Goal: Communication & Community: Answer question/provide support

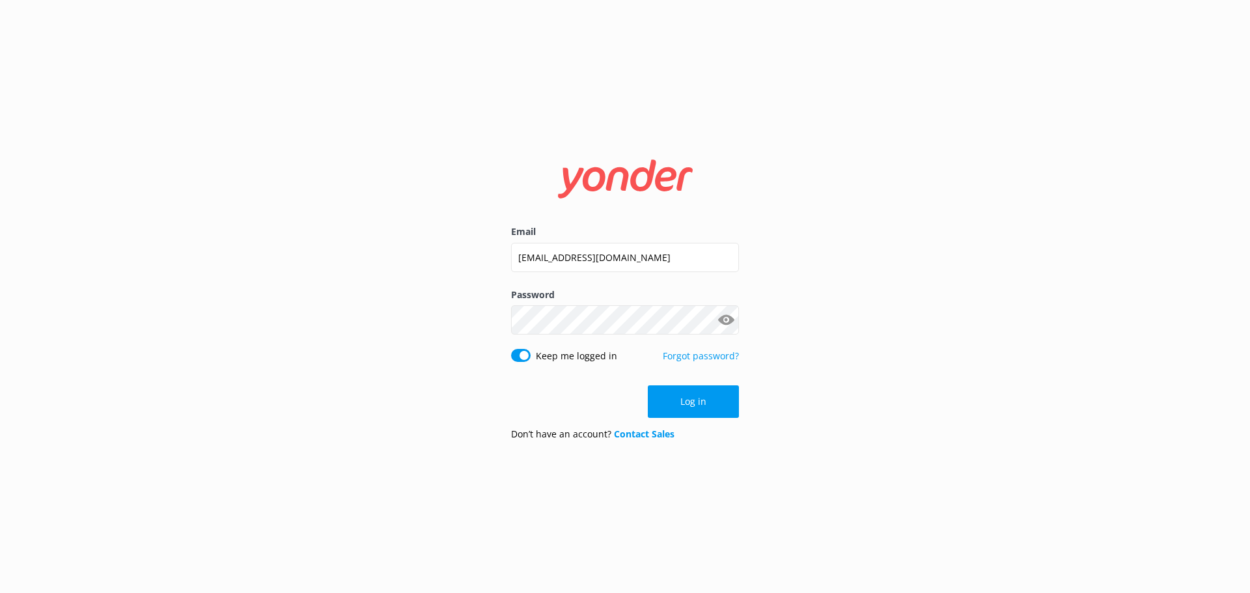
click at [685, 384] on form "Email [EMAIL_ADDRESS][DOMAIN_NAME] Password Show password Keep me logged in For…" at bounding box center [625, 296] width 228 height 309
click at [687, 400] on button "Log in" at bounding box center [693, 402] width 91 height 33
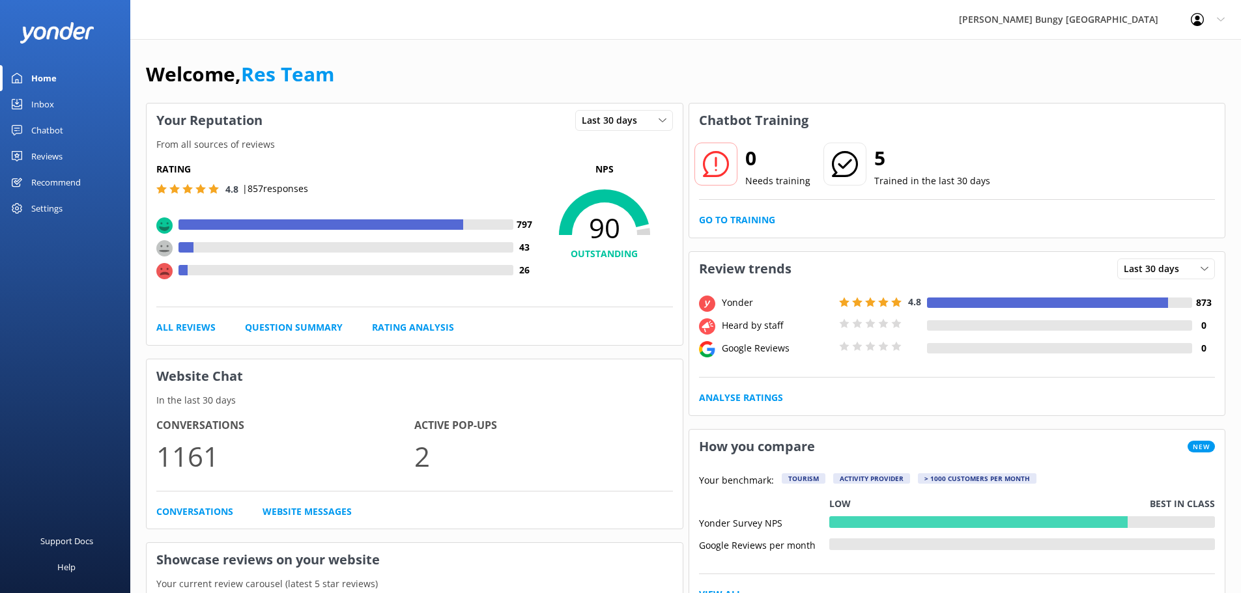
click at [70, 94] on link "Inbox" at bounding box center [65, 104] width 130 height 26
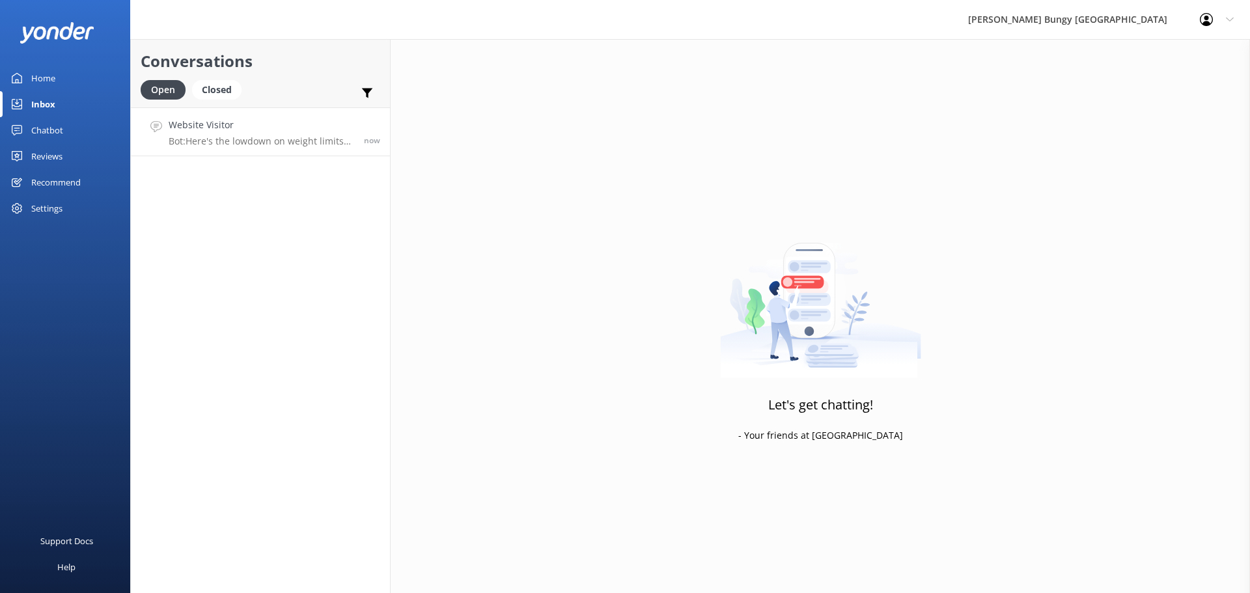
click at [195, 107] on link "Website Visitor Bot: Here's the lowdown on weight limits for our adrenaline-pum…" at bounding box center [260, 131] width 259 height 49
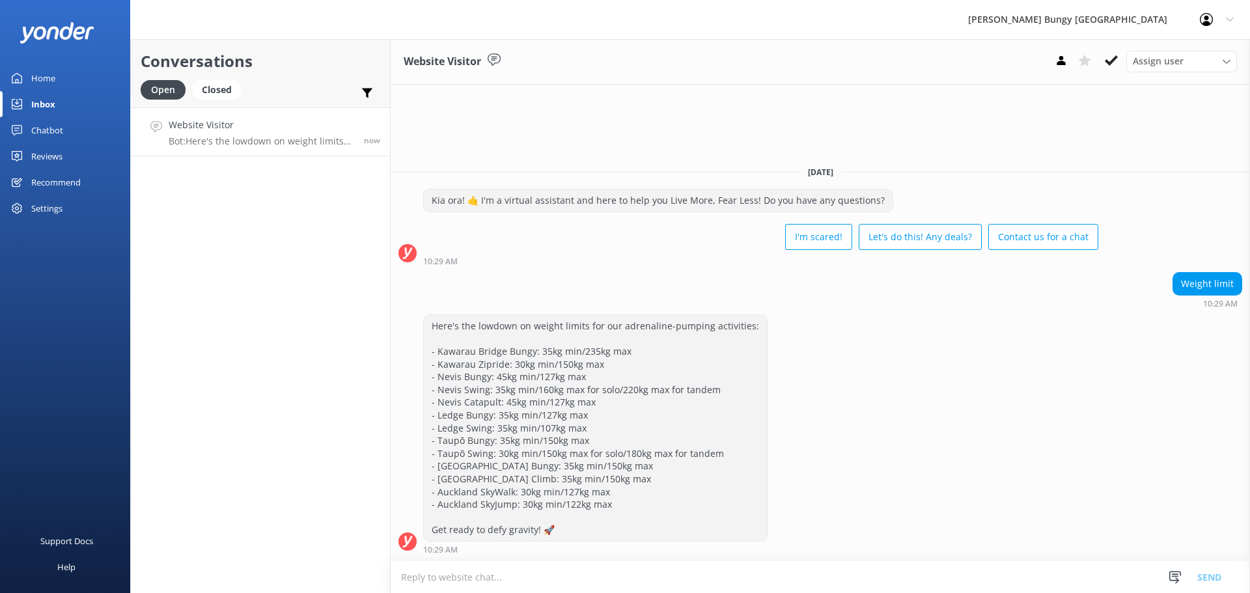
click at [725, 283] on div "Weight limit 10:29 AM" at bounding box center [821, 290] width 860 height 36
click at [717, 278] on div "Weight limit 10:29 AM" at bounding box center [821, 290] width 860 height 36
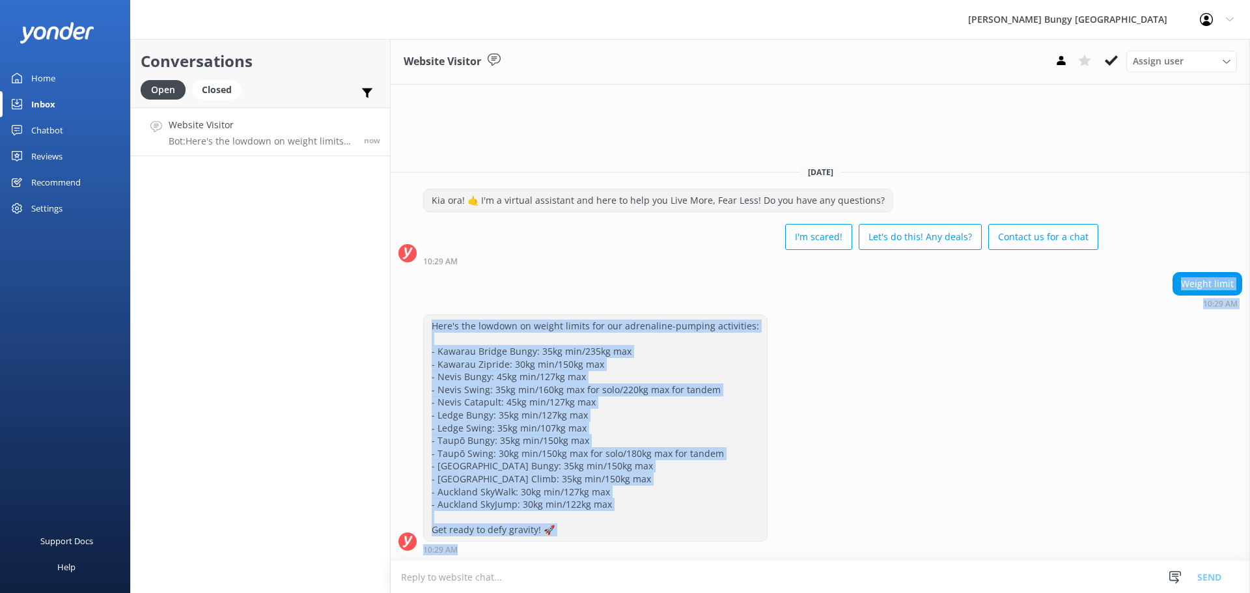
drag, startPoint x: 556, startPoint y: 548, endPoint x: 436, endPoint y: 290, distance: 283.8
click at [436, 290] on div "Today Kia ora! 🤙 I'm a virtual assistant and here to help you Live More, Fear L…" at bounding box center [821, 358] width 860 height 406
click at [434, 289] on div "Weight limit 10:29 AM" at bounding box center [821, 290] width 860 height 36
drag, startPoint x: 712, startPoint y: 549, endPoint x: 795, endPoint y: 192, distance: 366.2
click at [795, 192] on div "Today Kia ora! 🤙 I'm a virtual assistant and here to help you Live More, Fear L…" at bounding box center [821, 358] width 860 height 406
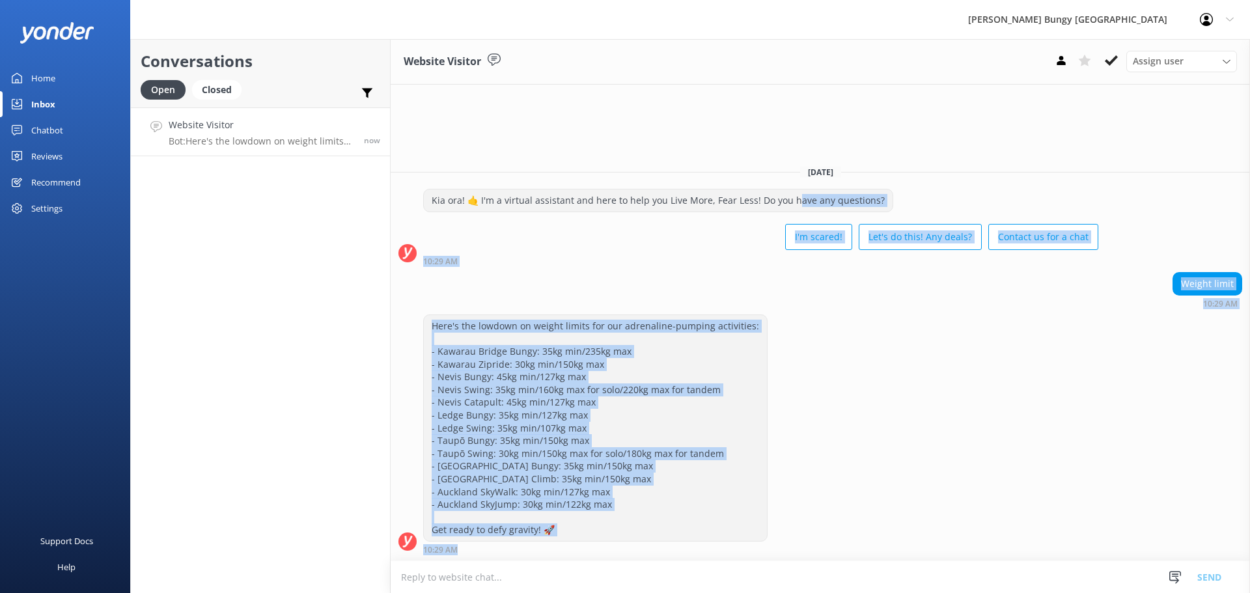
click at [1004, 335] on div "Here's the lowdown on weight limits for our adrenaline-pumping activities: - Ka…" at bounding box center [821, 435] width 860 height 240
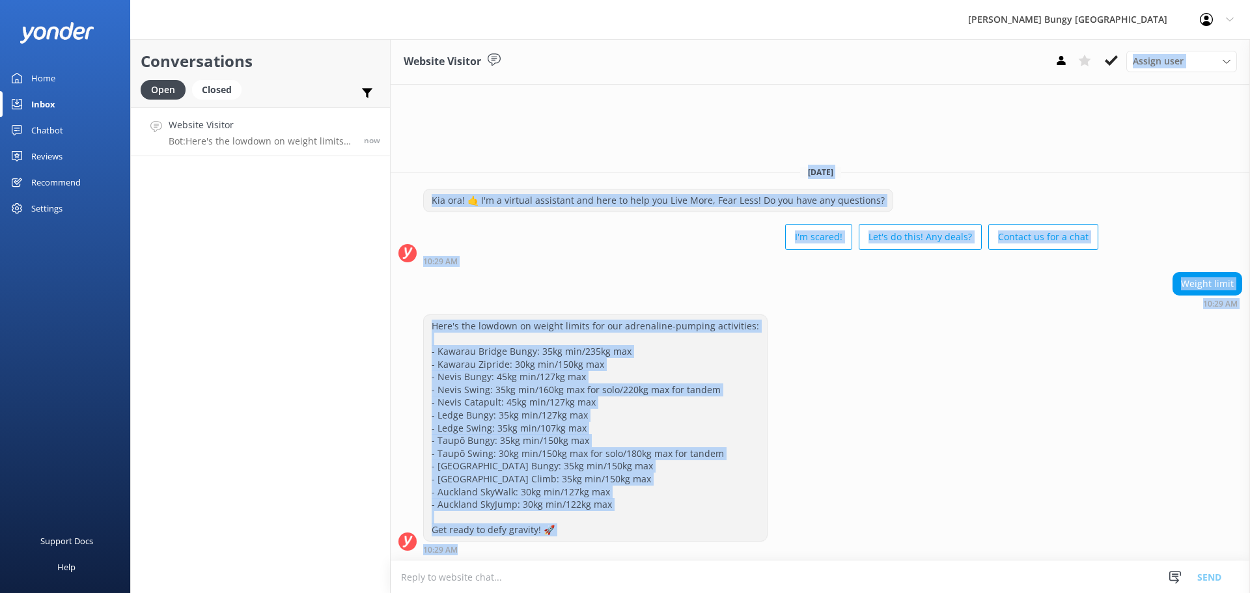
drag, startPoint x: 687, startPoint y: 115, endPoint x: 971, endPoint y: 584, distance: 547.6
click at [971, 584] on div "Website Visitor Assign user Mike Voyce Michelle Gillard Tech Admin Dan Waugh Re…" at bounding box center [821, 316] width 860 height 554
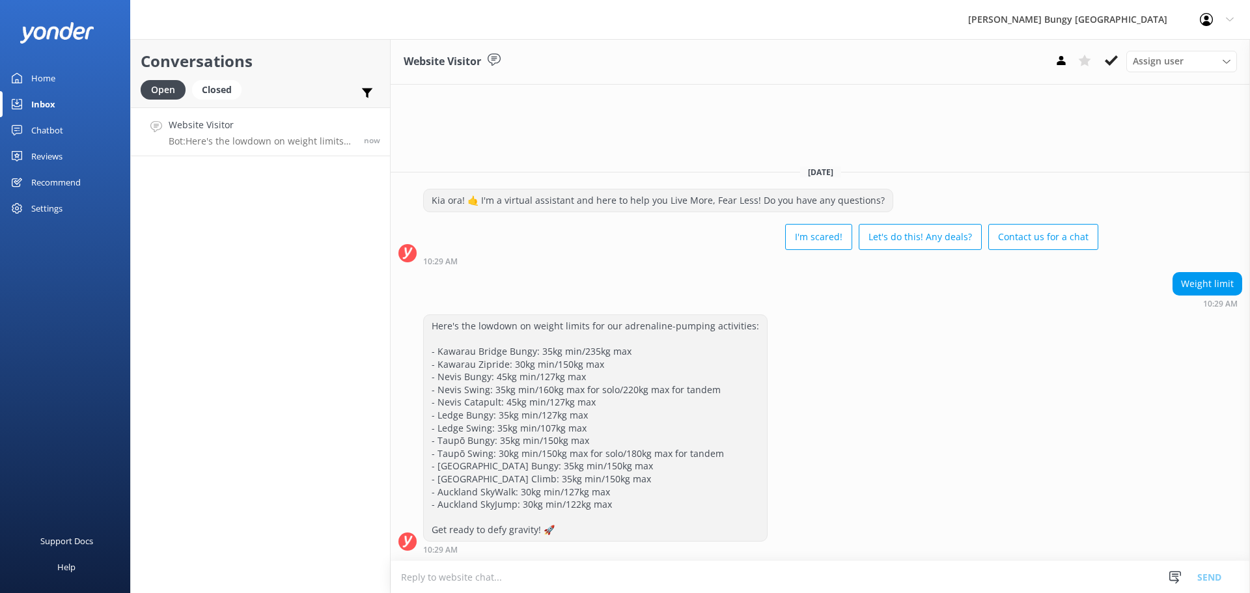
click at [978, 589] on textarea at bounding box center [821, 577] width 860 height 32
click at [906, 481] on div "Here's the lowdown on weight limits for our adrenaline-pumping activities: - Ka…" at bounding box center [821, 435] width 860 height 240
click at [253, 178] on div "Conversations Open Closed Important Assigned to me Unassigned Website Visitor B…" at bounding box center [260, 316] width 260 height 554
click at [908, 427] on div "Here's the lowdown on weight limits for our adrenaline-pumping activities: - Ka…" at bounding box center [821, 435] width 860 height 240
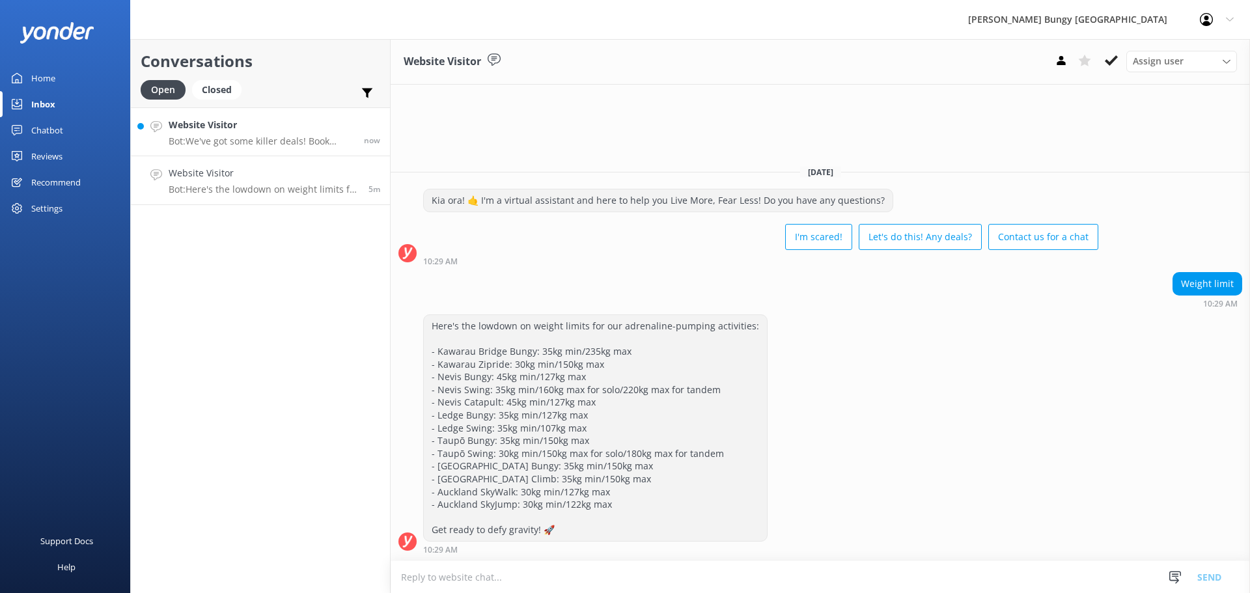
click at [249, 130] on h4 "Website Visitor" at bounding box center [262, 125] width 186 height 14
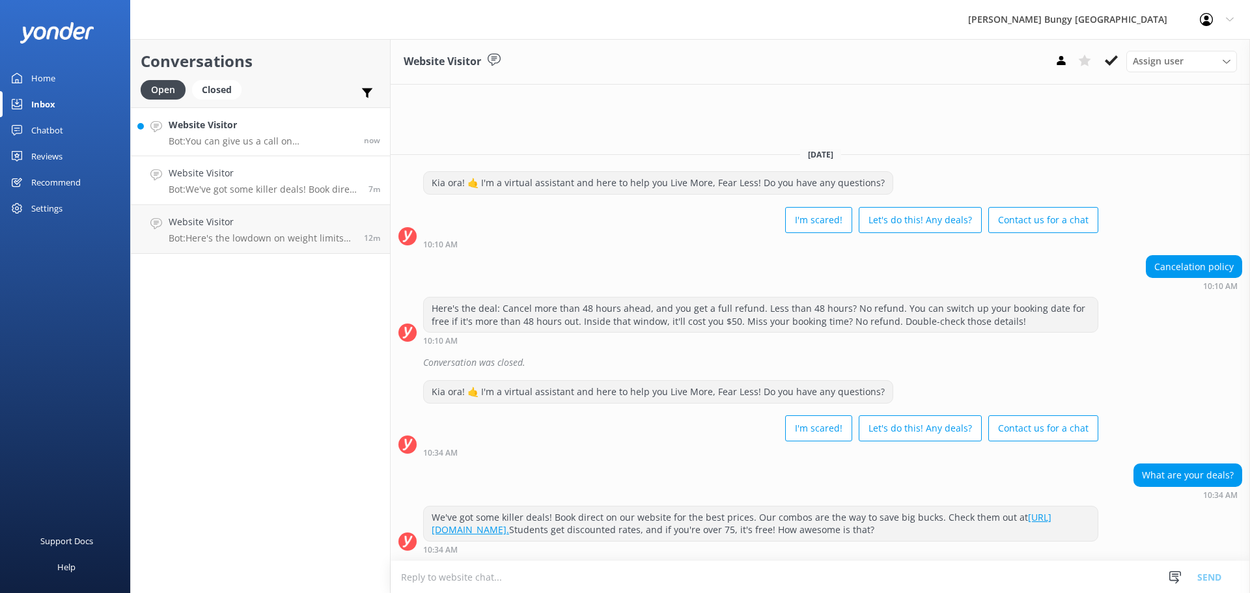
click at [289, 138] on p "Bot: You can give us a call on 0800 286 4958 or +64 3 450 1300 to chat with a c…" at bounding box center [262, 141] width 186 height 12
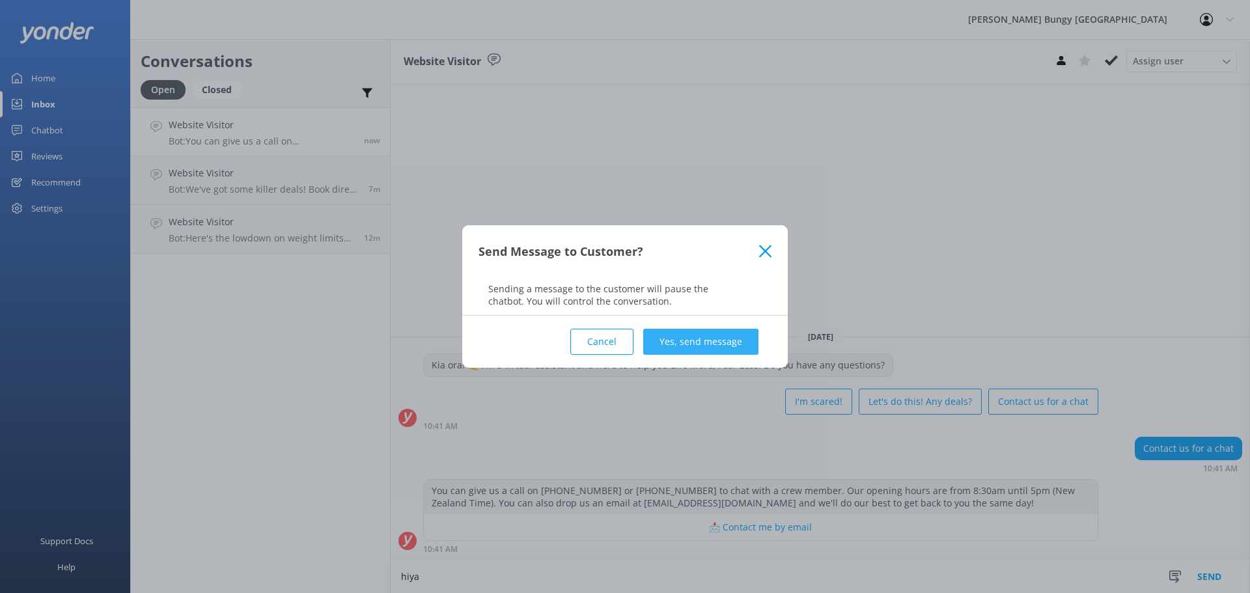
type textarea "hiya"
click at [694, 341] on button "Yes, send message" at bounding box center [700, 342] width 115 height 26
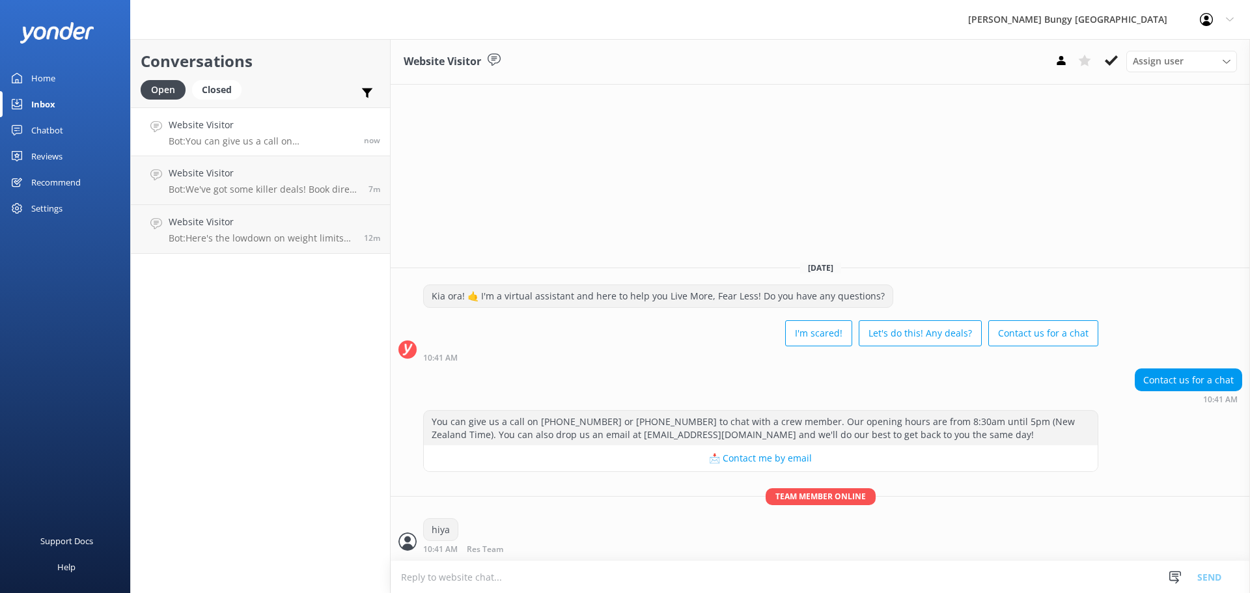
click at [882, 582] on textarea at bounding box center [821, 577] width 860 height 32
type textarea "how can we help?"
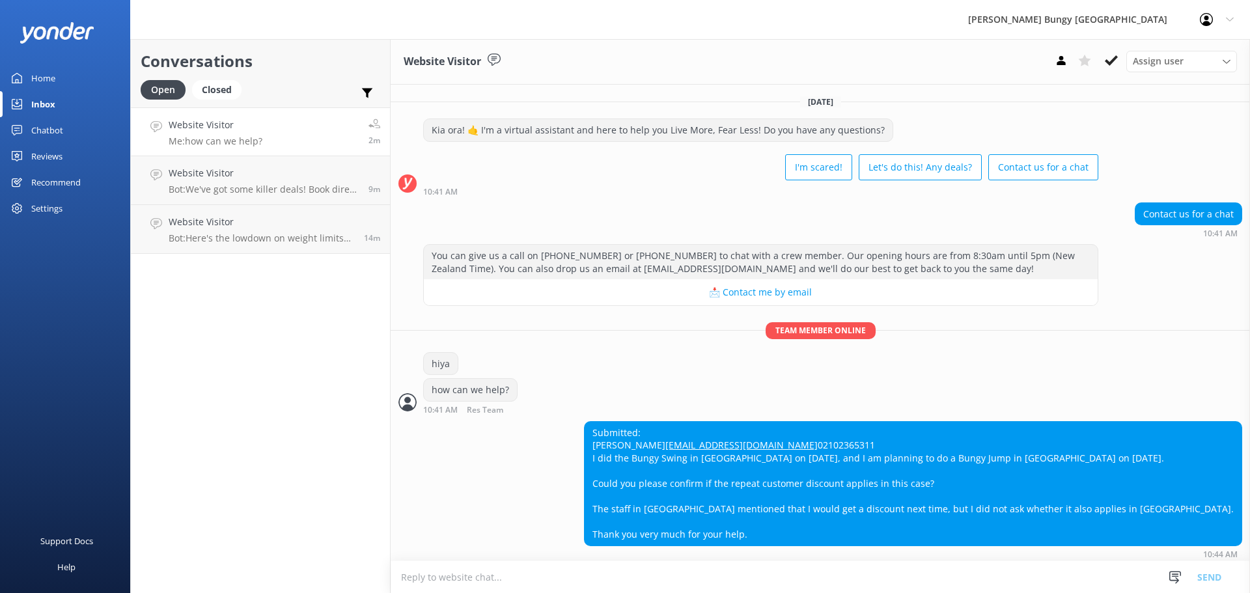
scroll to position [30, 0]
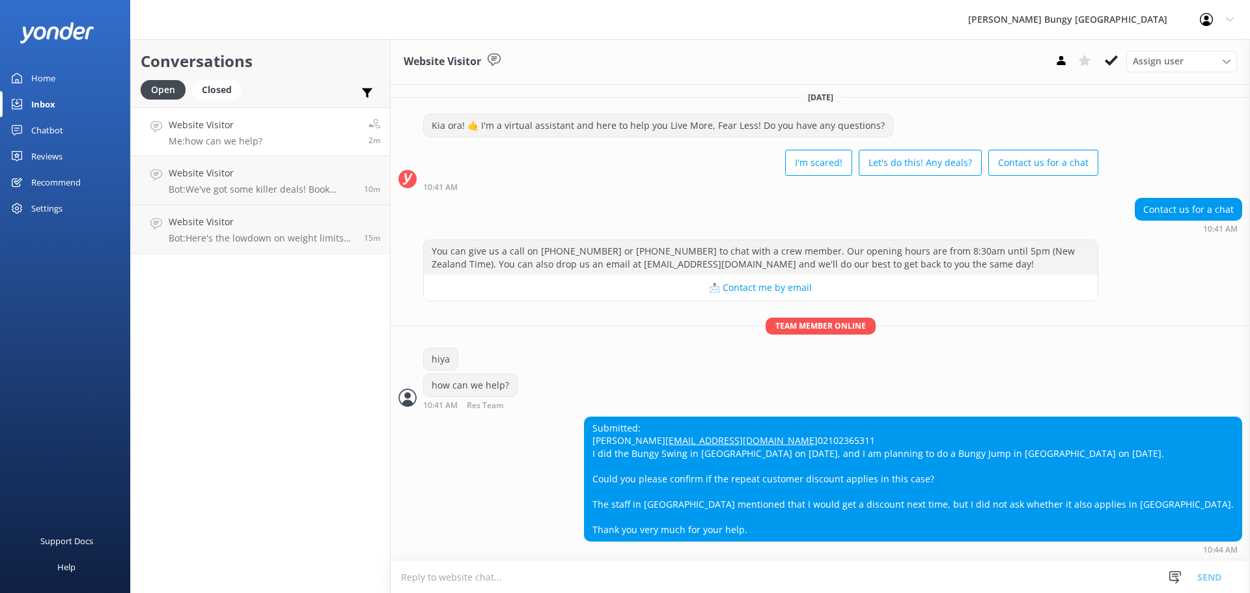
click at [943, 578] on textarea at bounding box center [821, 577] width 860 height 32
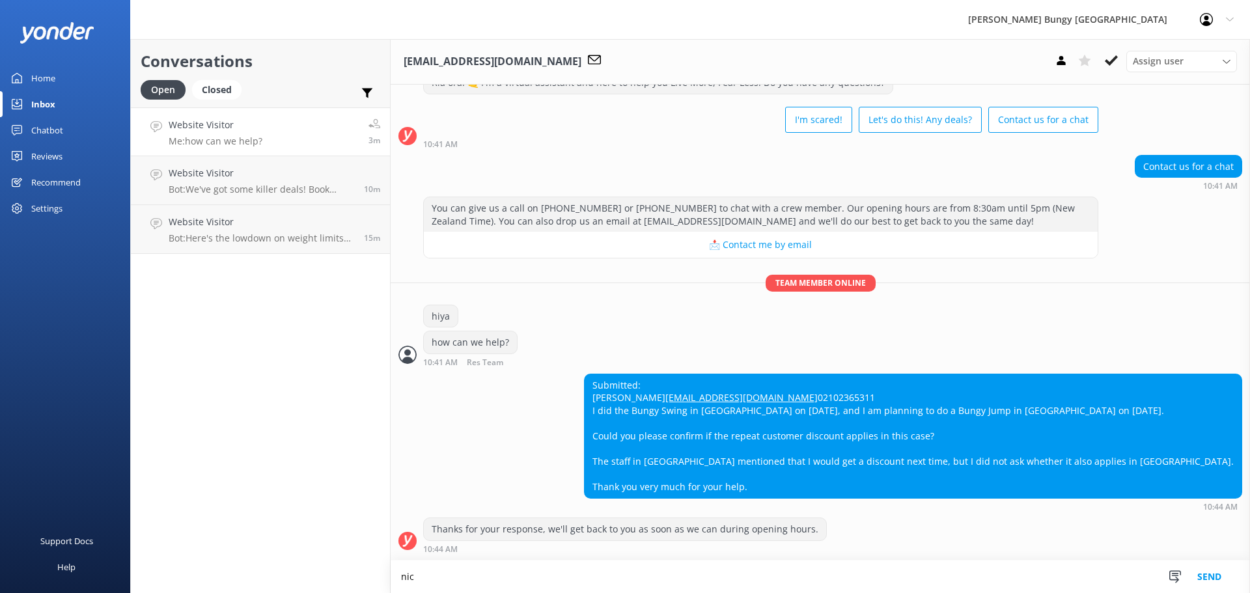
scroll to position [73, 0]
type textarea "nice"
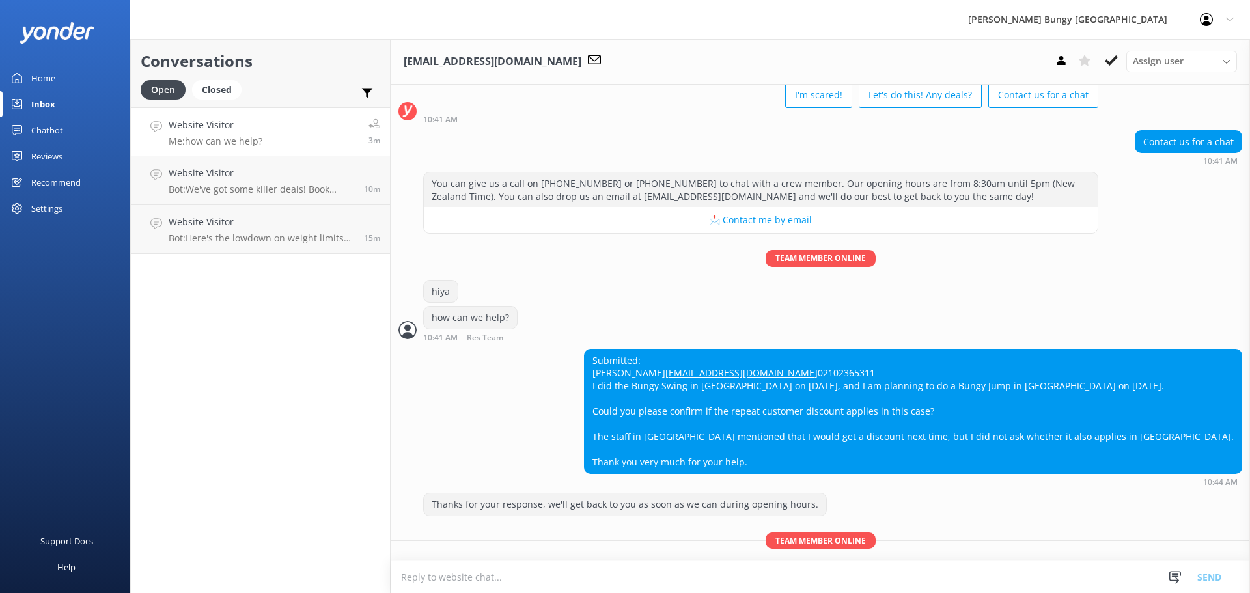
scroll to position [141, 0]
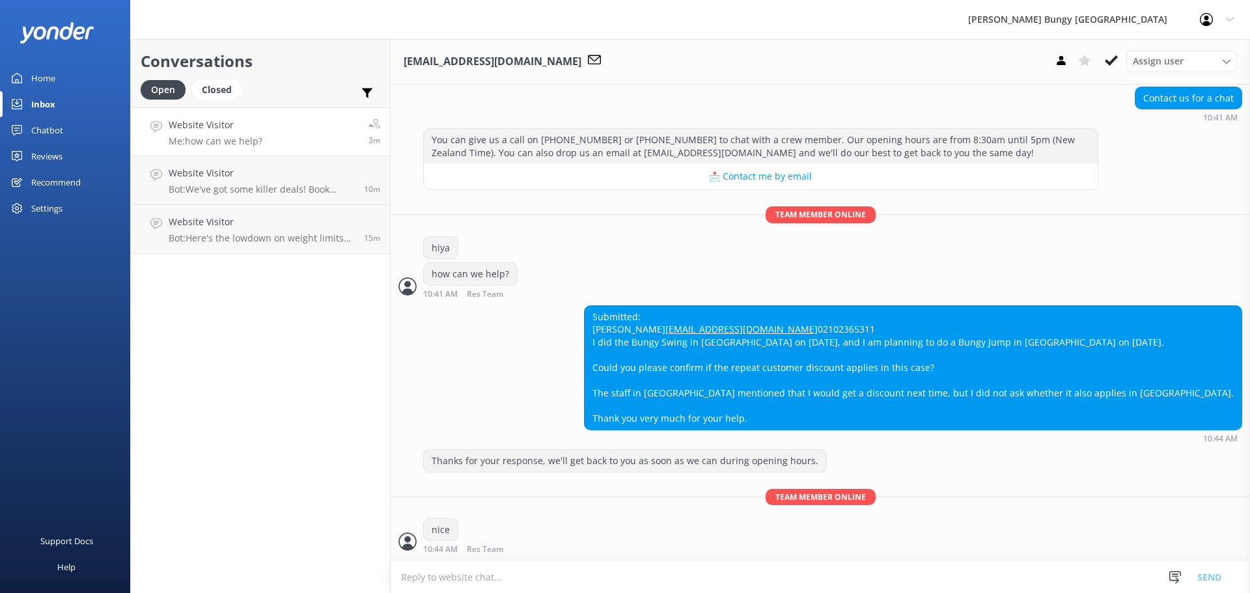
click at [847, 565] on div "[EMAIL_ADDRESS][DOMAIN_NAME] Assign user [PERSON_NAME] [PERSON_NAME] Tech Admin…" at bounding box center [821, 316] width 860 height 554
click at [847, 565] on textarea at bounding box center [821, 577] width 860 height 32
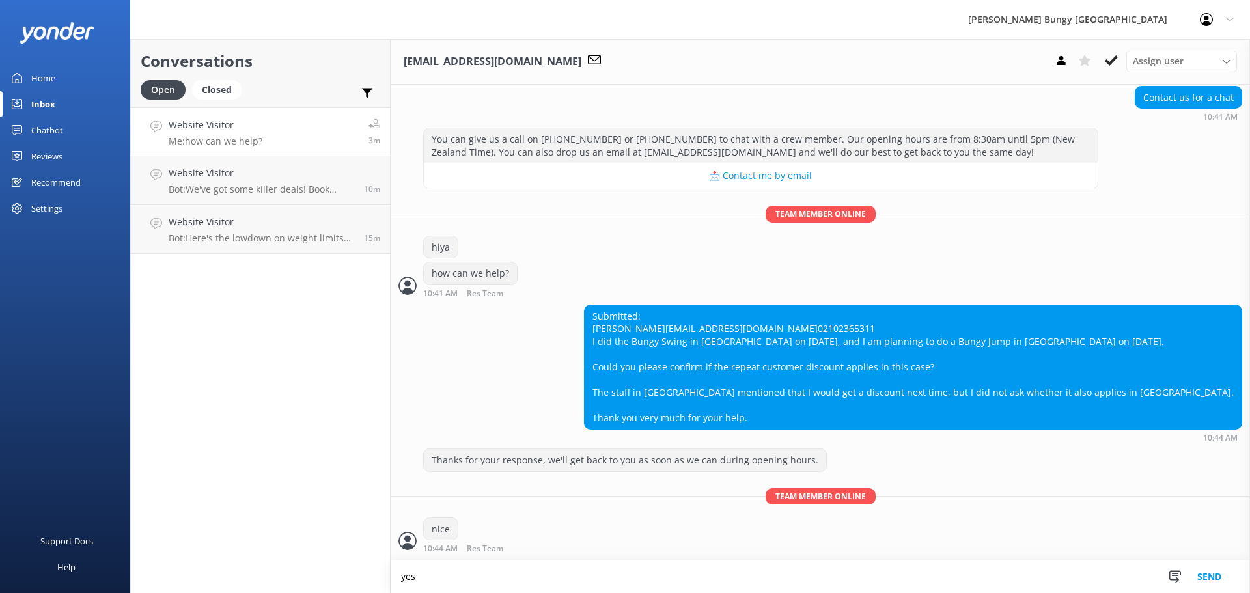
scroll to position [142, 0]
type textarea "yes it does"
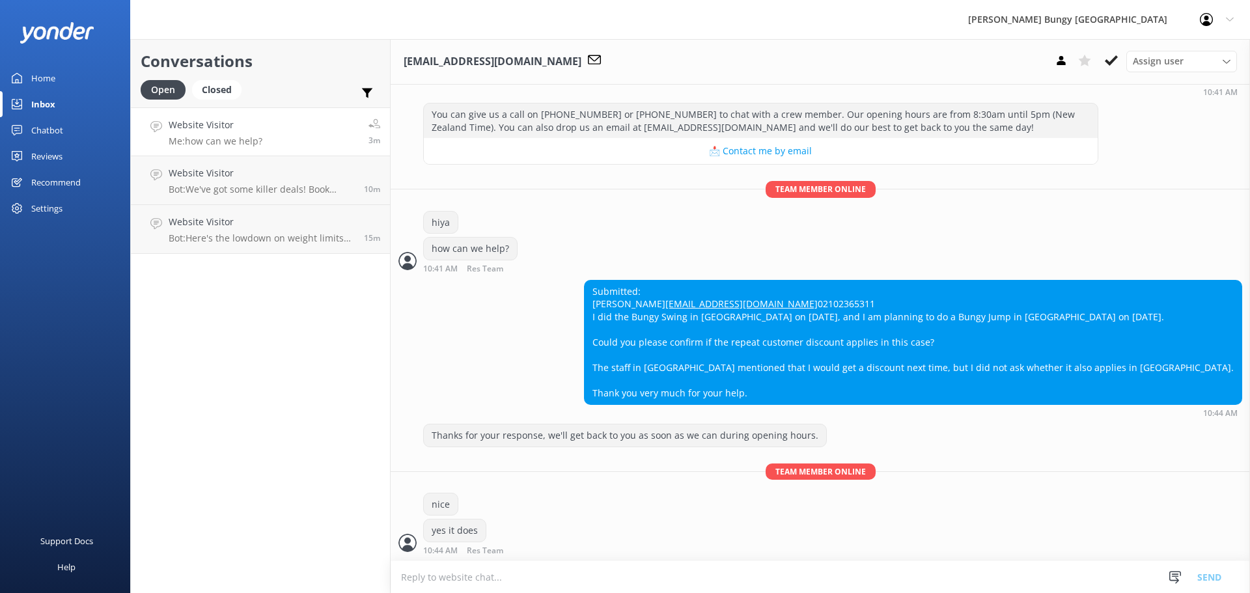
scroll to position [168, 0]
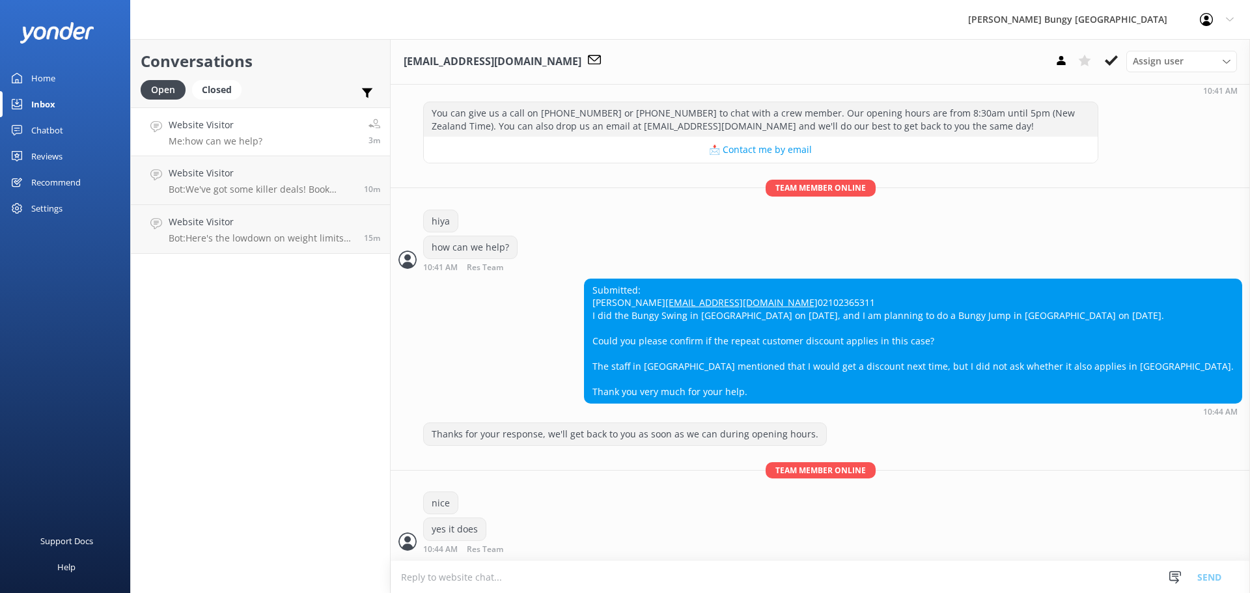
click at [847, 565] on textarea at bounding box center [821, 577] width 860 height 32
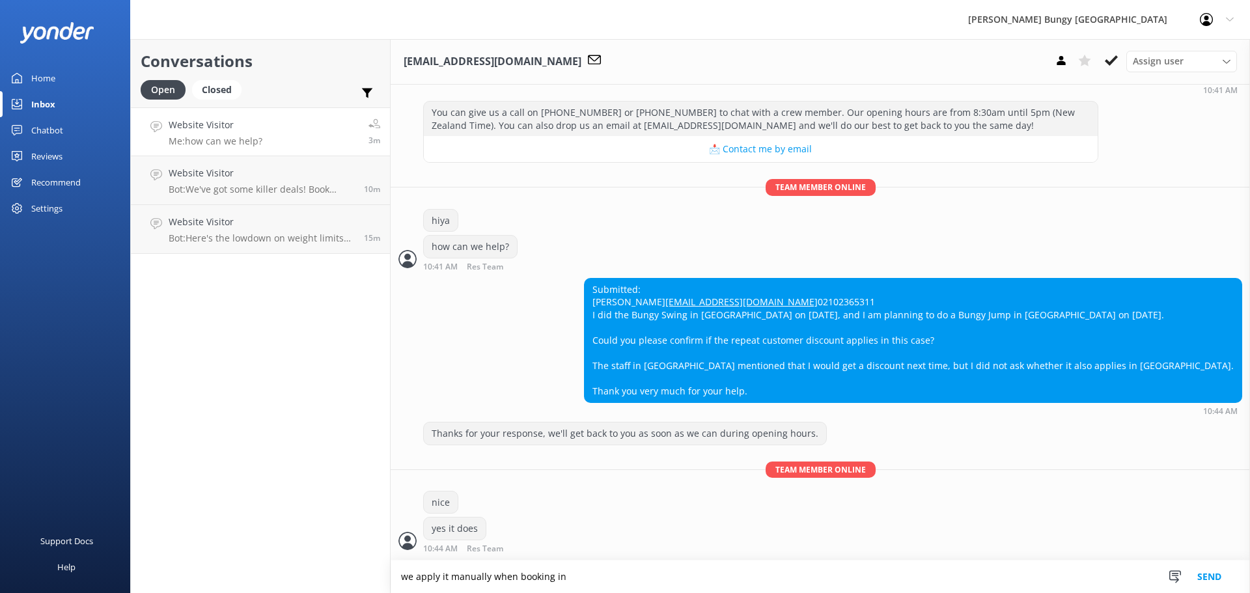
type textarea "we apply it manually when booking in"
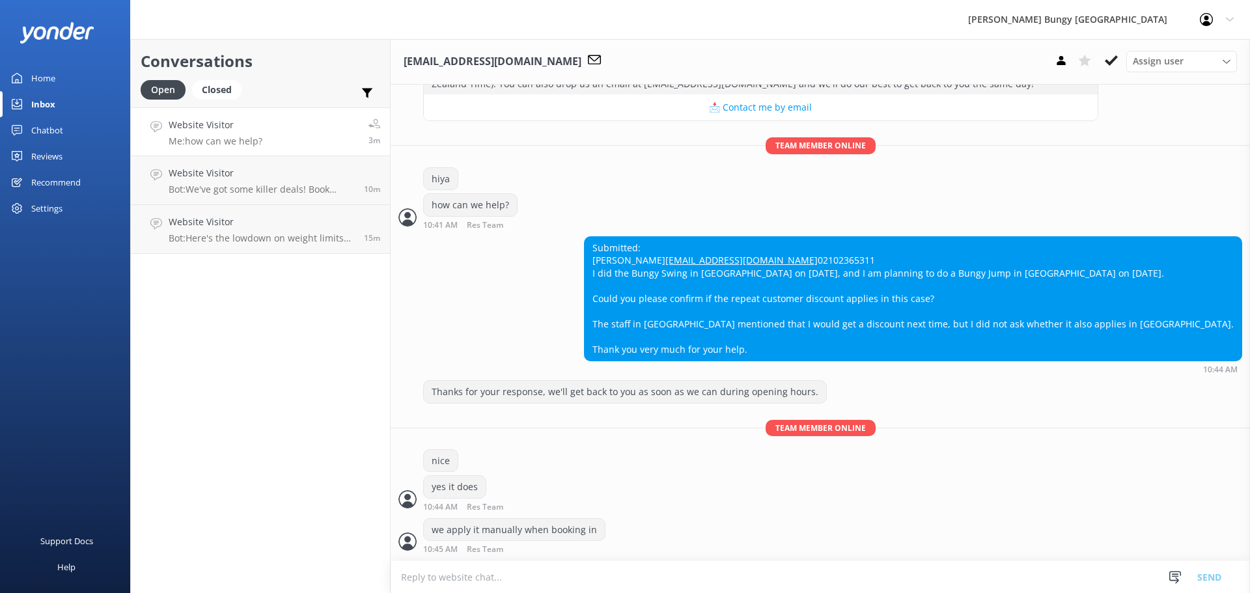
scroll to position [211, 0]
click at [664, 586] on textarea at bounding box center [821, 577] width 860 height 32
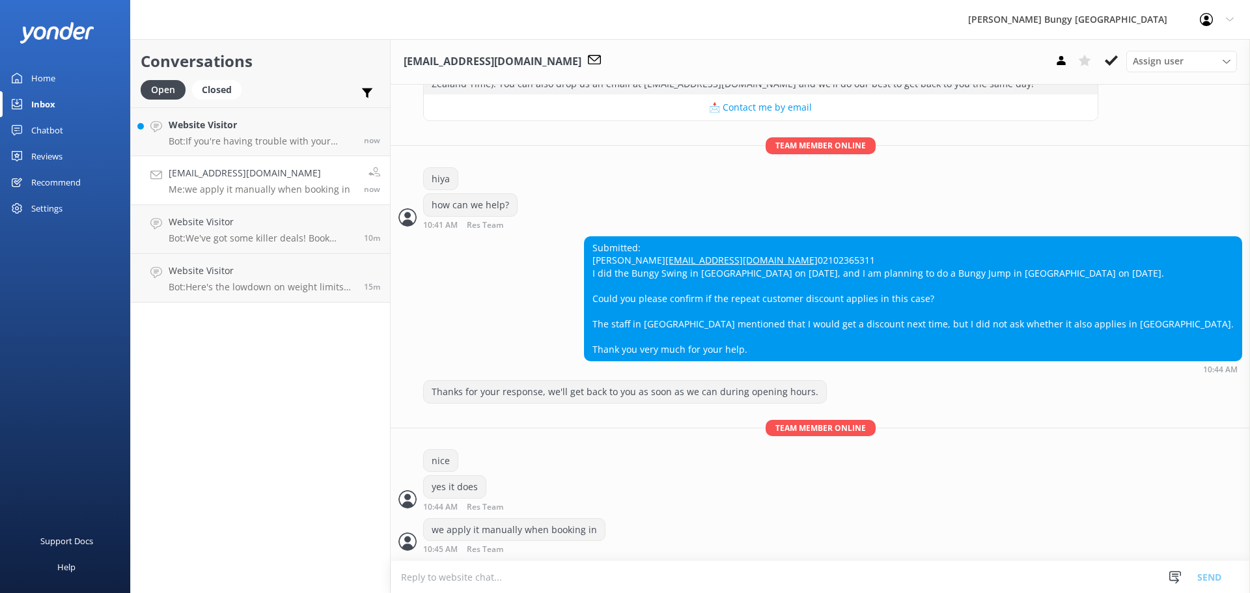
click at [280, 106] on div "Open Closed Important Assigned to me Unassigned" at bounding box center [261, 95] width 240 height 31
click at [278, 124] on h4 "Website Visitor" at bounding box center [262, 125] width 186 height 14
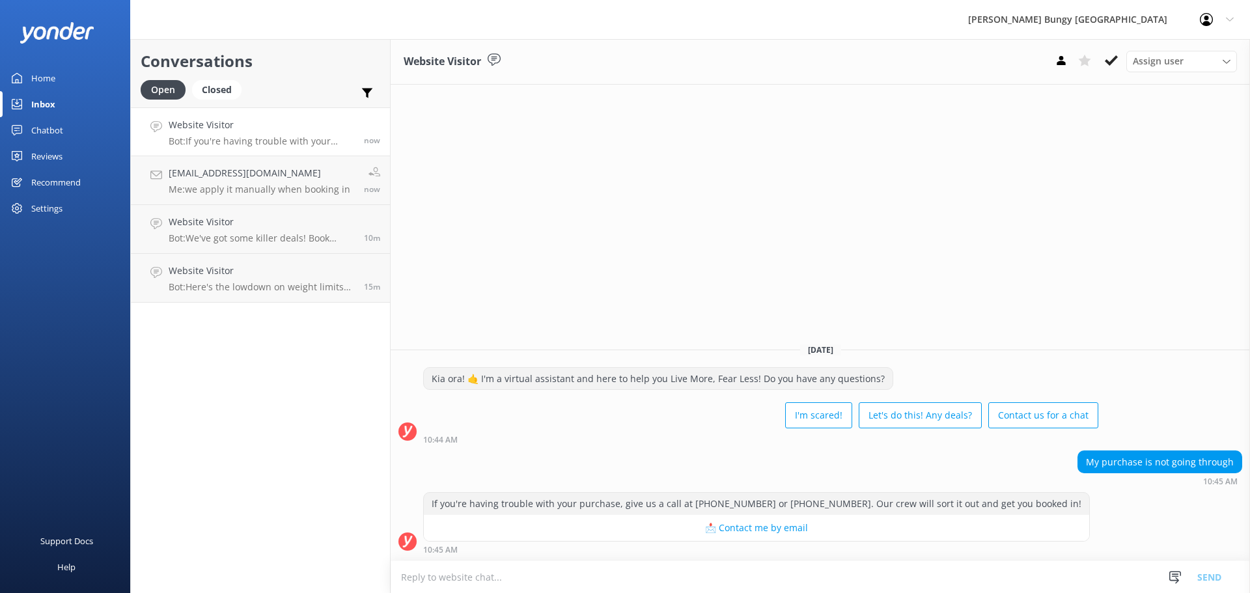
click at [955, 572] on textarea at bounding box center [821, 577] width 860 height 32
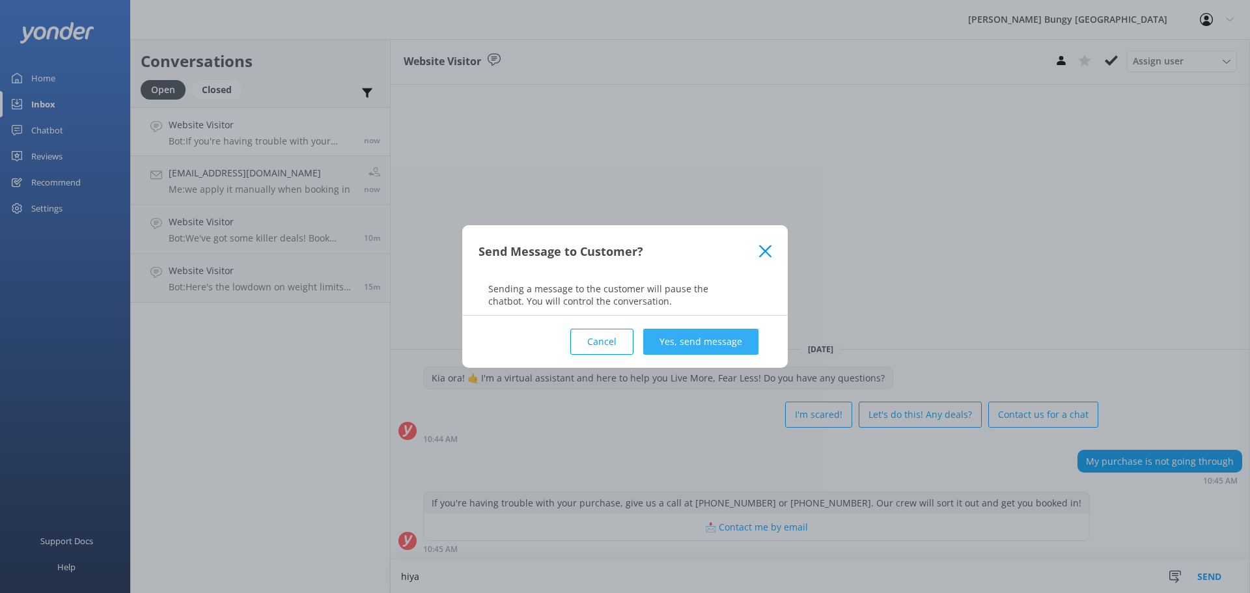
type textarea "hiya"
click at [658, 342] on button "Yes, send message" at bounding box center [700, 342] width 115 height 26
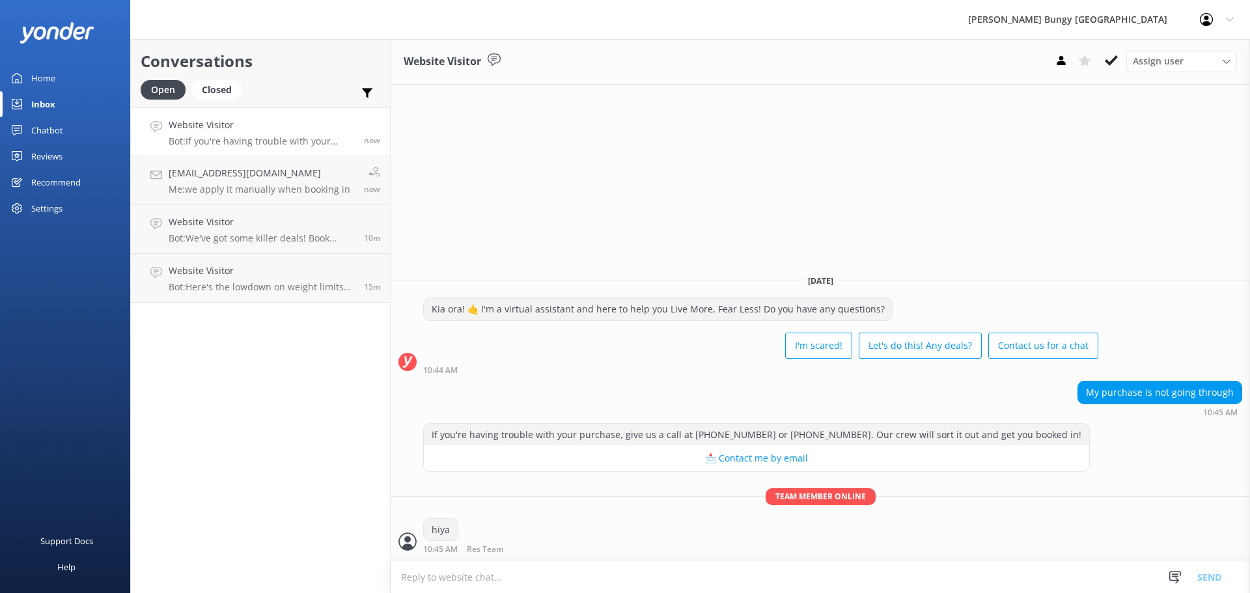
click at [736, 579] on textarea at bounding box center [821, 577] width 860 height 32
type textarea "sorry to hear you are having trouble"
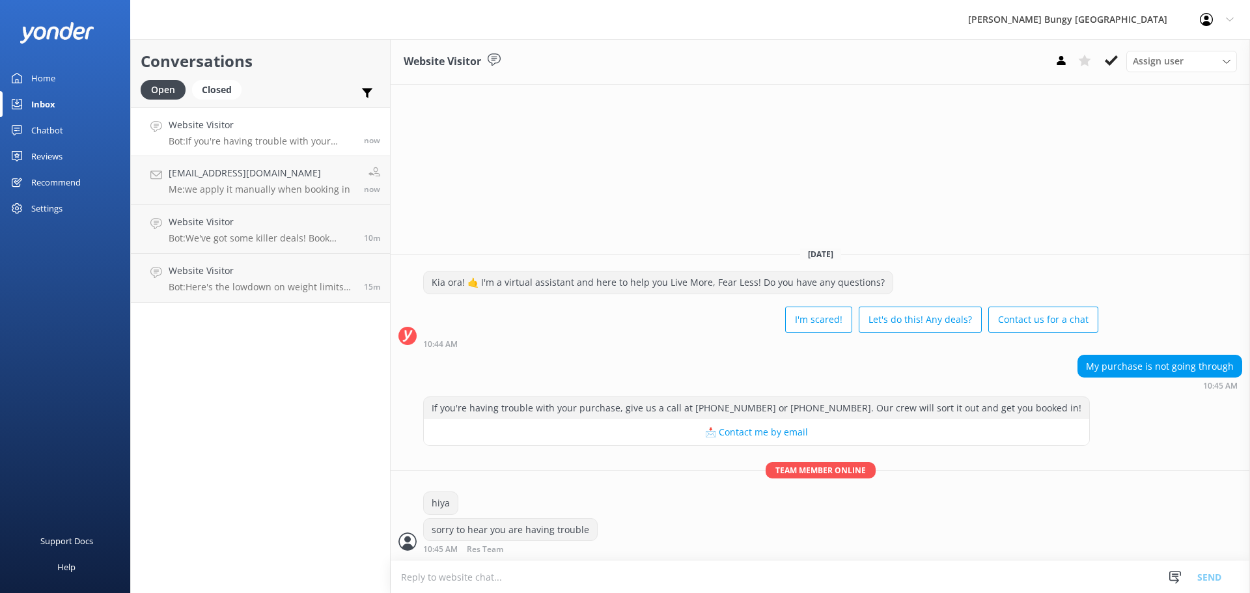
click at [738, 574] on textarea at bounding box center [821, 577] width 860 height 32
type textarea "q"
type textarea "we can make a booking over the chat if you like"
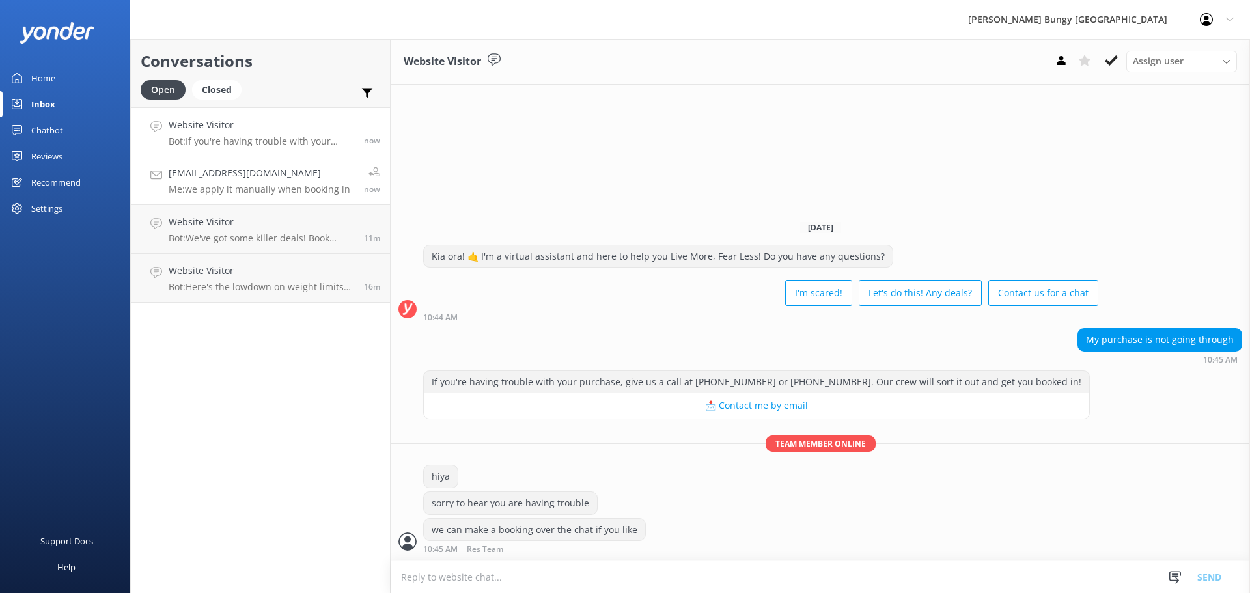
click at [220, 166] on h4 "[EMAIL_ADDRESS][DOMAIN_NAME]" at bounding box center [260, 173] width 182 height 14
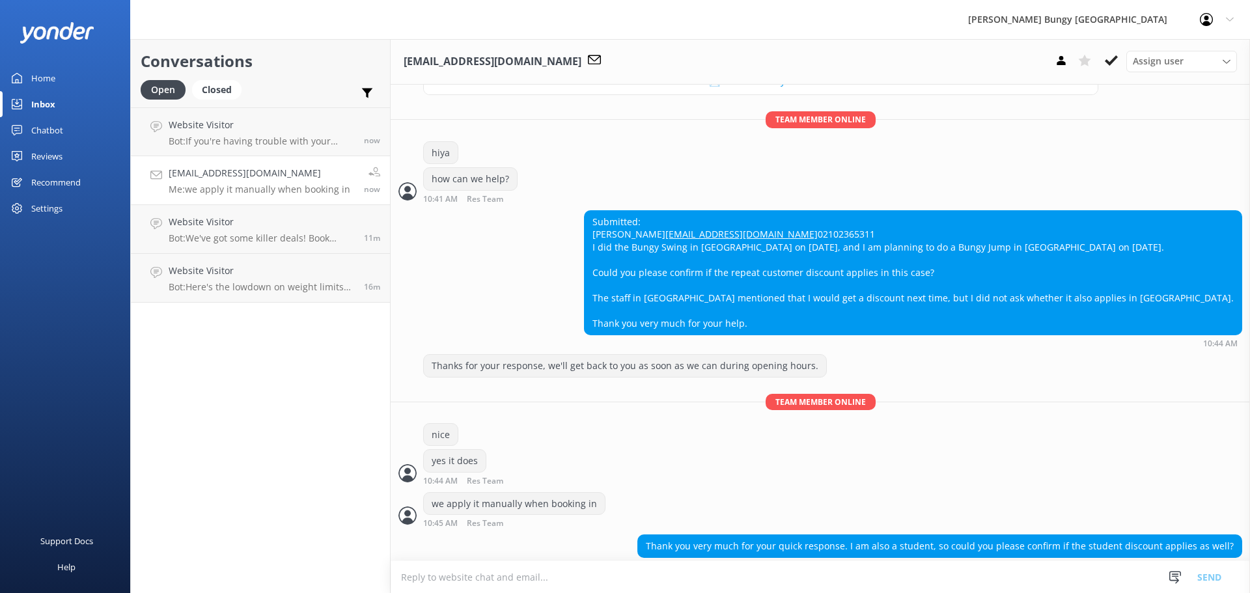
scroll to position [253, 0]
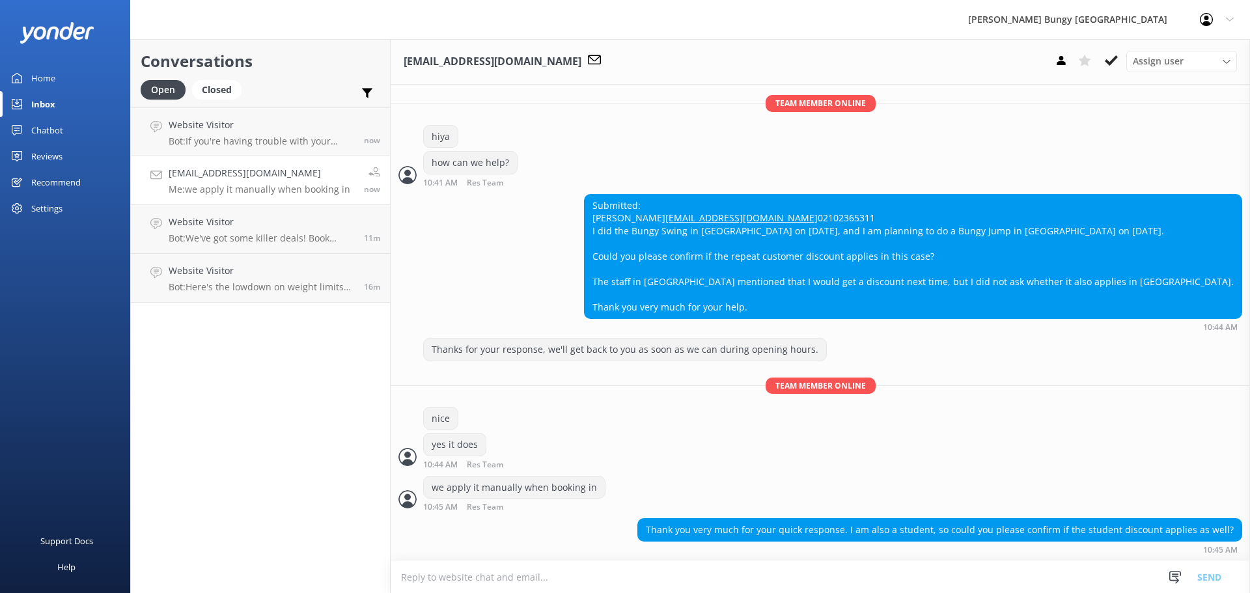
click at [1074, 560] on div "Thank you very much for your quick response. I am also a student, so could you …" at bounding box center [821, 539] width 860 height 42
click at [1073, 569] on textarea at bounding box center [821, 577] width 860 height 32
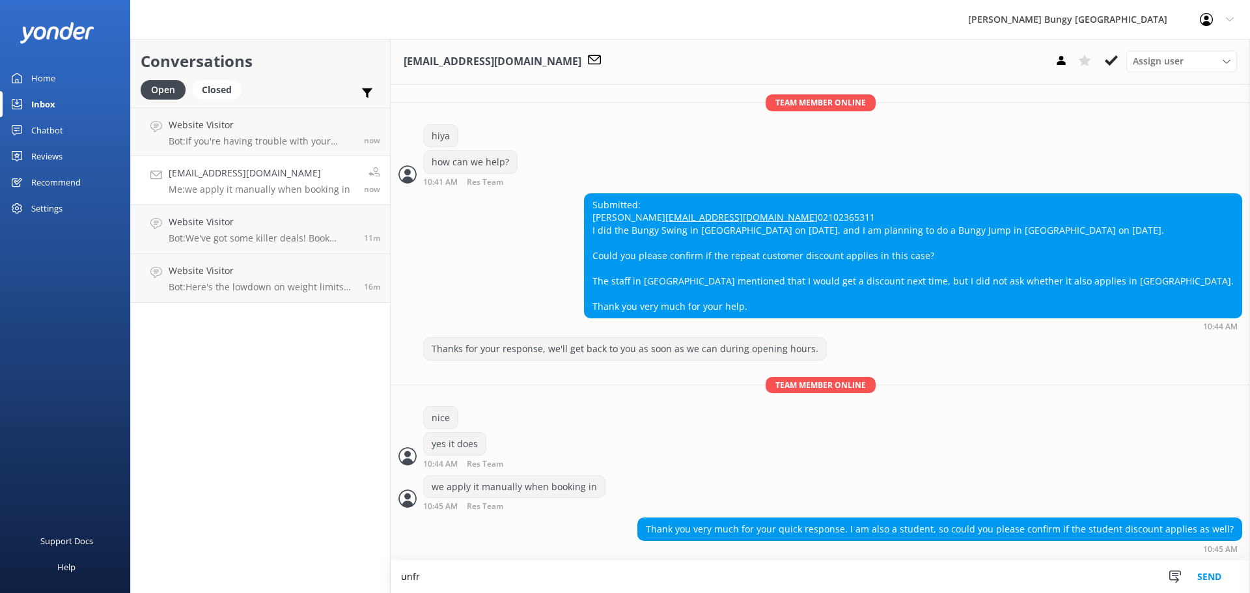
scroll to position [253, 0]
click at [894, 584] on textarea "unfortunately we cannot apply the repeat jumpers discount on top of the student…" at bounding box center [821, 577] width 860 height 33
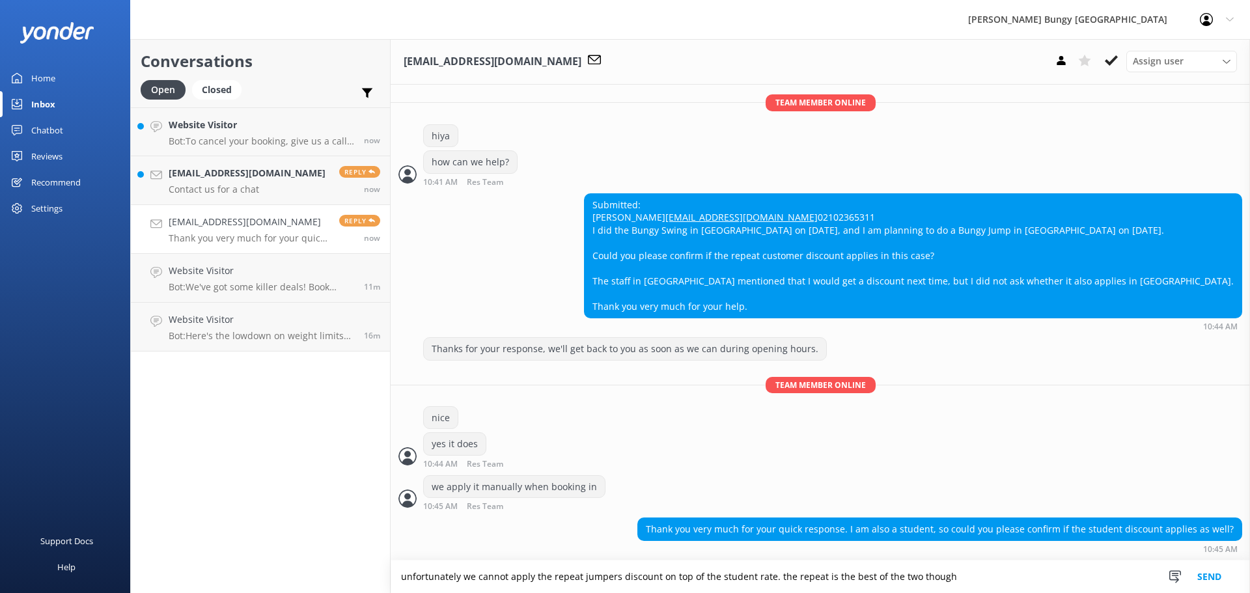
type textarea "unfortunately we cannot apply the repeat jumpers discount on top of the student…"
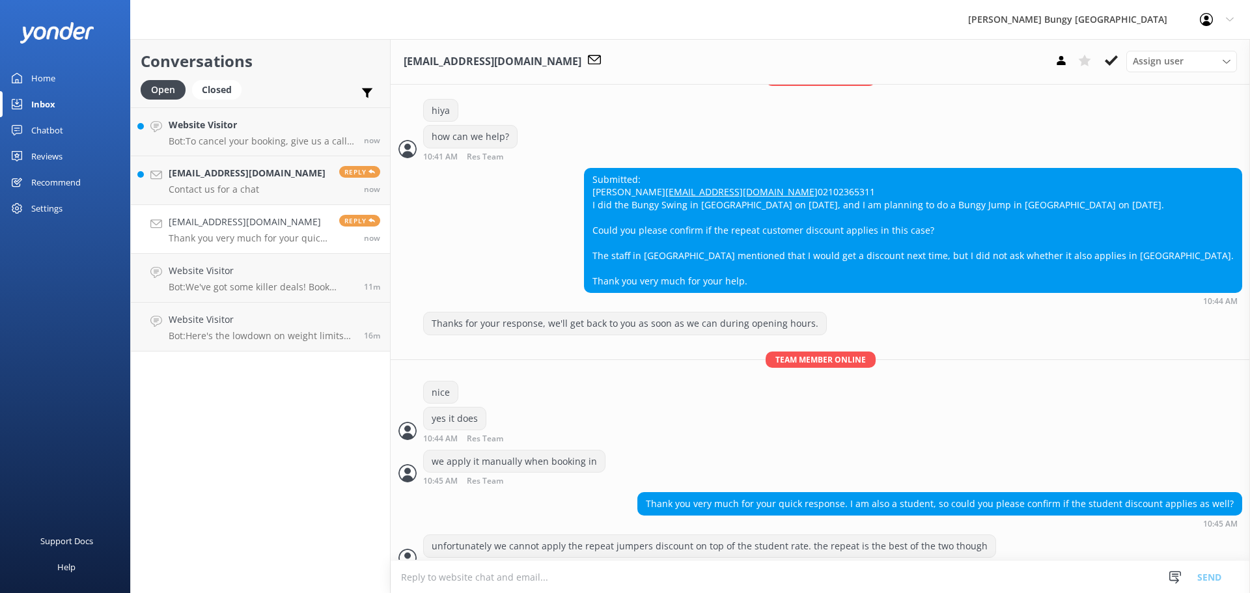
scroll to position [295, 0]
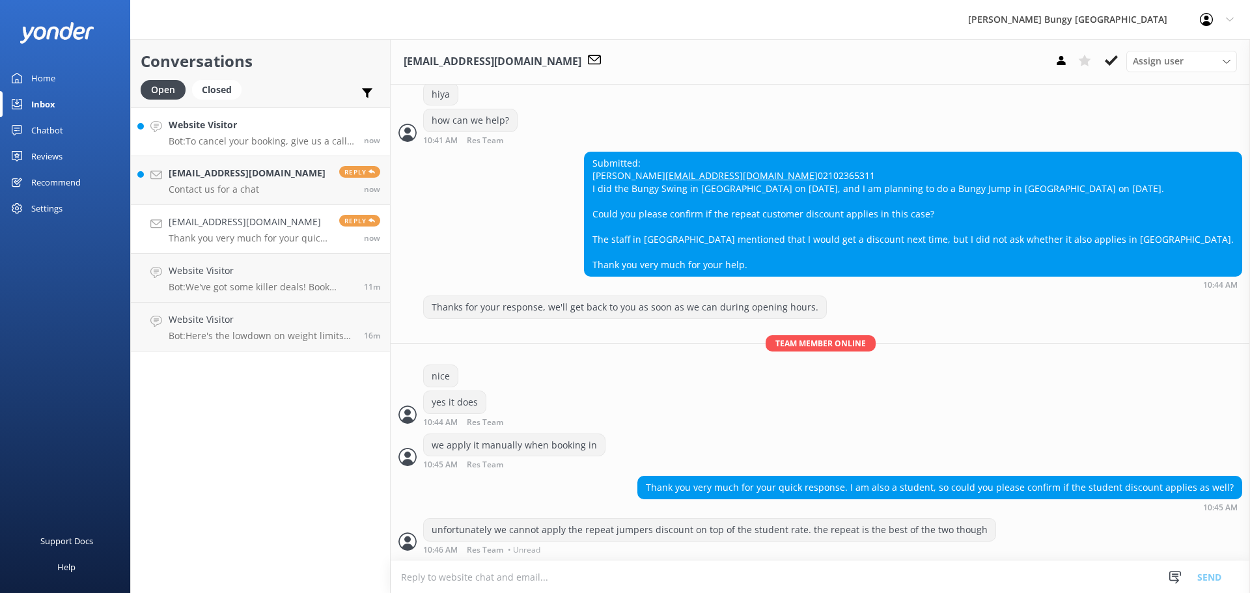
click at [229, 122] on h4 "Website Visitor" at bounding box center [262, 125] width 186 height 14
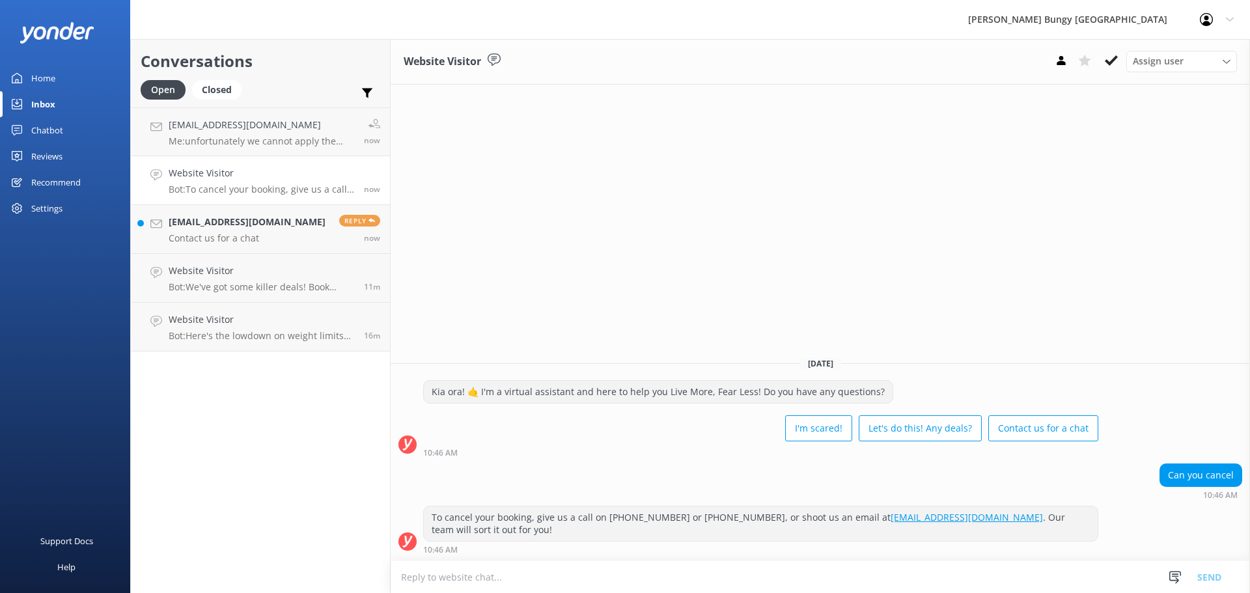
click at [255, 173] on h4 "Website Visitor" at bounding box center [262, 173] width 186 height 14
click at [247, 241] on p "Contact us for a chat" at bounding box center [247, 238] width 157 height 12
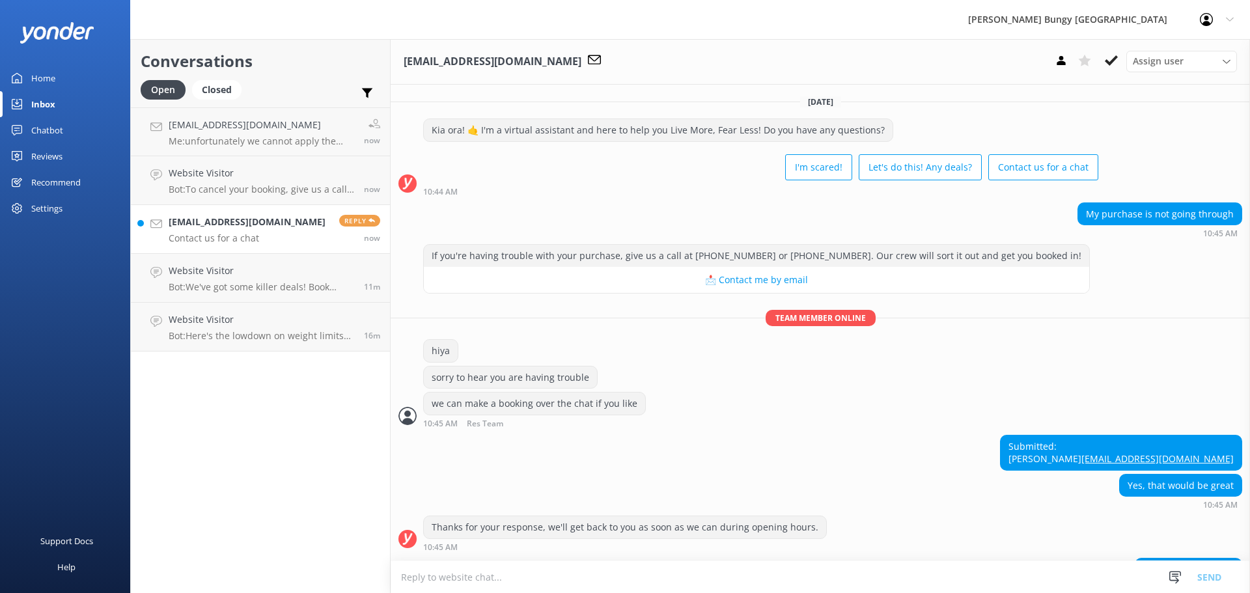
scroll to position [52, 0]
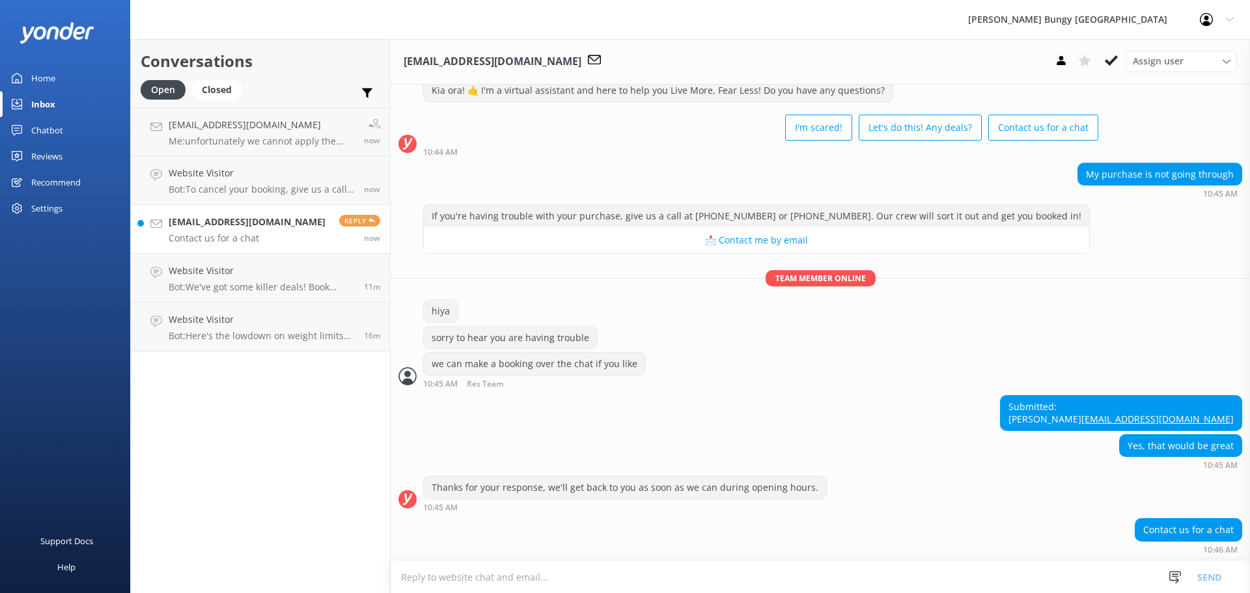
click at [917, 580] on textarea at bounding box center [821, 577] width 860 height 32
type textarea "hiya"
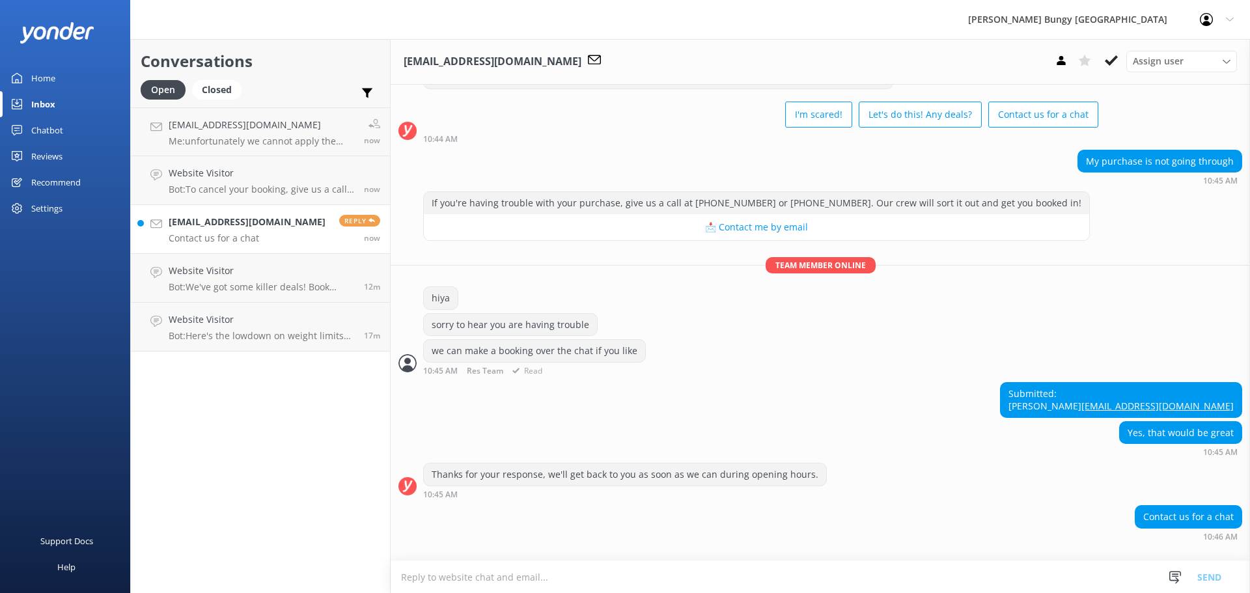
scroll to position [137, 0]
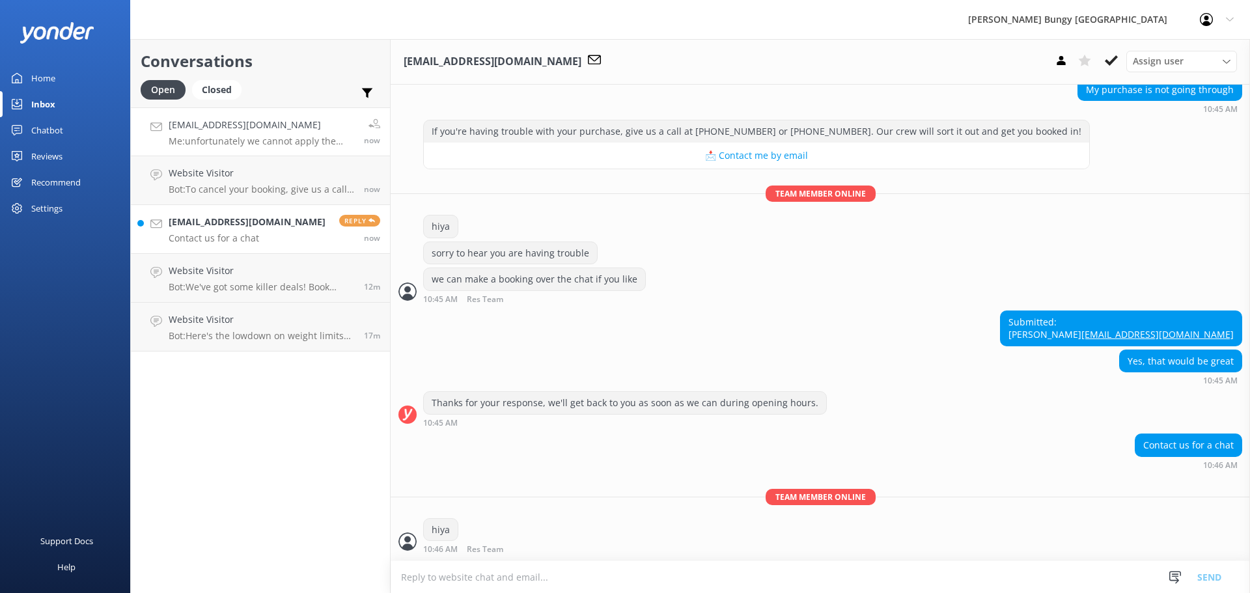
click at [279, 152] on link "mjoon0614@gmail.com Me: unfortunately we cannot apply the repeat jumpers discou…" at bounding box center [260, 131] width 259 height 49
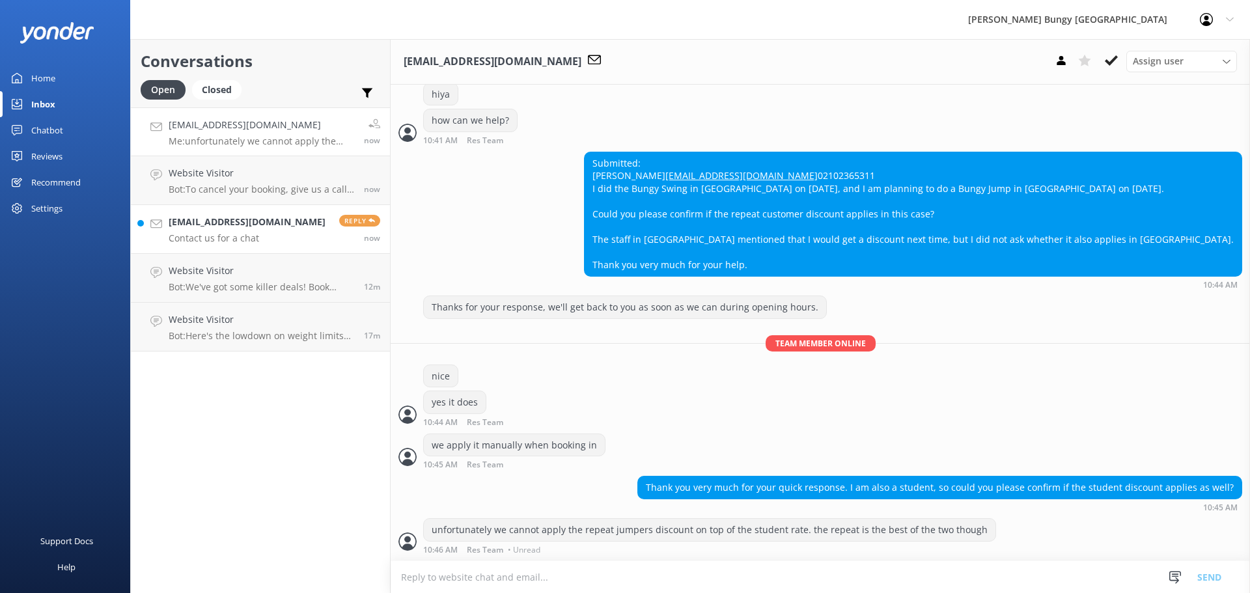
click at [283, 226] on link "Lauragisi@gmail.com Contact us for a chat Reply now" at bounding box center [260, 229] width 259 height 49
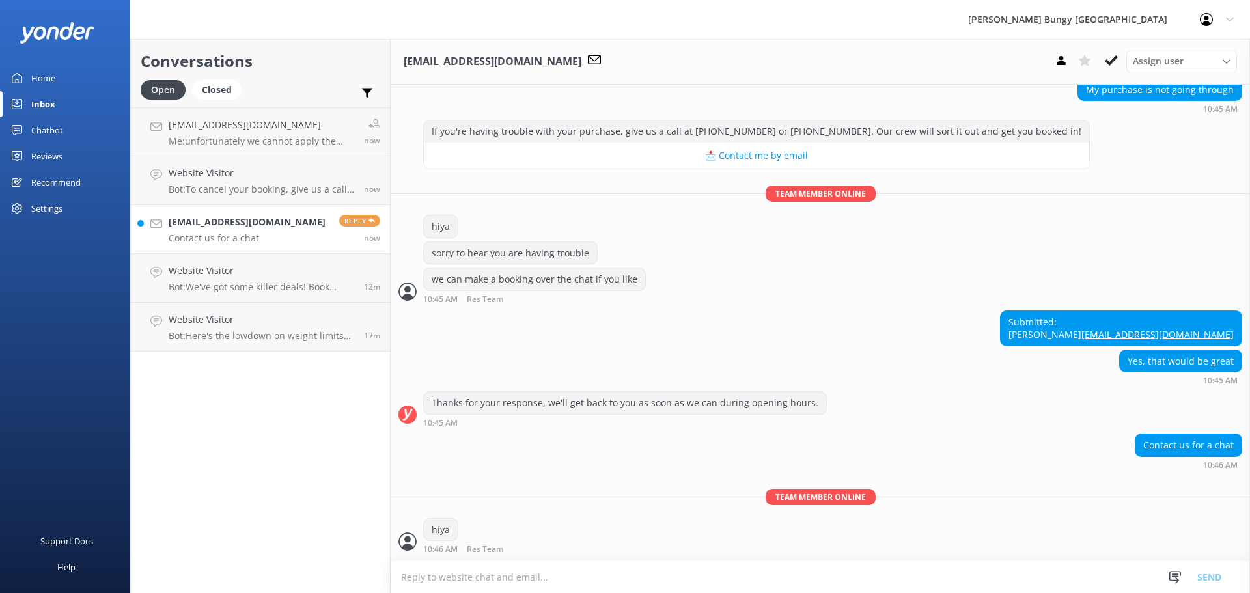
scroll to position [137, 0]
click at [619, 576] on textarea at bounding box center [821, 577] width 860 height 32
type textarea "can do"
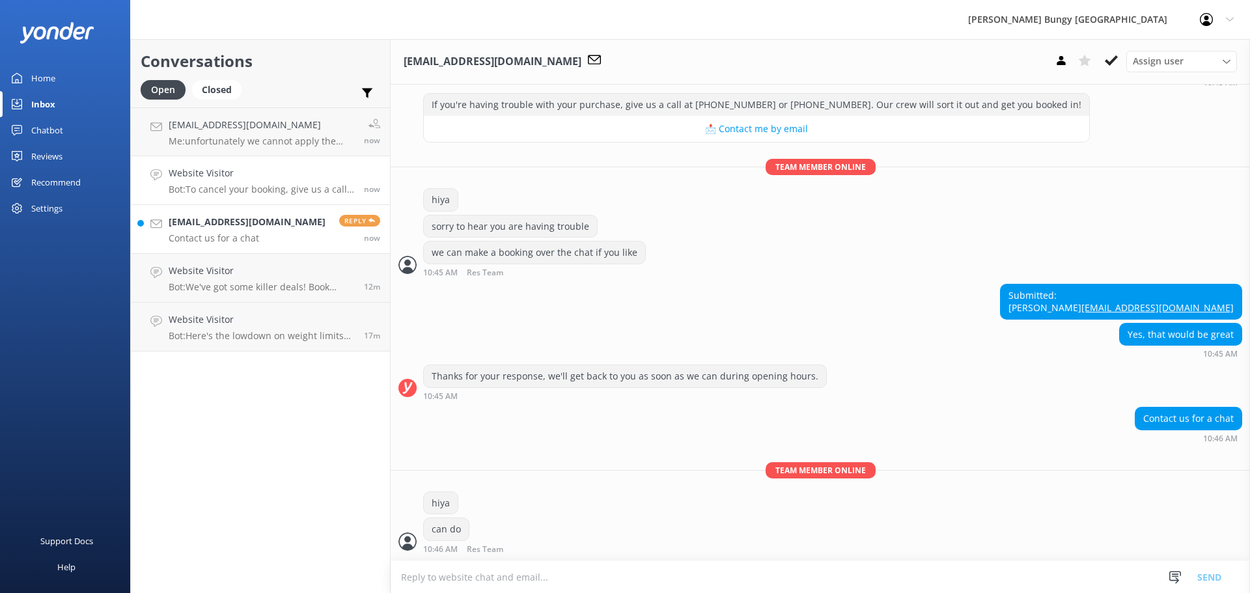
click at [184, 165] on link "Website Visitor Bot: To cancel your booking, give us a call on 0800 286 4958 or…" at bounding box center [260, 180] width 259 height 49
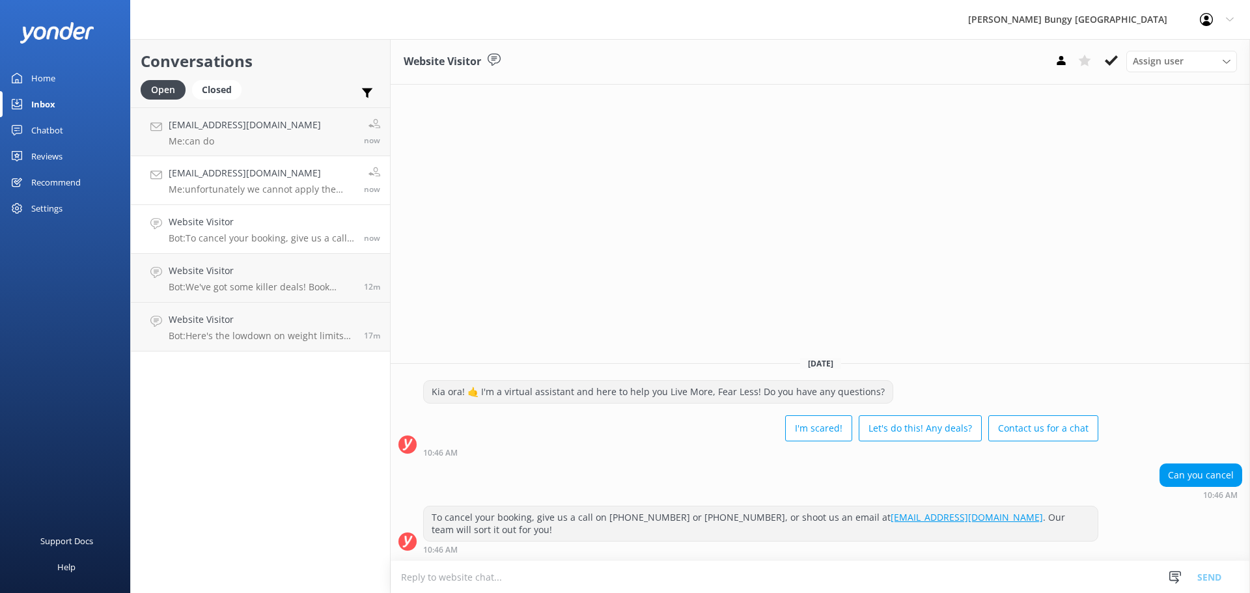
click at [221, 166] on h4 "mjoon0614@gmail.com" at bounding box center [262, 173] width 186 height 14
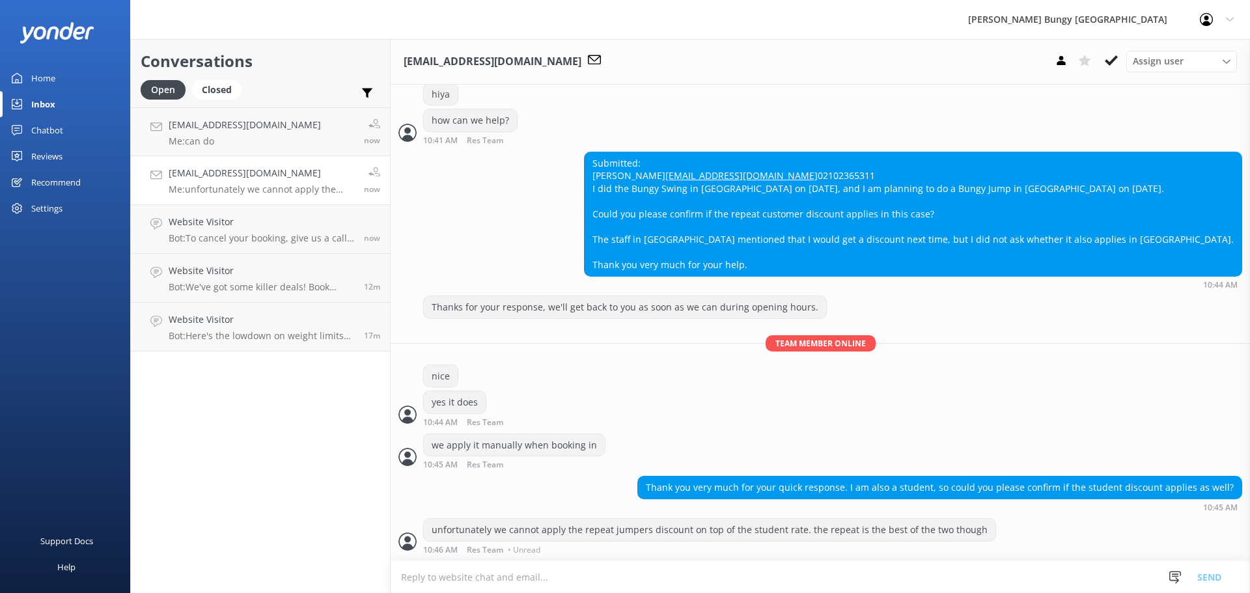
scroll to position [295, 0]
click at [229, 110] on link "Lauragisi@gmail.com Me: can do now" at bounding box center [260, 131] width 259 height 49
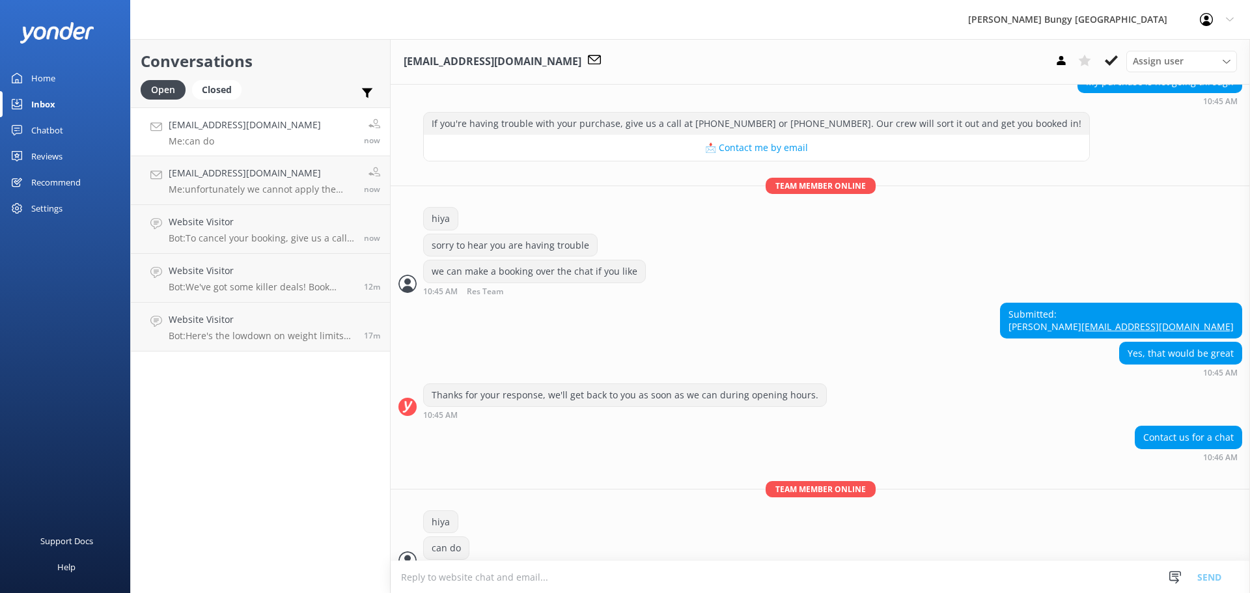
scroll to position [163, 0]
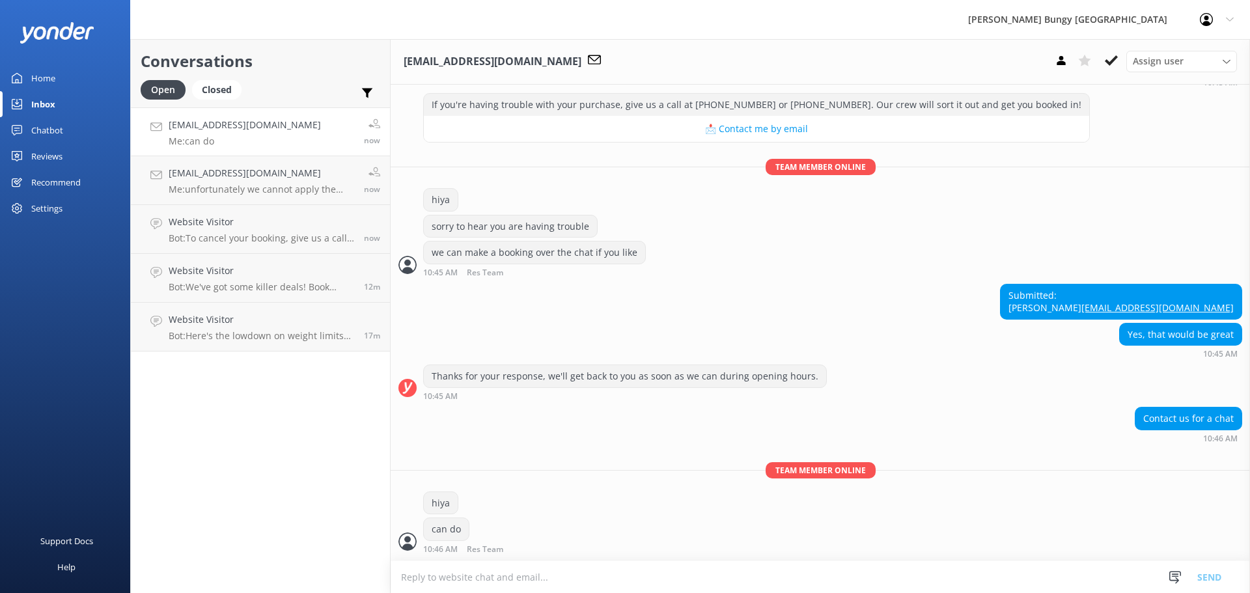
click at [585, 585] on textarea at bounding box center [821, 577] width 860 height 32
click at [487, 576] on textarea at bounding box center [821, 577] width 860 height 32
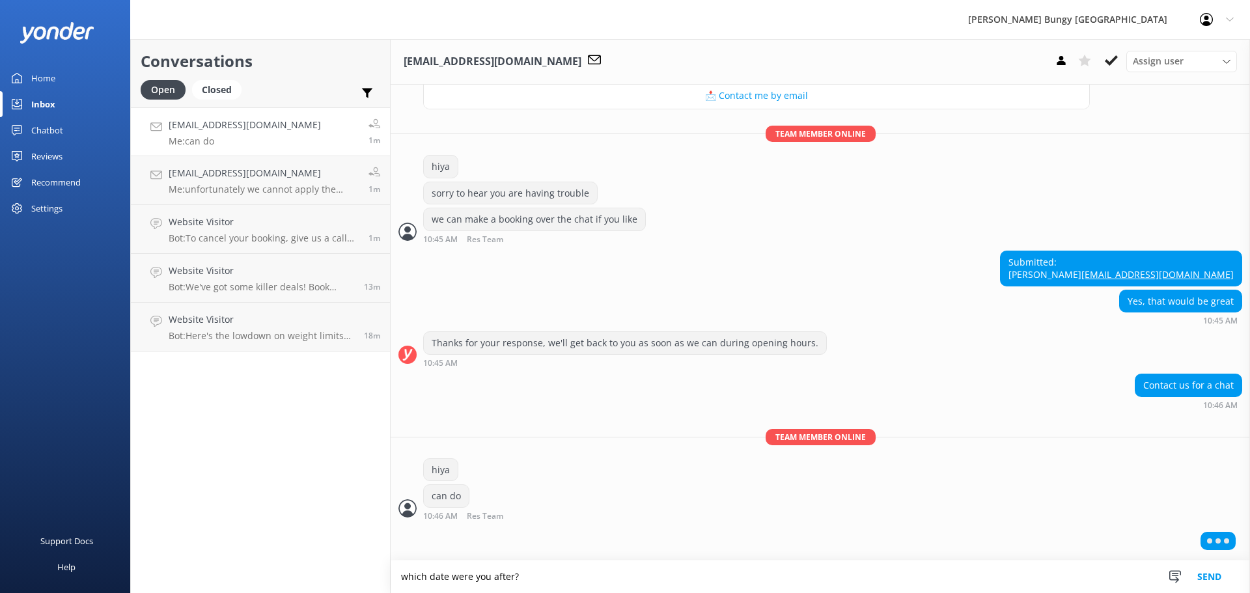
type textarea "which date were you after?"
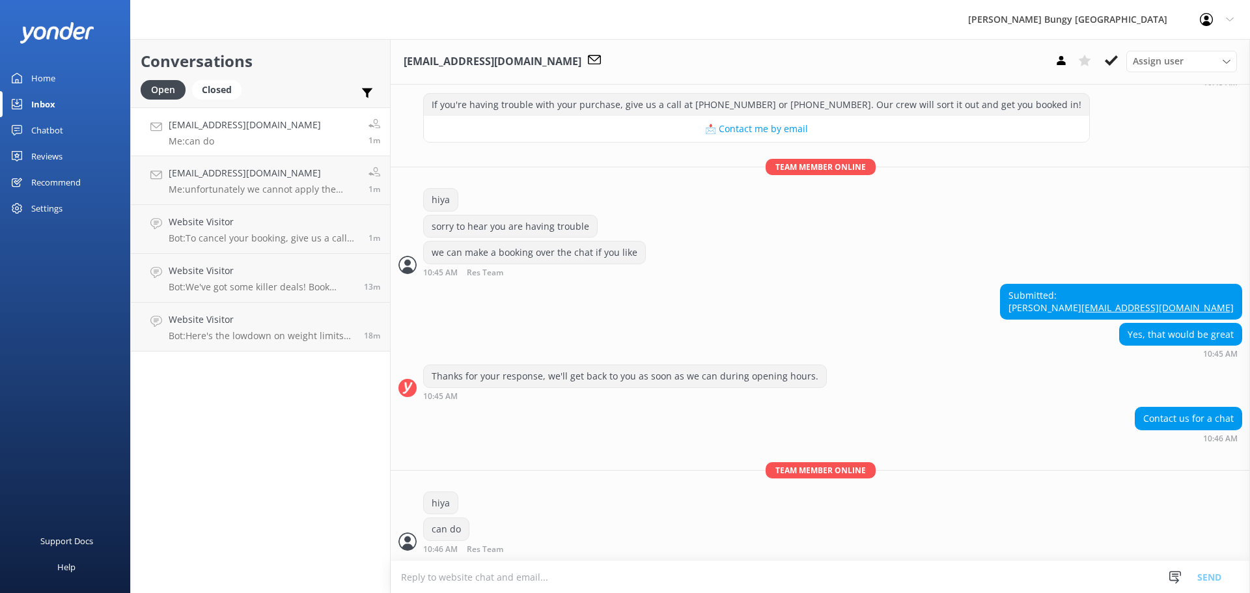
scroll to position [206, 0]
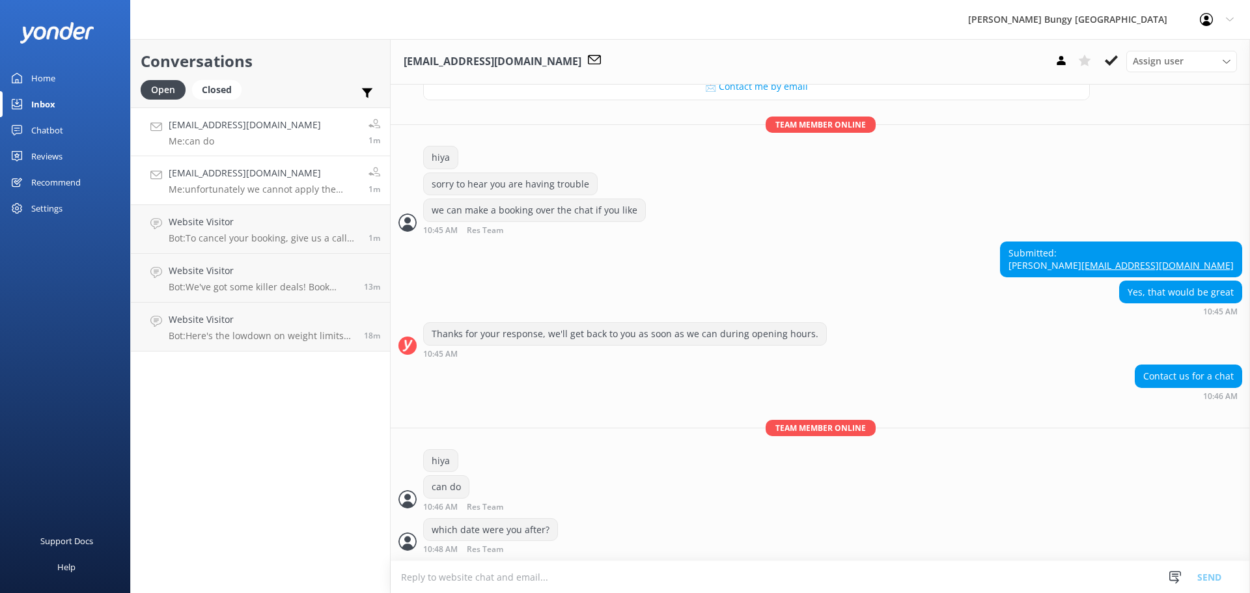
click at [264, 189] on p "Me: unfortunately we cannot apply the repeat jumpers discount on top of the stu…" at bounding box center [264, 190] width 190 height 12
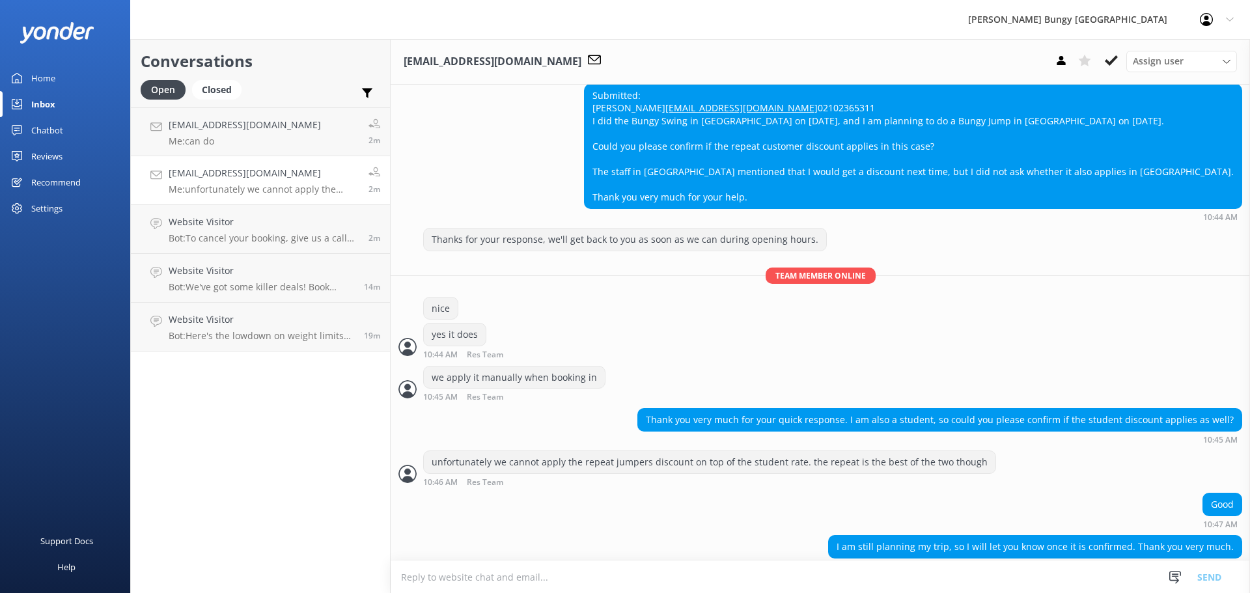
scroll to position [380, 0]
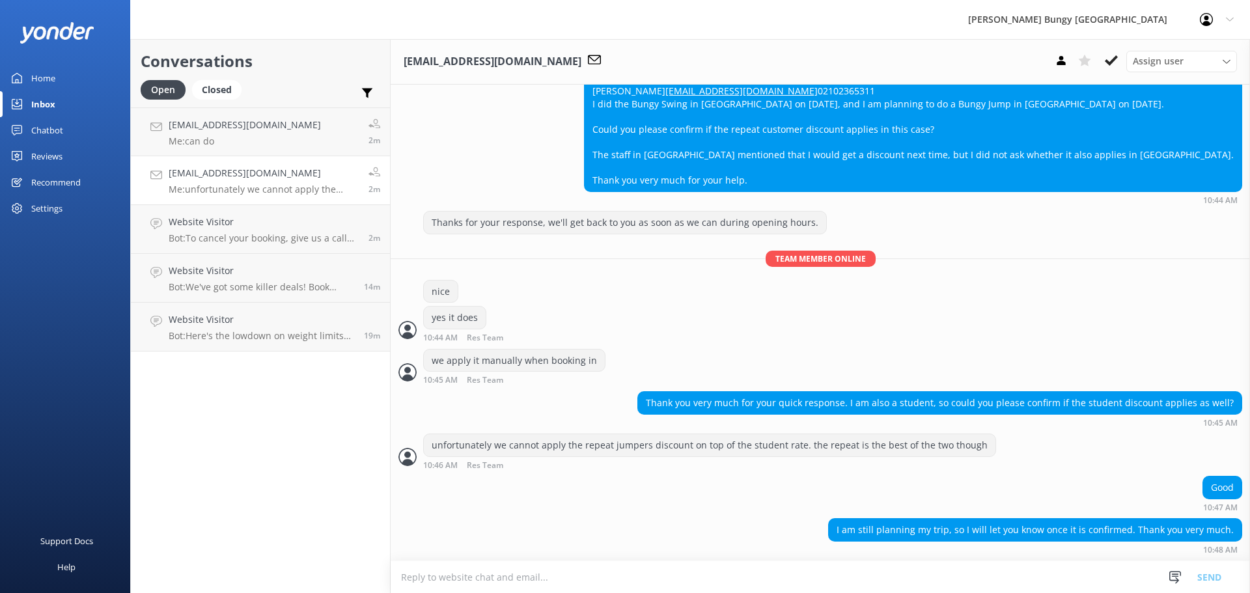
click at [630, 527] on div "I am still planning my trip, so I will let you know once it is confirmed. Thank…" at bounding box center [821, 536] width 860 height 36
click at [831, 399] on div "Thank you very much for your quick response. I am also a student, so could you …" at bounding box center [940, 403] width 604 height 22
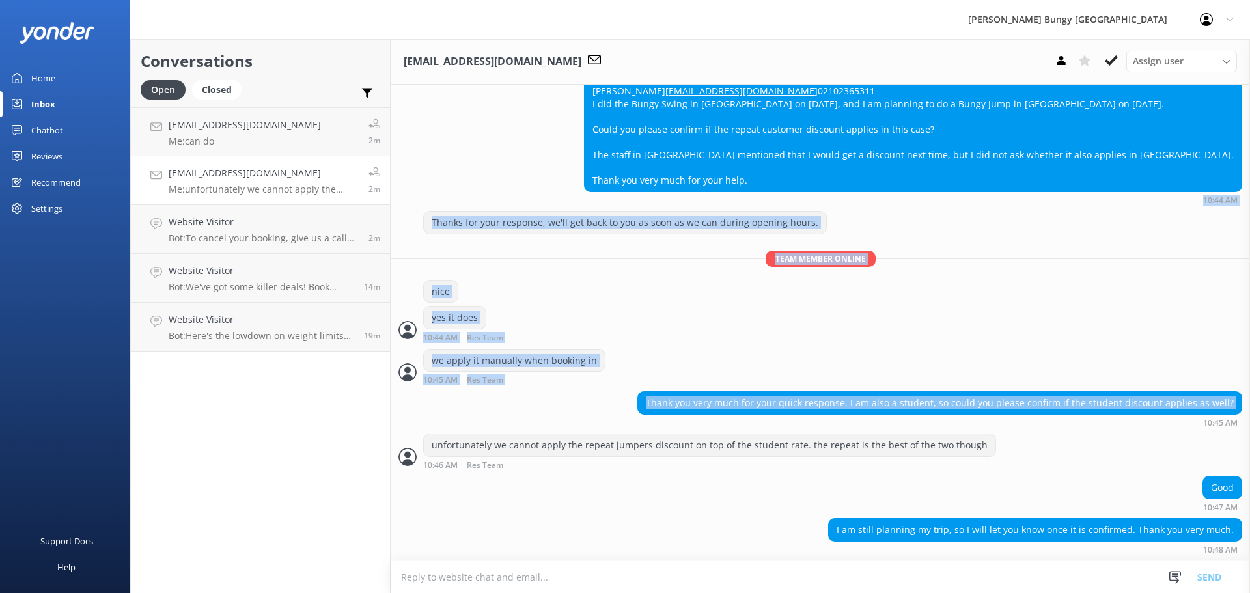
drag, startPoint x: 804, startPoint y: 425, endPoint x: 401, endPoint y: 206, distance: 458.7
click at [401, 206] on div "Today Kia ora! 🤙 I'm a virtual assistant and here to help you Live More, Fear L…" at bounding box center [821, 145] width 860 height 830
click at [401, 206] on div "Submitted: Myungjoon Min mjoon0614@gmail.com 02102365311 I did the Bungy Swing …" at bounding box center [821, 139] width 860 height 144
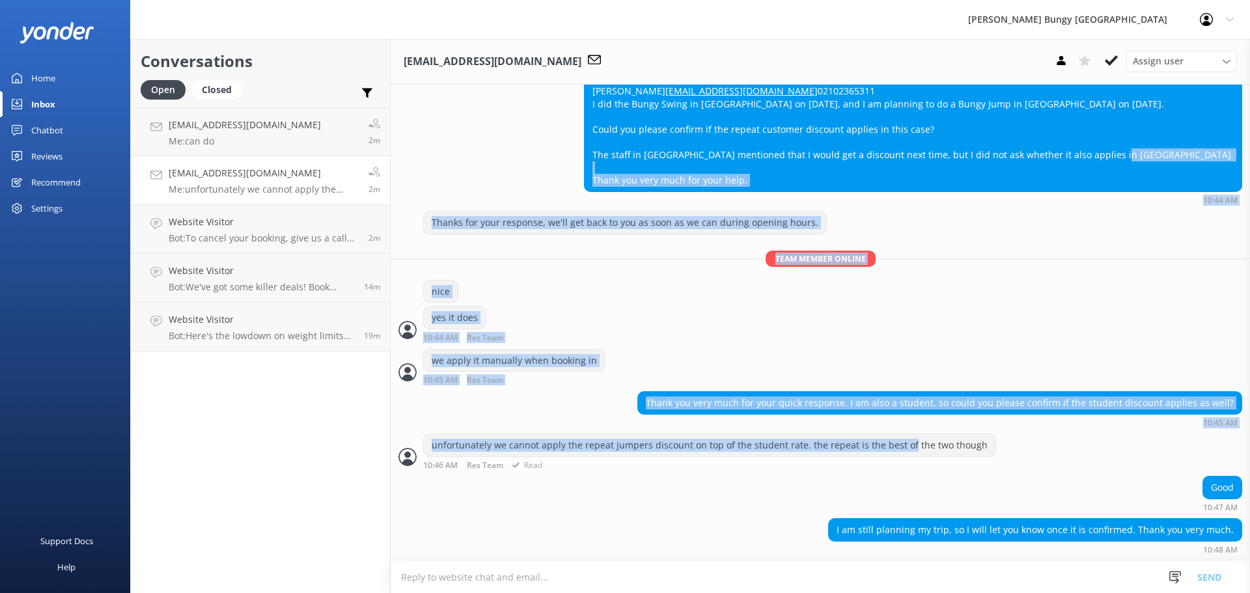
drag, startPoint x: 429, startPoint y: 193, endPoint x: 903, endPoint y: 440, distance: 534.2
click at [903, 440] on div "Today Kia ora! 🤙 I'm a virtual assistant and here to help you Live More, Fear L…" at bounding box center [821, 145] width 860 height 830
click at [903, 440] on div "unfortunately we cannot apply the repeat jumpers discount on top of the student…" at bounding box center [710, 445] width 572 height 22
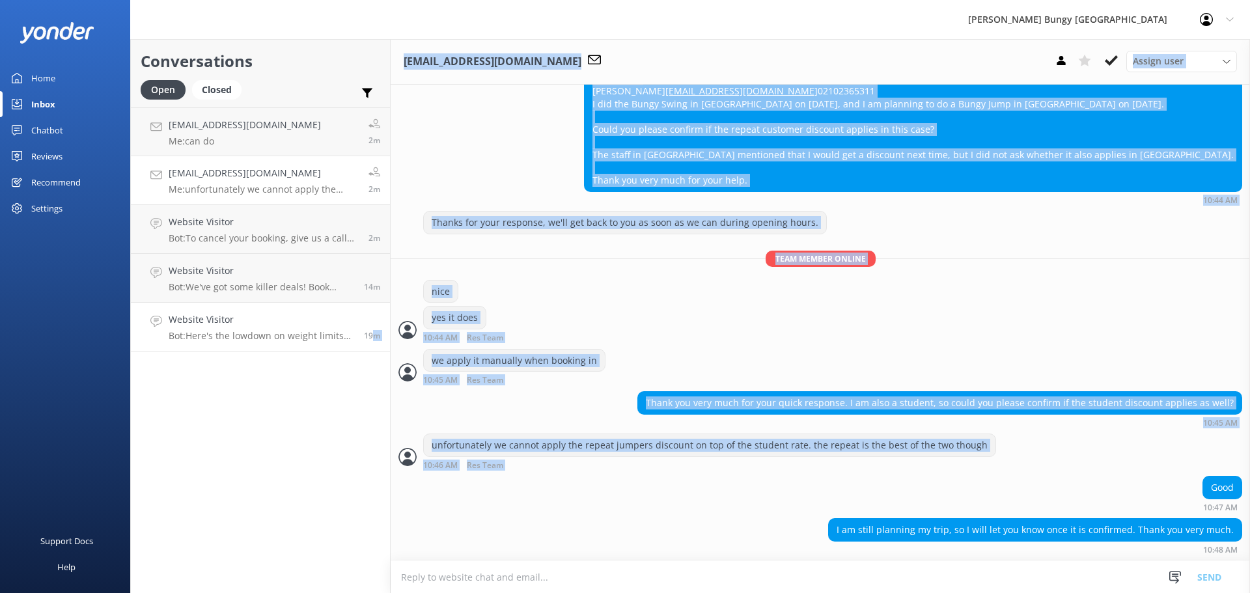
drag, startPoint x: 742, startPoint y: 499, endPoint x: 375, endPoint y: 314, distance: 410.7
click at [375, 314] on div "Conversations Open Closed Important Assigned to me Unassigned Lauragisi@gmail.c…" at bounding box center [690, 316] width 1120 height 554
click at [414, 274] on div "Thanks for your response, we'll get back to you as soon as we can during openin…" at bounding box center [821, 280] width 860 height 138
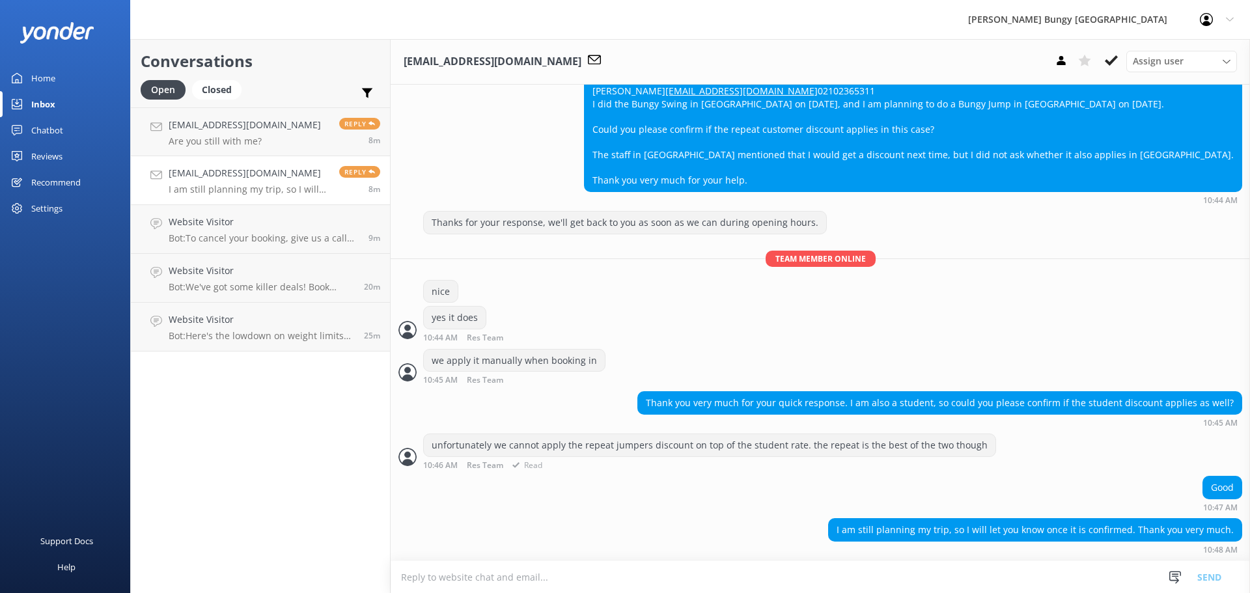
click at [650, 473] on div "unfortunately we cannot apply the repeat jumpers discount on top of the student…" at bounding box center [821, 455] width 860 height 42
click at [298, 126] on link "Lauragisi@gmail.com Are you still with me? Reply now" at bounding box center [260, 131] width 259 height 49
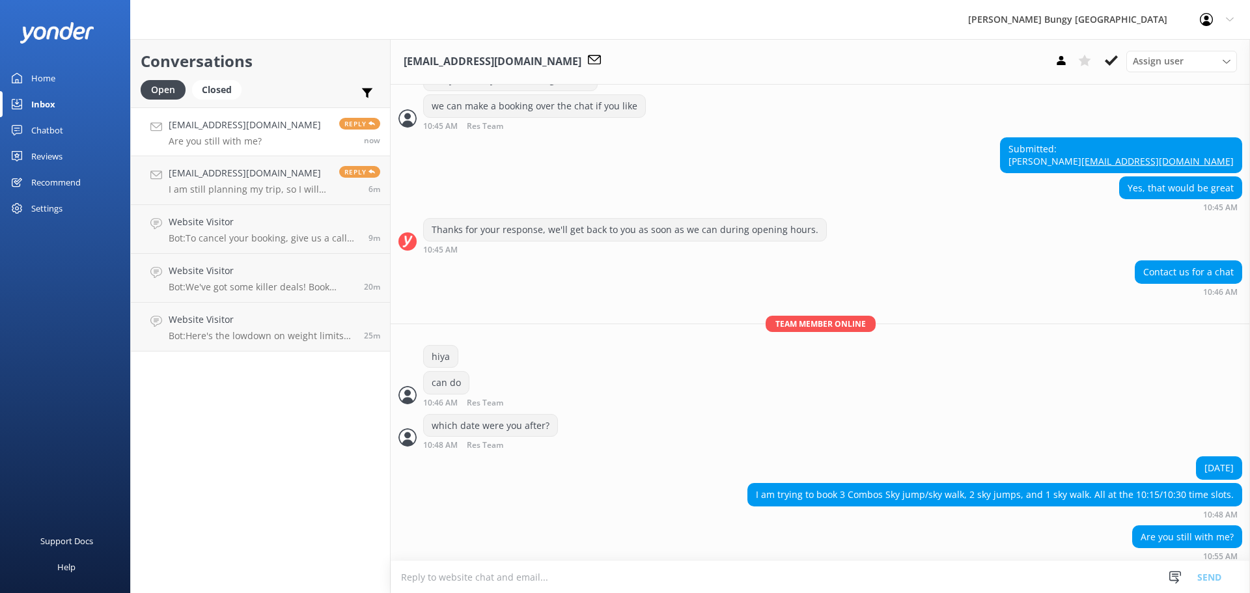
scroll to position [317, 0]
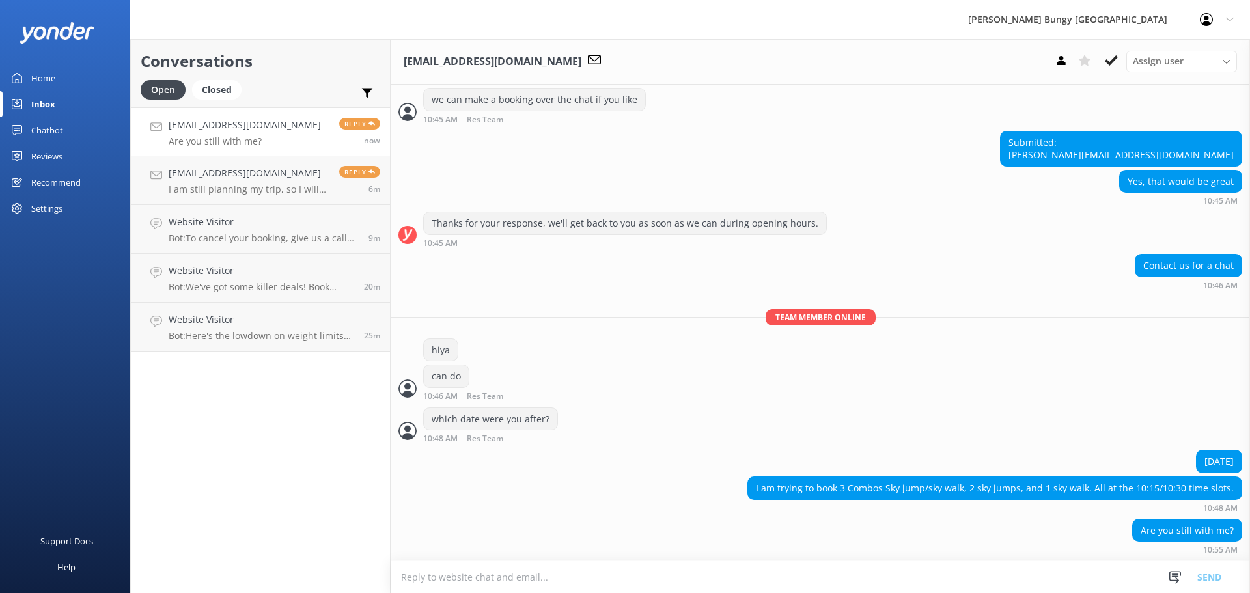
click at [612, 569] on textarea at bounding box center [821, 577] width 860 height 32
type textarea "yes hiya"
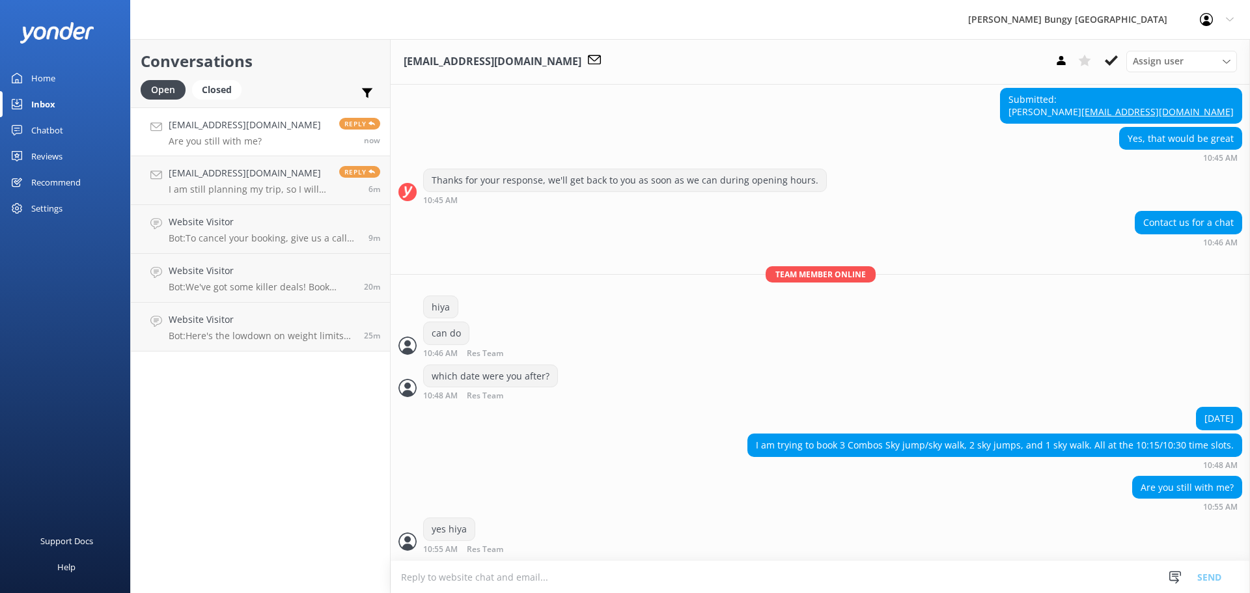
scroll to position [359, 0]
click at [688, 579] on textarea at bounding box center [821, 577] width 860 height 32
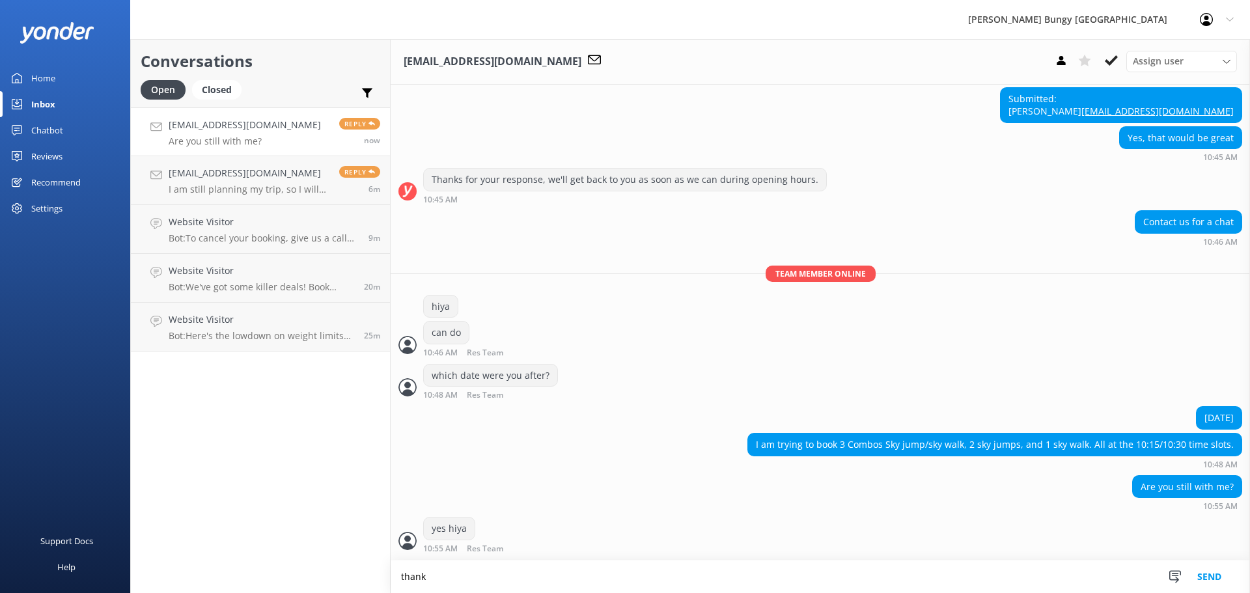
scroll to position [360, 0]
type textarea "thanks for patience"
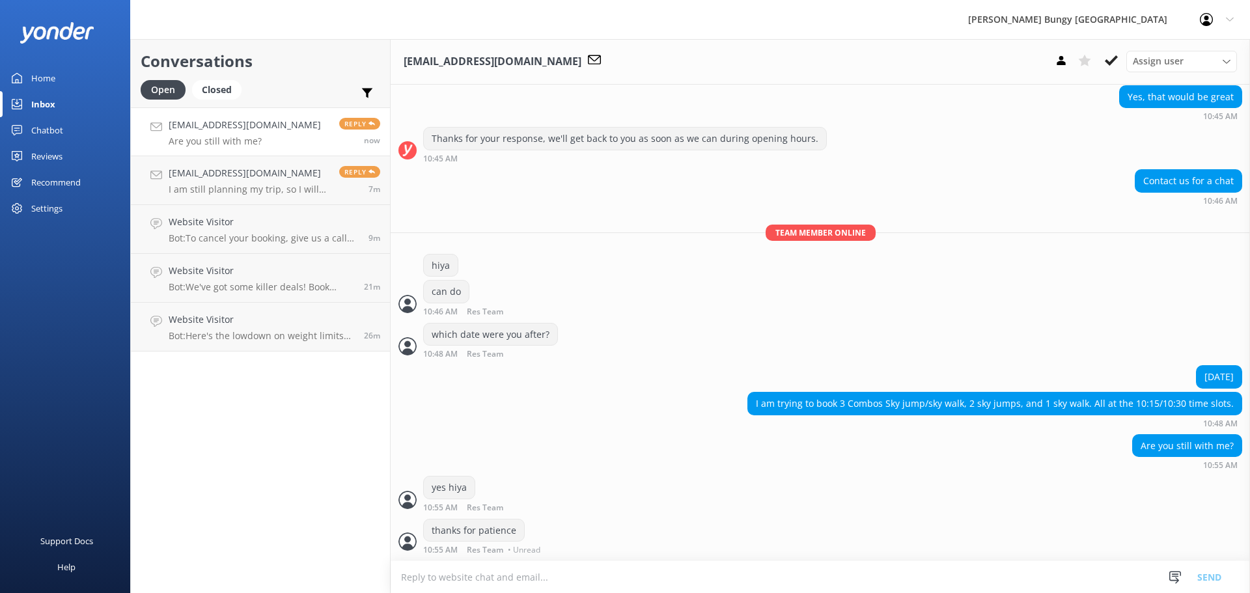
scroll to position [386, 0]
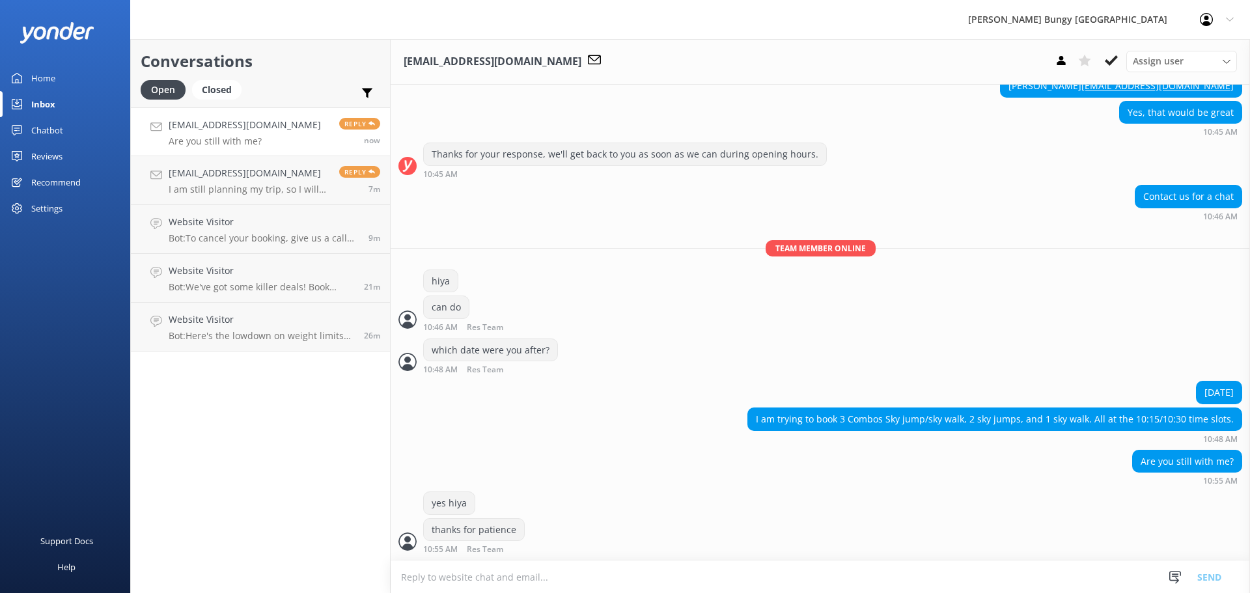
click at [623, 580] on textarea at bounding box center [821, 577] width 860 height 32
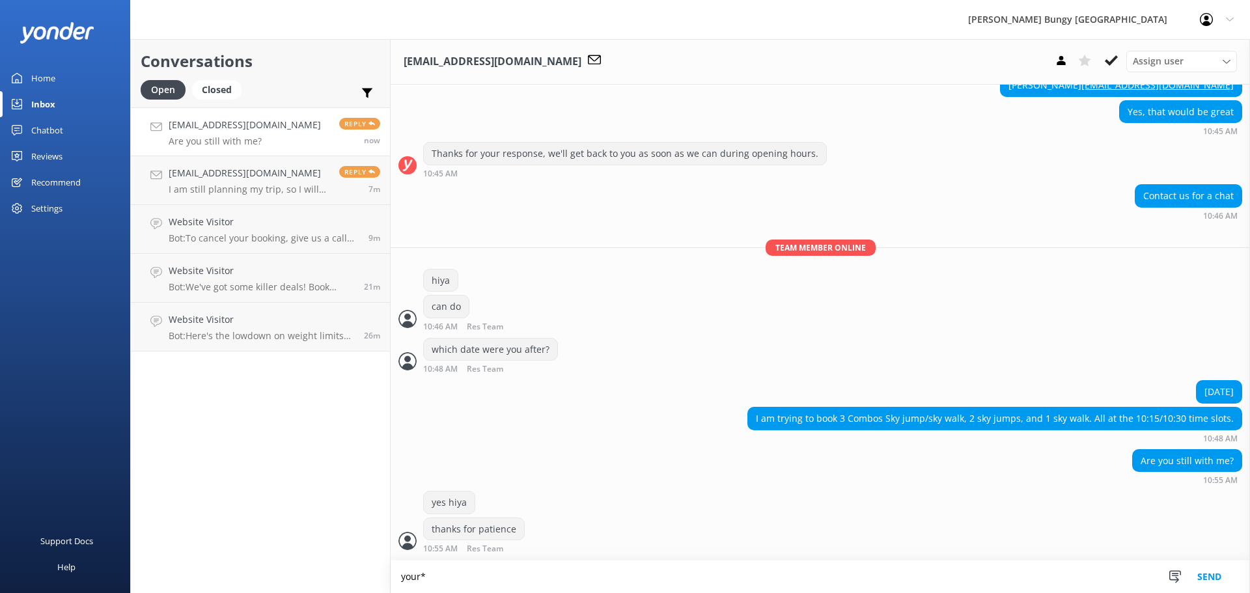
type textarea "your*"
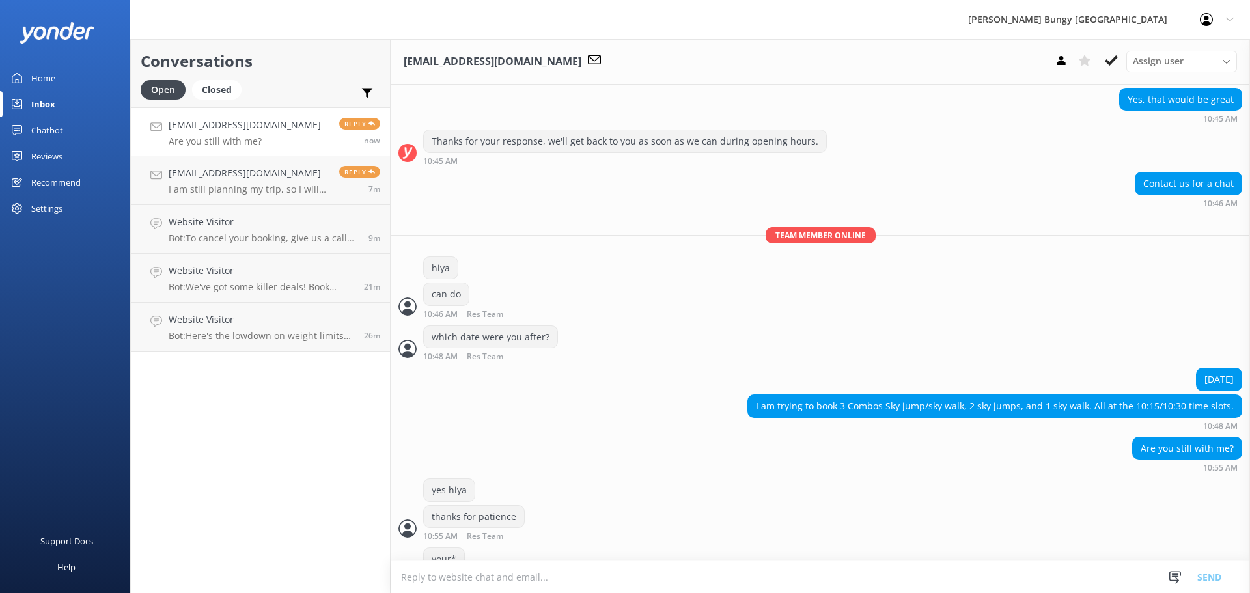
scroll to position [429, 0]
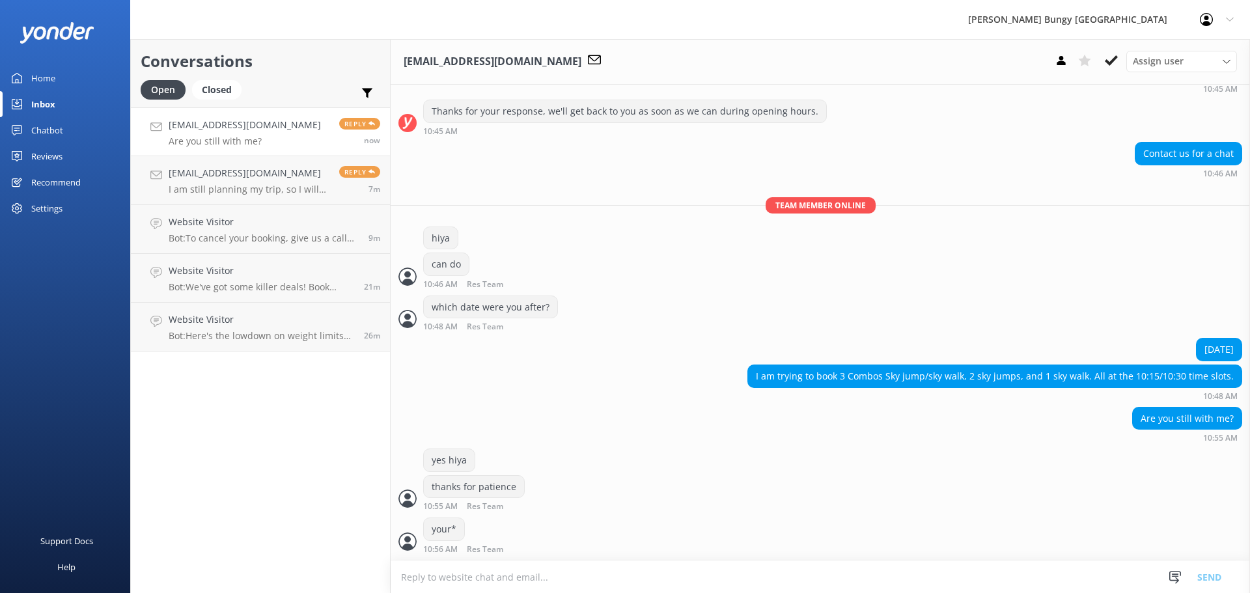
click at [274, 145] on link "Lauragisi@gmail.com Are you still with me? Reply now" at bounding box center [260, 131] width 259 height 49
click at [277, 188] on p "I am still planning my trip, so I will let you know once it is confirmed. Thank…" at bounding box center [249, 190] width 161 height 12
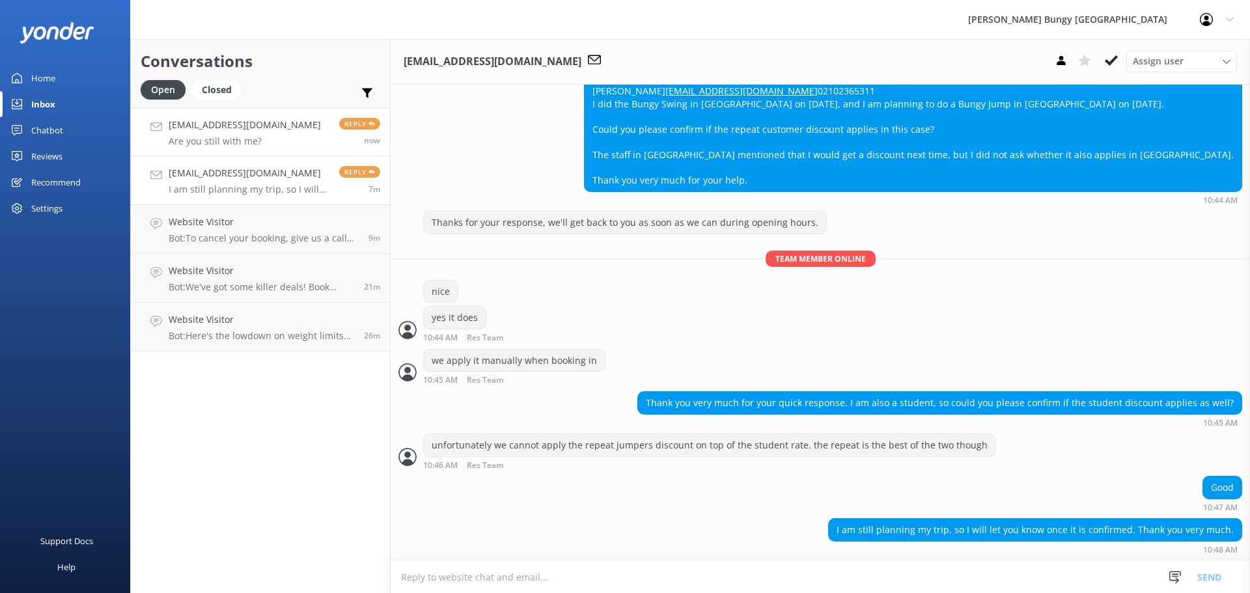
click at [187, 135] on p "Are you still with me?" at bounding box center [245, 141] width 152 height 12
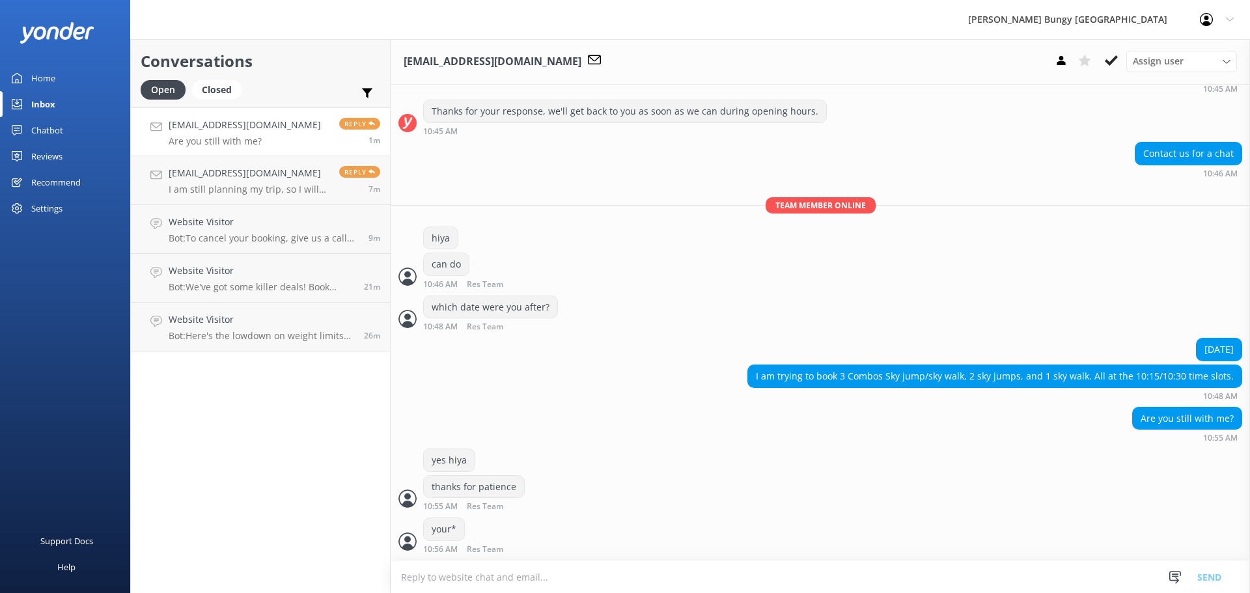
click at [787, 585] on textarea at bounding box center [821, 577] width 860 height 32
click at [696, 576] on textarea at bounding box center [821, 577] width 860 height 32
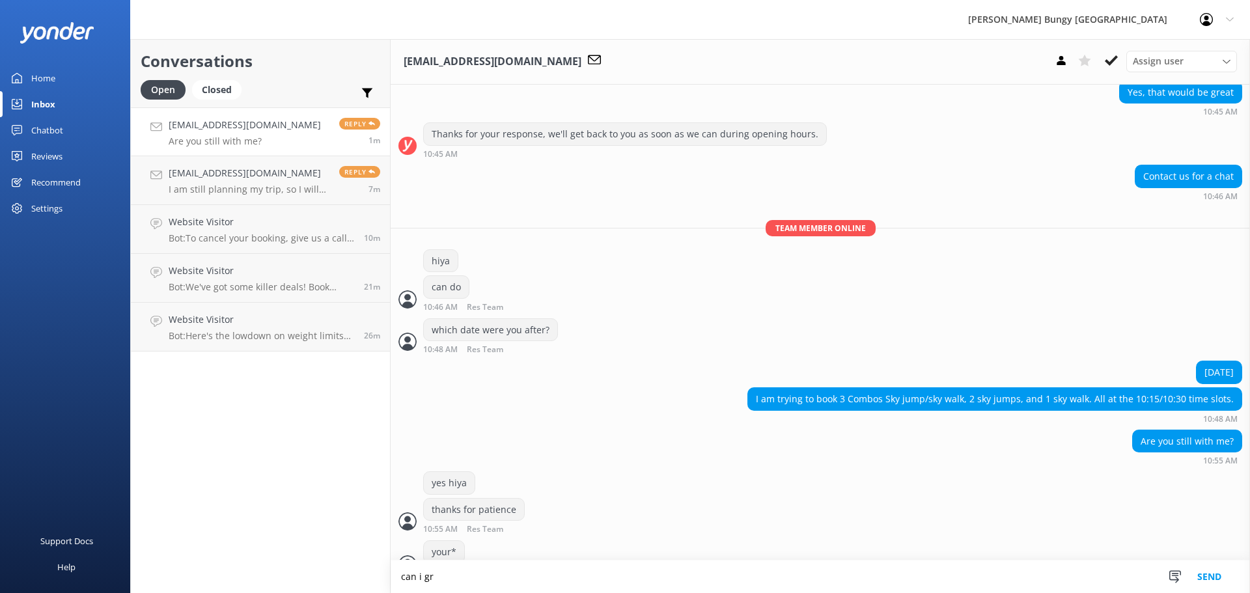
scroll to position [429, 0]
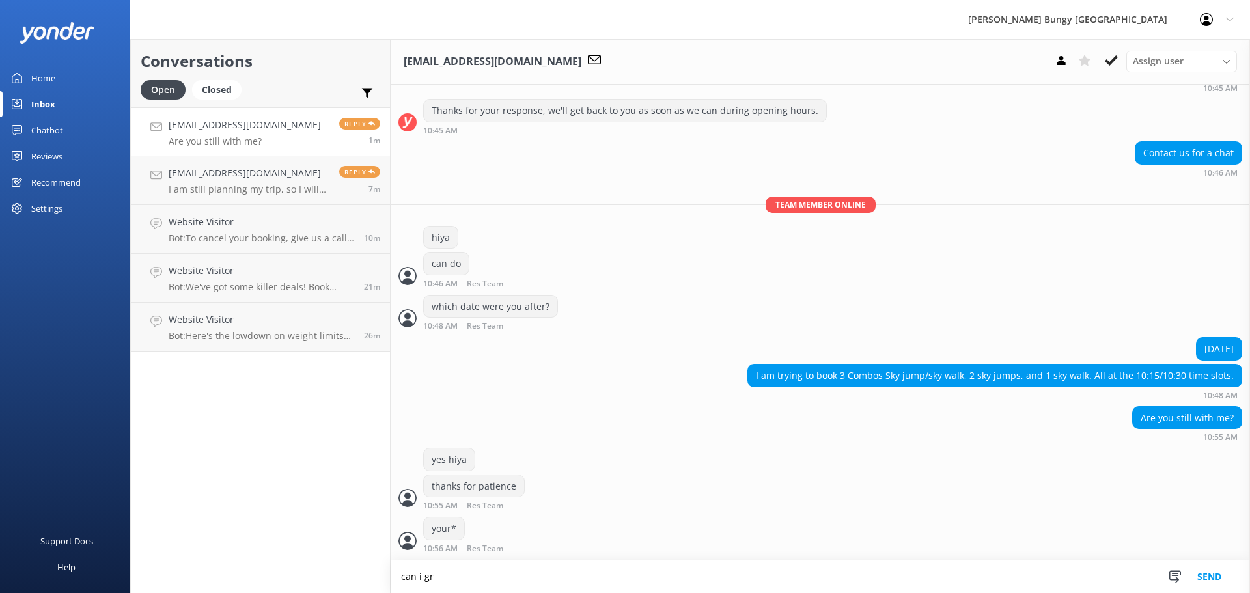
drag, startPoint x: 618, startPoint y: 584, endPoint x: 199, endPoint y: 544, distance: 421.3
click at [199, 544] on div "Conversations Open Closed Important Assigned to me Unassigned Lauragisi@gmail.c…" at bounding box center [690, 316] width 1120 height 554
type textarea "one moment here"
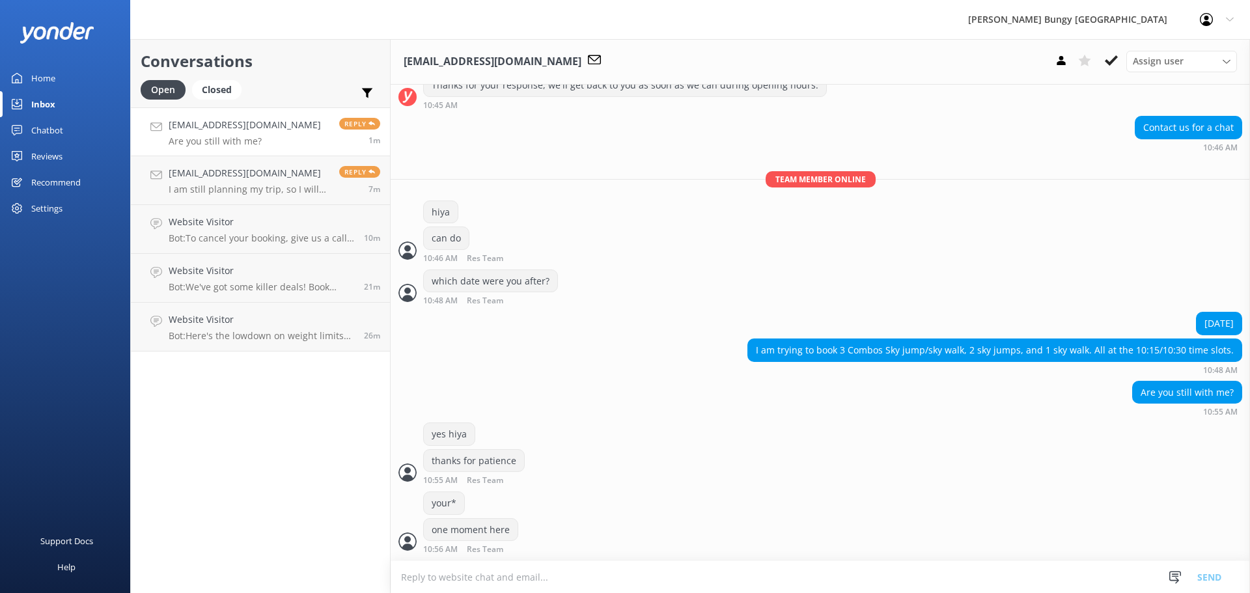
scroll to position [455, 0]
click at [566, 510] on div "your*" at bounding box center [821, 505] width 860 height 27
drag, startPoint x: 552, startPoint y: 551, endPoint x: 402, endPoint y: 434, distance: 190.2
click at [418, 453] on div "Today Kia ora! 🤙 I'm a virtual assistant and here to help you Live More, Fear L…" at bounding box center [821, 101] width 860 height 918
click at [401, 433] on div "yes hiya" at bounding box center [821, 436] width 860 height 27
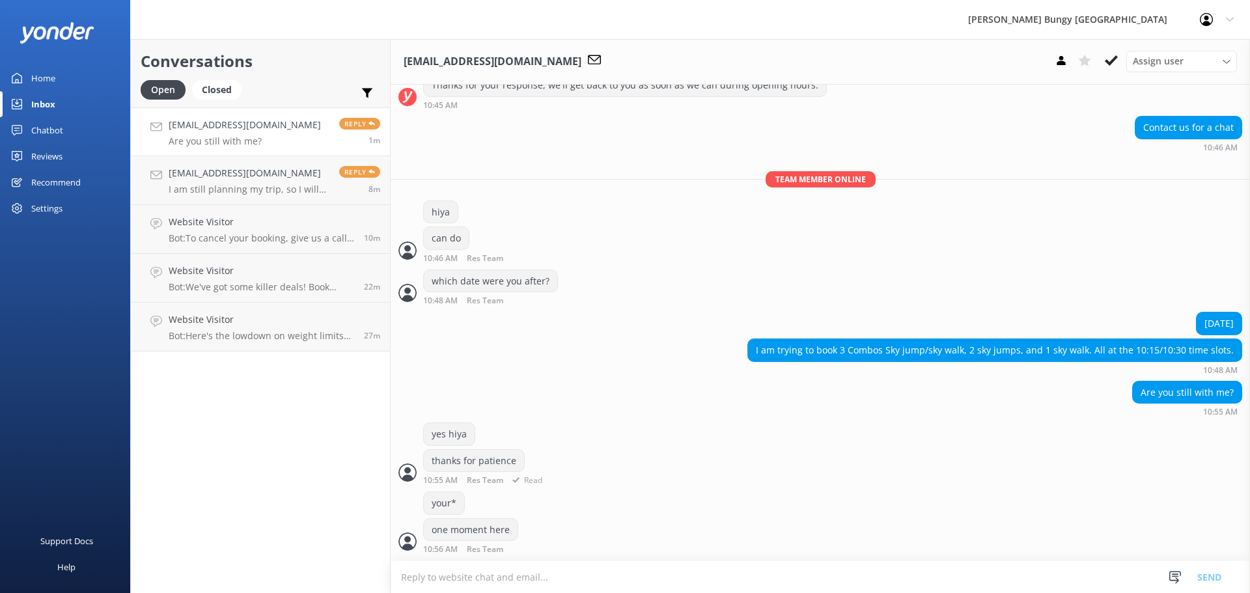
click at [401, 433] on div "yes hiya" at bounding box center [821, 436] width 860 height 27
click at [1016, 565] on textarea at bounding box center [821, 577] width 860 height 32
click at [974, 373] on div "10:48 AM" at bounding box center [995, 369] width 495 height 9
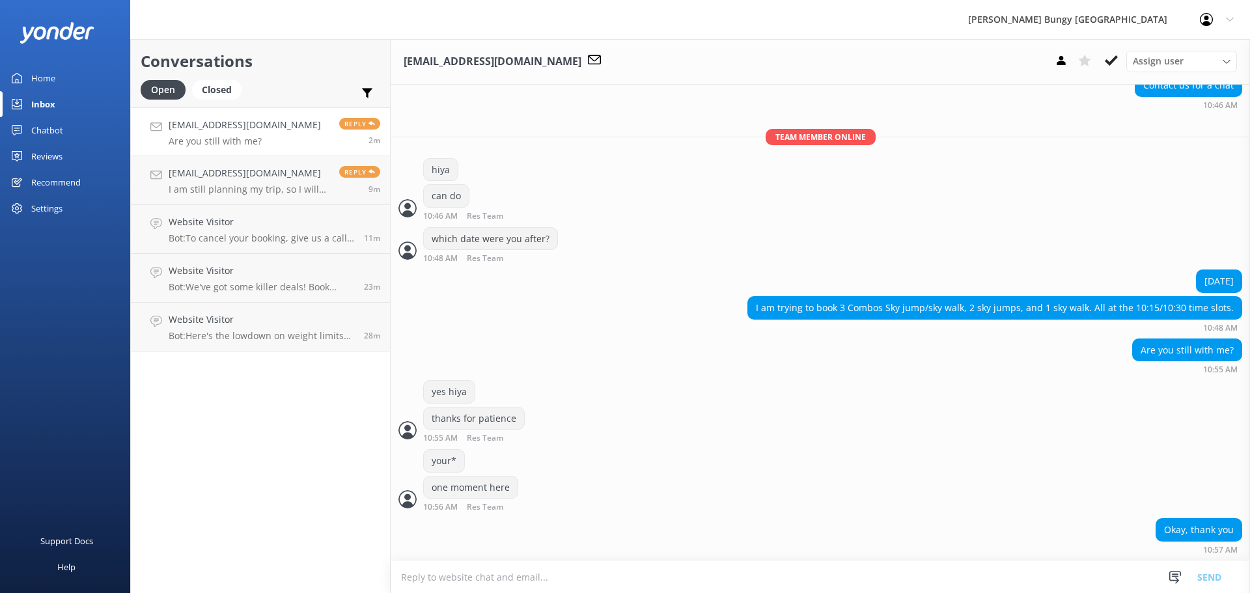
click at [932, 578] on textarea at bounding box center [821, 577] width 860 height 32
type textarea "how many people are participating?"
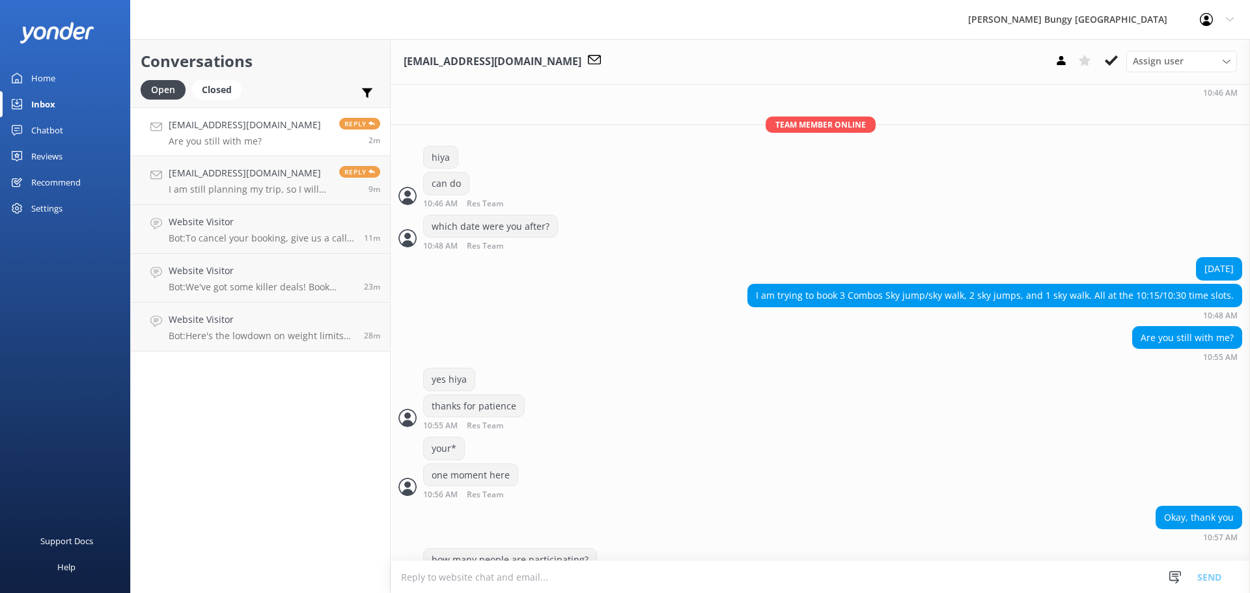
scroll to position [540, 0]
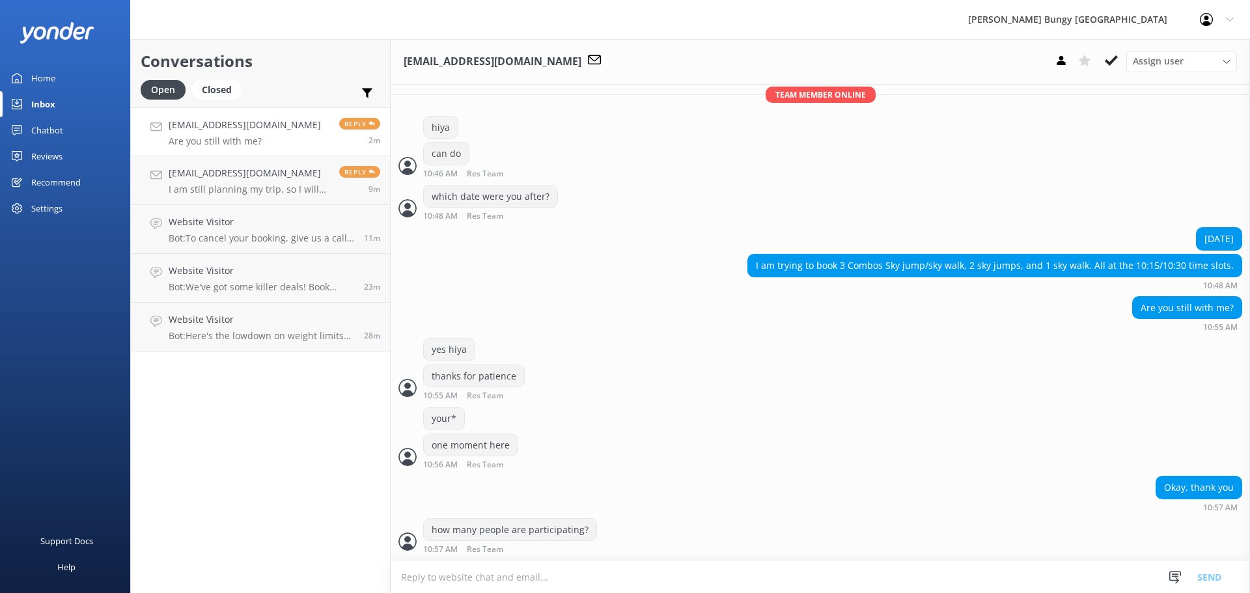
click at [932, 578] on textarea at bounding box center [821, 577] width 860 height 32
type textarea "6?"
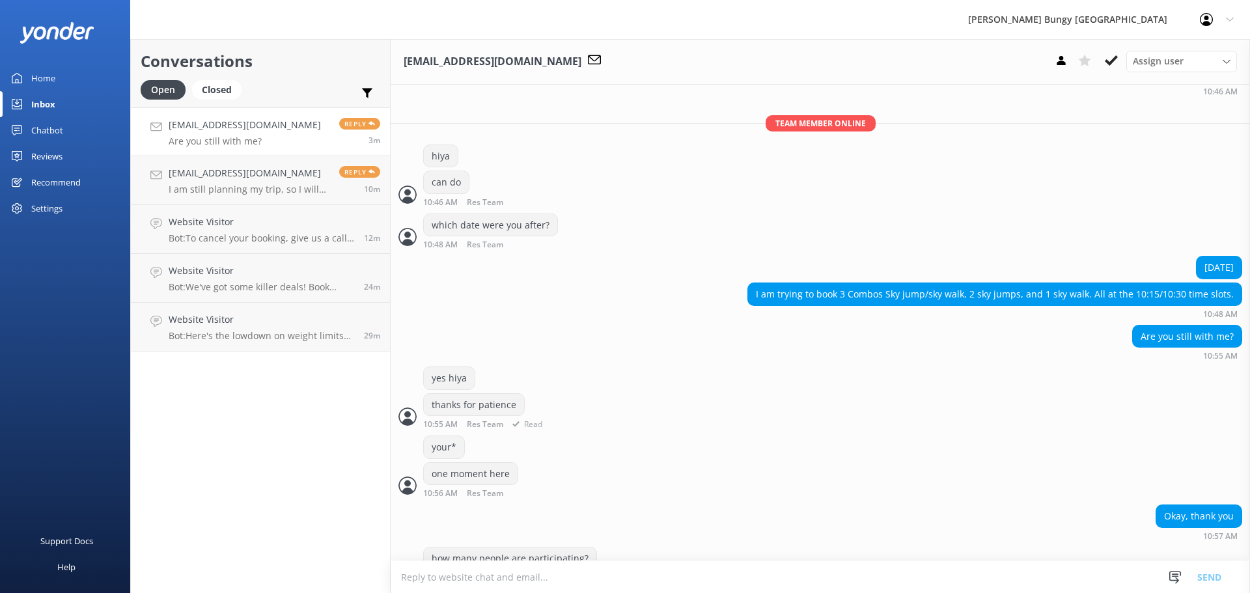
scroll to position [625, 0]
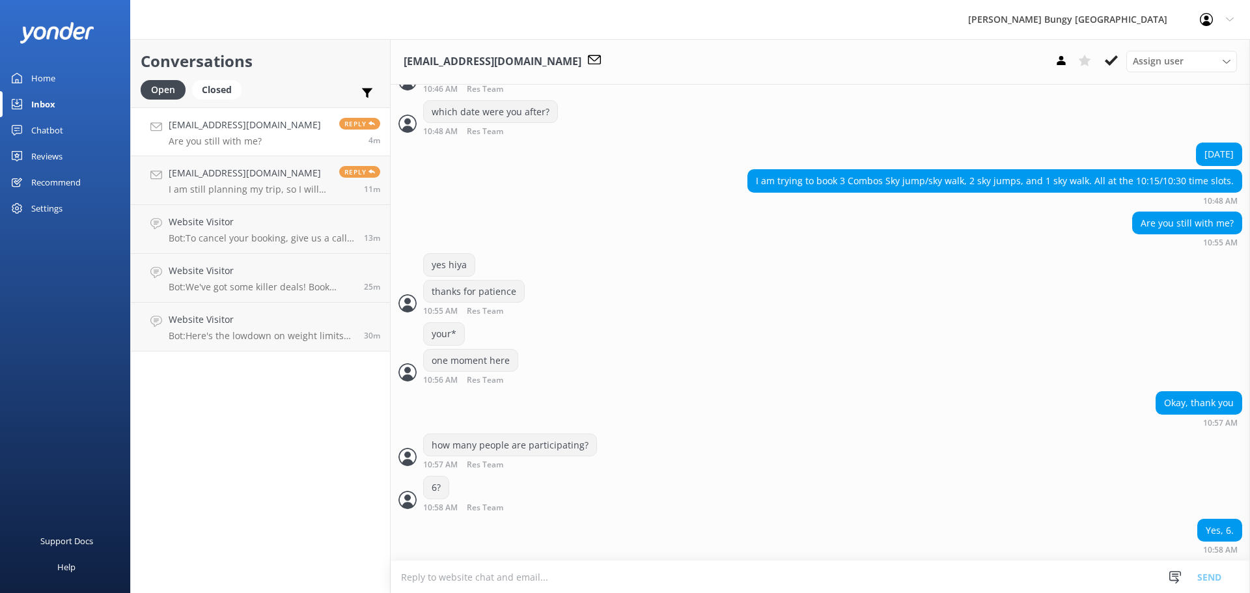
click at [912, 586] on textarea at bounding box center [821, 577] width 860 height 32
type textarea "thanks, hang here a sec"
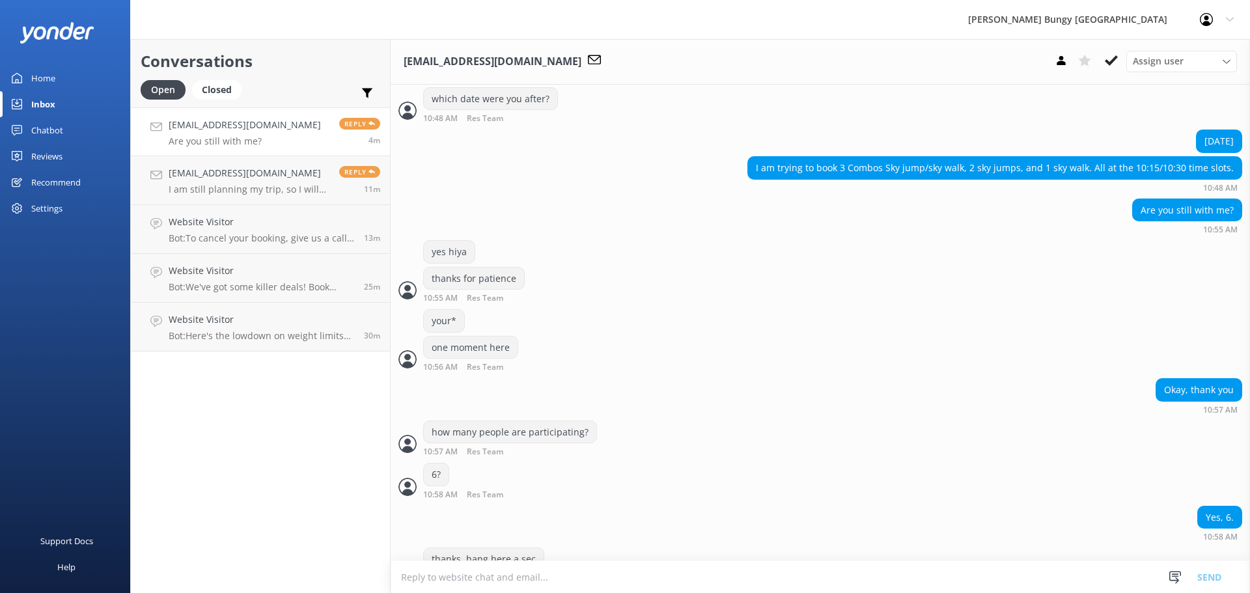
scroll to position [668, 0]
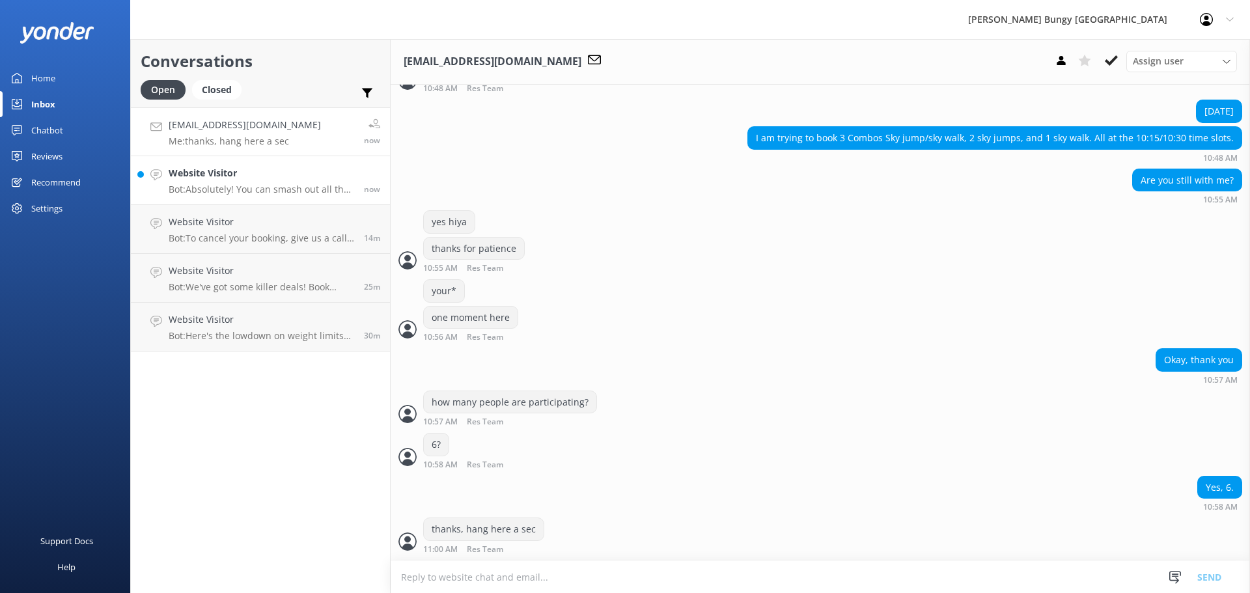
click at [318, 169] on h4 "Website Visitor" at bounding box center [262, 173] width 186 height 14
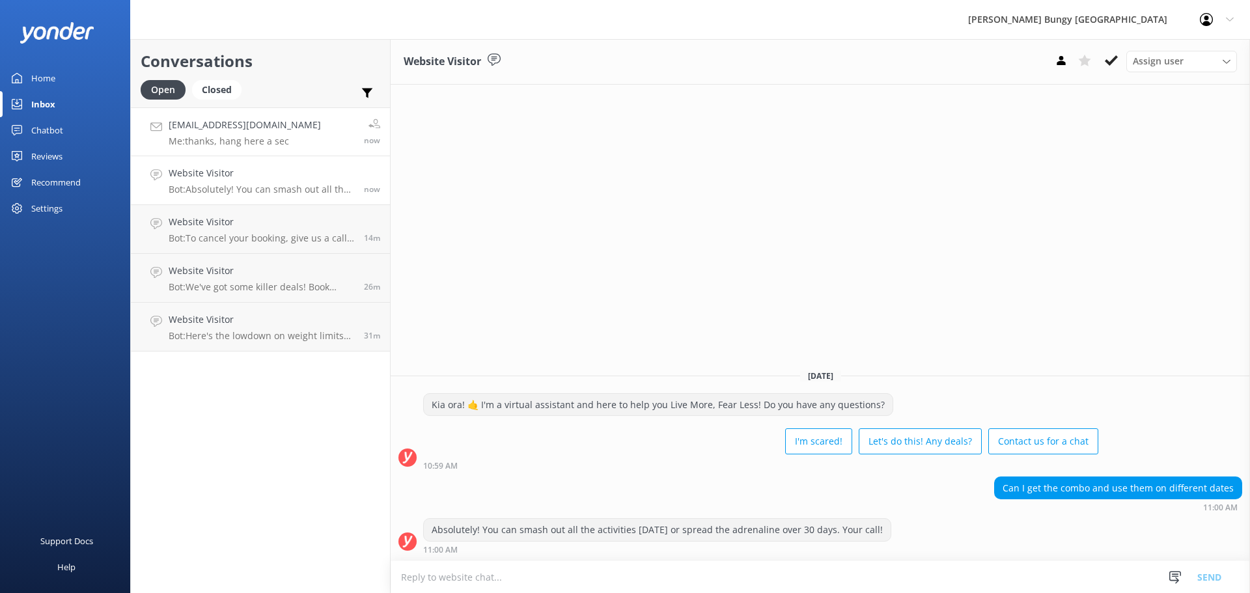
click at [272, 120] on h4 "[EMAIL_ADDRESS][DOMAIN_NAME]" at bounding box center [245, 125] width 152 height 14
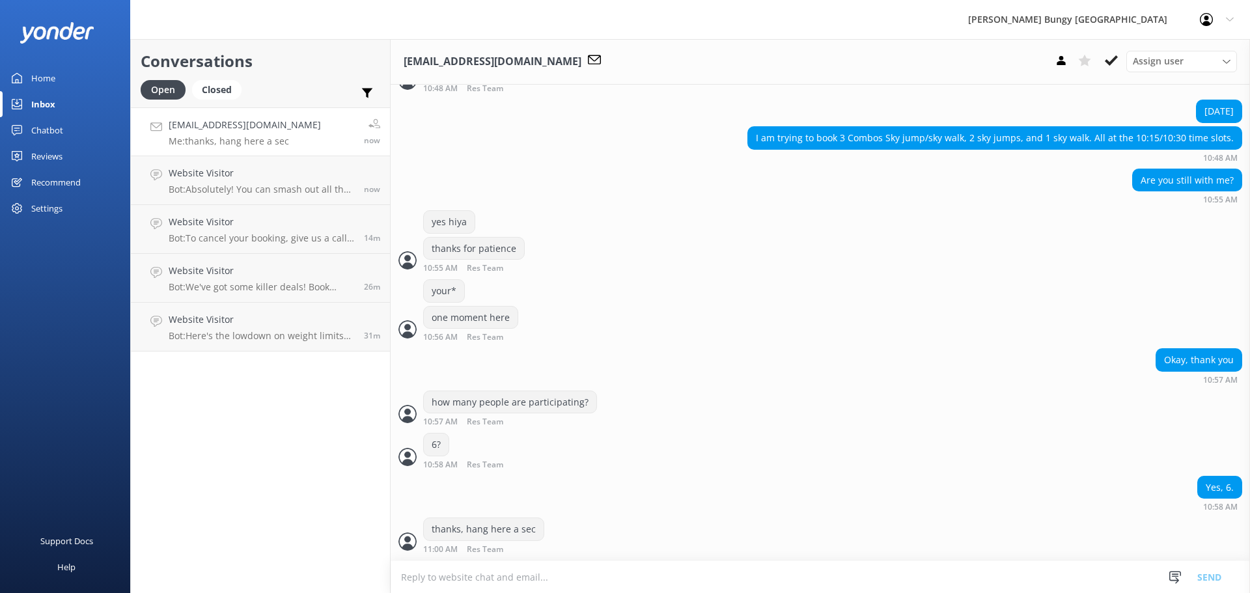
scroll to position [668, 0]
click at [962, 333] on div "one moment here 10:56 AM Res Team Read" at bounding box center [821, 324] width 860 height 36
click at [619, 570] on textarea at bounding box center [821, 577] width 860 height 32
click at [561, 577] on textarea at bounding box center [821, 577] width 860 height 32
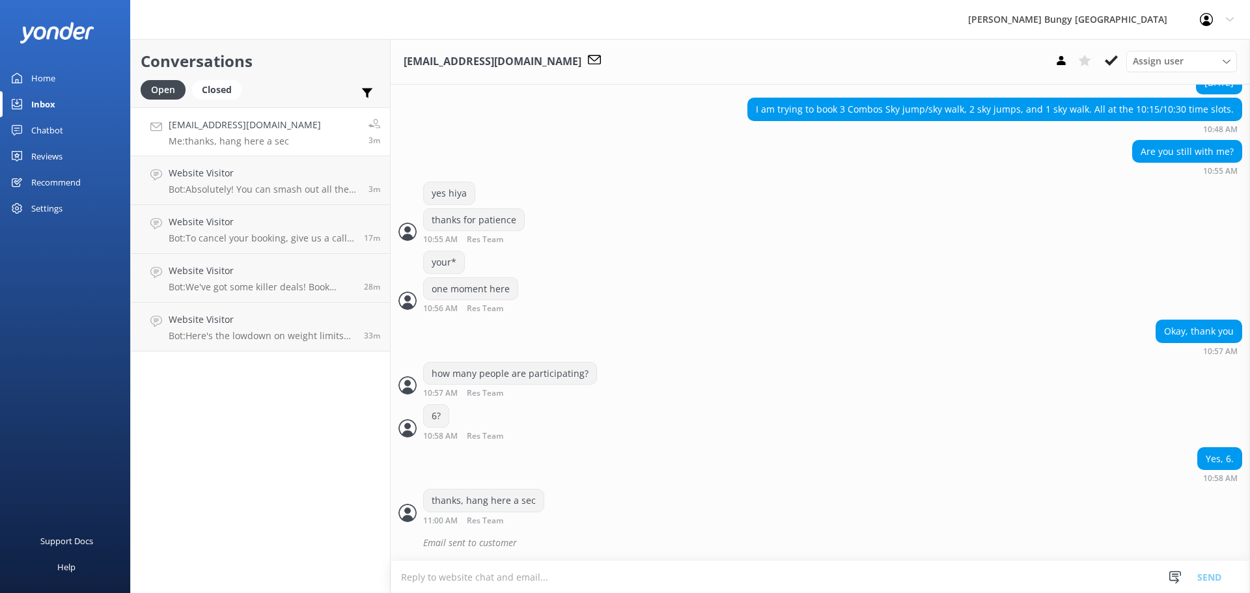
click at [597, 572] on textarea at bounding box center [821, 577] width 860 height 32
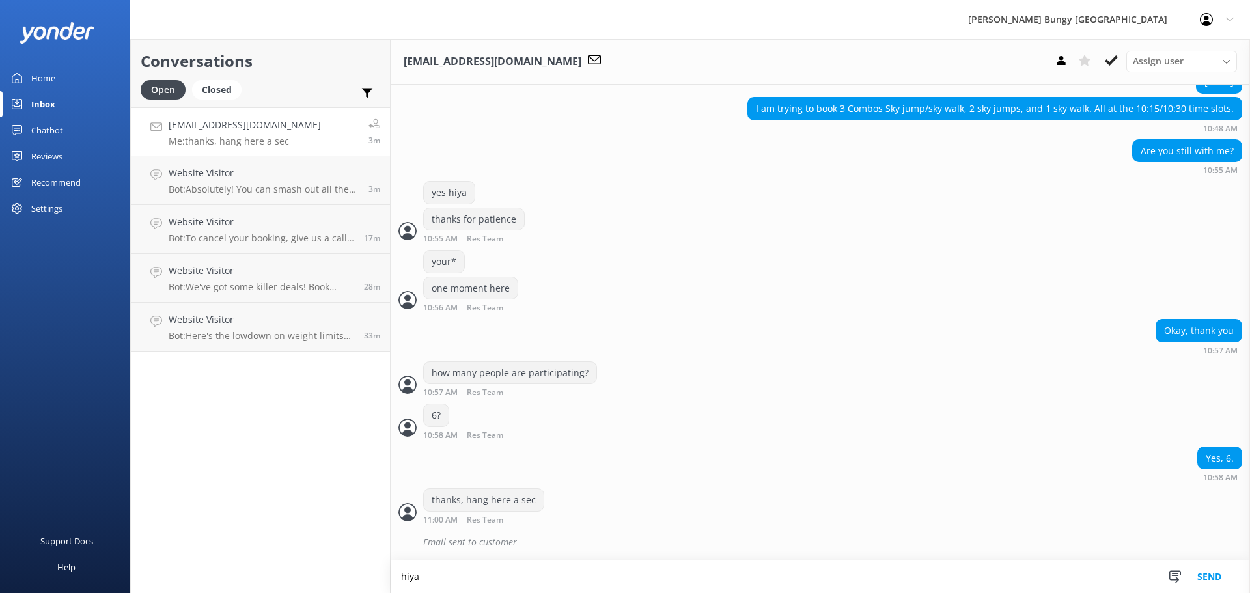
type textarea "hiya"
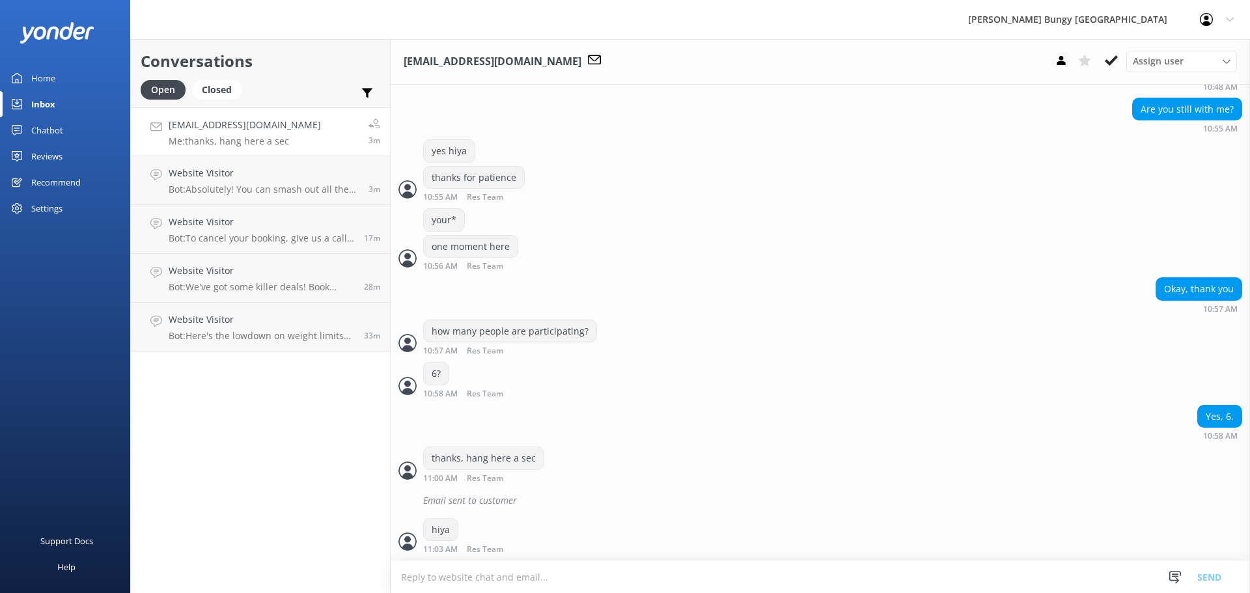
scroll to position [739, 0]
click at [590, 567] on textarea at bounding box center [821, 577] width 860 height 32
type textarea "we are good to go here"
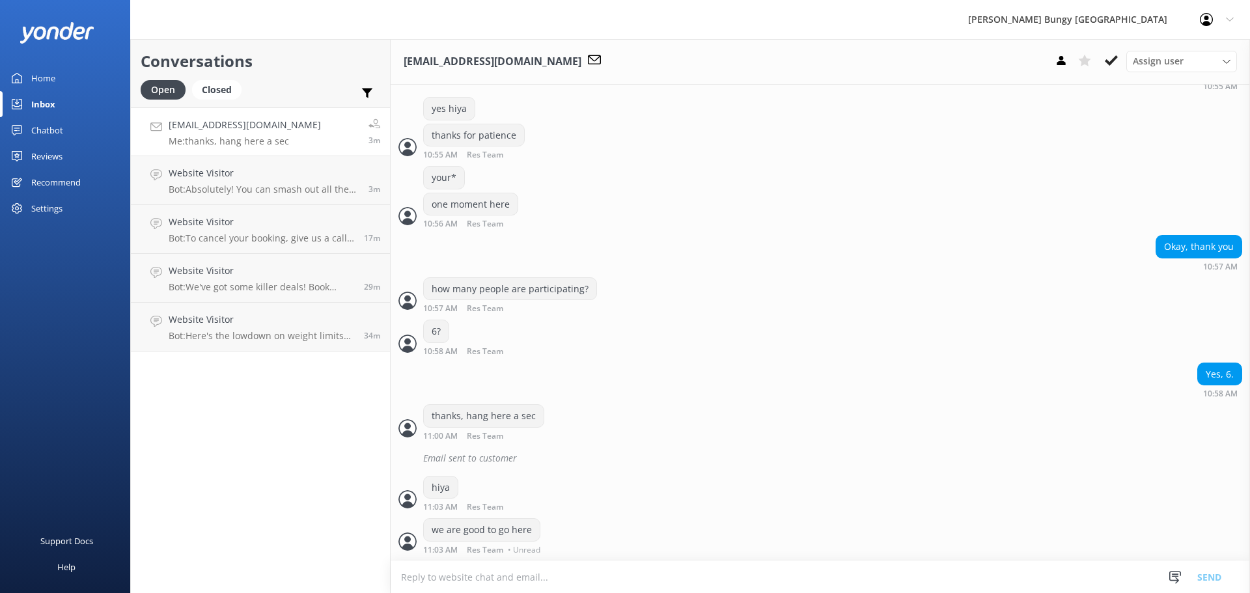
scroll to position [765, 0]
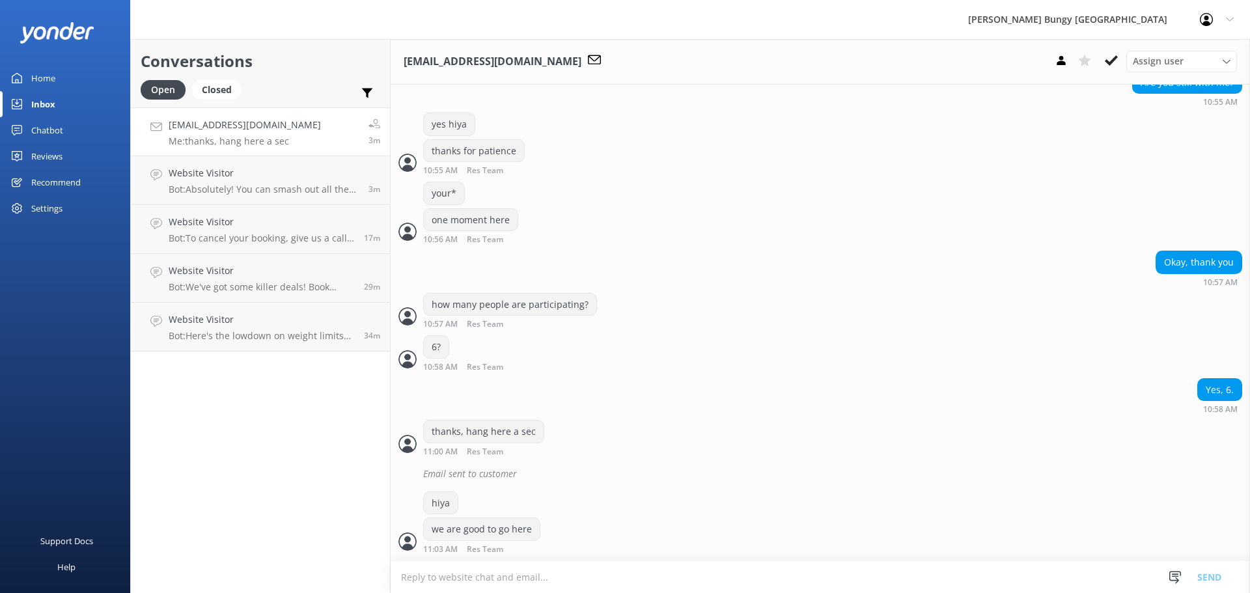
drag, startPoint x: 590, startPoint y: 567, endPoint x: 600, endPoint y: 587, distance: 23.0
click at [599, 587] on textarea at bounding box center [821, 577] width 860 height 32
type textarea "i will send a payment link over the chat"
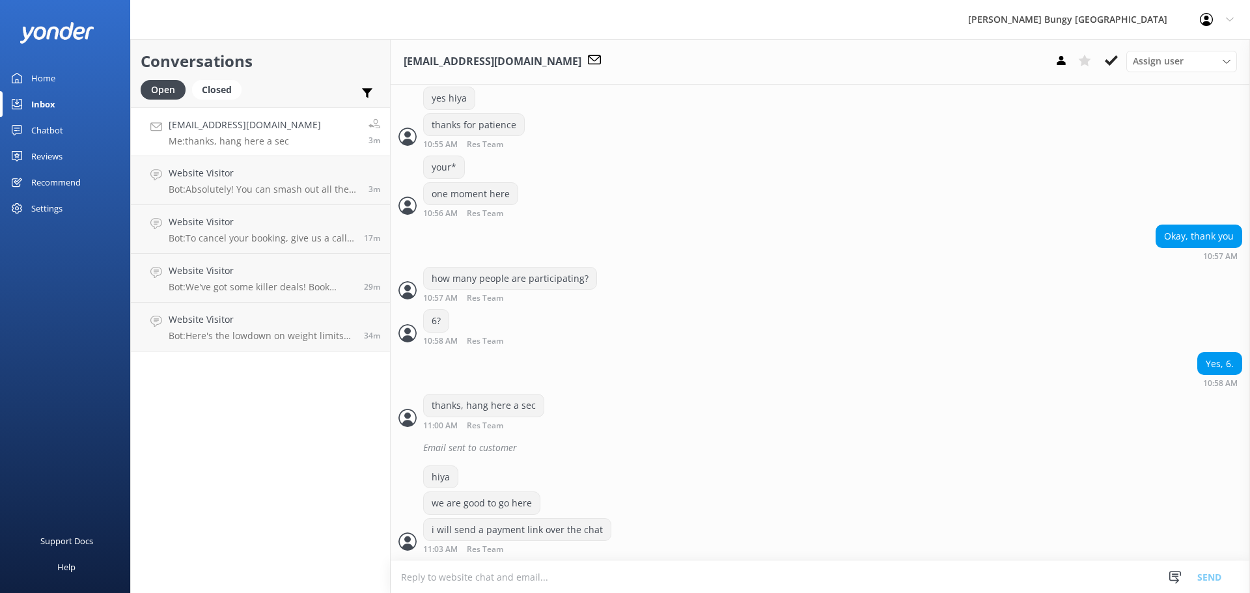
click at [600, 587] on textarea at bounding box center [821, 577] width 860 height 32
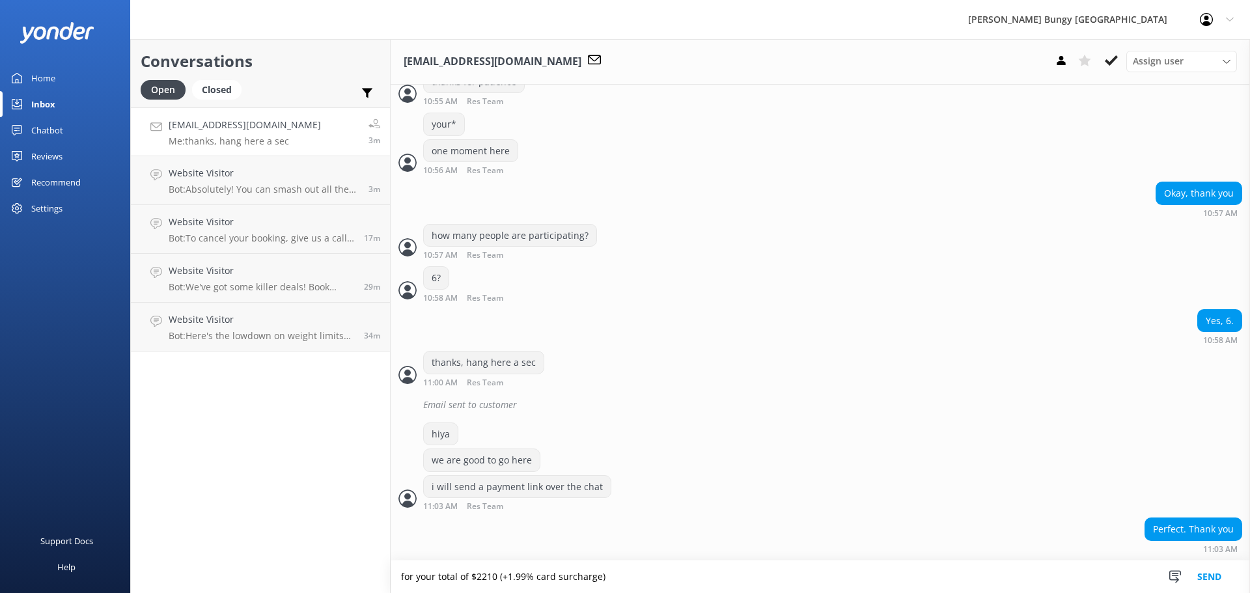
type textarea "for your total of $2210 (+1.99% card surcharge)"
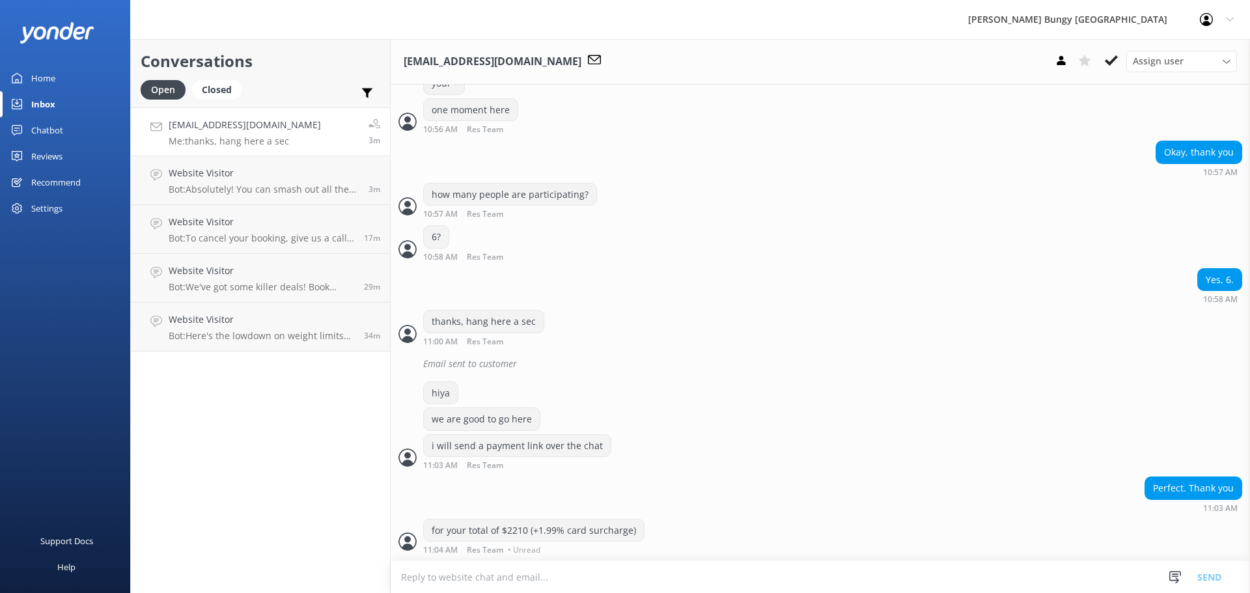
click at [600, 587] on textarea at bounding box center [821, 577] width 860 height 32
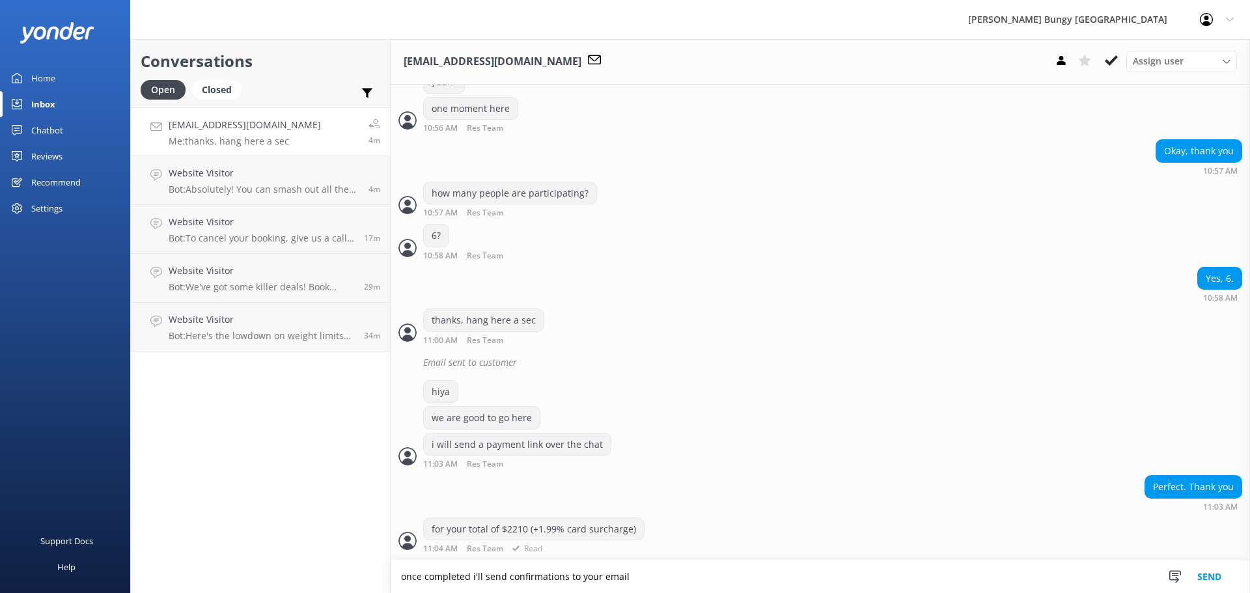
type textarea "once completed i'll send confirmations to your email"
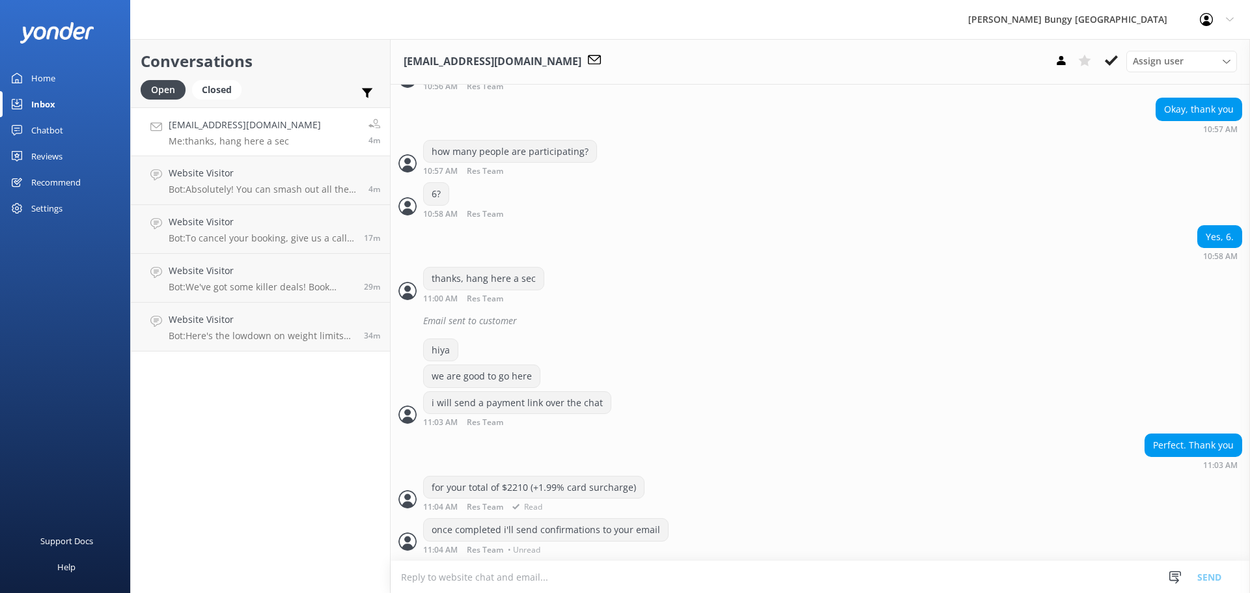
scroll to position [902, 0]
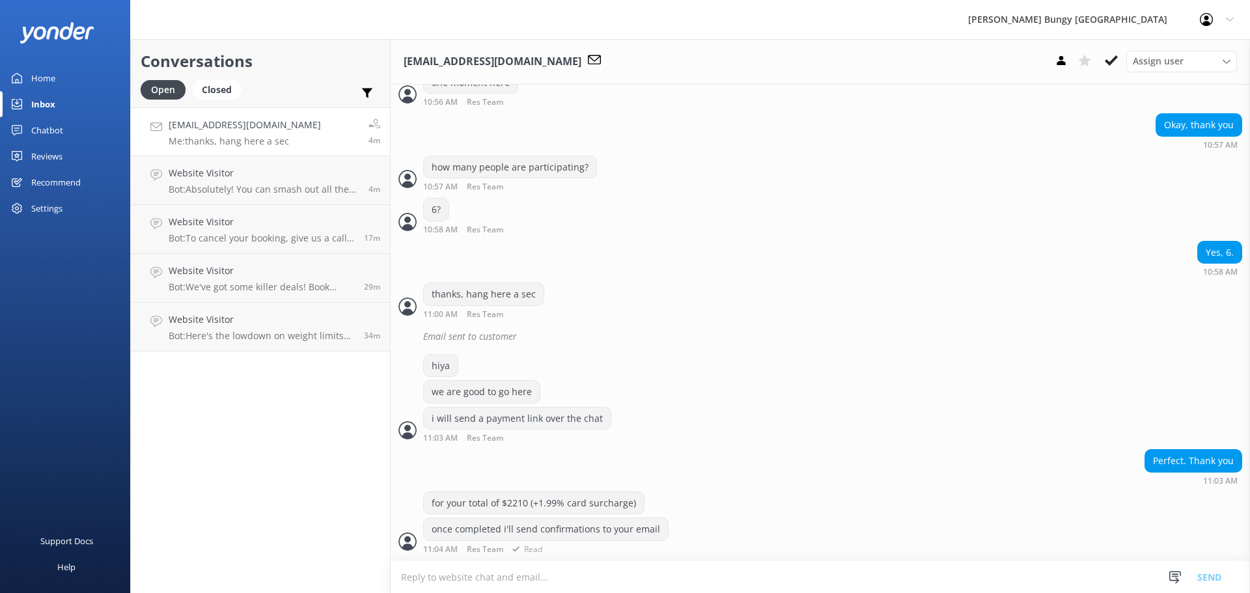
click at [636, 571] on textarea at bounding box center [821, 577] width 860 height 32
type textarea "do you have the names of the participants by any chance?"
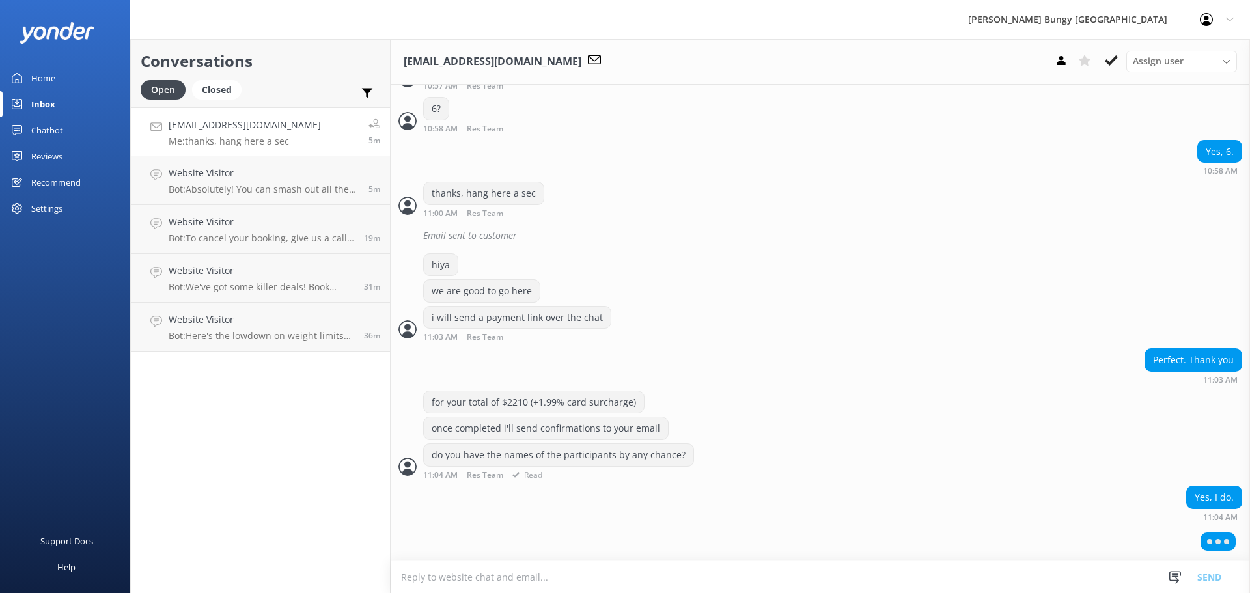
scroll to position [971, 0]
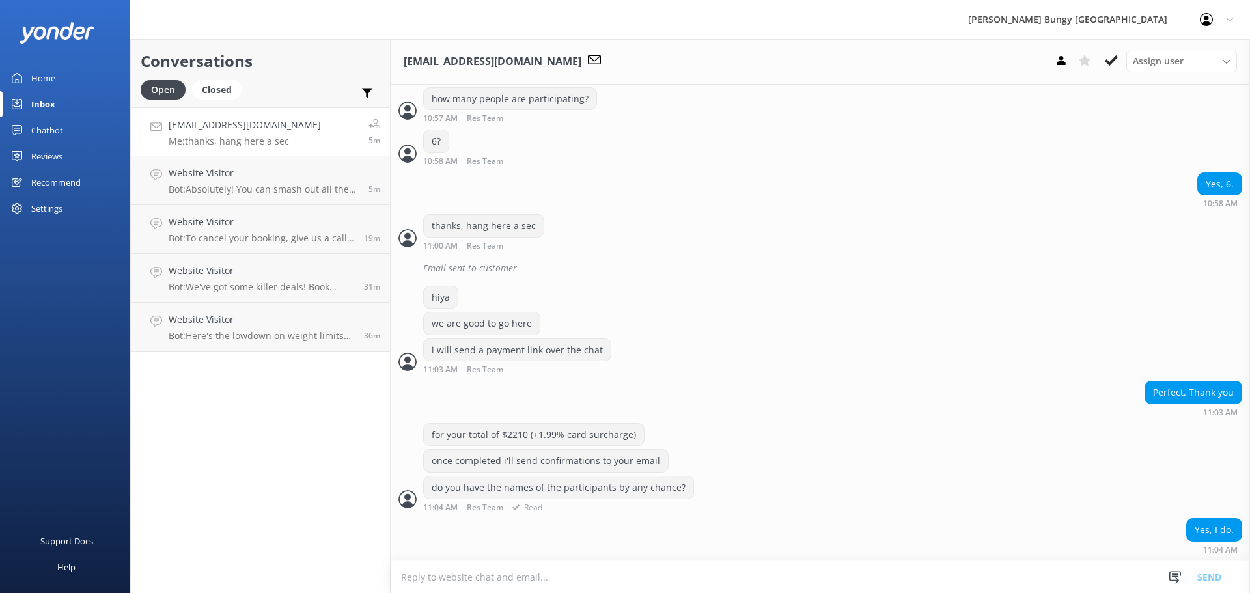
click at [1004, 569] on textarea at bounding box center [821, 577] width 860 height 32
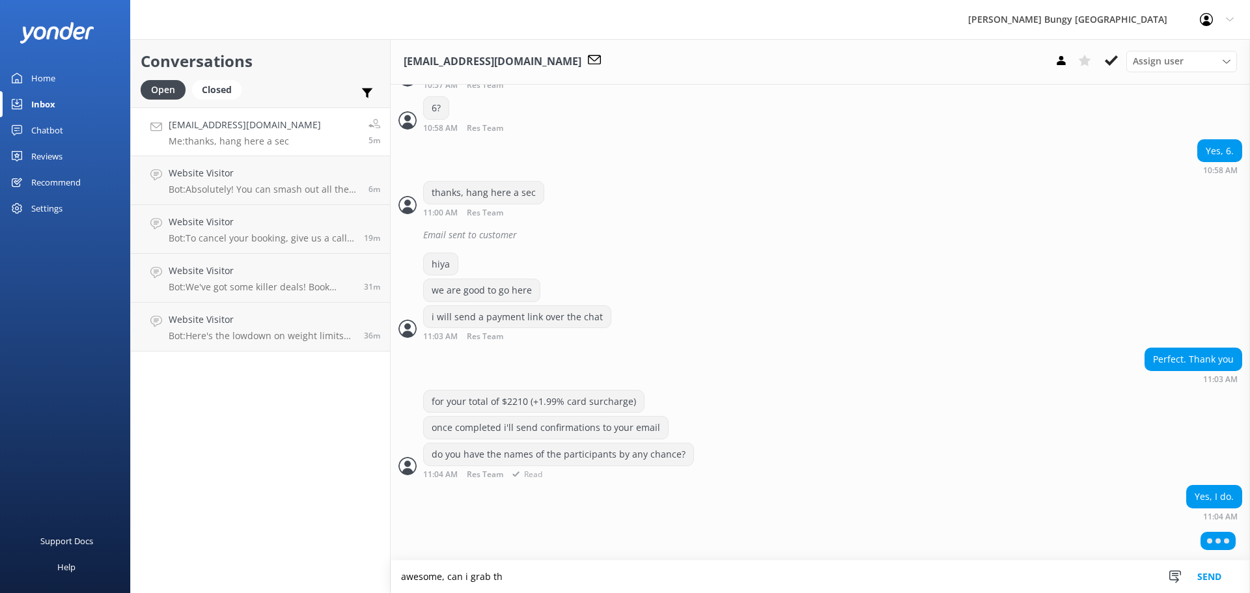
scroll to position [1044, 0]
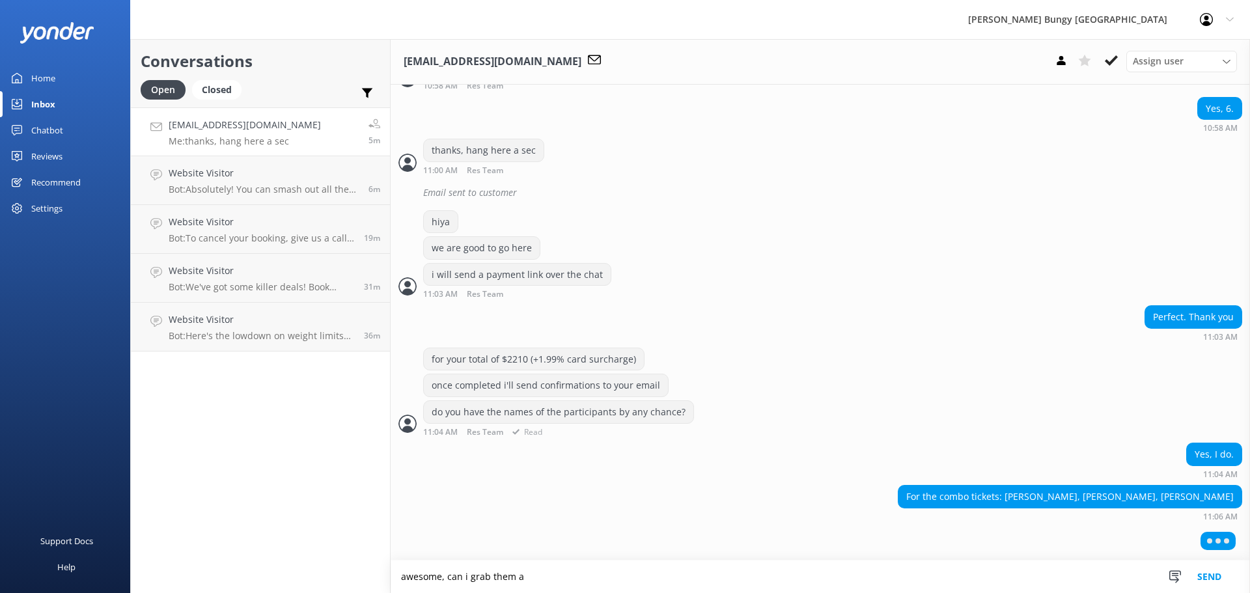
type textarea "awesome, can i grab them an"
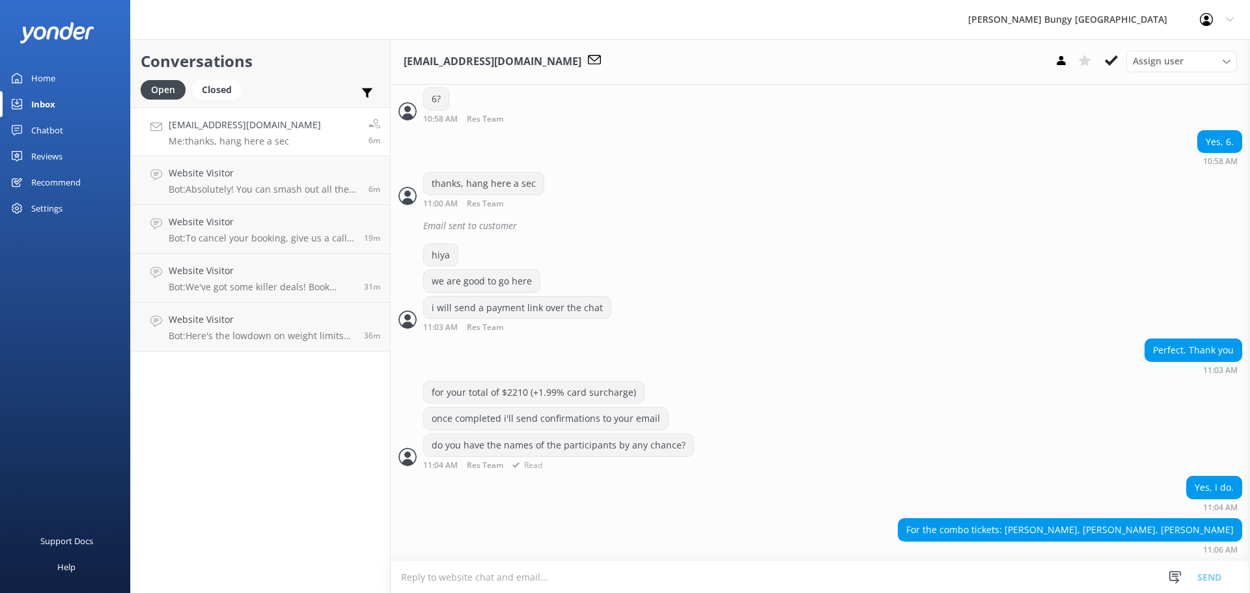
scroll to position [1013, 0]
click at [1069, 434] on div "do you have the names of the participants by any chance? 11:04 AM Res Team Read" at bounding box center [821, 452] width 860 height 36
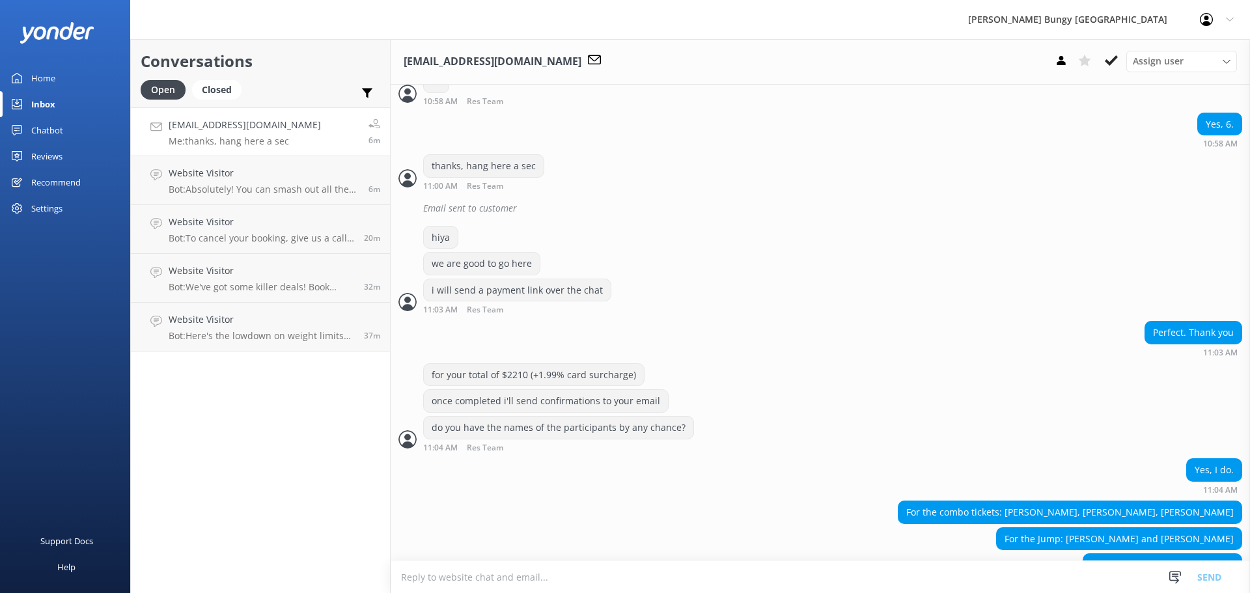
scroll to position [1065, 0]
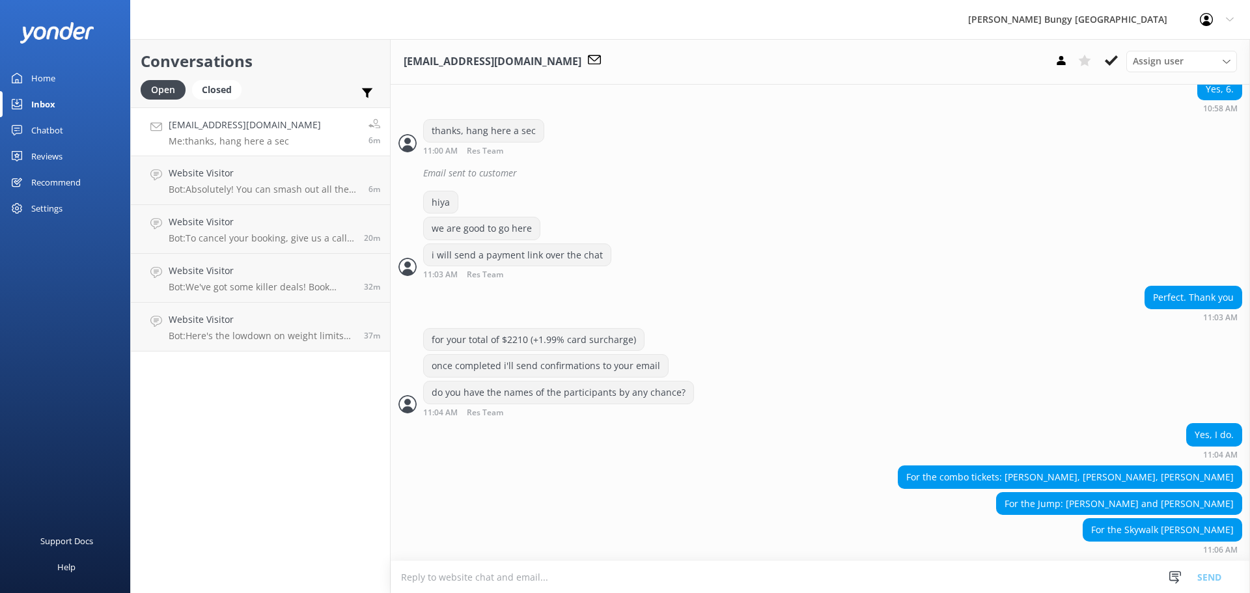
click at [777, 579] on textarea at bounding box center [821, 577] width 860 height 32
click at [777, 569] on textarea at bounding box center [821, 577] width 860 height 32
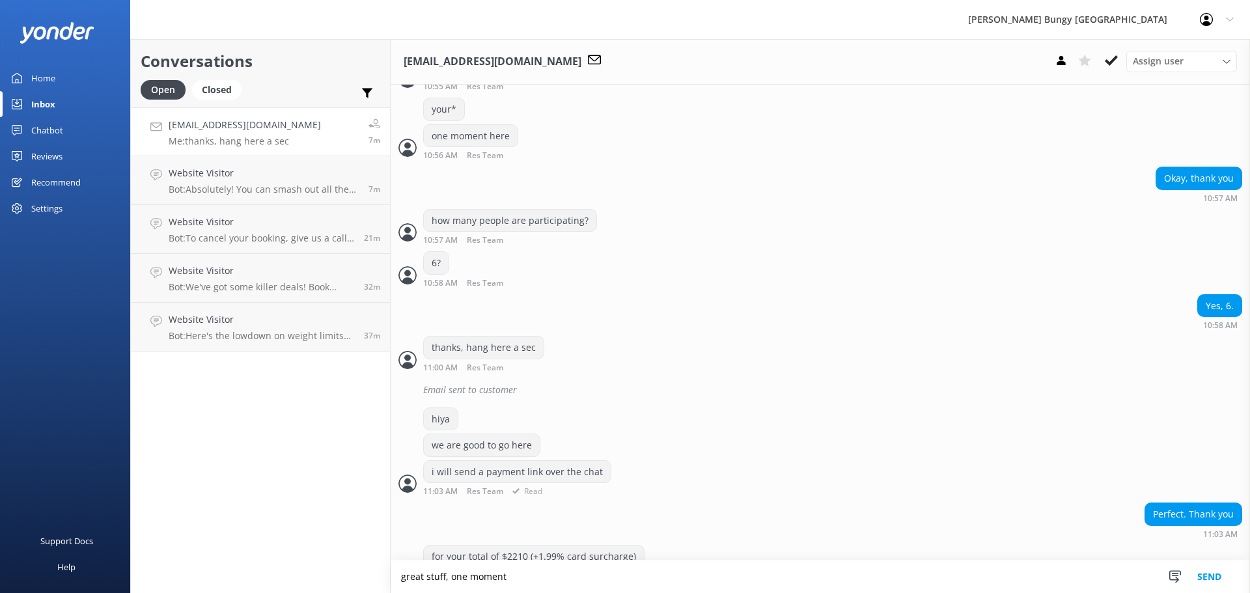
scroll to position [1066, 0]
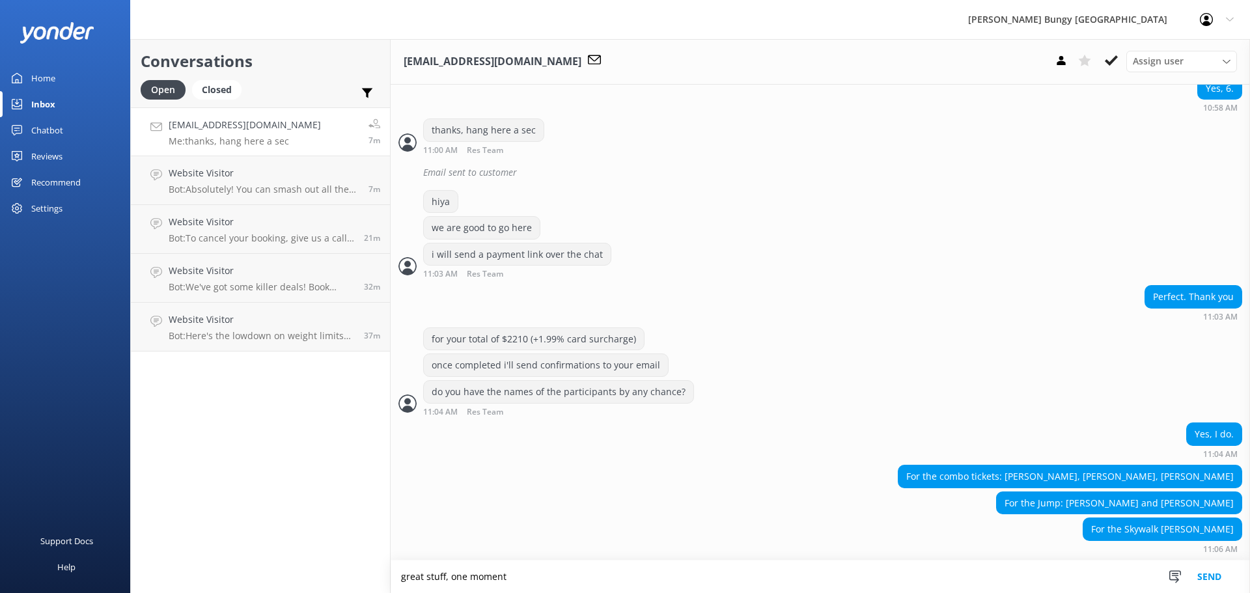
type textarea "great stuff, one moment"
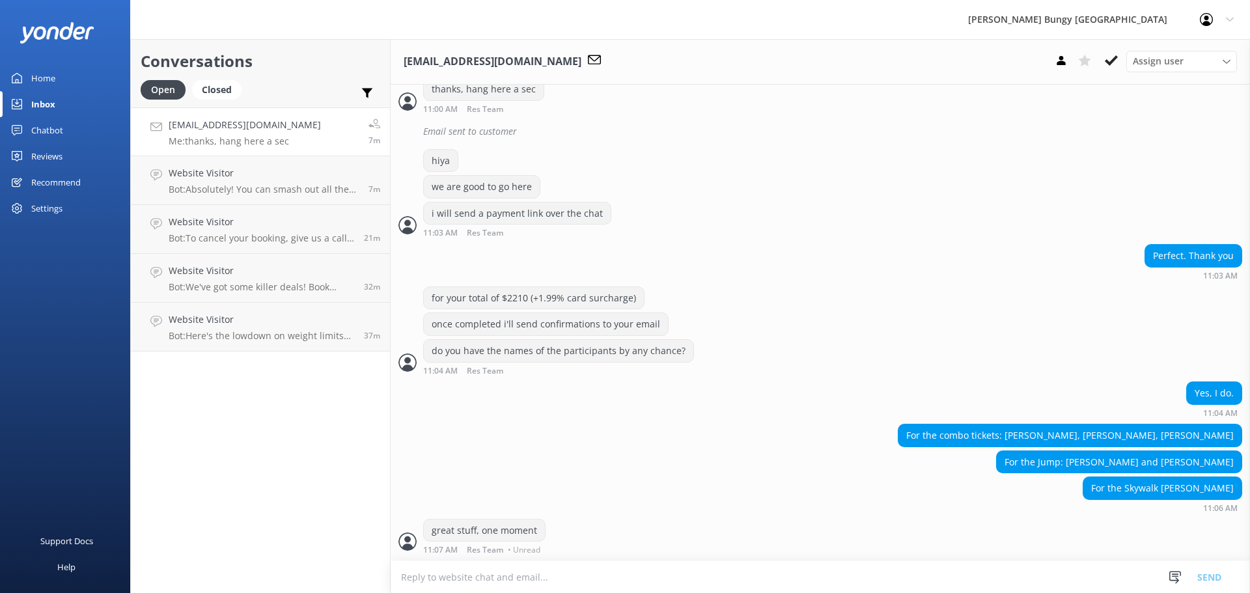
scroll to position [1108, 0]
click at [972, 587] on textarea at bounding box center [821, 577] width 860 height 32
click at [866, 584] on textarea at bounding box center [821, 577] width 860 height 32
click at [1062, 58] on use at bounding box center [1061, 60] width 8 height 9
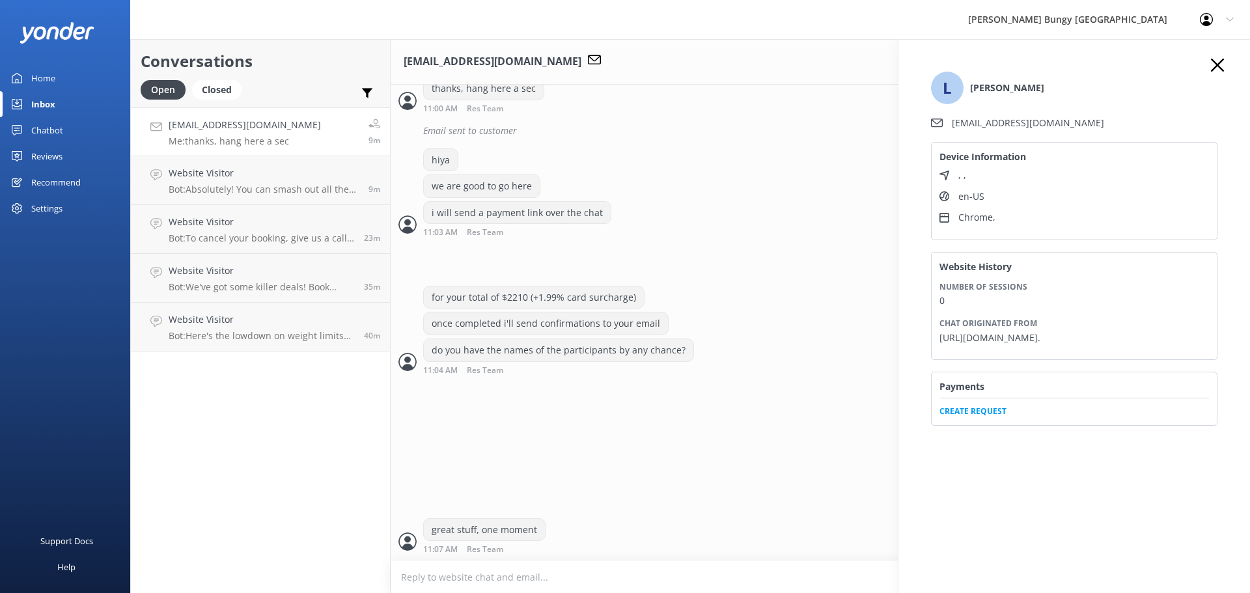
click at [984, 426] on div "Payments Create Request" at bounding box center [1074, 399] width 287 height 54
click at [988, 417] on span "Create Request" at bounding box center [1075, 408] width 270 height 20
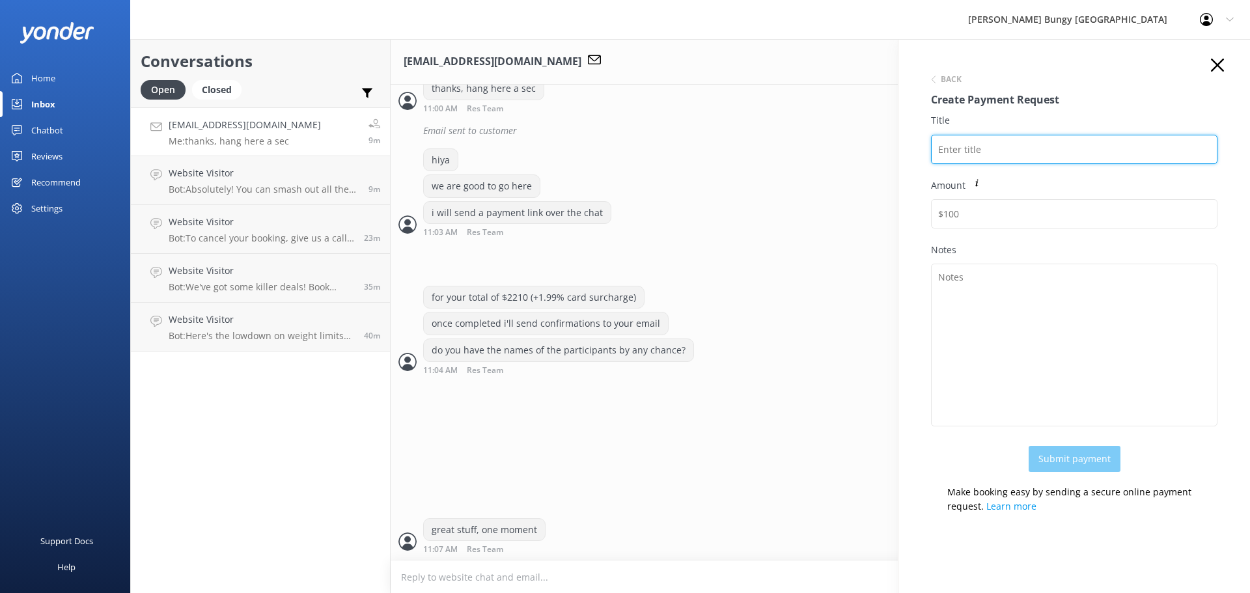
click at [1051, 153] on input "Title" at bounding box center [1074, 149] width 287 height 29
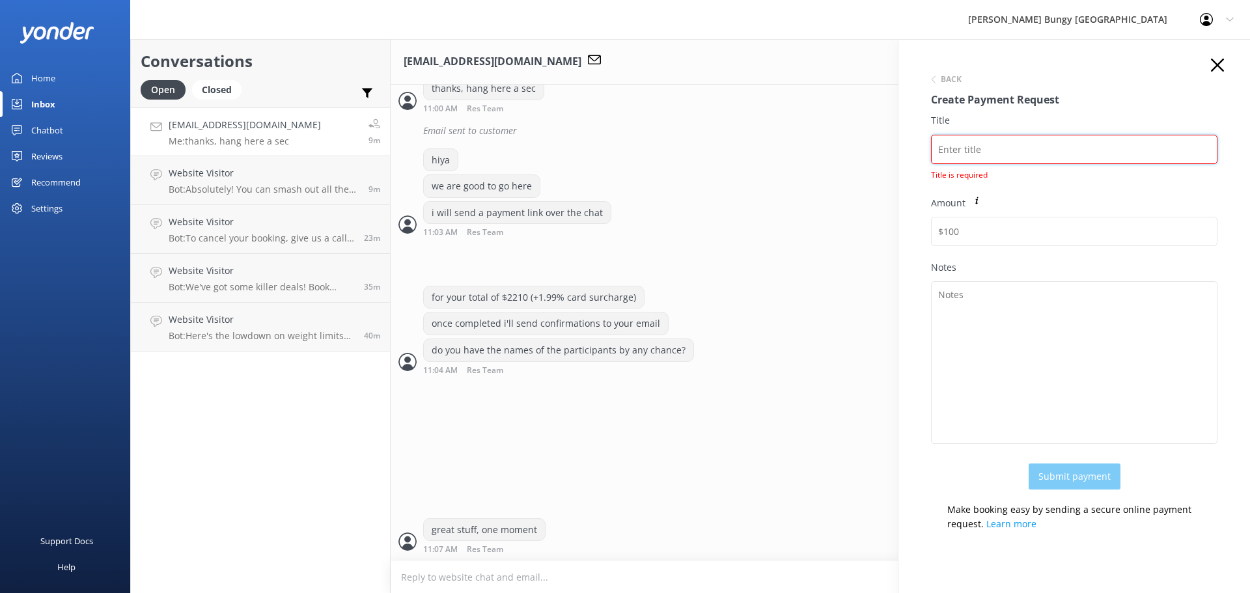
click at [1015, 142] on input "Title" at bounding box center [1074, 149] width 287 height 29
paste input "2454646"
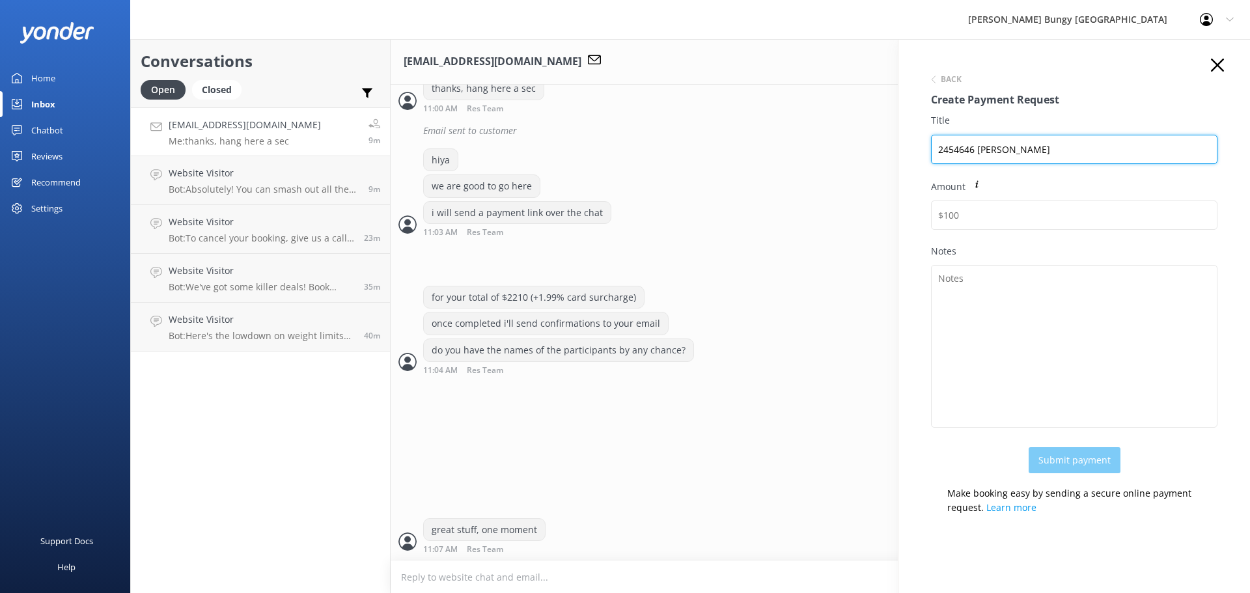
drag, startPoint x: 1071, startPoint y: 147, endPoint x: 642, endPoint y: 126, distance: 429.7
click at [642, 126] on div "Conversations Open Closed Important Assigned to me Unassigned Lauragisi@gmail.c…" at bounding box center [690, 316] width 1120 height 554
type input "2454646 Laura Gisi"
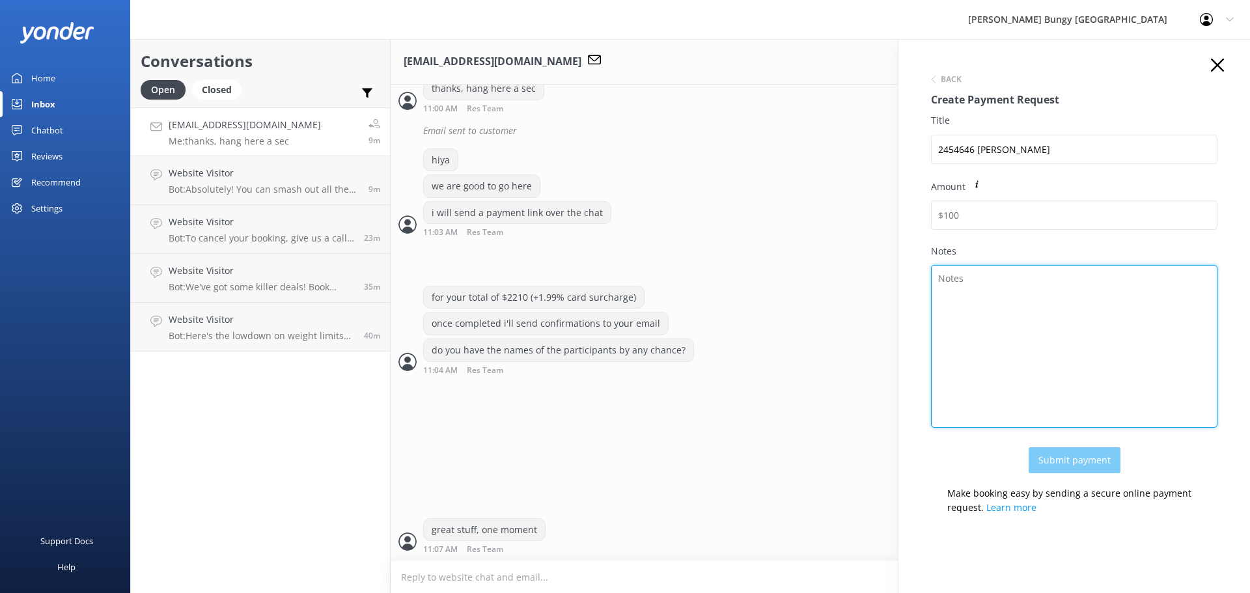
click at [1034, 343] on textarea "Notes" at bounding box center [1074, 346] width 287 height 163
paste textarea "2454646 Laura Gisi"
type textarea "2454646 Laura Gisi"
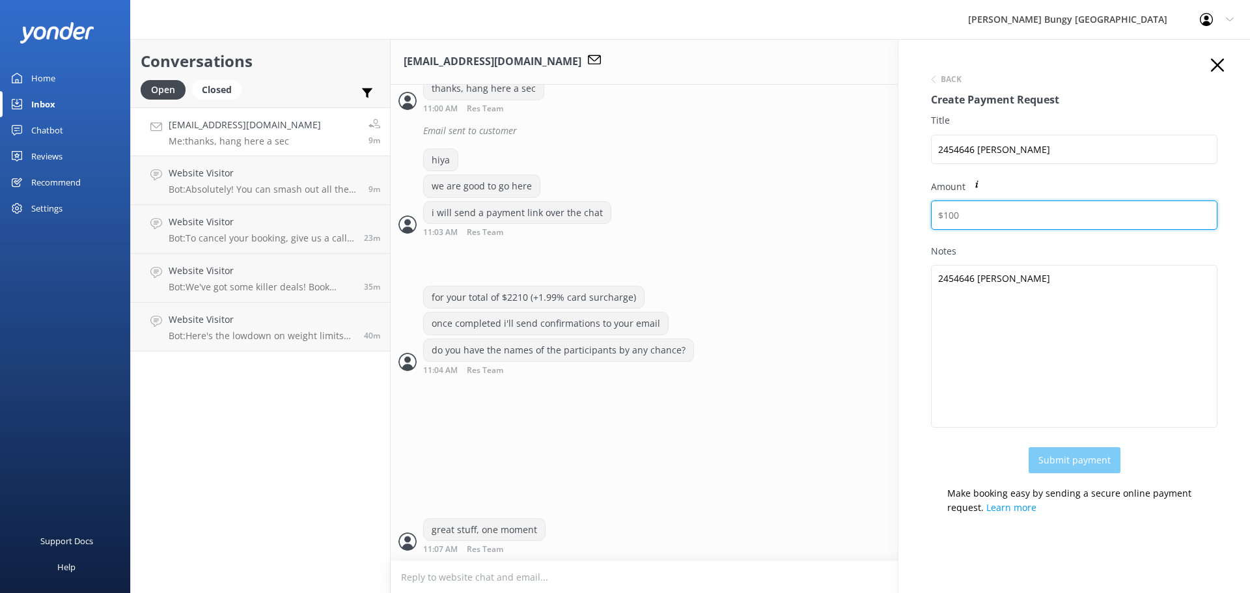
click at [1007, 212] on input "Amount" at bounding box center [1074, 215] width 287 height 29
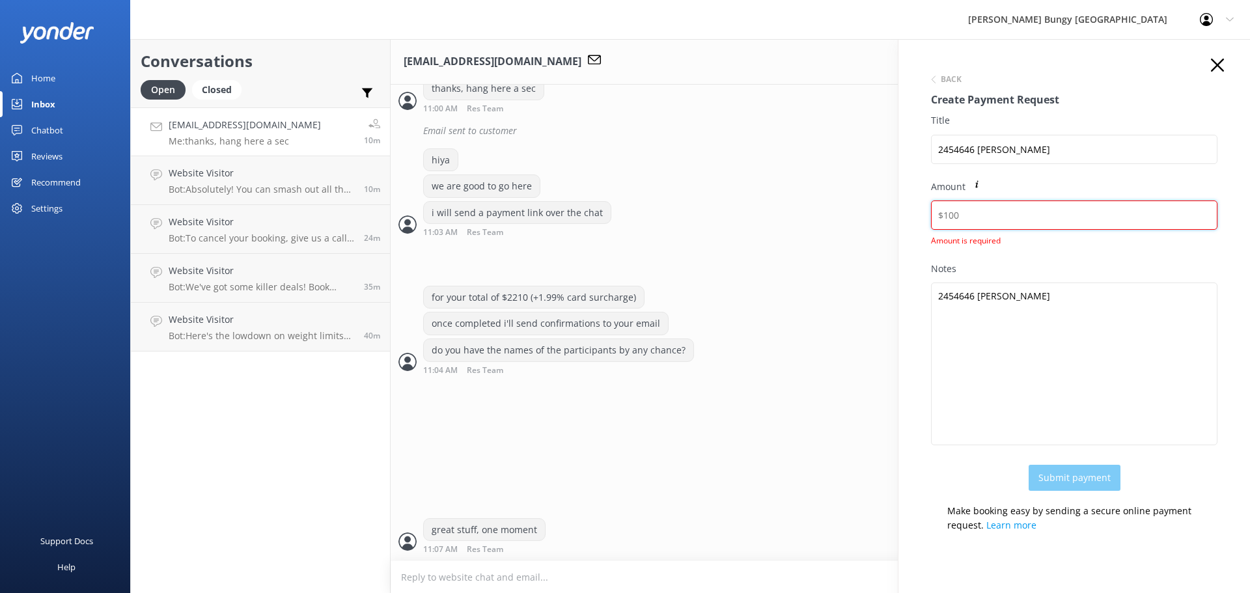
click at [1045, 205] on input "Amount" at bounding box center [1074, 215] width 287 height 29
paste input "2253.97"
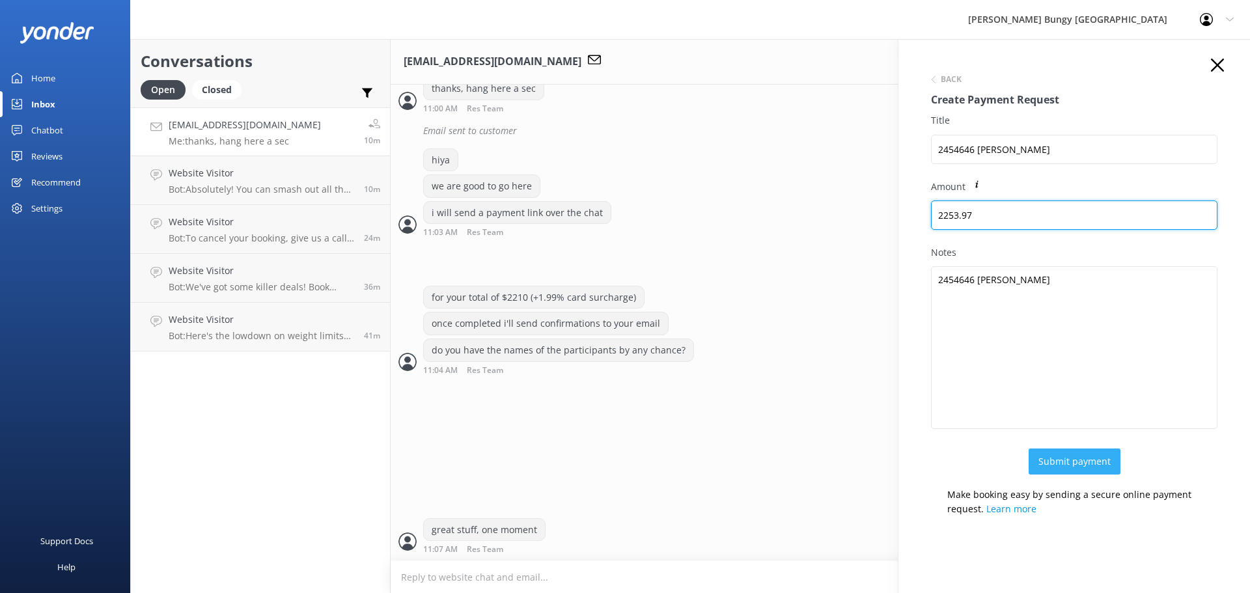
type input "2253.97"
click at [1058, 469] on button "Submit payment" at bounding box center [1075, 462] width 92 height 26
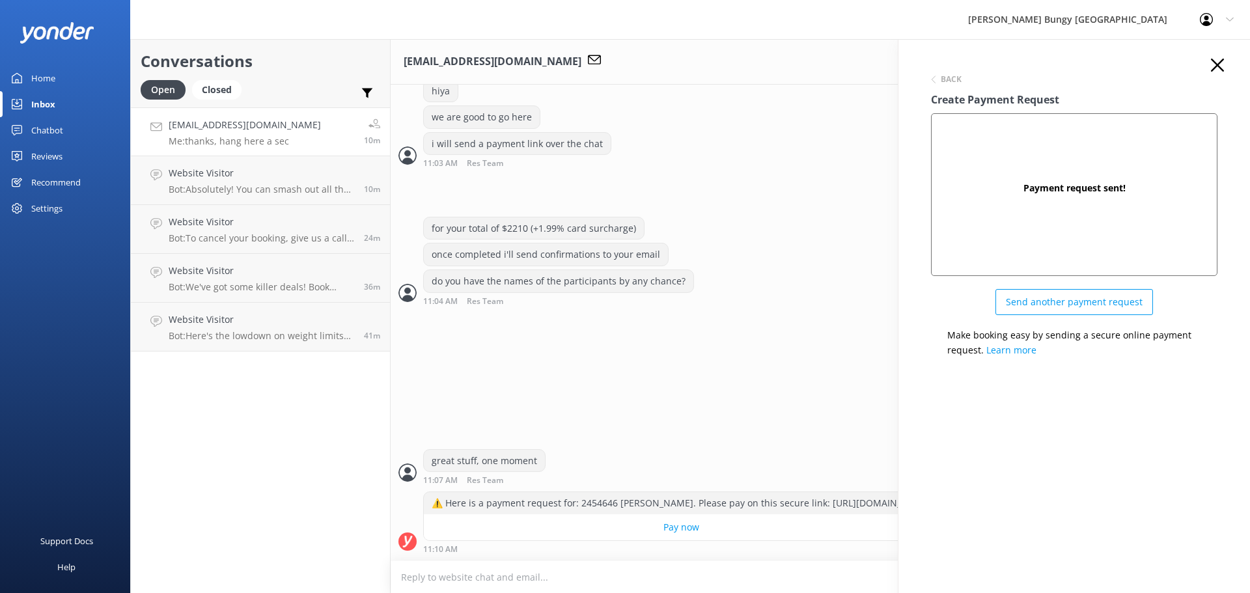
scroll to position [1177, 0]
click at [1229, 70] on div "Back Create Payment Request Payment request sent! Send another payment request …" at bounding box center [1074, 213] width 313 height 309
click at [1227, 68] on div "Back Create Payment Request Payment request sent! Send another payment request …" at bounding box center [1074, 213] width 313 height 309
click at [1211, 61] on div "Back Create Payment Request Payment request sent! Send another payment request …" at bounding box center [1074, 213] width 313 height 309
click at [1217, 66] on use "button" at bounding box center [1217, 65] width 13 height 13
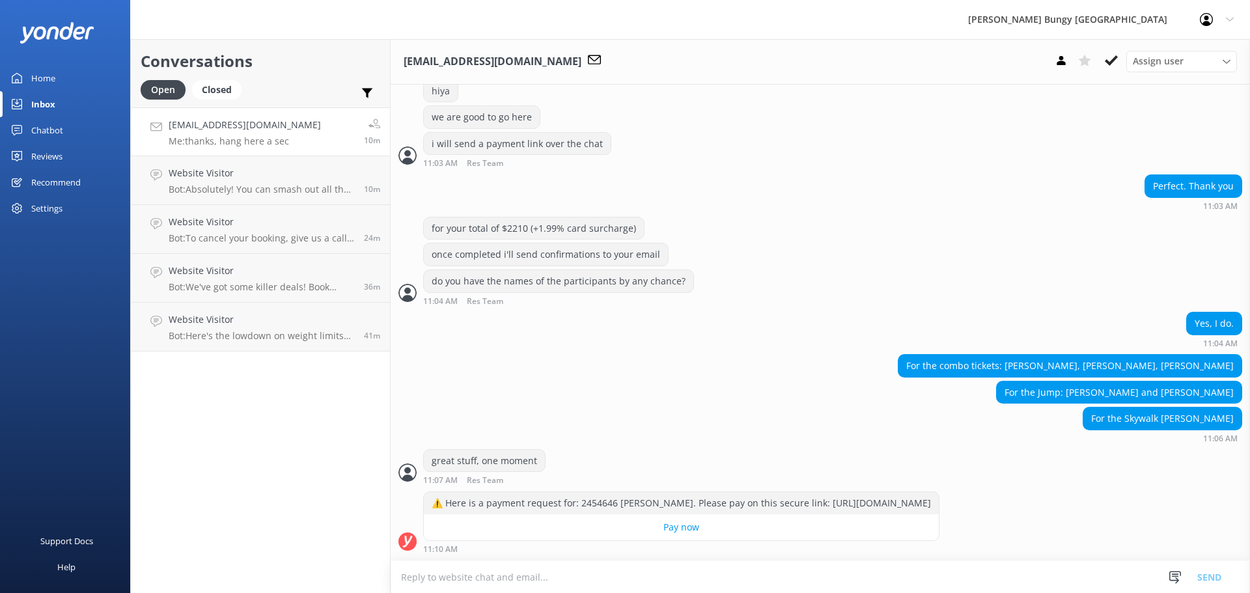
click at [877, 563] on textarea at bounding box center [821, 577] width 860 height 32
type textarea "there you are"
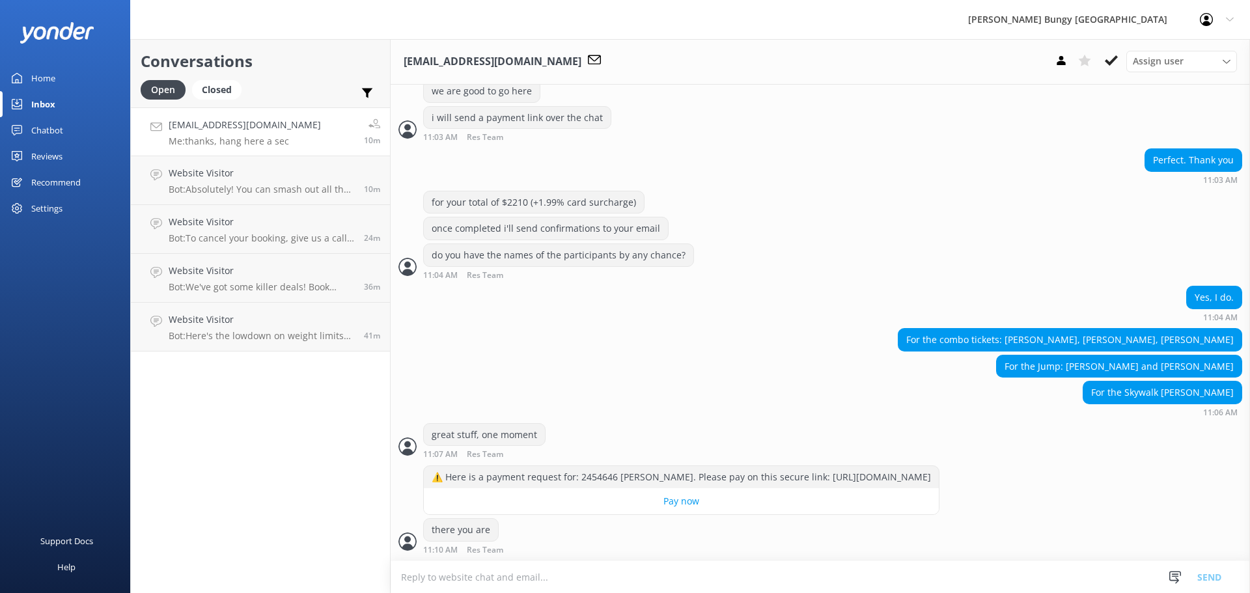
scroll to position [1204, 0]
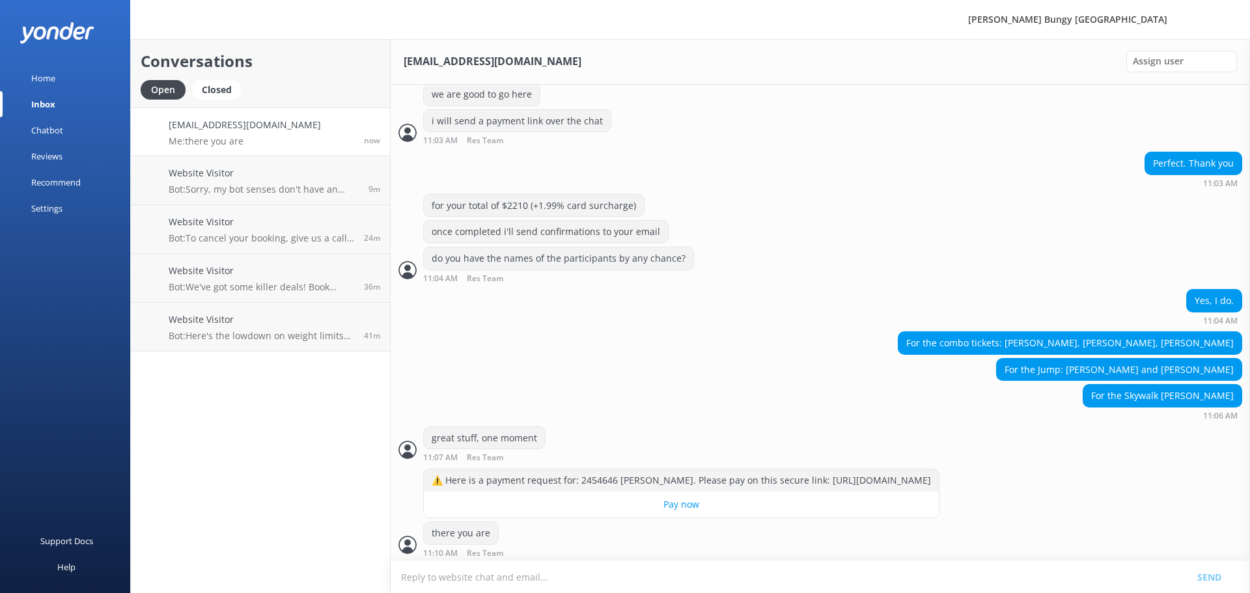
scroll to position [1204, 0]
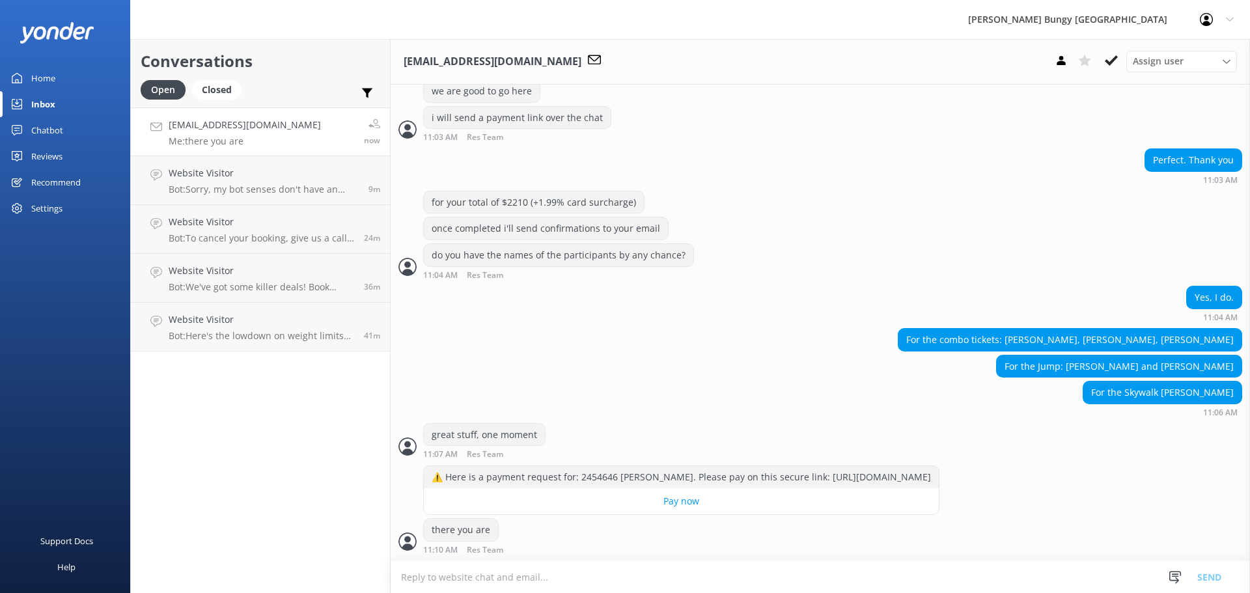
click at [1019, 378] on div "For the Jump: [PERSON_NAME] and [PERSON_NAME]" at bounding box center [821, 368] width 860 height 27
click at [317, 192] on p "Bot: Sorry, my bot senses don't have an answer for that, please try and rephras…" at bounding box center [264, 190] width 190 height 12
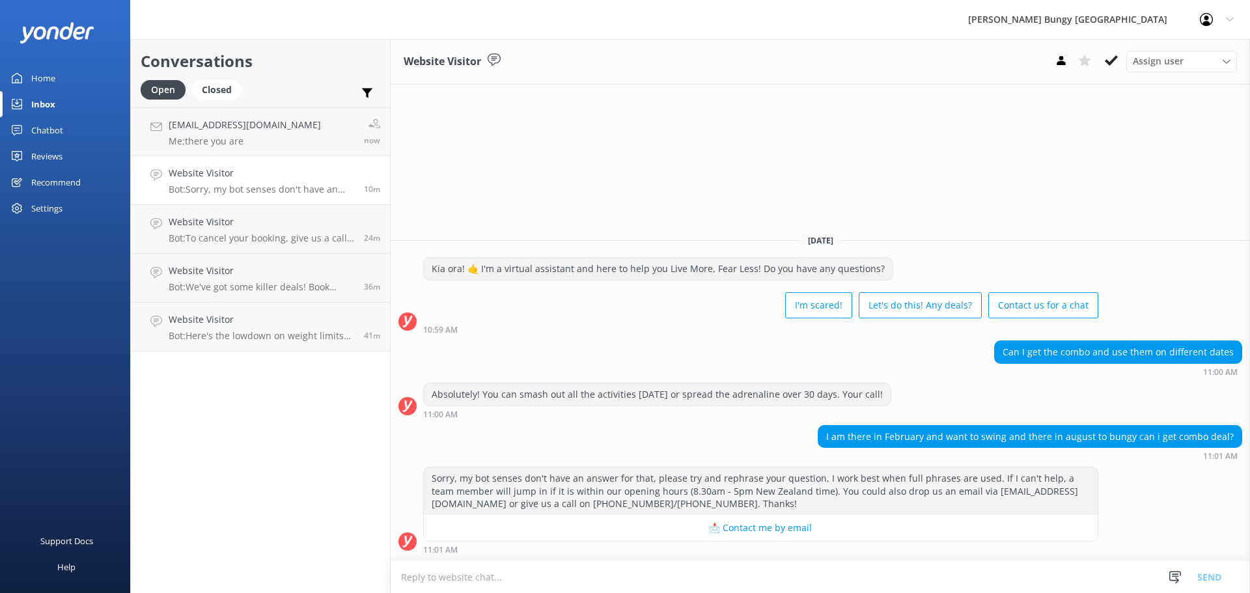
click at [925, 583] on textarea at bounding box center [821, 577] width 860 height 32
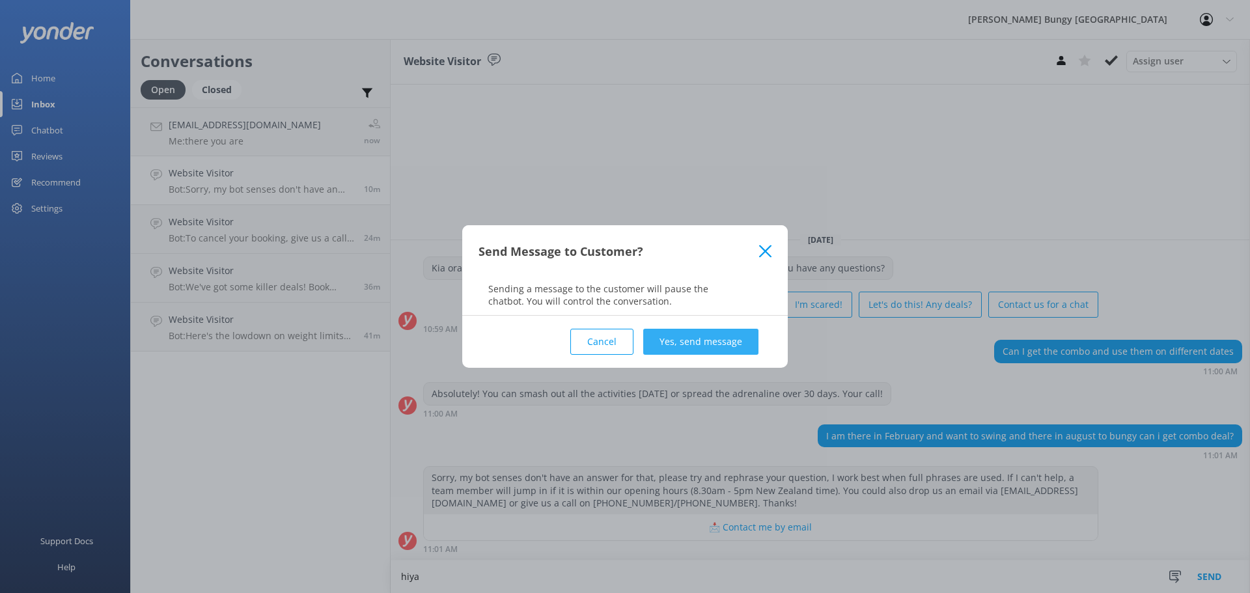
type textarea "hiya"
click at [711, 341] on button "Yes, send message" at bounding box center [700, 342] width 115 height 26
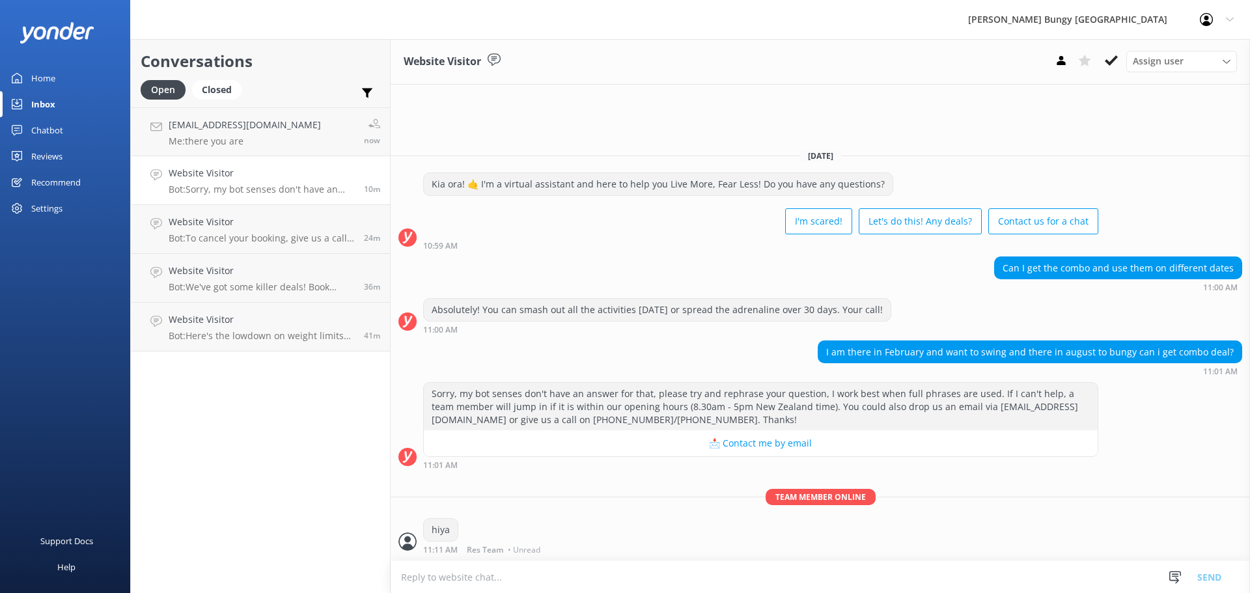
click at [584, 584] on textarea at bounding box center [821, 577] width 860 height 32
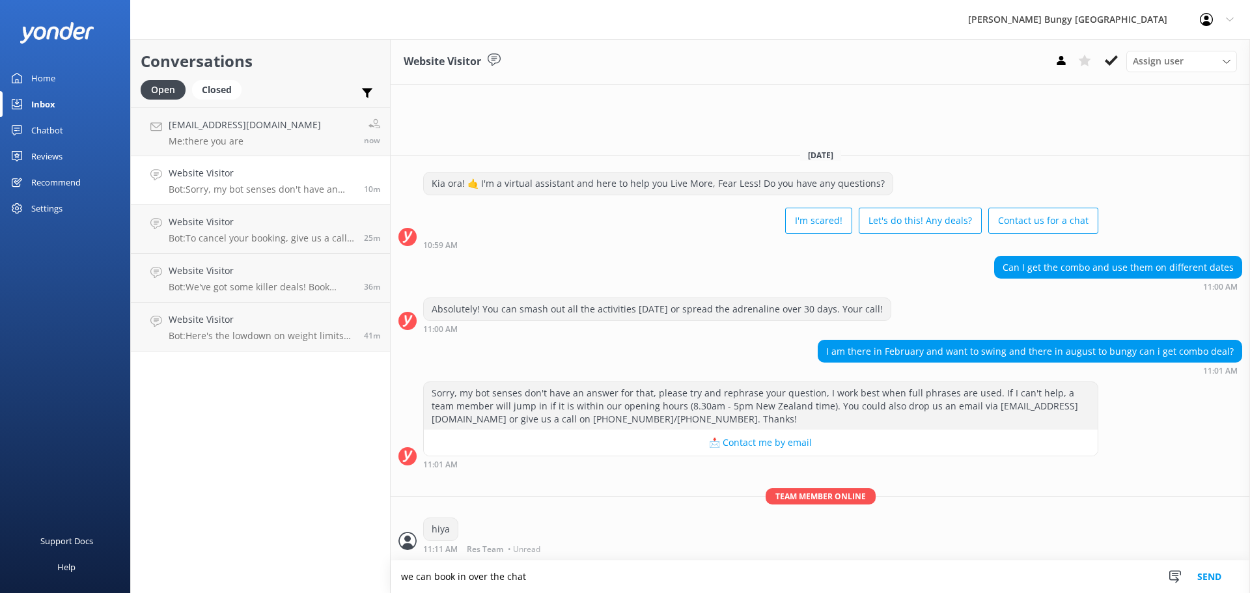
type textarea "we can book in over the chat"
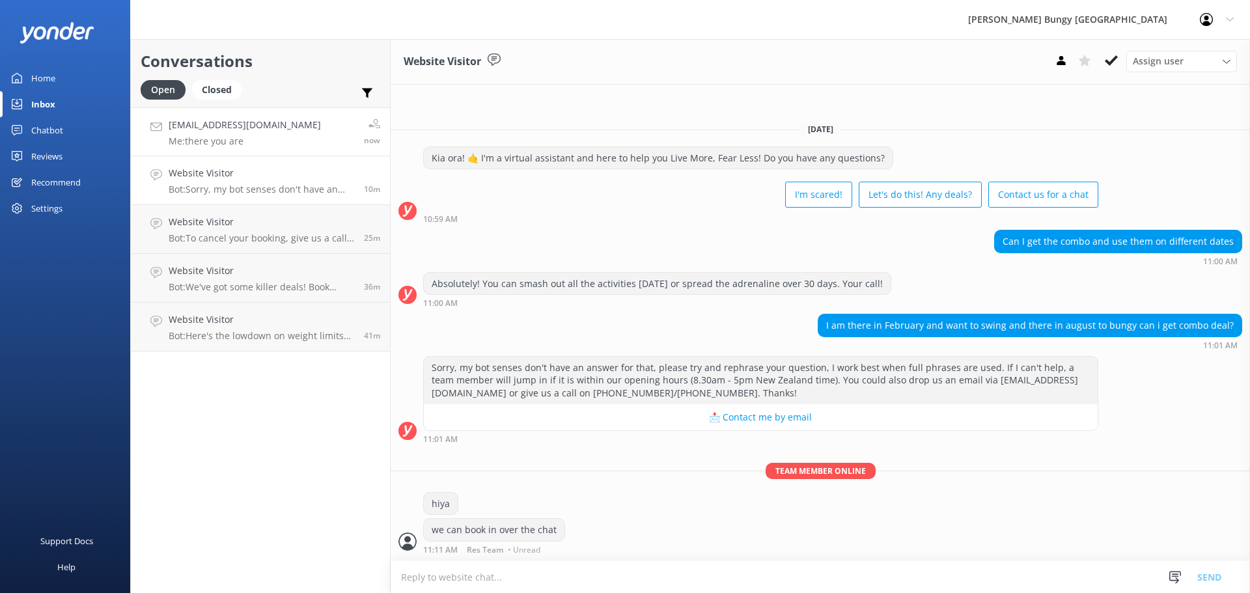
click at [210, 138] on p "Me: there you are" at bounding box center [245, 141] width 152 height 12
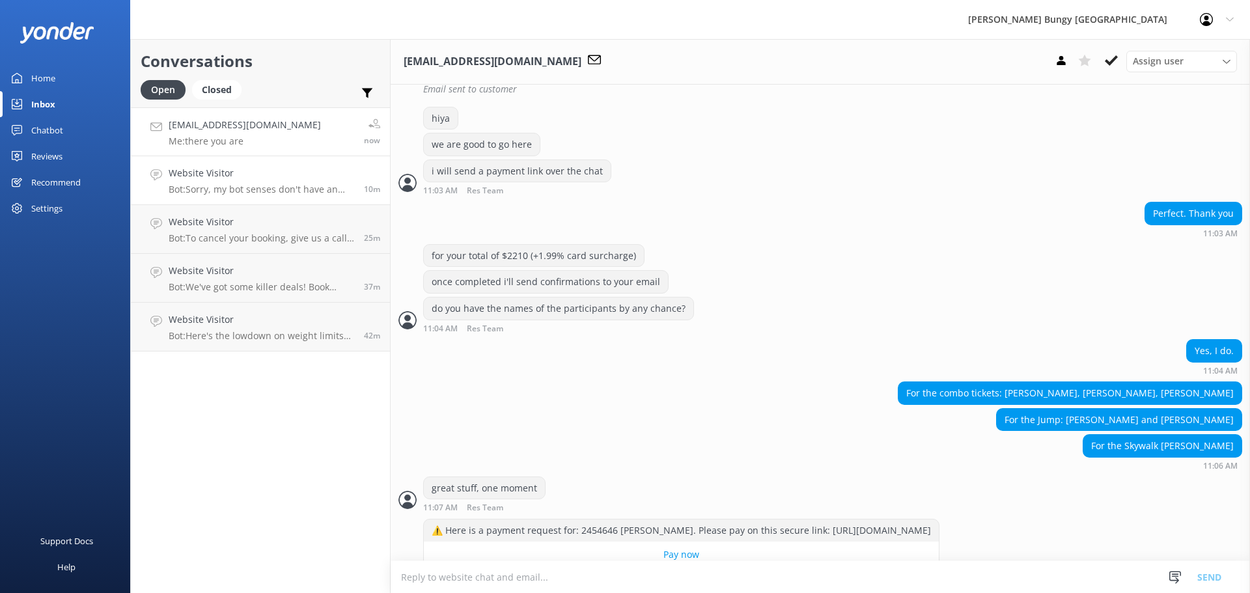
scroll to position [1204, 0]
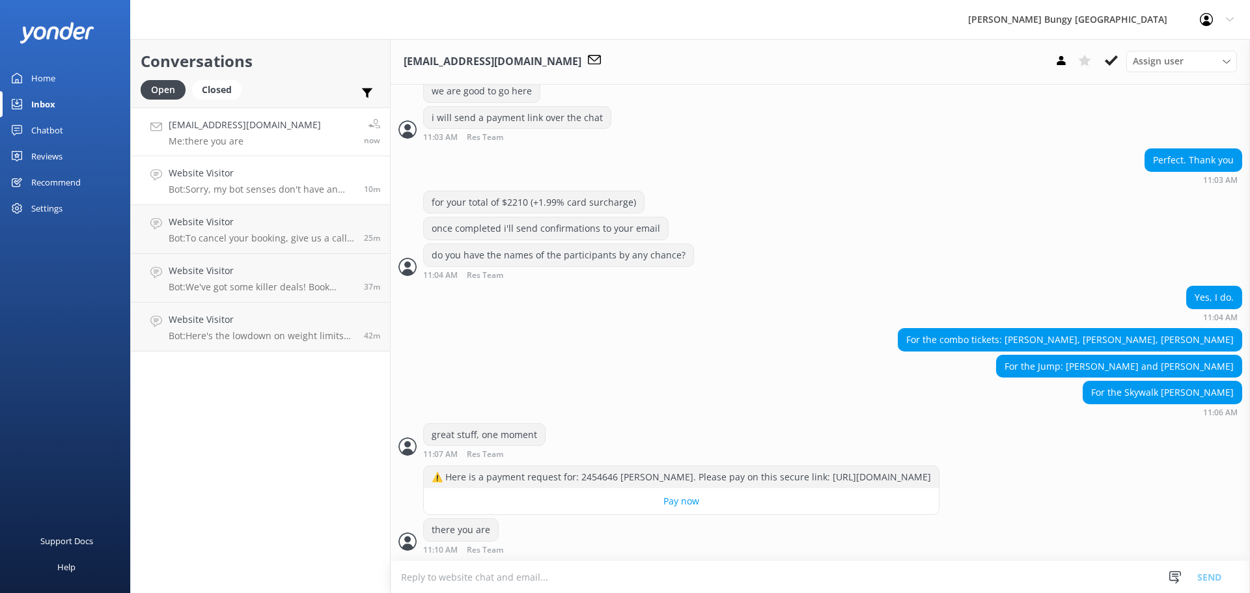
click at [251, 178] on h4 "Website Visitor" at bounding box center [262, 173] width 186 height 14
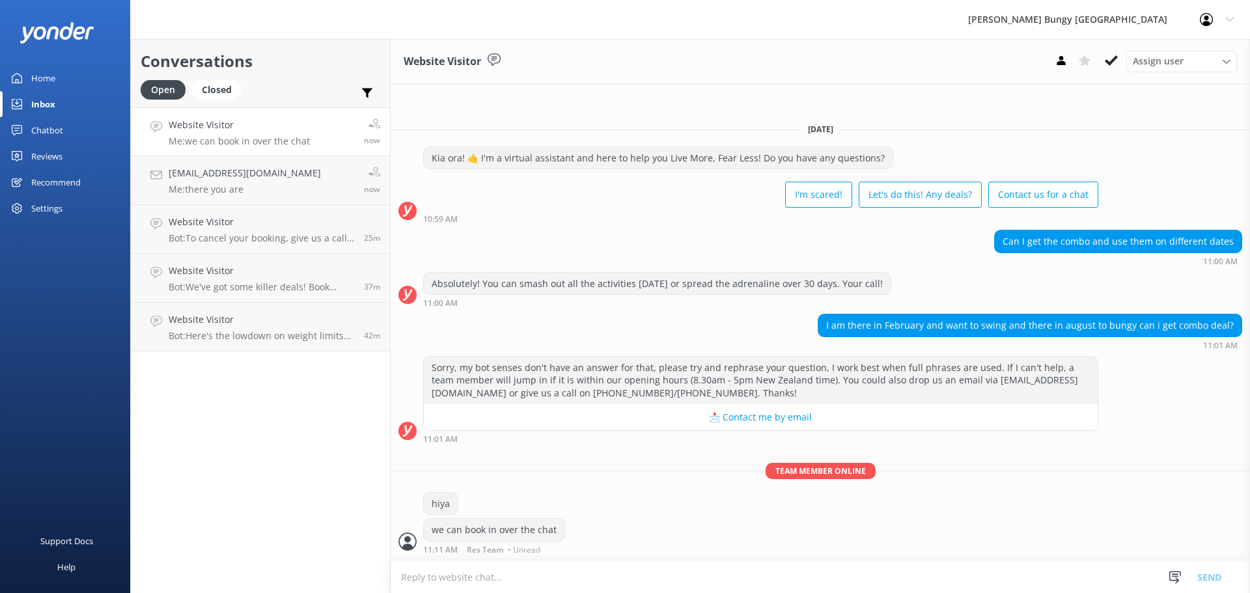
click at [998, 336] on div "I am there in February and want to swing and there in august to bungy can i get…" at bounding box center [1030, 326] width 423 height 22
click at [309, 161] on link "[EMAIL_ADDRESS][DOMAIN_NAME] Me: there you are now" at bounding box center [260, 180] width 259 height 49
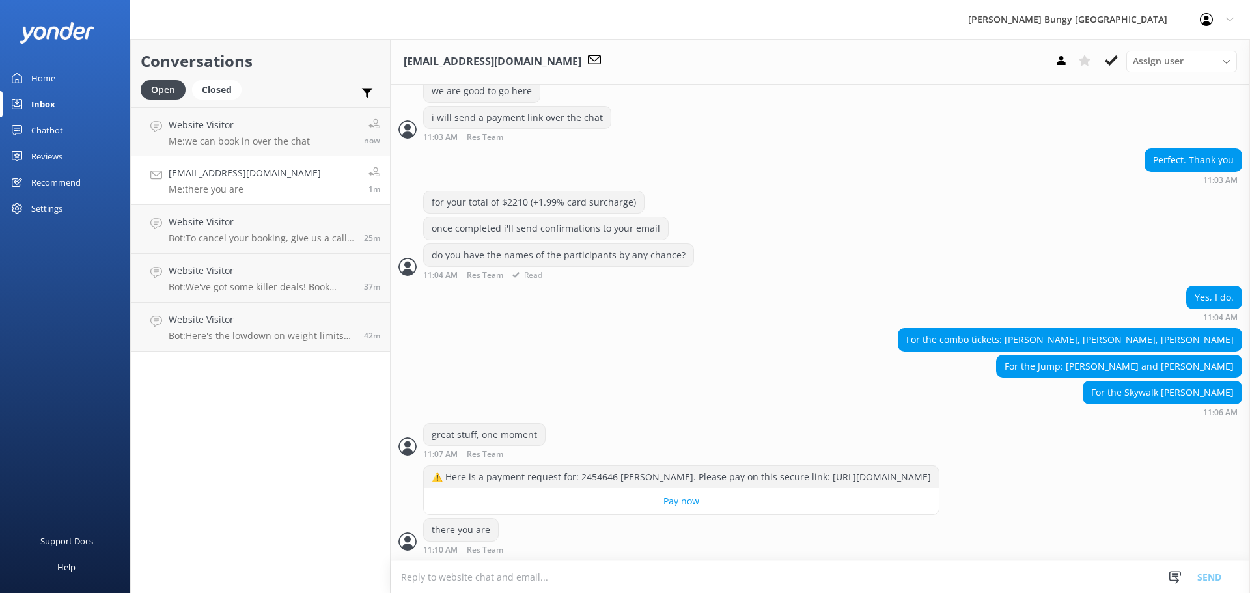
scroll to position [1204, 0]
click at [765, 421] on div "For the combo tickets: Ashley Lam, Madison Mackin, Punita Bhakta For the Jump: …" at bounding box center [821, 375] width 860 height 95
click at [268, 101] on div "Open Closed Important Assigned to me Unassigned" at bounding box center [261, 95] width 240 height 31
click at [269, 117] on link "Website Visitor Me: we can book in over the chat now" at bounding box center [260, 131] width 259 height 49
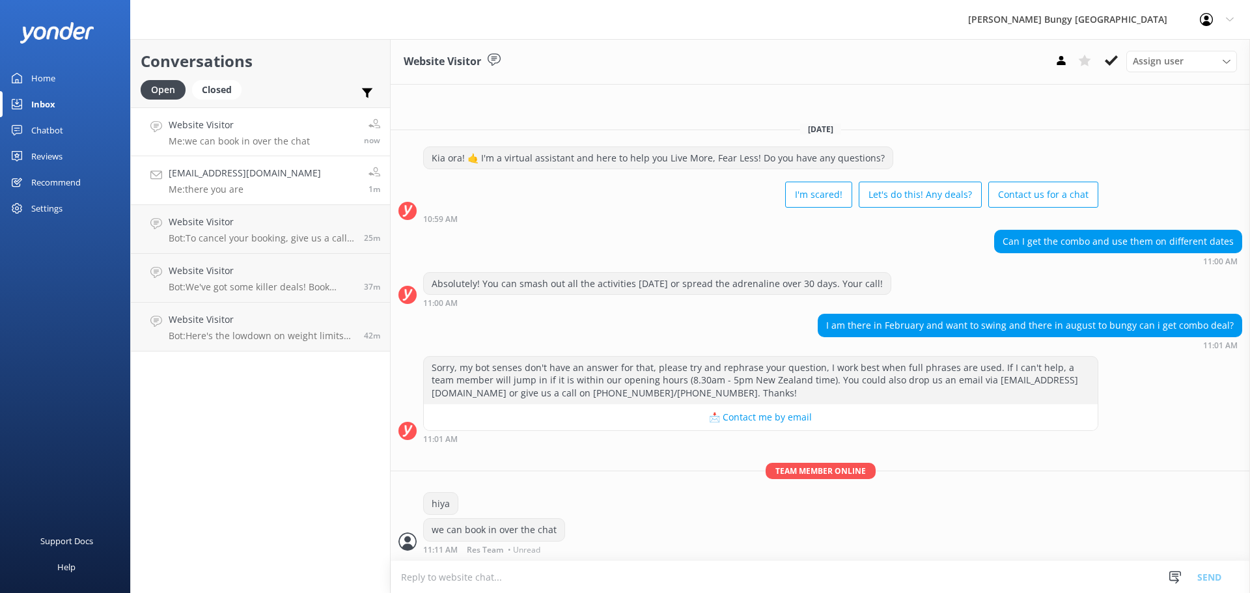
click at [212, 184] on p "Me: there you are" at bounding box center [245, 190] width 152 height 12
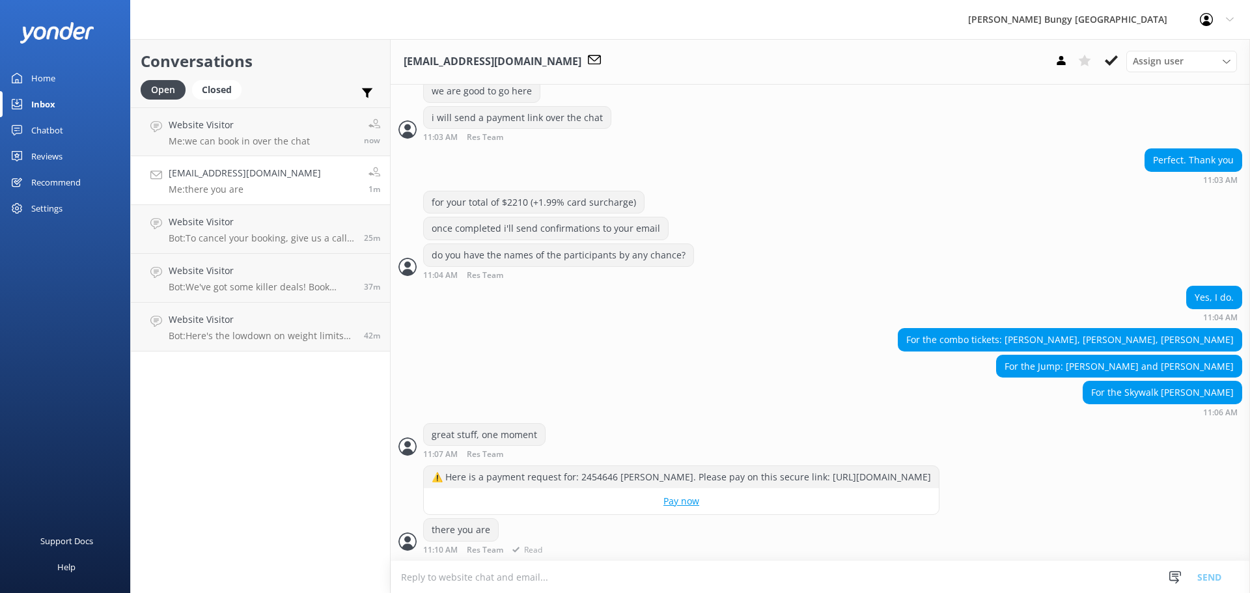
scroll to position [1204, 0]
click at [770, 569] on textarea at bounding box center [821, 577] width 860 height 32
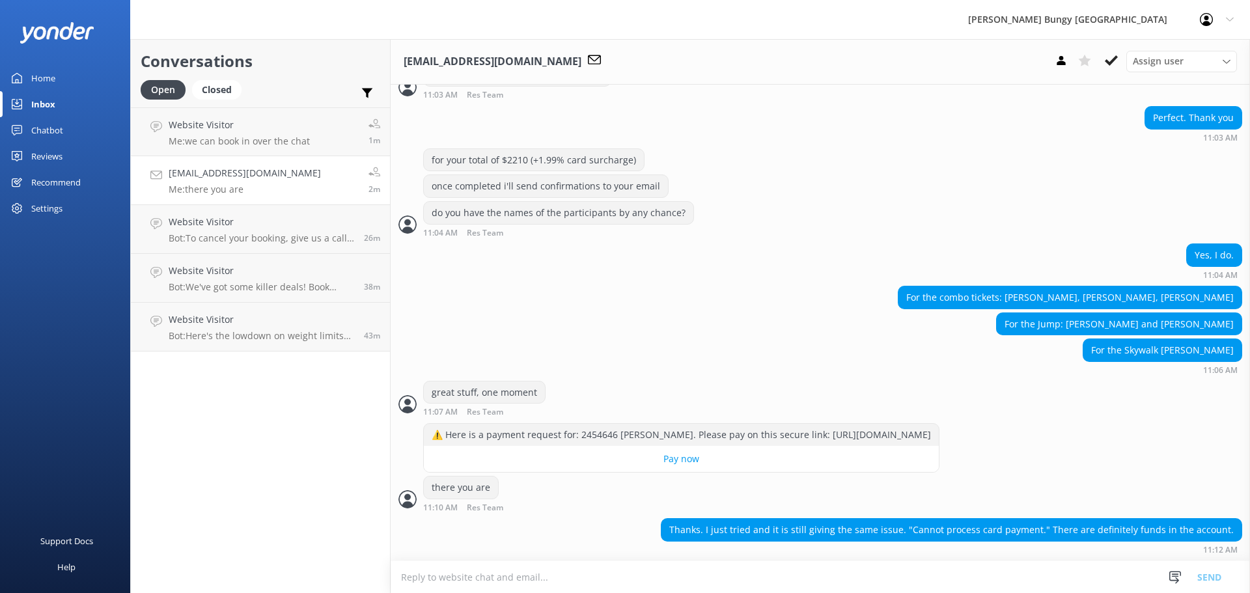
click at [1026, 574] on textarea at bounding box center [821, 577] width 860 height 32
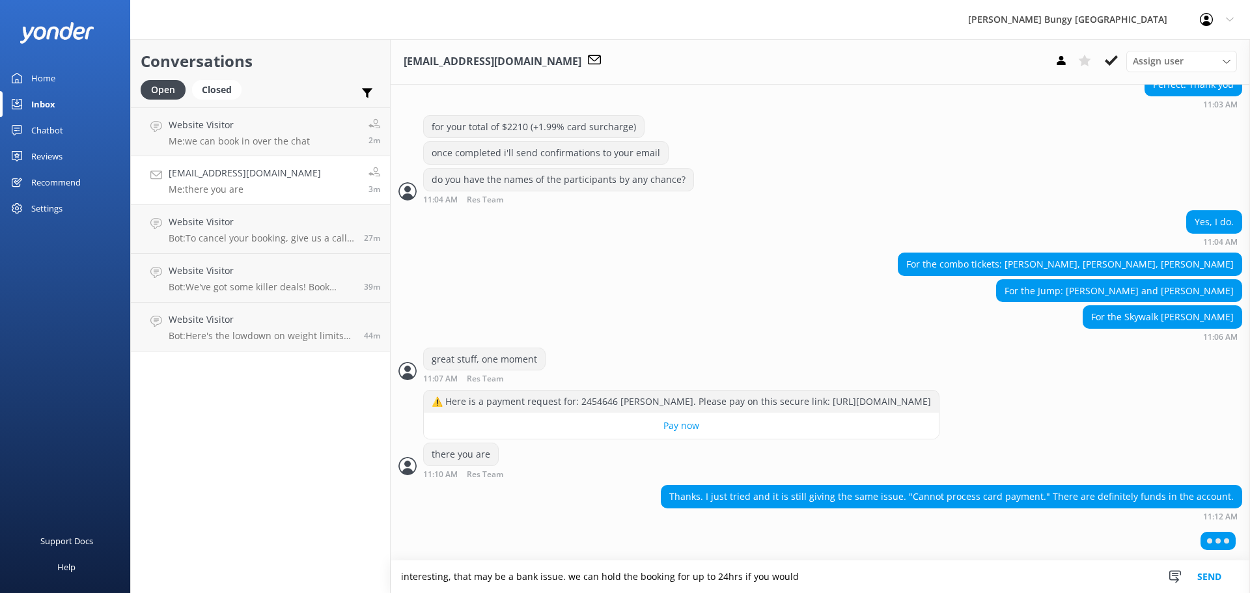
scroll to position [1246, 0]
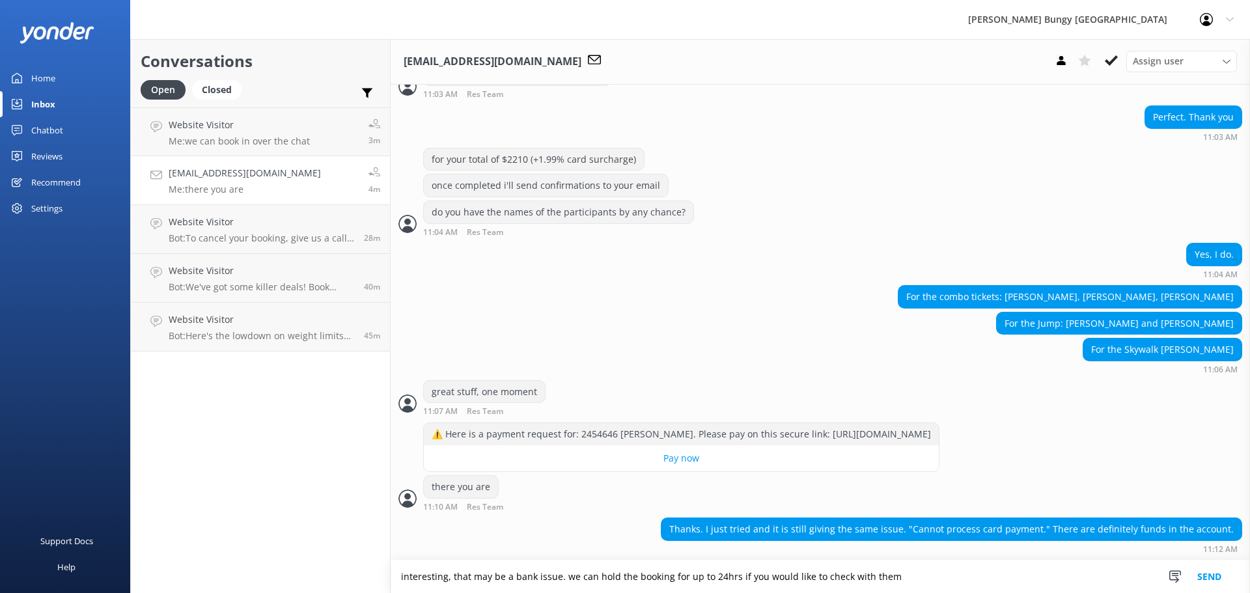
type textarea "interesting, that may be a bank issue. we can hold the booking for up to 24hrs …"
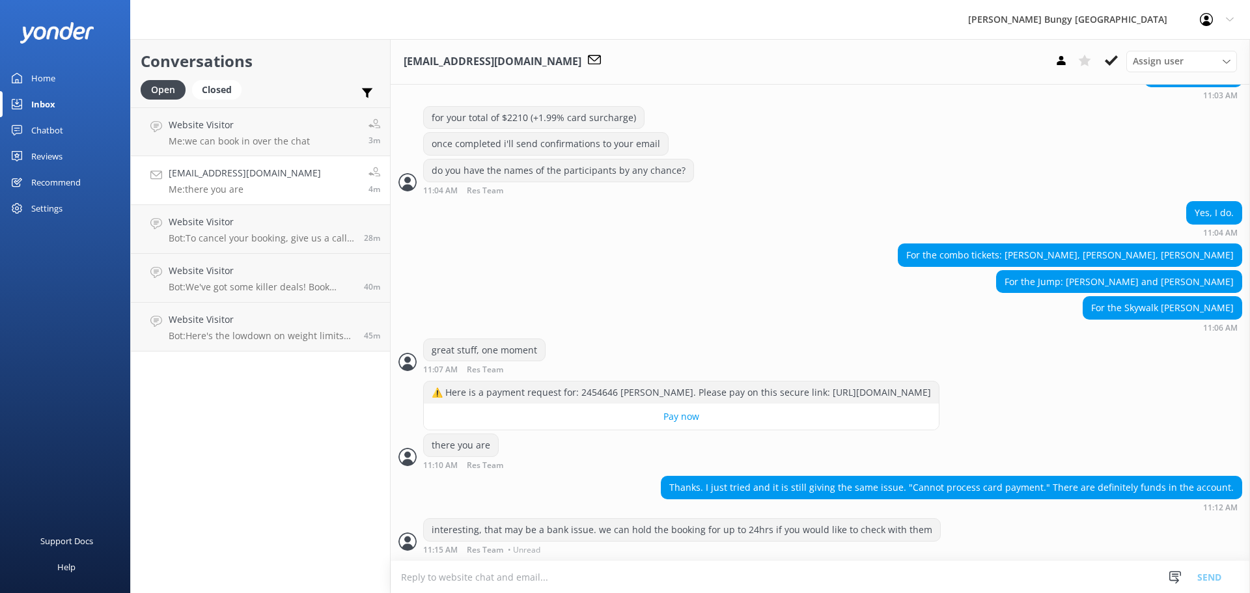
scroll to position [1288, 0]
click at [918, 570] on textarea at bounding box center [821, 577] width 860 height 32
type textarea "and get back to [GEOGRAPHIC_DATA]"
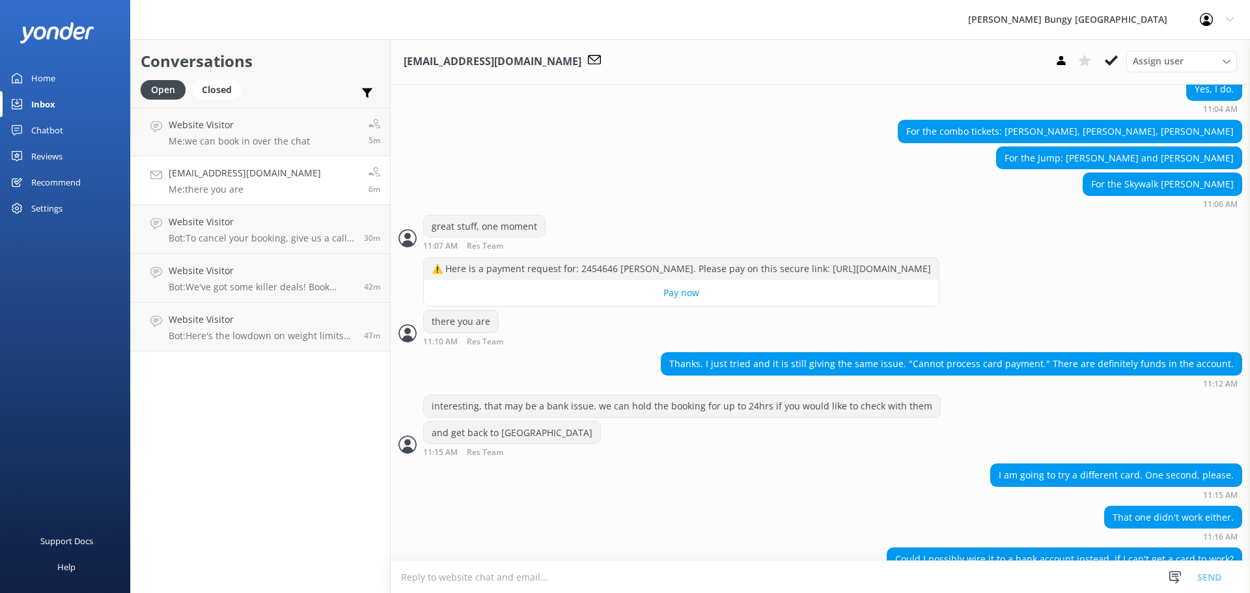
scroll to position [1441, 0]
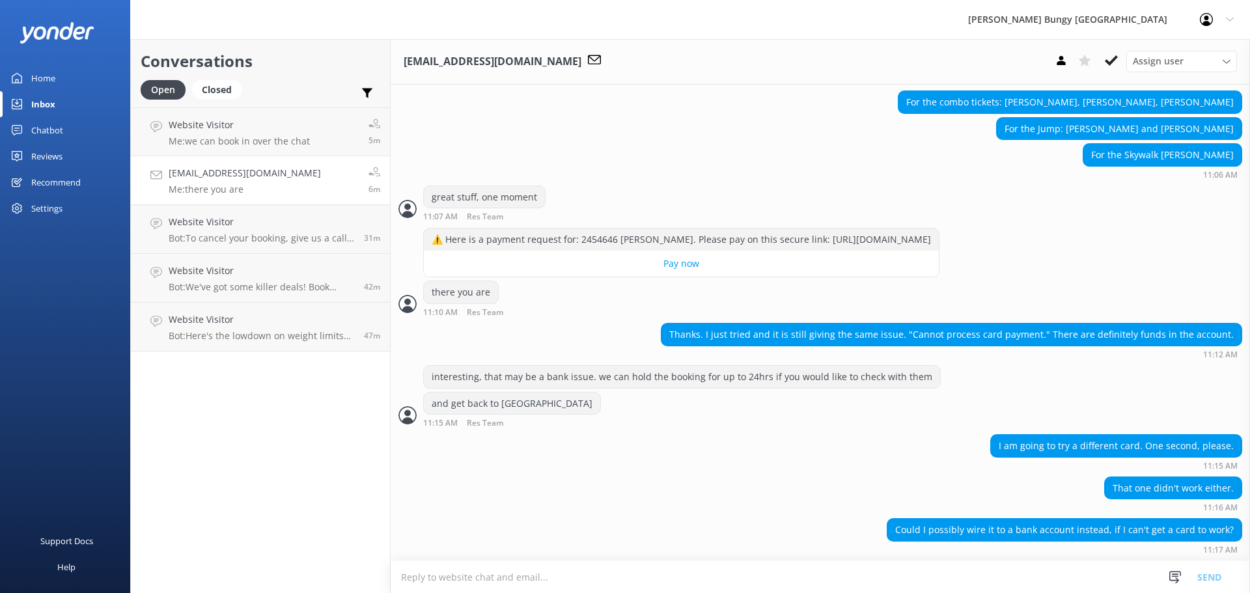
click at [761, 563] on textarea at bounding box center [821, 577] width 860 height 32
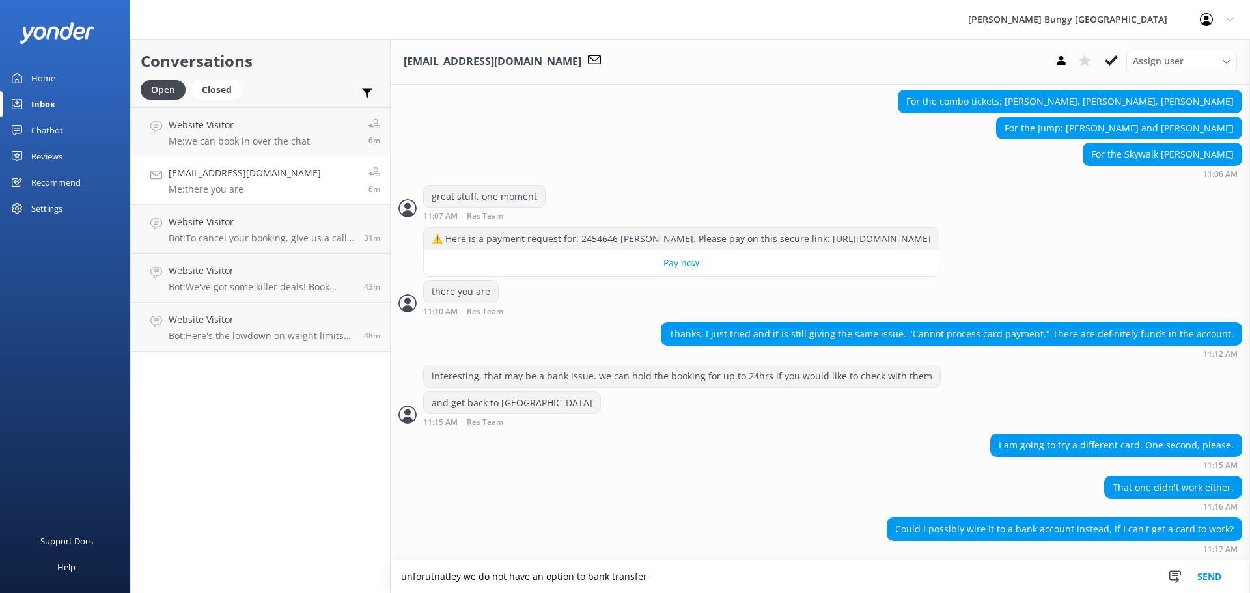
scroll to position [1472, 0]
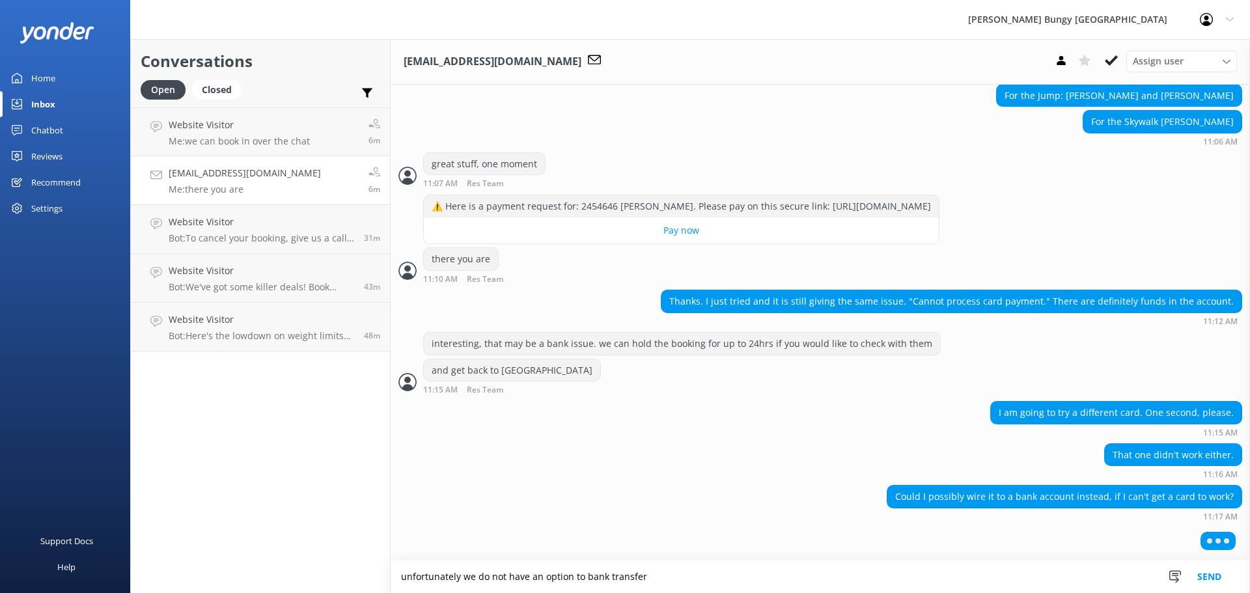
click at [715, 574] on textarea "unfortunately we do not have an option to bank transfer" at bounding box center [821, 577] width 860 height 33
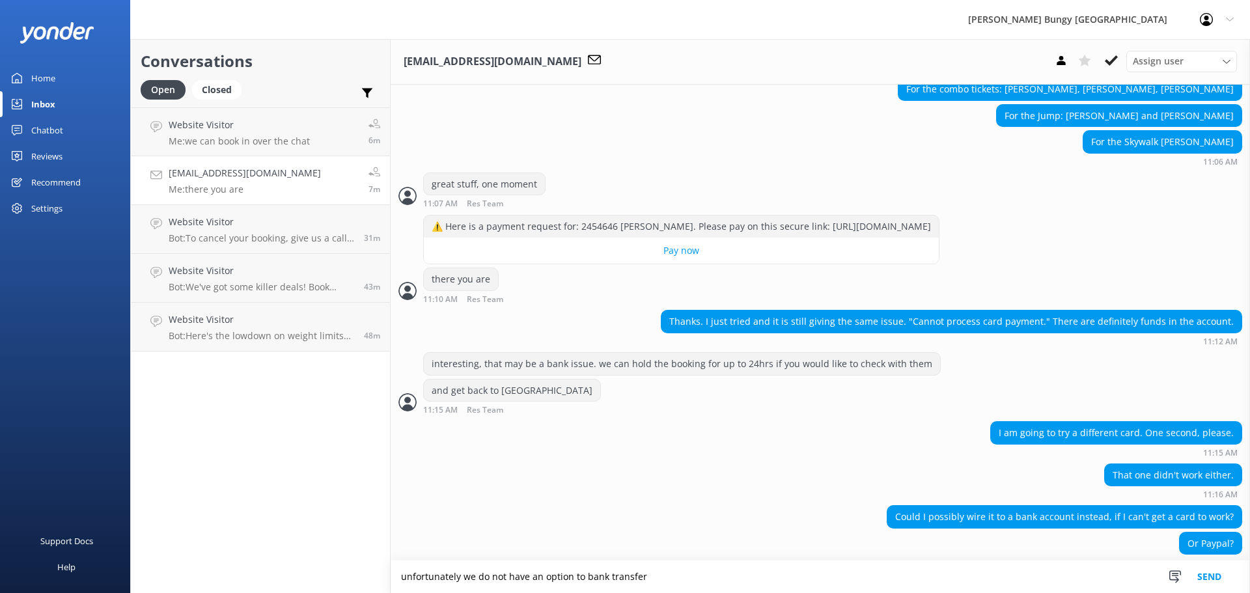
scroll to position [1468, 0]
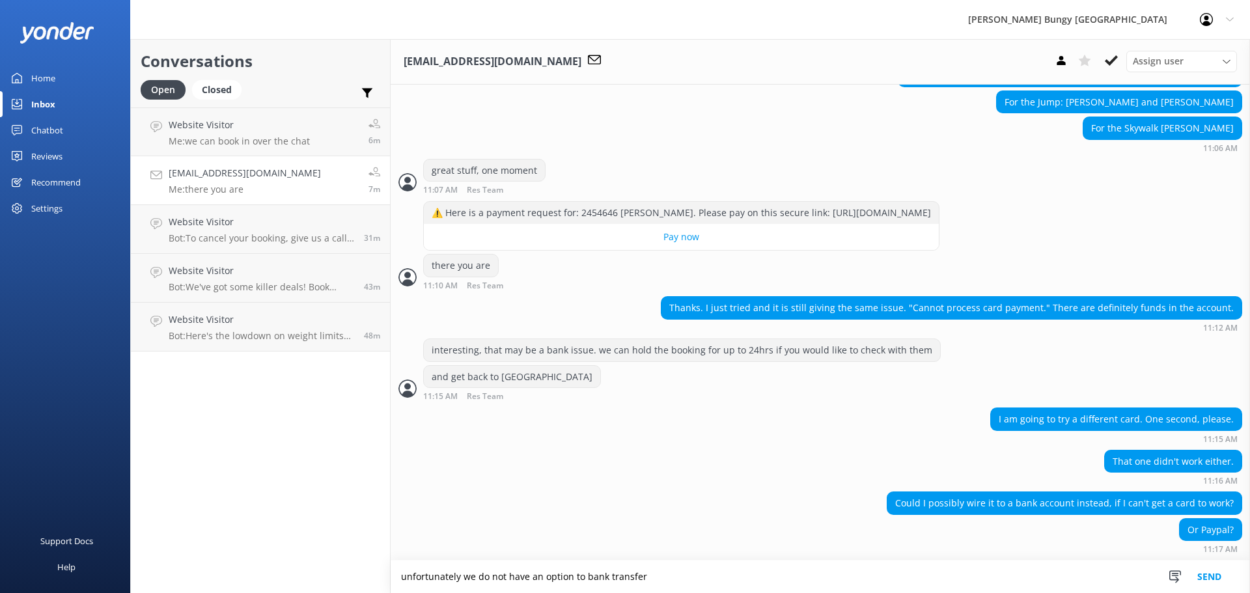
type textarea "unfortunately we do not have an option to bank transfer"
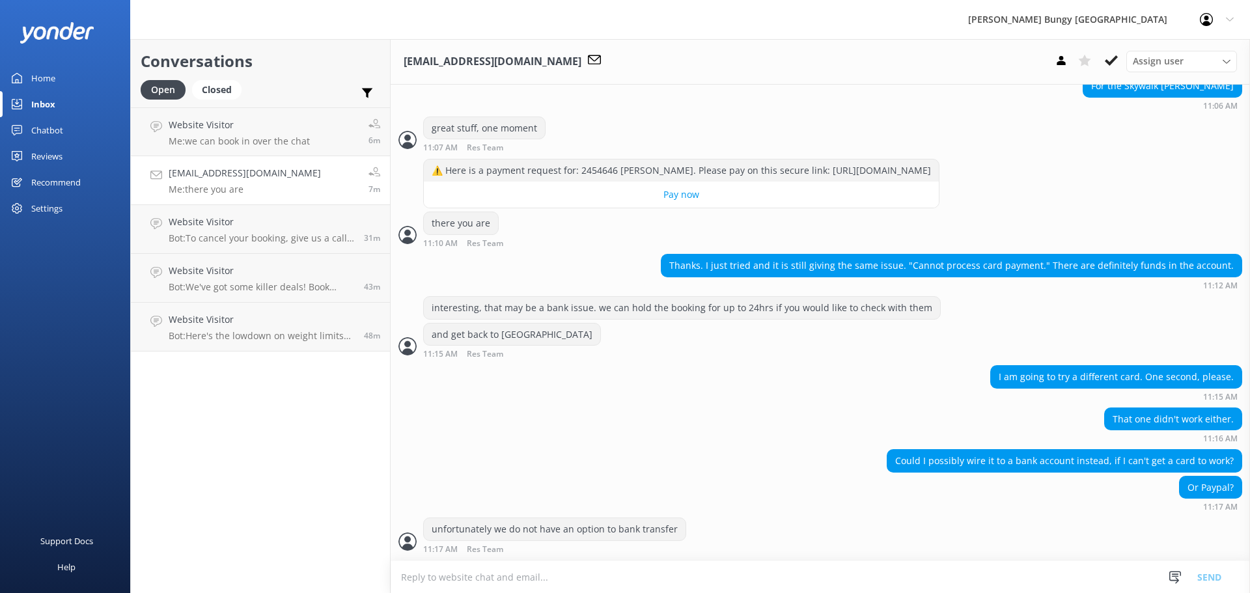
scroll to position [1510, 0]
click at [715, 574] on textarea at bounding box center [821, 577] width 860 height 32
click at [565, 578] on textarea at bounding box center [821, 577] width 860 height 32
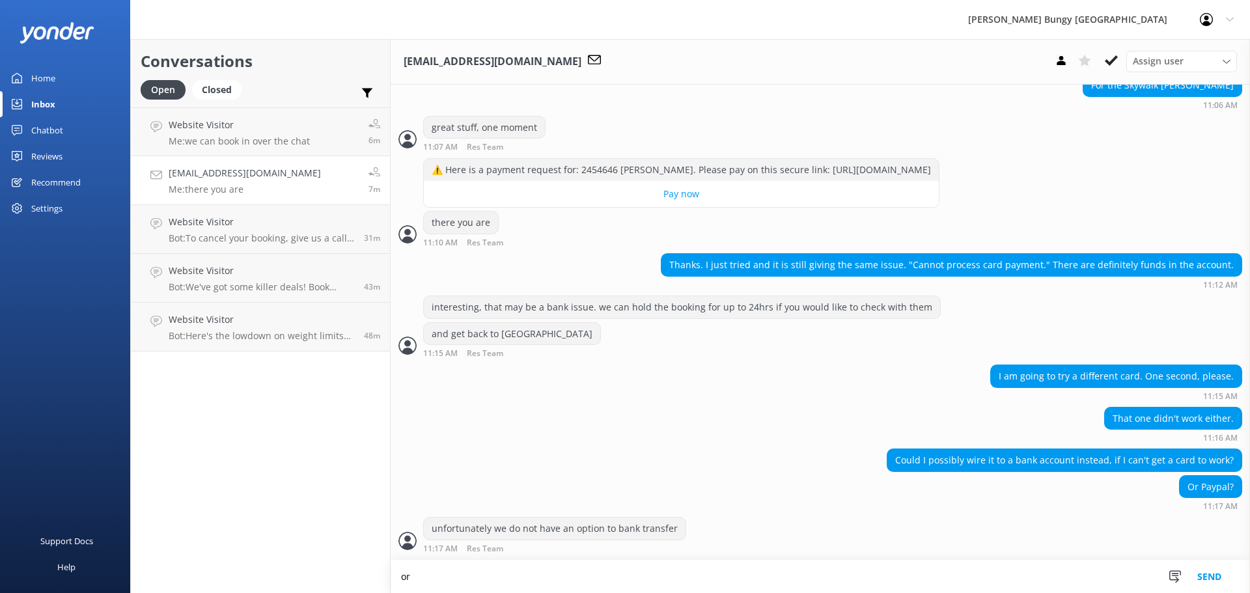
scroll to position [1511, 0]
type textarea "or paypal"
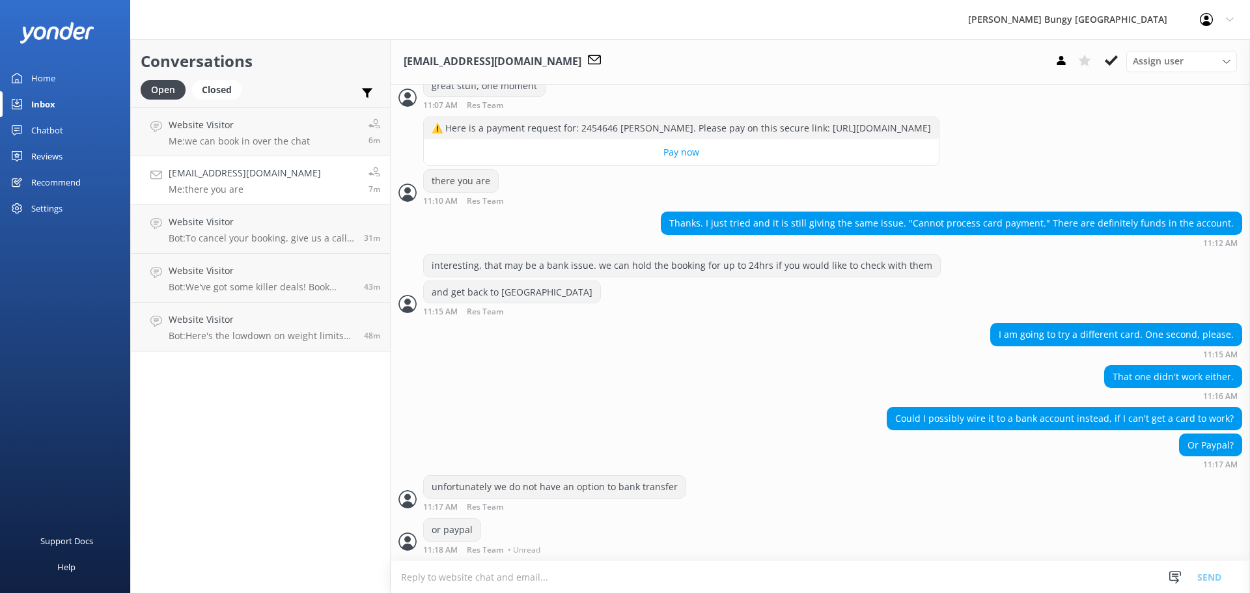
scroll to position [1553, 0]
click at [682, 591] on textarea at bounding box center [821, 577] width 860 height 32
type textarea "a"
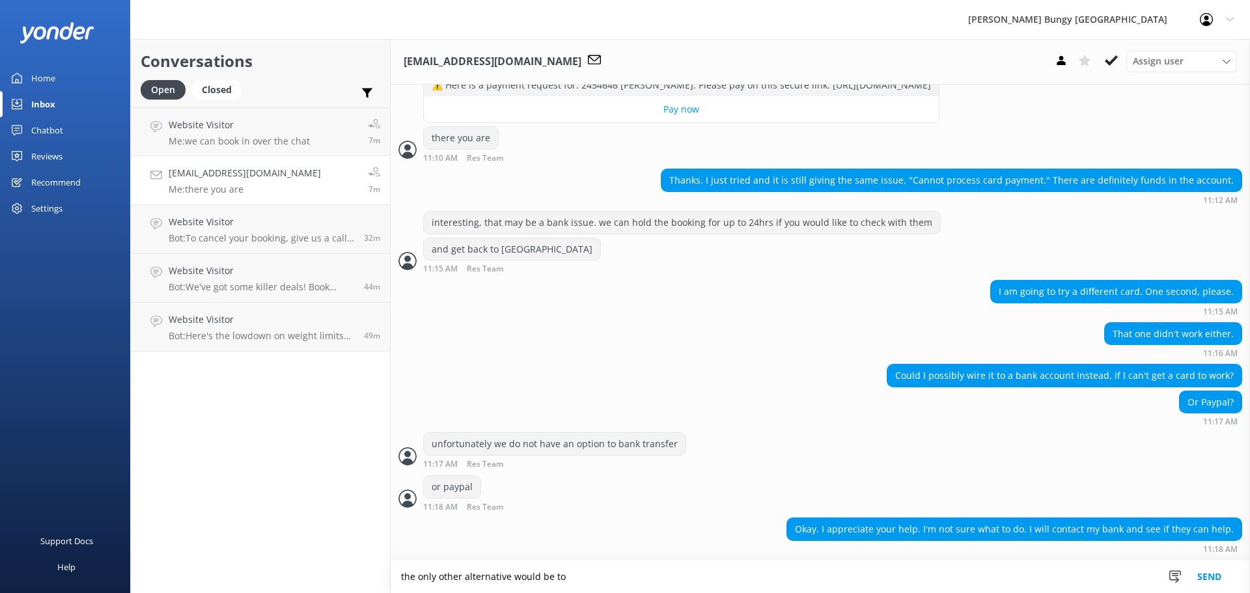
scroll to position [1622, 0]
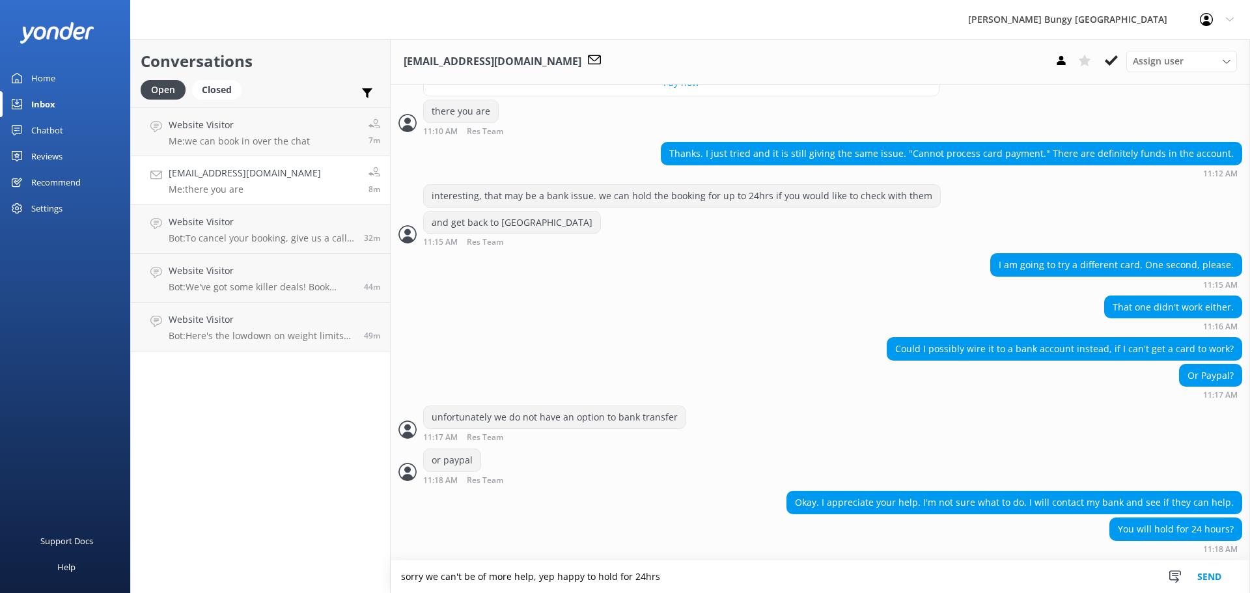
type textarea "sorry we can't be of more help, yep happy to hold for 24hrs"
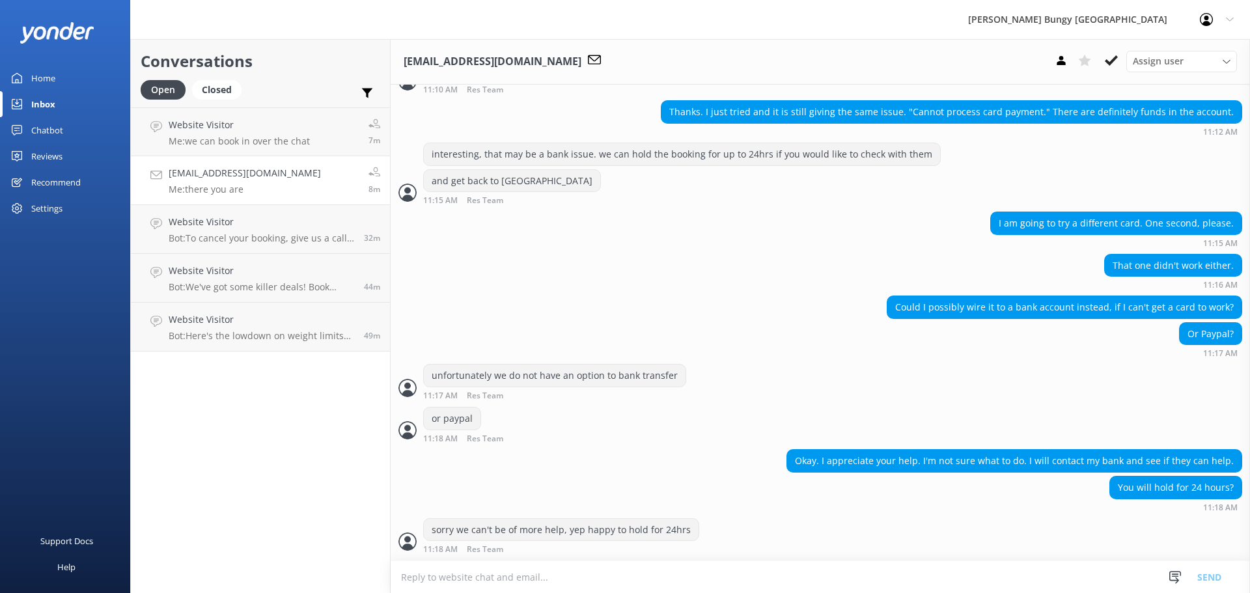
scroll to position [1664, 0]
drag, startPoint x: 680, startPoint y: 574, endPoint x: 688, endPoint y: 584, distance: 12.0
click at [688, 584] on textarea at bounding box center [821, 577] width 860 height 32
click at [598, 472] on div "Okay. I appreciate your help. I'm not sure what to do. I will contact my bank a…" at bounding box center [821, 462] width 860 height 27
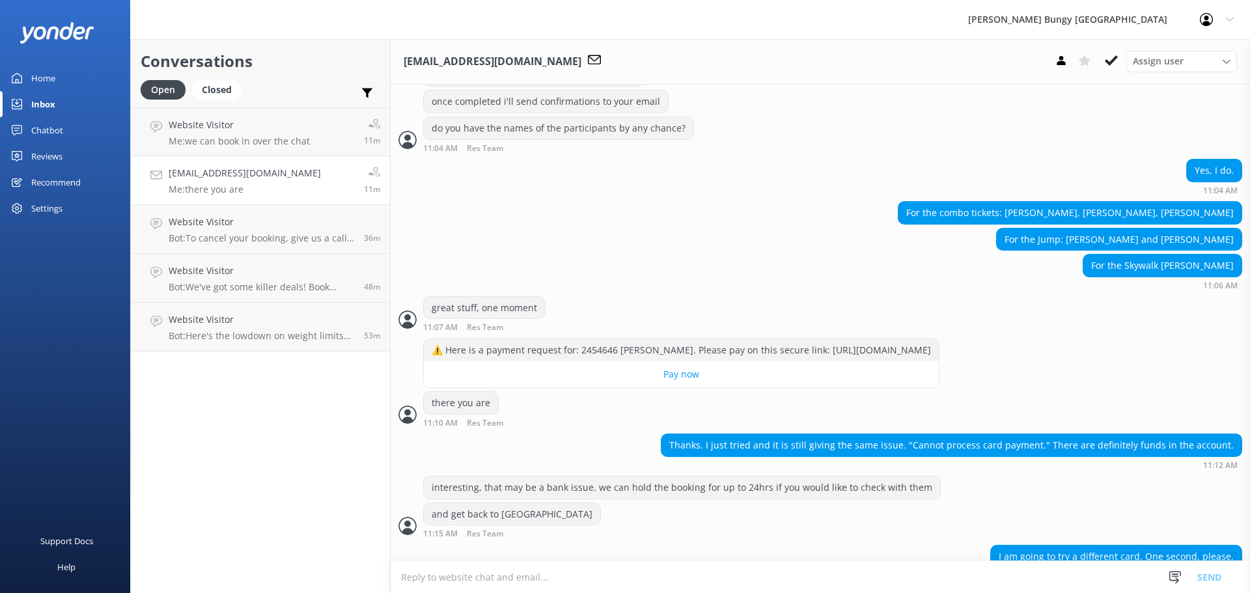
scroll to position [1315, 0]
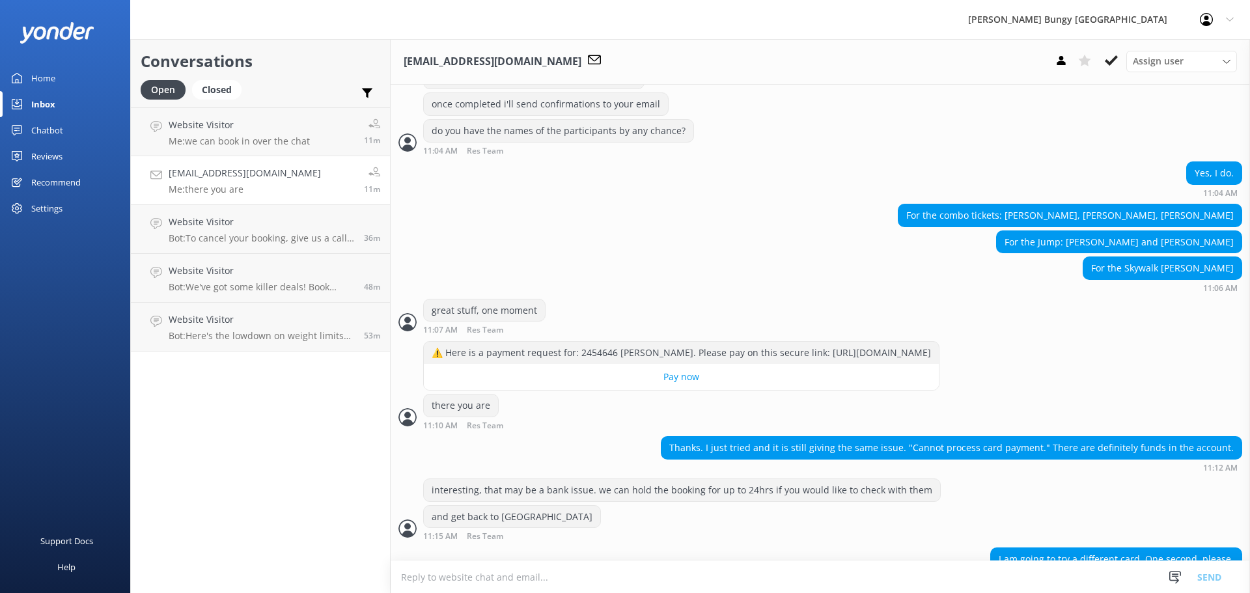
click at [1034, 227] on div "For the combo tickets: [PERSON_NAME], [PERSON_NAME], [PERSON_NAME]" at bounding box center [1070, 215] width 343 height 22
drag, startPoint x: 1037, startPoint y: 231, endPoint x: 1085, endPoint y: 233, distance: 47.6
click at [1085, 227] on div "For the combo tickets: [PERSON_NAME], [PERSON_NAME], [PERSON_NAME]" at bounding box center [1070, 215] width 343 height 22
copy div "Ashley Lam"
click at [969, 257] on div "For the Jump: [PERSON_NAME] and [PERSON_NAME]" at bounding box center [821, 244] width 860 height 27
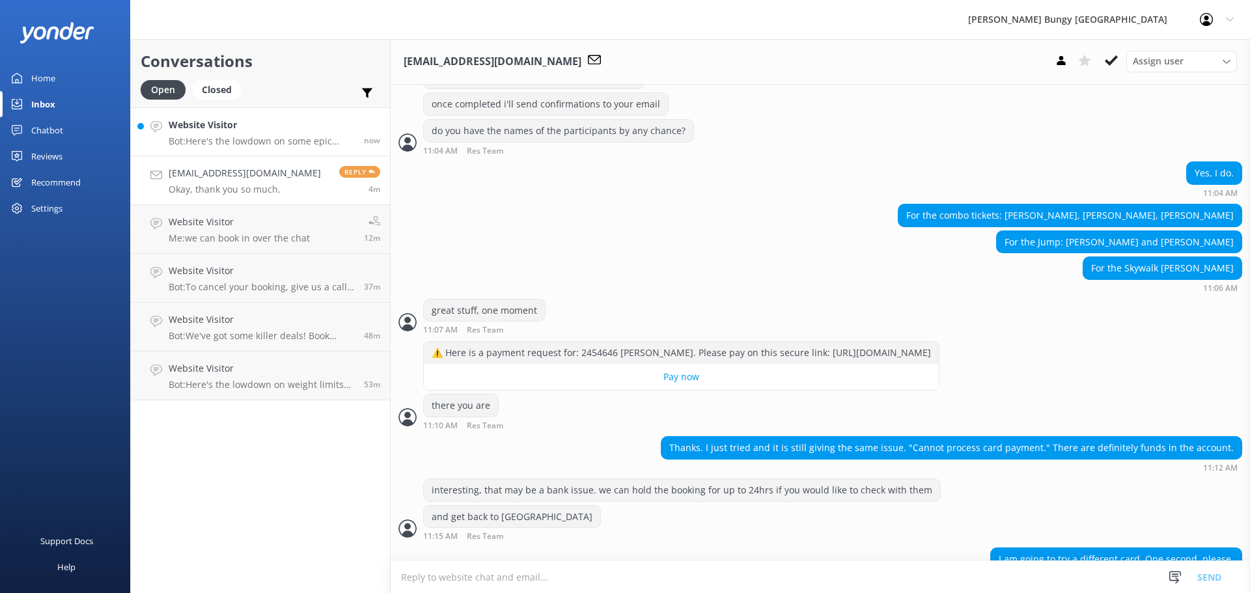
click at [227, 121] on h4 "Website Visitor" at bounding box center [262, 125] width 186 height 14
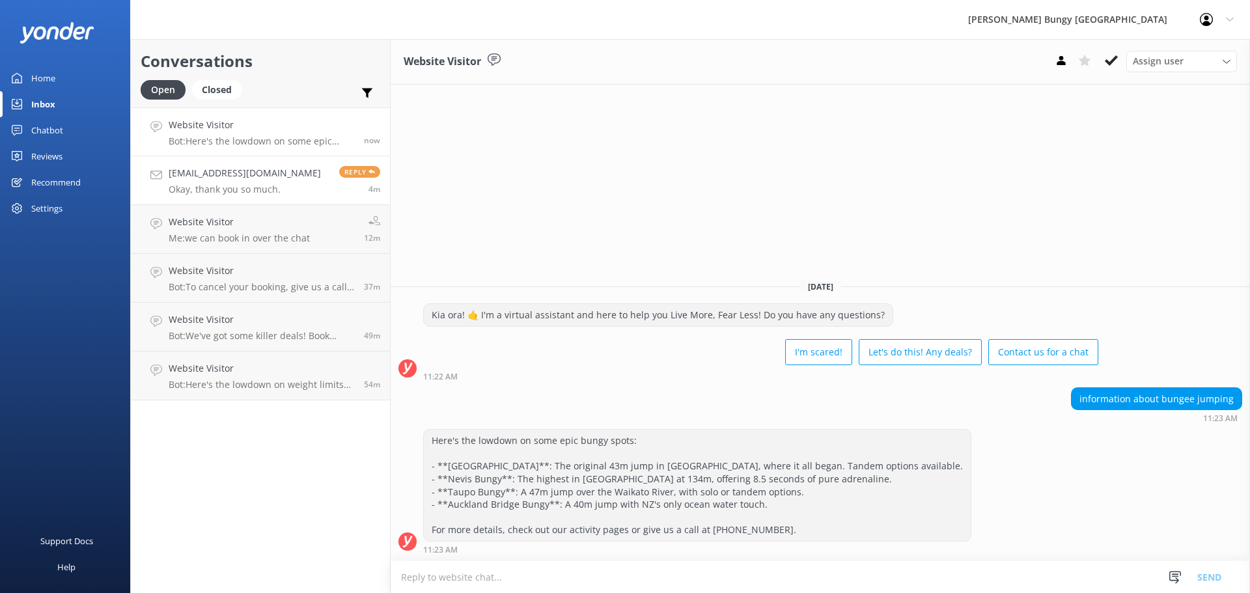
click at [275, 188] on p "Okay, thank you so much." at bounding box center [245, 190] width 152 height 12
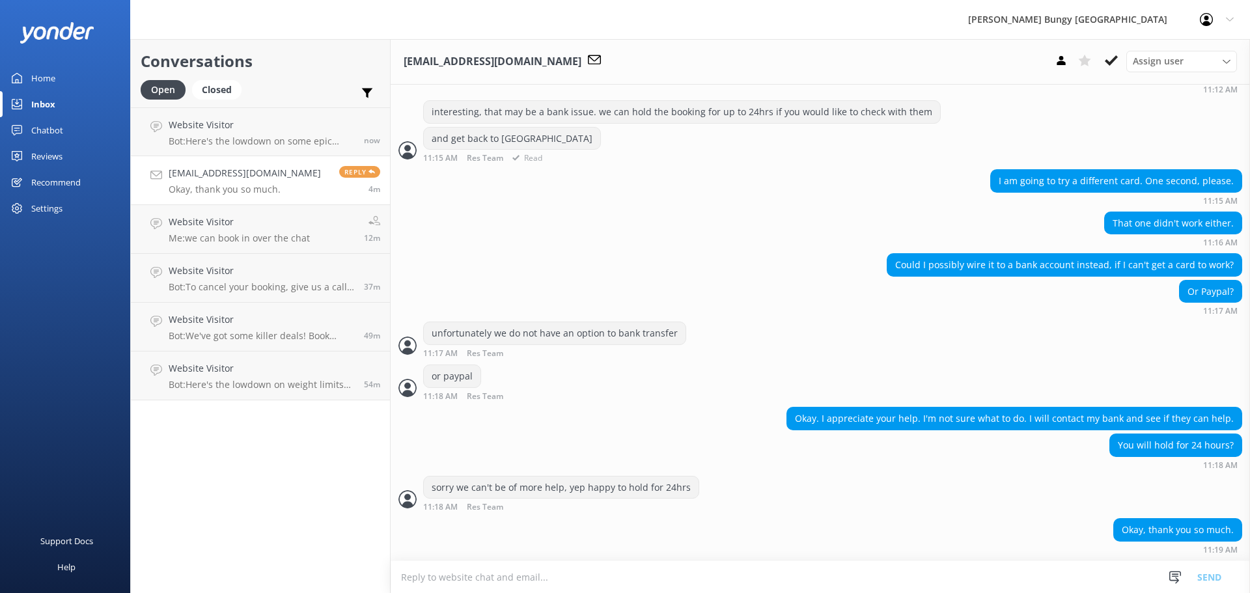
scroll to position [1706, 0]
click at [940, 500] on div "sorry we can't be of more help, yep happy to hold for 24hrs 11:18 AM Res Team R…" at bounding box center [821, 494] width 860 height 36
click at [281, 134] on div "Website Visitor Bot: Here's the lowdown on some epic bungy spots: - **Kawarau B…" at bounding box center [264, 132] width 190 height 28
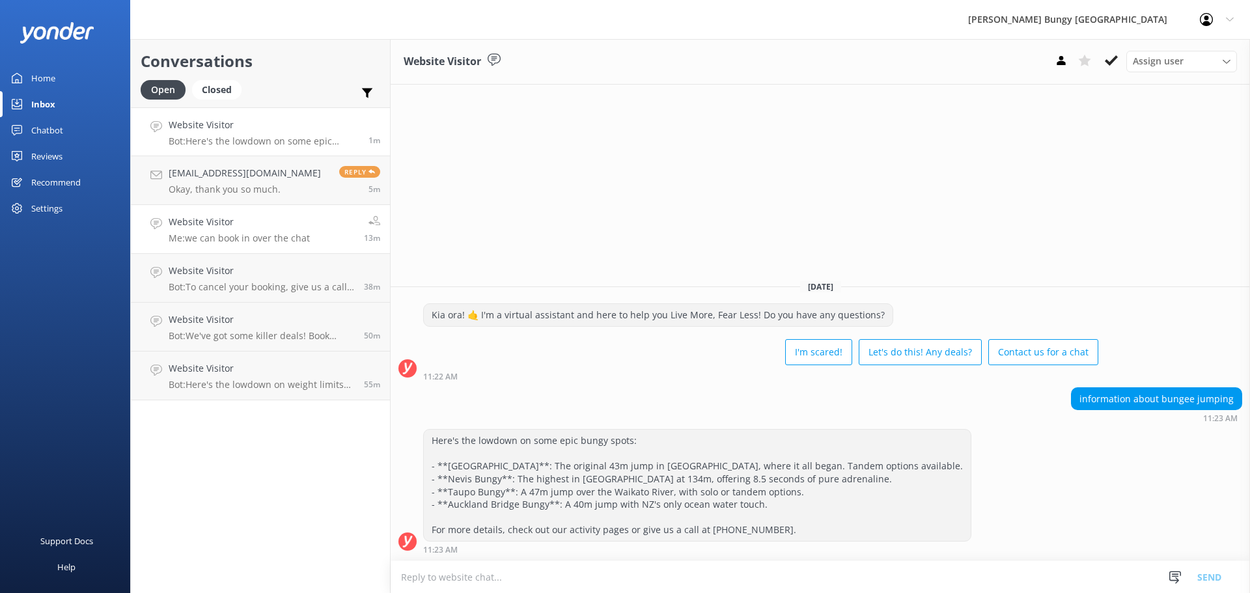
click at [329, 208] on link "Website Visitor Me: we can book in over the chat 13m" at bounding box center [260, 229] width 259 height 49
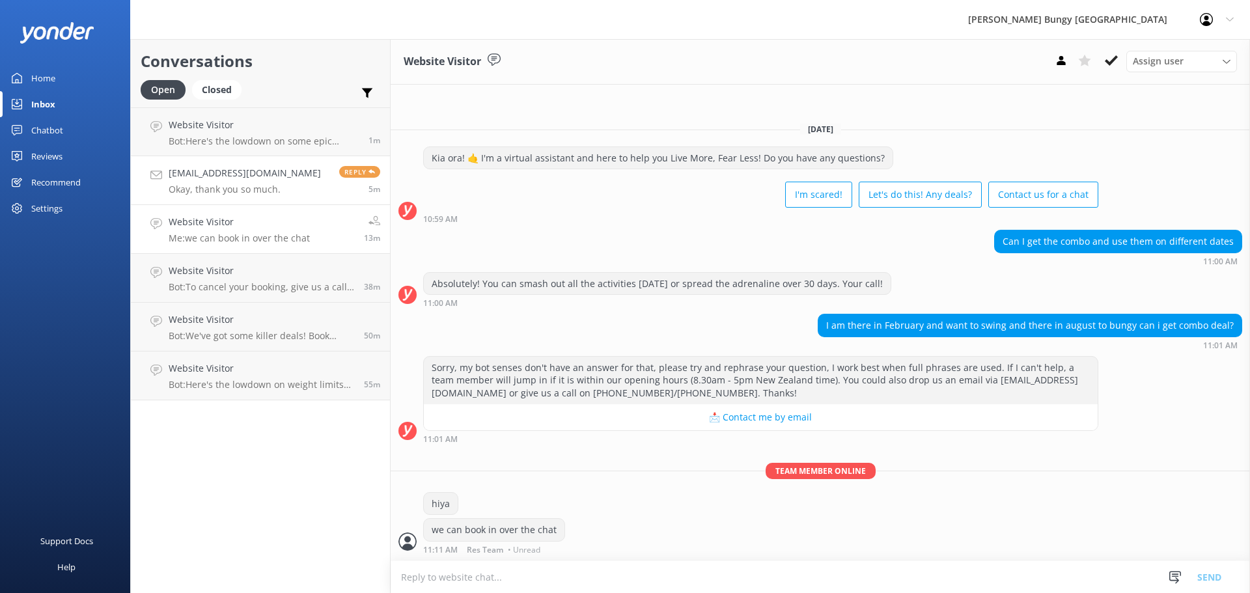
click at [376, 182] on div "Reply 5m" at bounding box center [355, 180] width 51 height 29
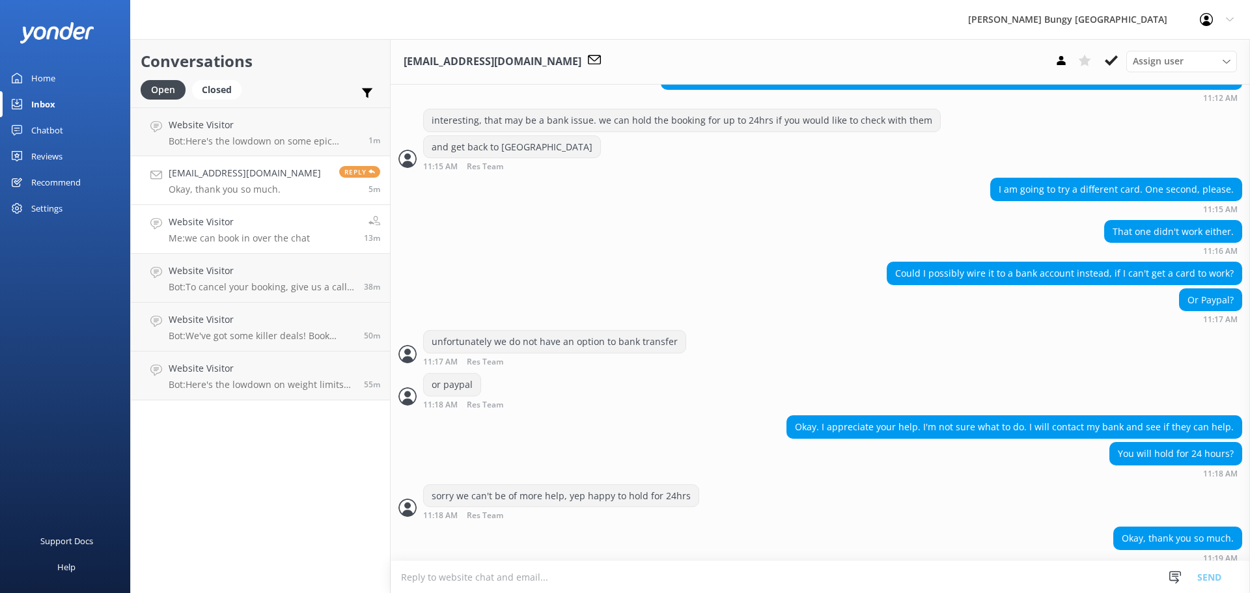
scroll to position [1706, 0]
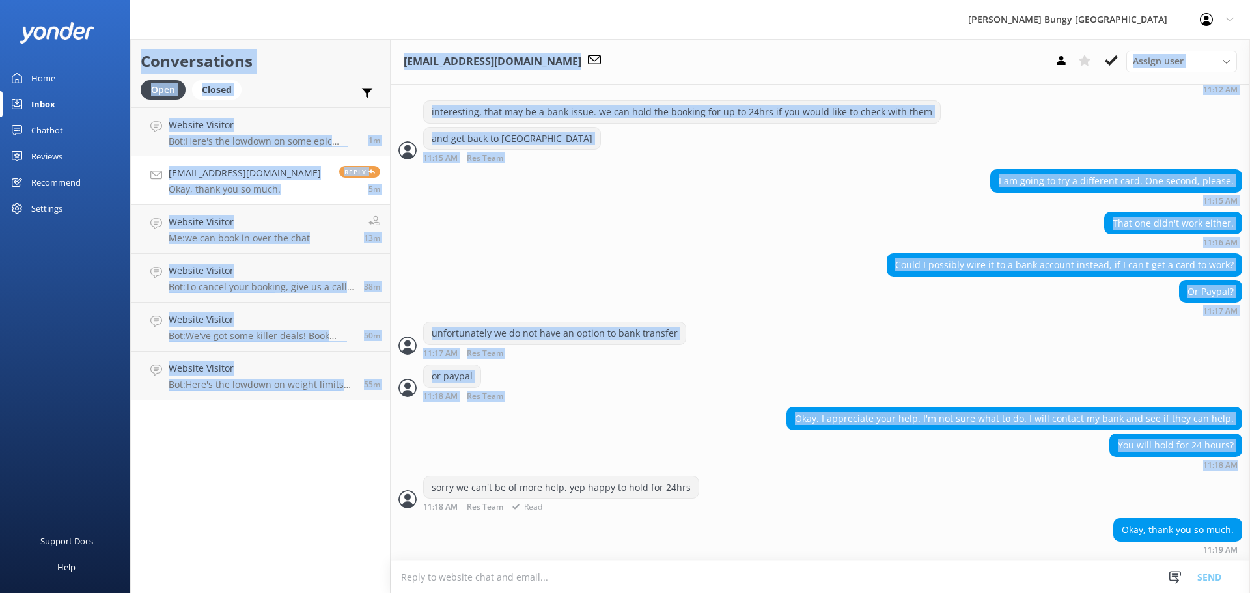
drag, startPoint x: 137, startPoint y: 52, endPoint x: 391, endPoint y: 515, distance: 528.4
click at [391, 515] on div "Conversations Open Closed Important Assigned to me Unassigned Website Visitor B…" at bounding box center [690, 316] width 1120 height 554
click at [330, 500] on div "Conversations Open Closed Important Assigned to me Unassigned Website Visitor B…" at bounding box center [260, 316] width 260 height 554
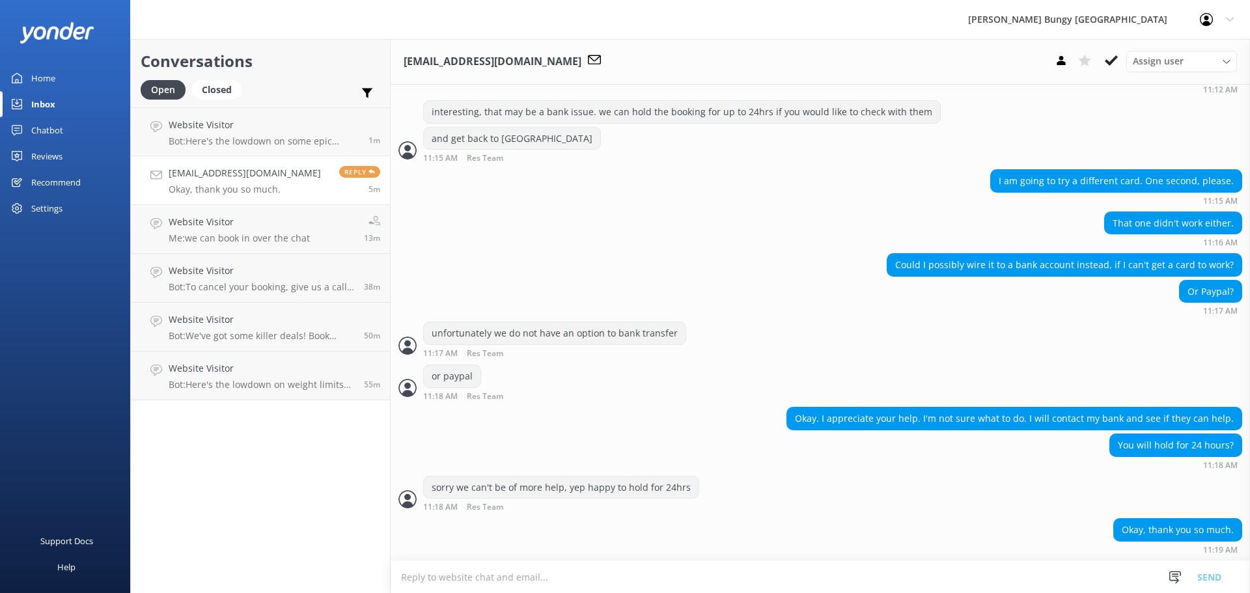
drag, startPoint x: 1033, startPoint y: 564, endPoint x: 582, endPoint y: 290, distance: 528.1
click at [582, 290] on div "Lauragisi@gmail.com Assign user Mike Voyce Michelle Gillard Tech Admin Dan Waug…" at bounding box center [821, 316] width 860 height 554
click at [593, 287] on div "Or Paypal? 11:17 AM" at bounding box center [821, 298] width 860 height 36
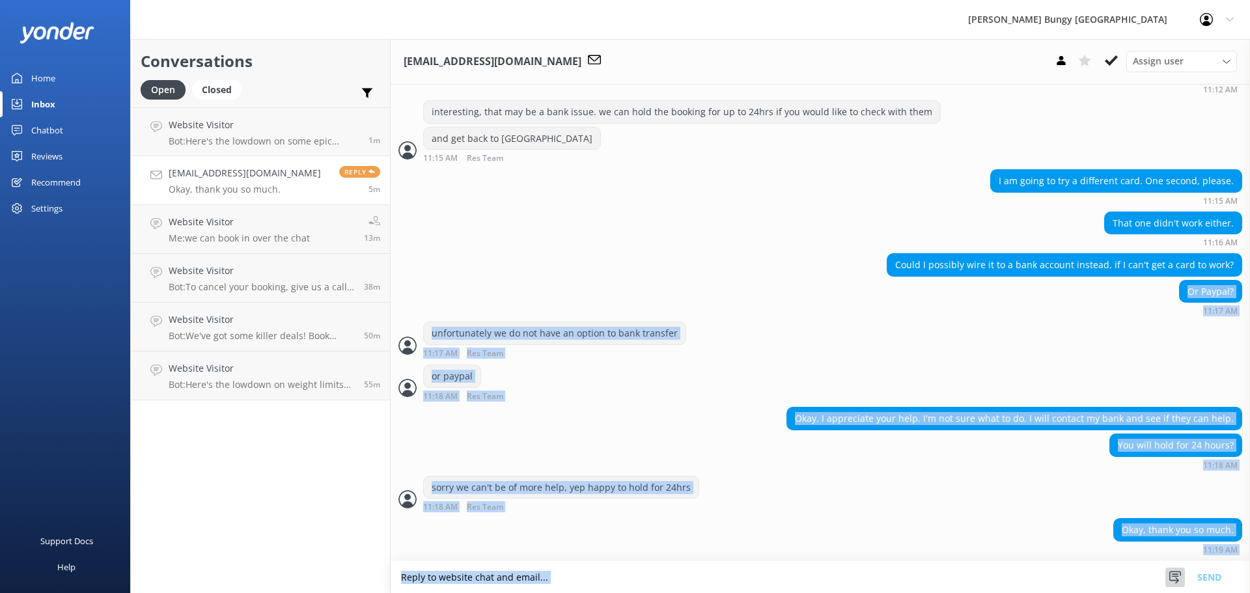
drag, startPoint x: 604, startPoint y: 298, endPoint x: 1184, endPoint y: 572, distance: 641.8
click at [1184, 572] on div "Lauragisi@gmail.com Assign user Mike Voyce Michelle Gillard Tech Admin Dan Waug…" at bounding box center [821, 316] width 860 height 554
click at [904, 526] on div "Okay, thank you so much. 11:19 AM" at bounding box center [821, 536] width 860 height 36
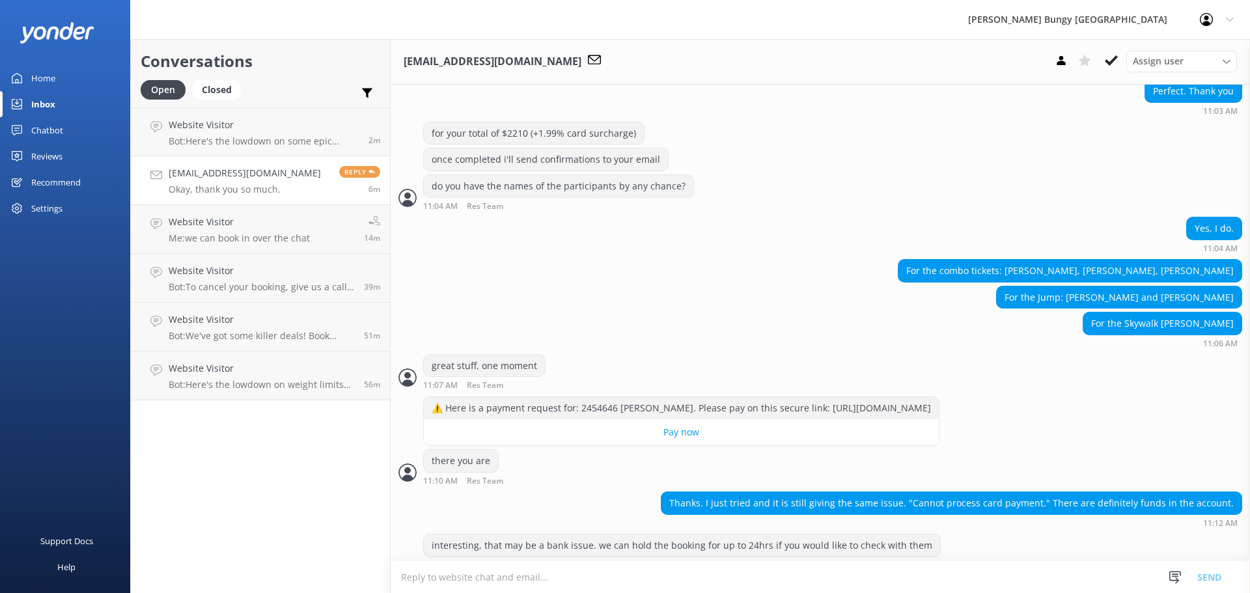
scroll to position [1250, 0]
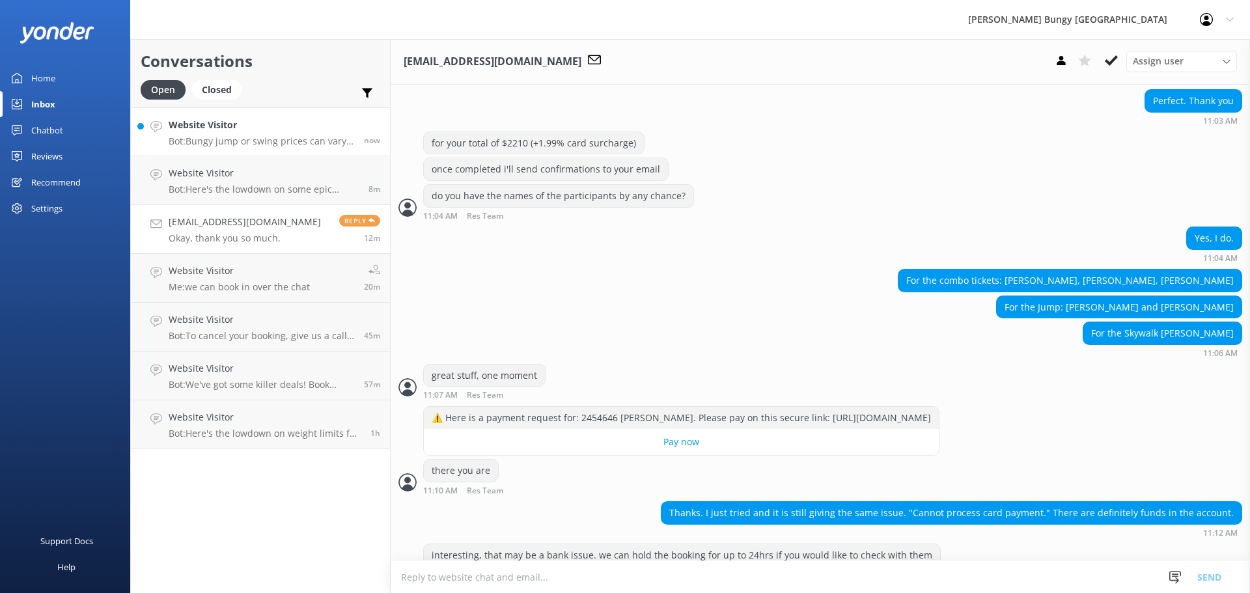
click at [257, 115] on link "Website Visitor Bot: Bungy jump or swing prices can vary depending on the locat…" at bounding box center [260, 131] width 259 height 49
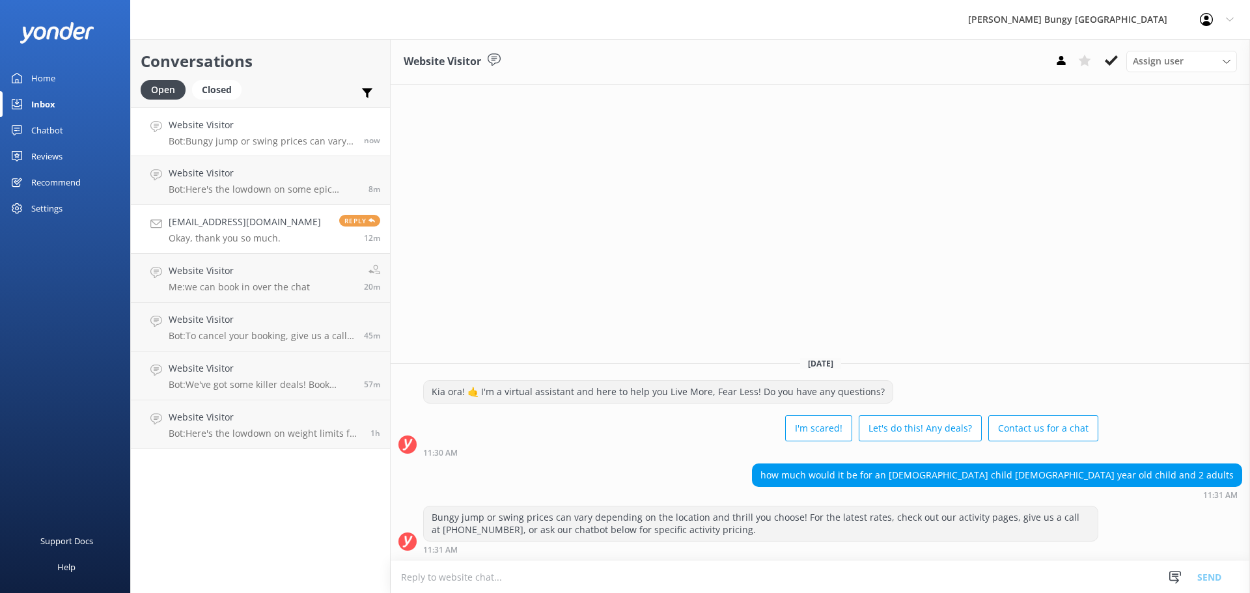
click at [247, 217] on h4 "[EMAIL_ADDRESS][DOMAIN_NAME]" at bounding box center [245, 222] width 152 height 14
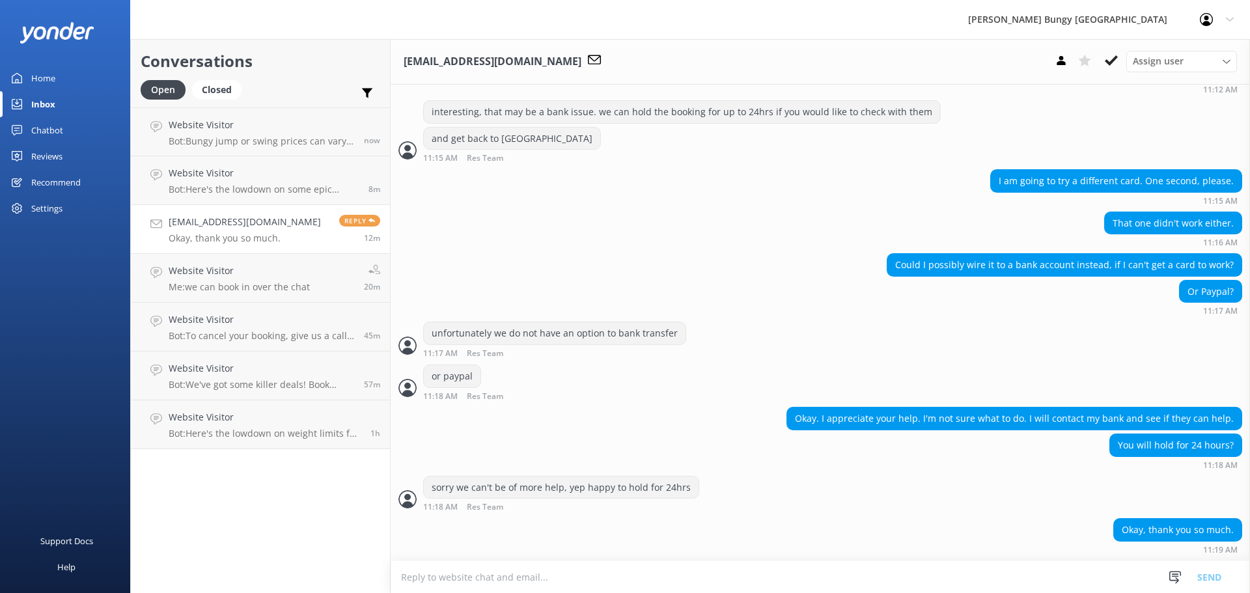
scroll to position [1706, 0]
click at [246, 119] on h4 "Website Visitor" at bounding box center [262, 125] width 186 height 14
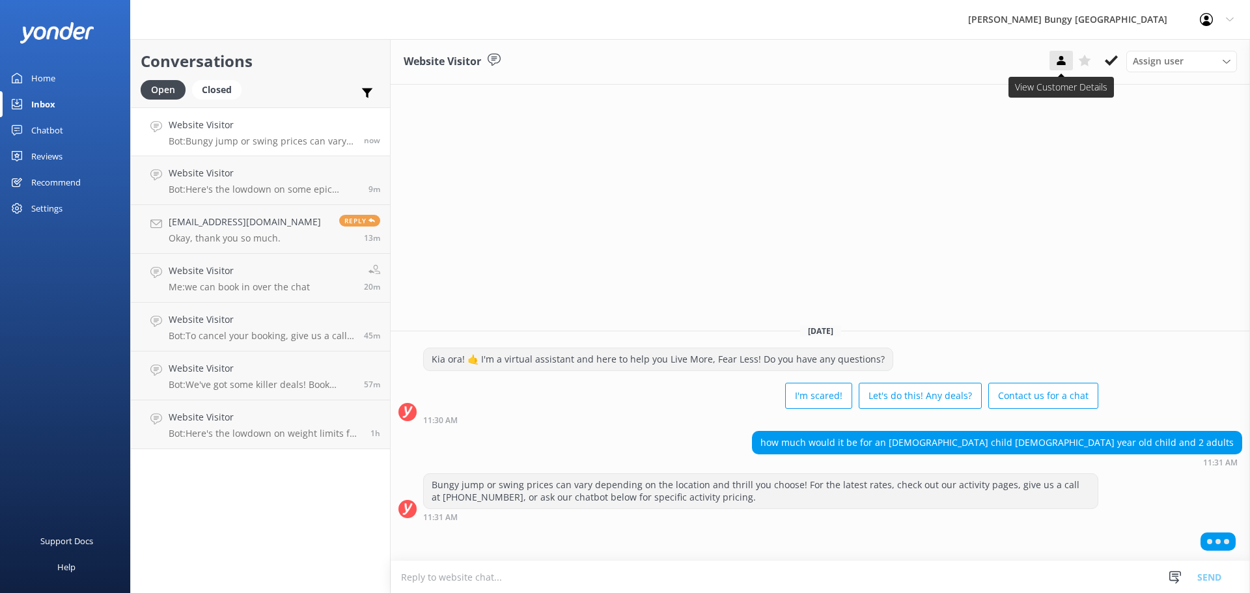
click at [1063, 61] on icon at bounding box center [1061, 60] width 13 height 13
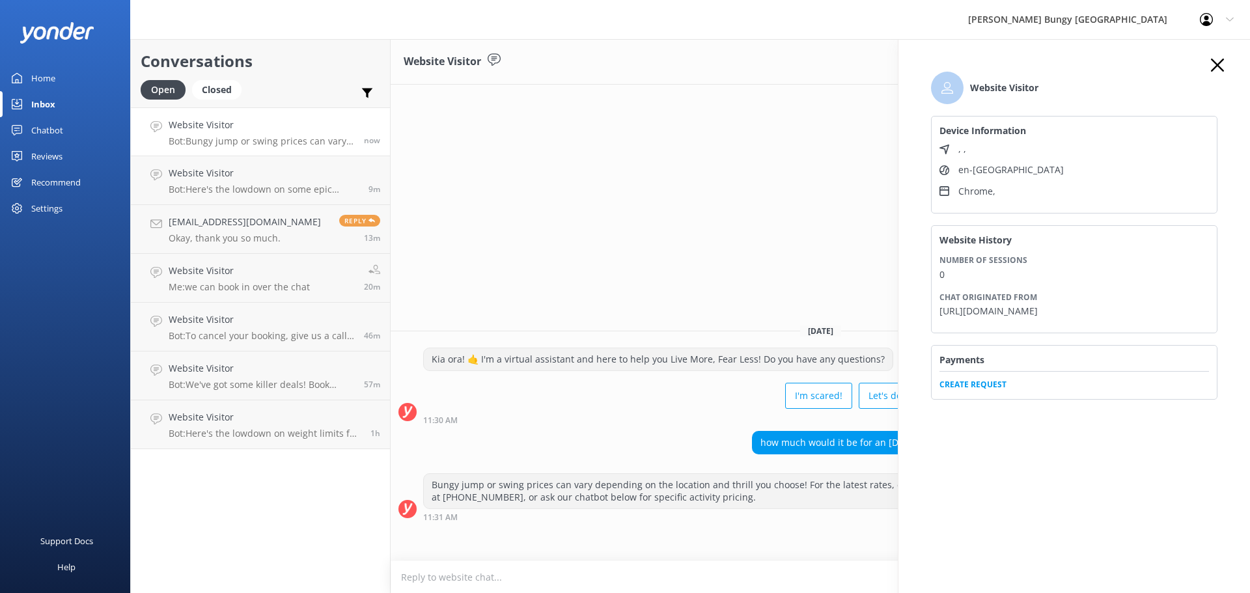
click at [1222, 63] on icon "button" at bounding box center [1217, 65] width 13 height 13
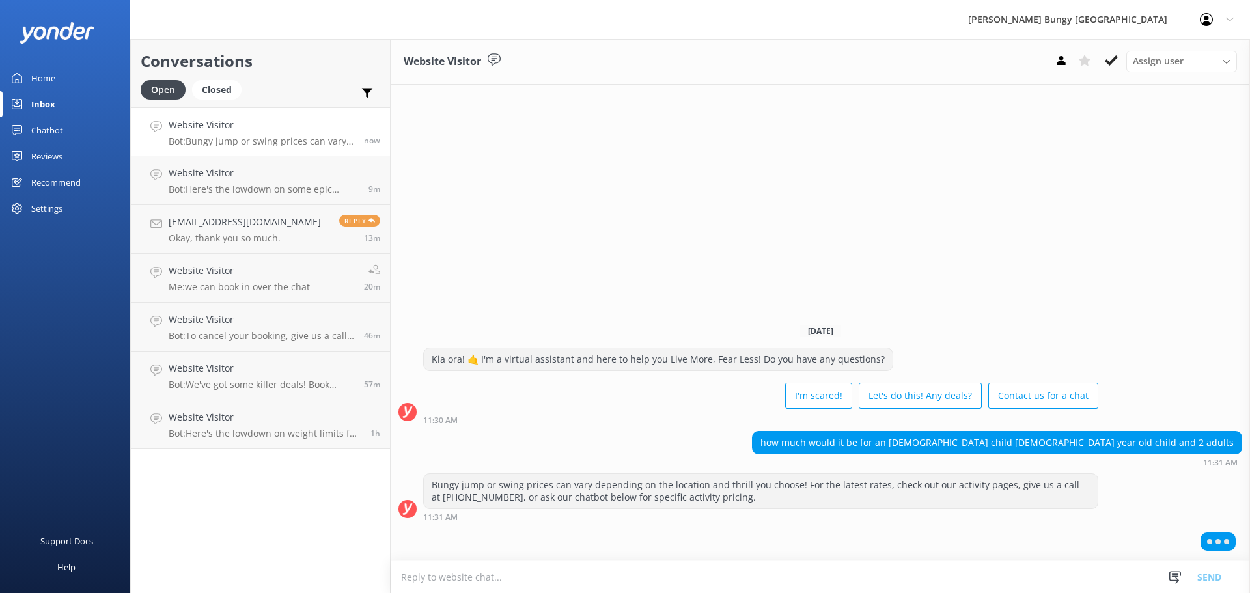
click at [882, 179] on div "Website Visitor Assign user Mike Voyce Michelle Gillard Tech Admin Dan Waugh Re…" at bounding box center [821, 316] width 860 height 554
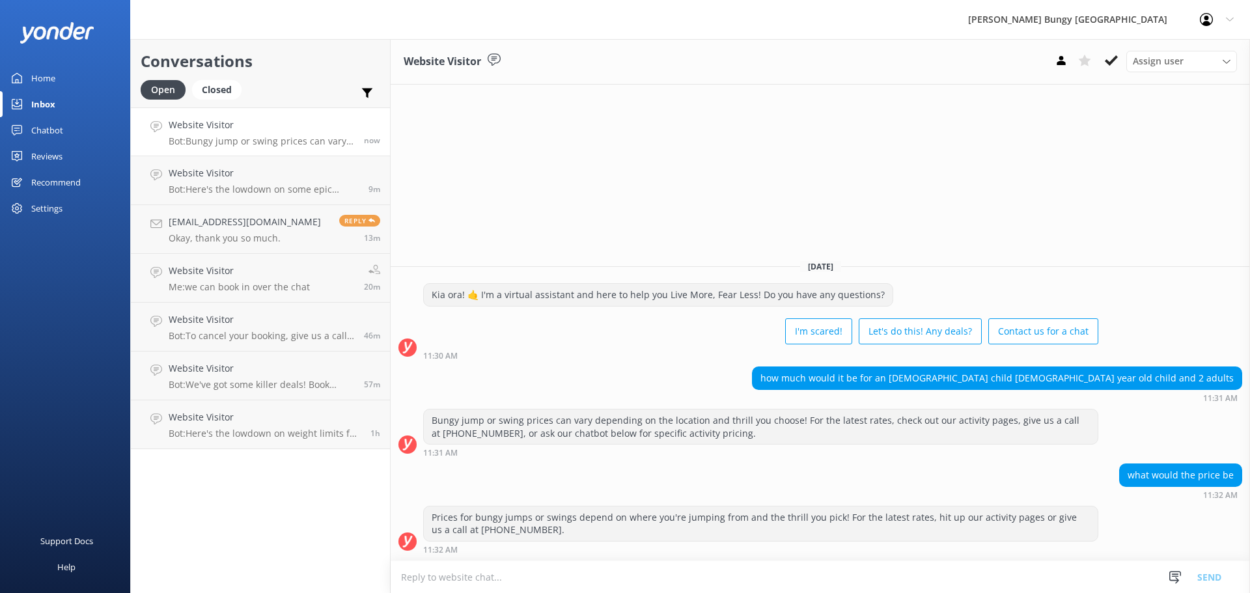
click at [895, 567] on textarea at bounding box center [821, 577] width 860 height 32
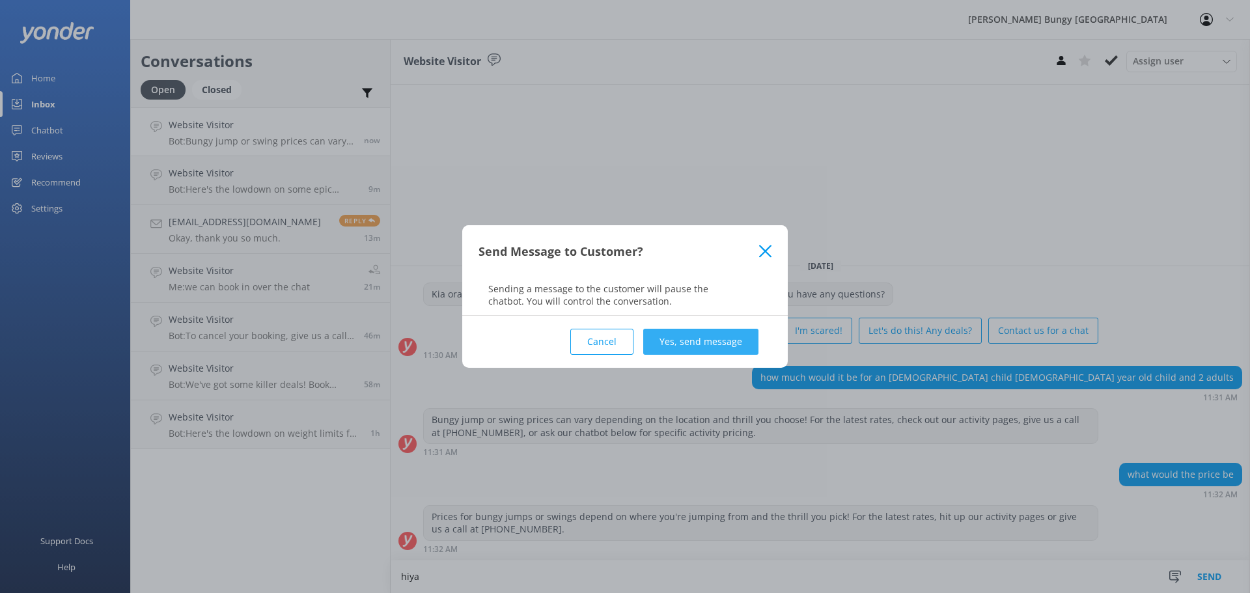
type textarea "hiya"
click at [725, 354] on button "Yes, send message" at bounding box center [700, 342] width 115 height 26
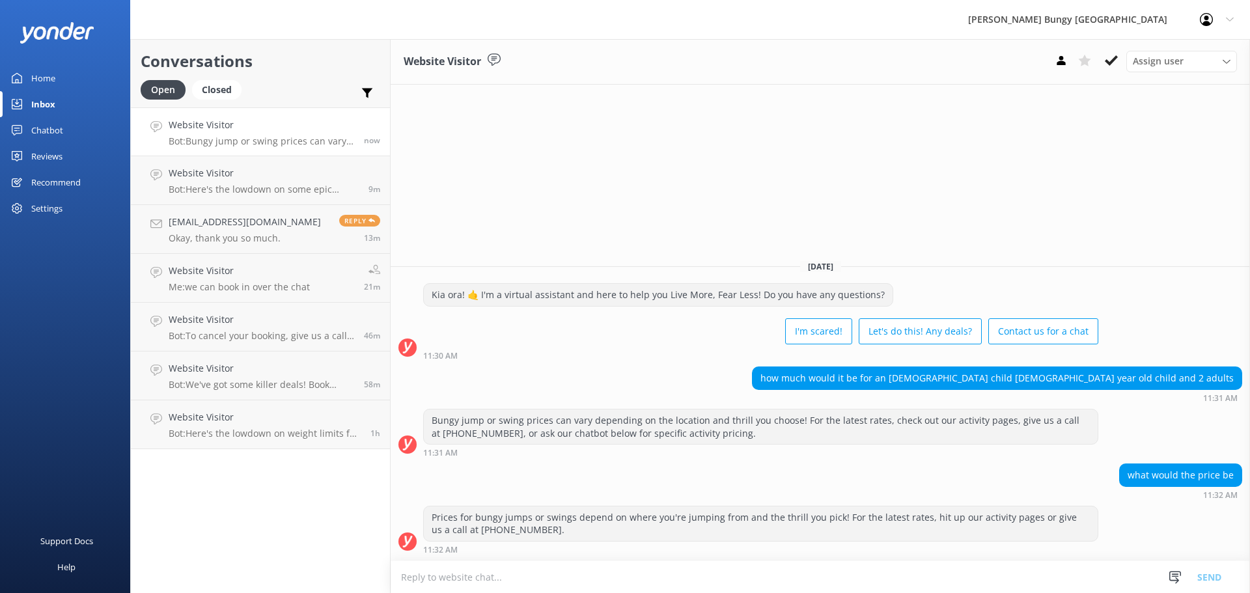
click at [722, 576] on textarea at bounding box center [821, 577] width 860 height 32
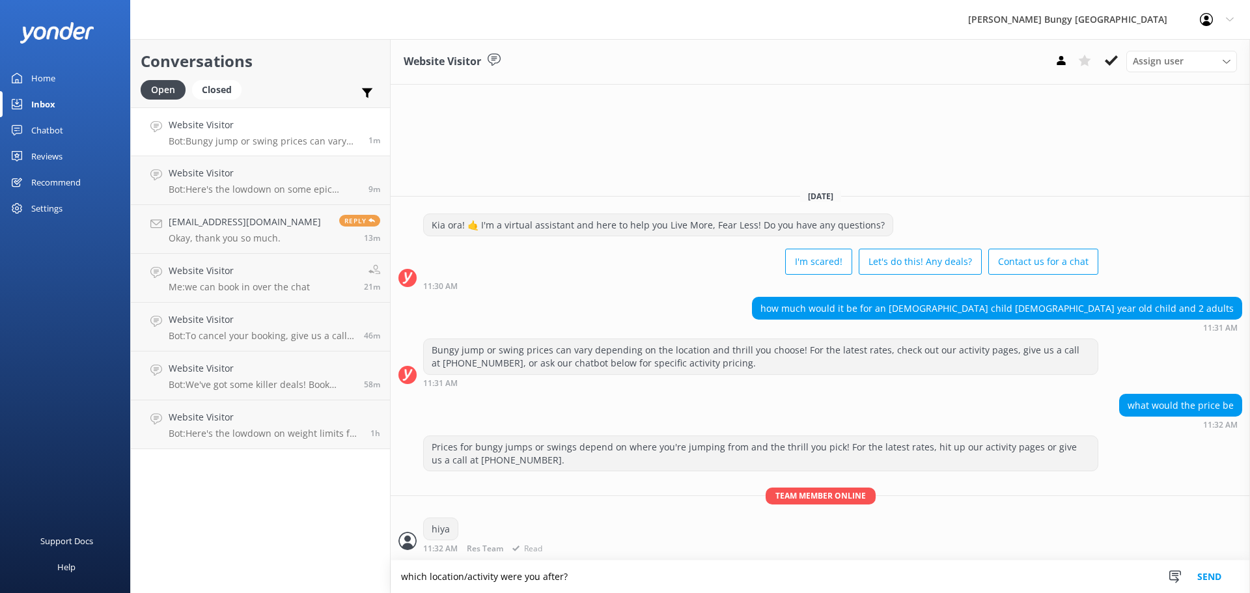
type textarea "which location/activity were you after?"
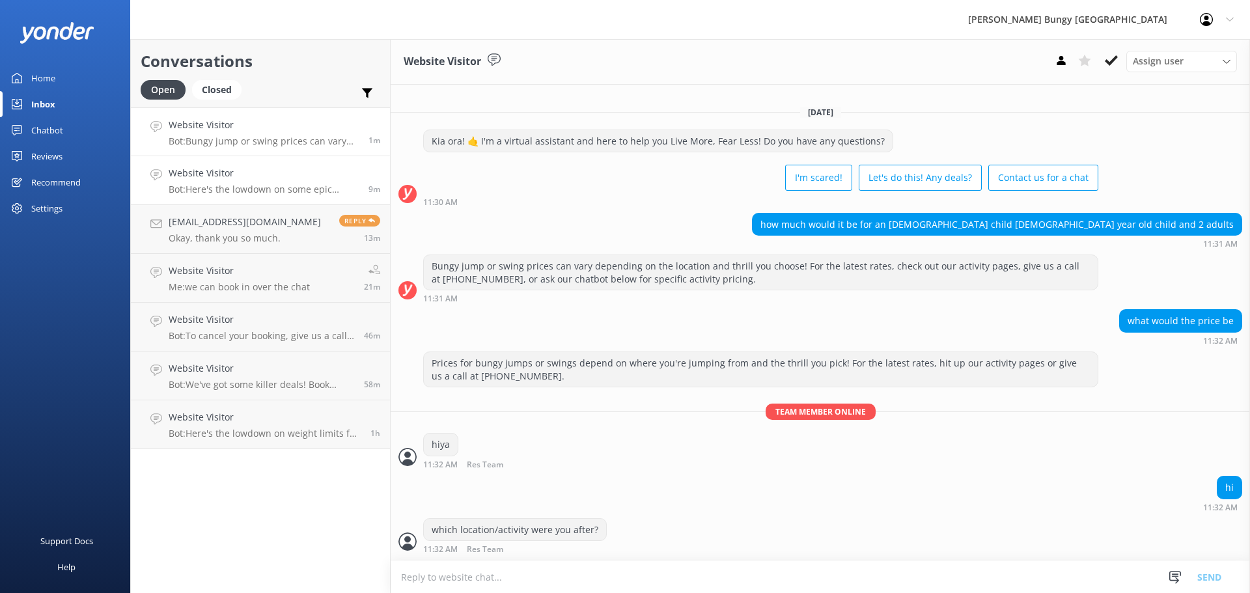
click at [307, 187] on p "Bot: Here's the lowdown on some epic bungy spots: - **Kawarau Bridge Bungy**: T…" at bounding box center [264, 190] width 190 height 12
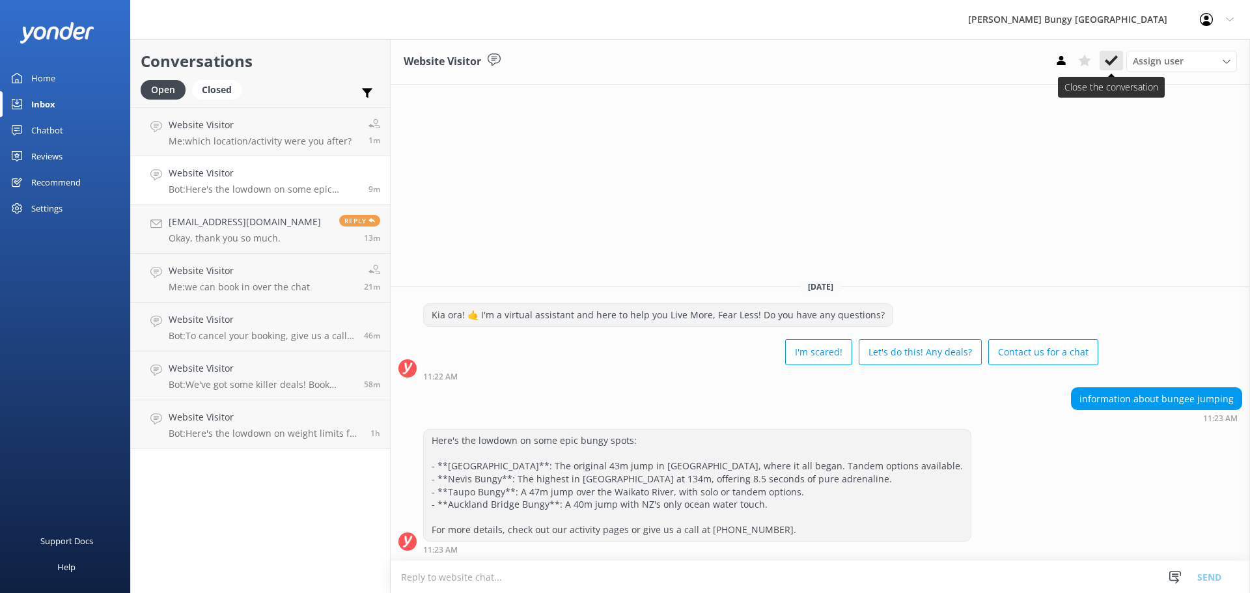
click at [1116, 61] on icon at bounding box center [1111, 60] width 13 height 13
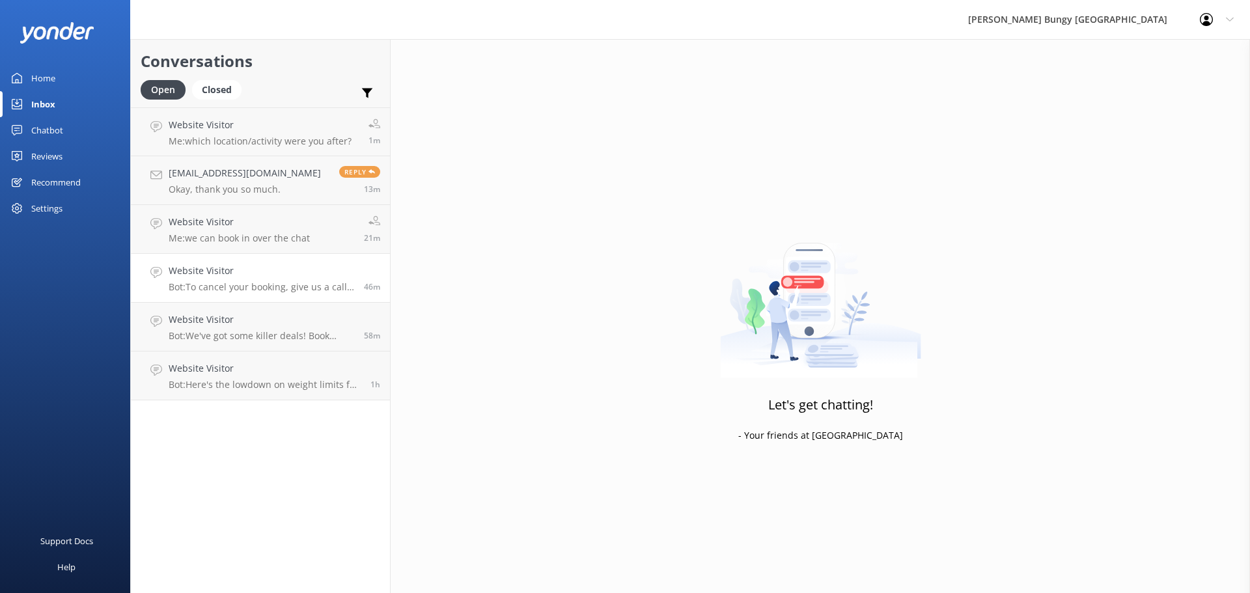
click at [178, 269] on h4 "Website Visitor" at bounding box center [262, 271] width 186 height 14
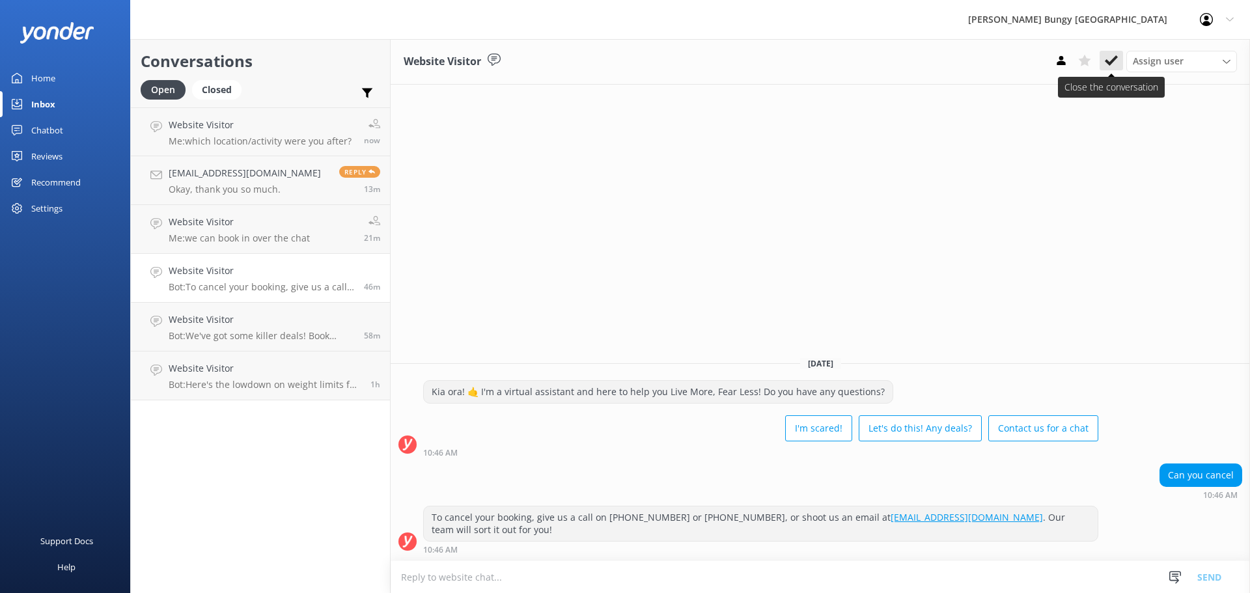
click at [1109, 62] on use at bounding box center [1111, 60] width 13 height 10
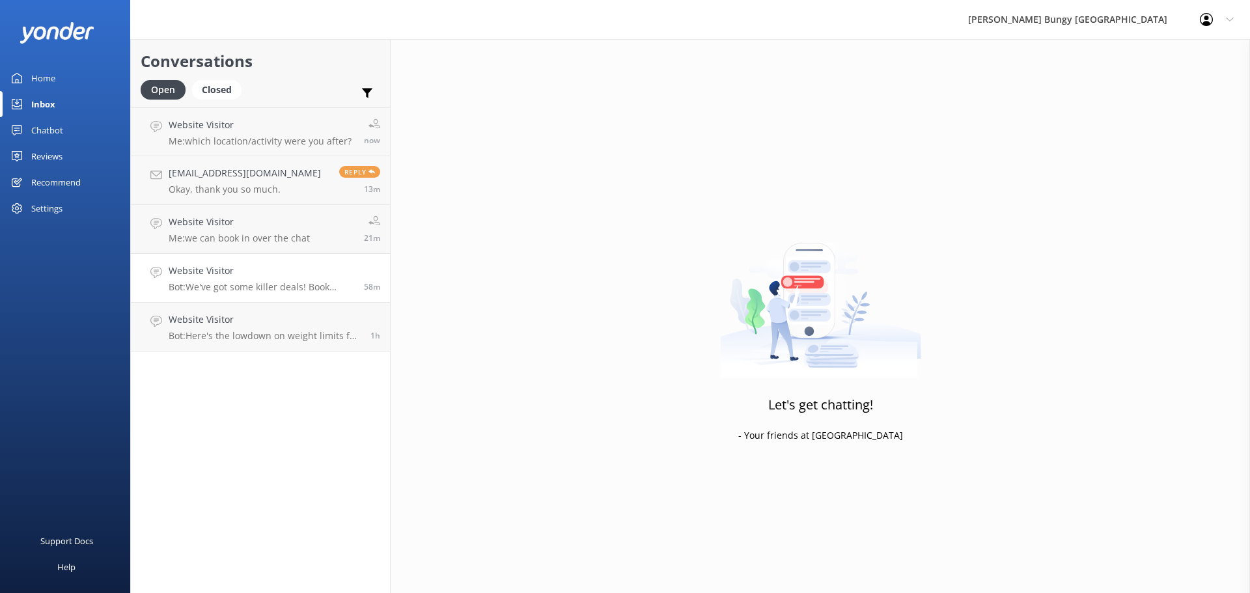
click at [258, 269] on h4 "Website Visitor" at bounding box center [262, 271] width 186 height 14
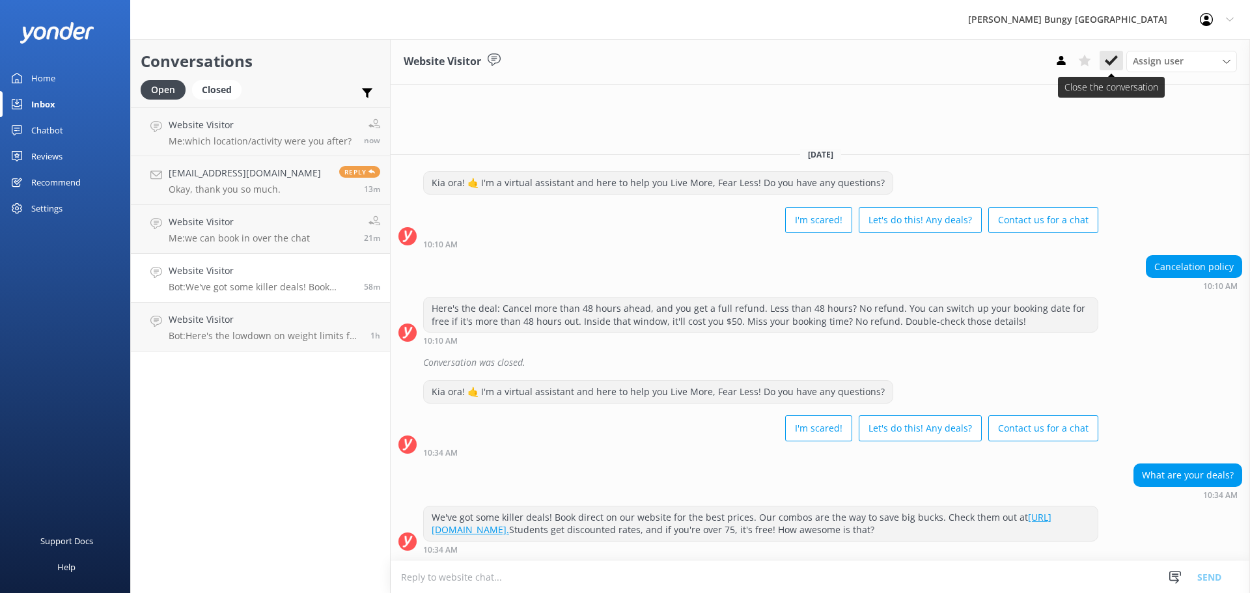
click at [1106, 64] on icon at bounding box center [1111, 60] width 13 height 13
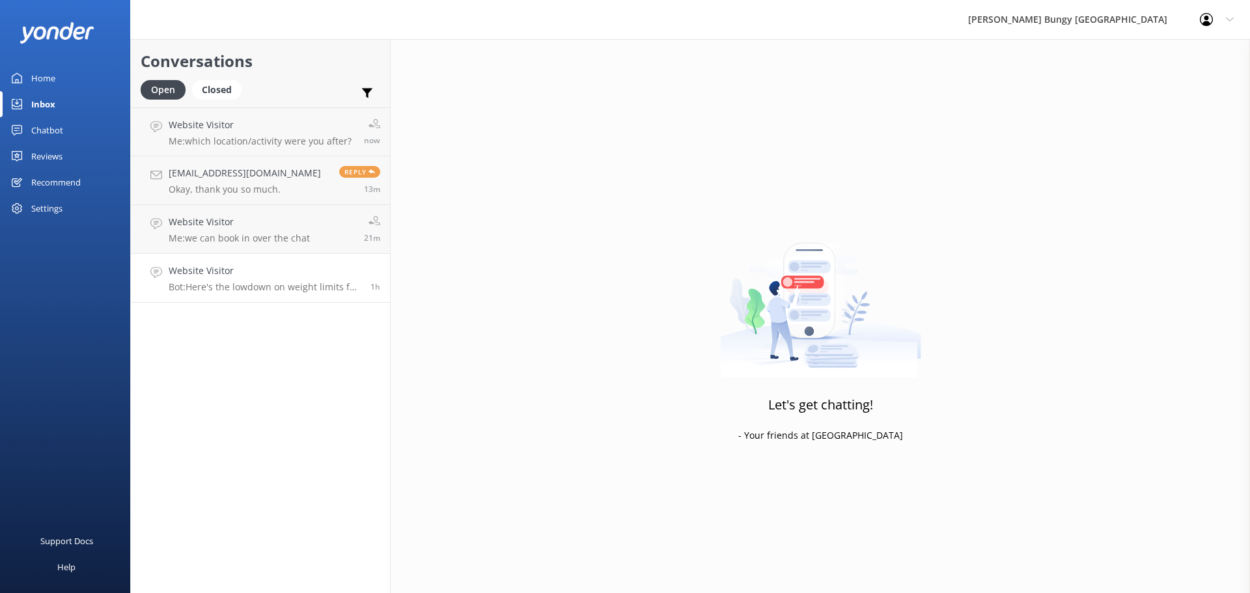
click at [280, 283] on p "Bot: Here's the lowdown on weight limits for our adrenaline-pumping activities:…" at bounding box center [265, 287] width 192 height 12
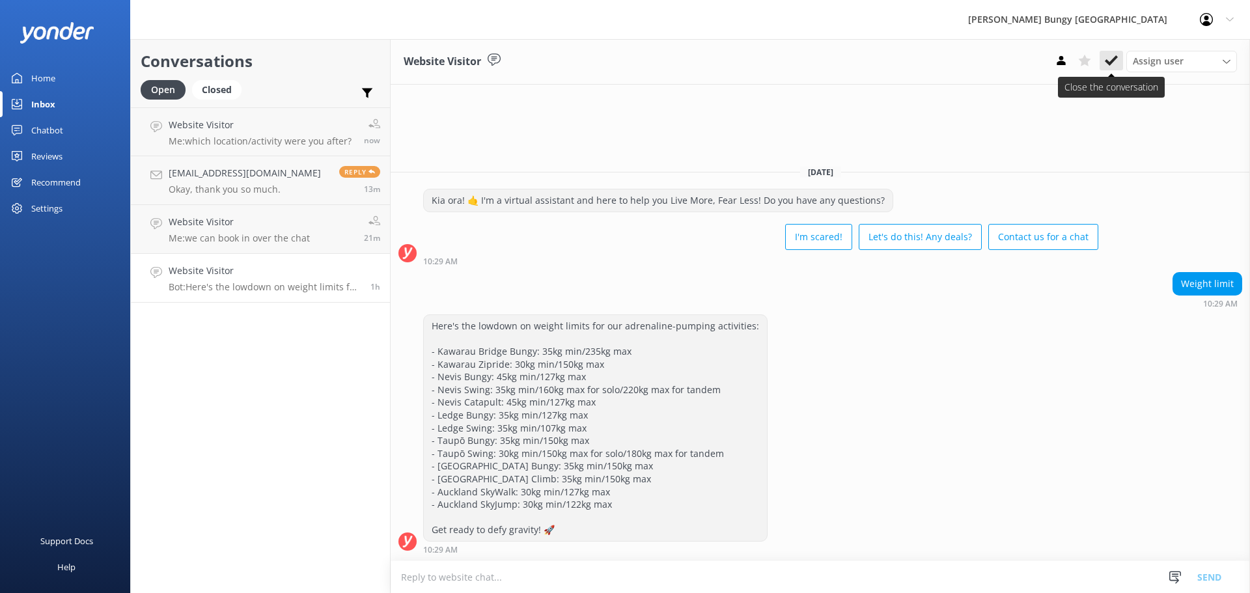
click at [1116, 60] on icon at bounding box center [1111, 60] width 13 height 13
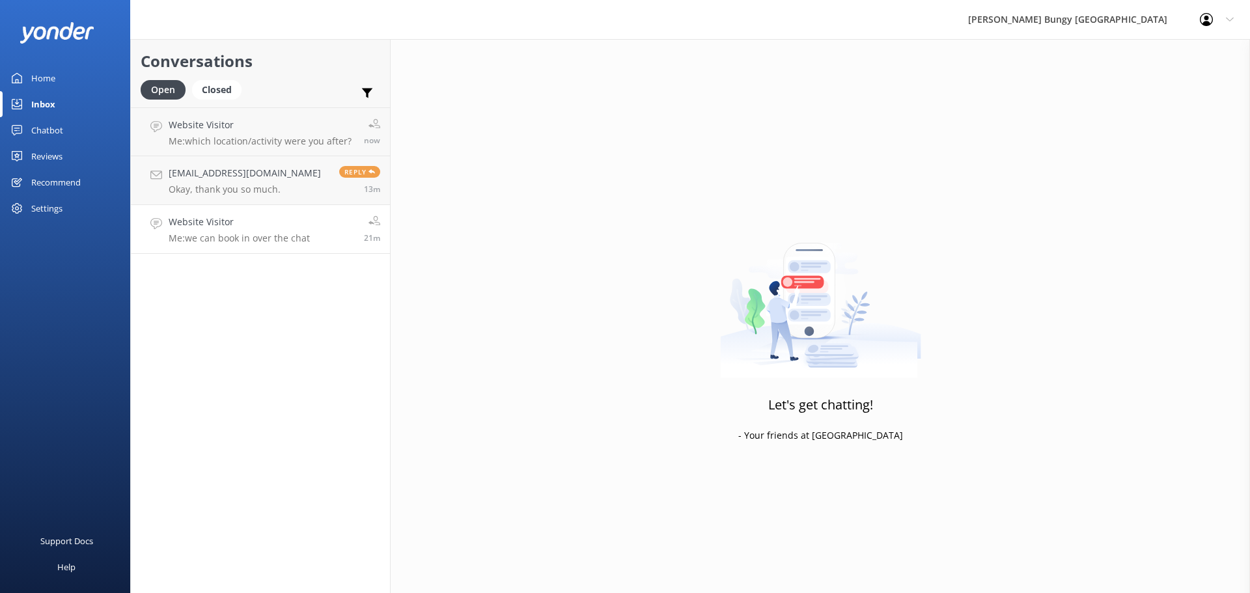
click at [326, 229] on link "Website Visitor Me: we can book in over the chat 21m" at bounding box center [260, 229] width 259 height 49
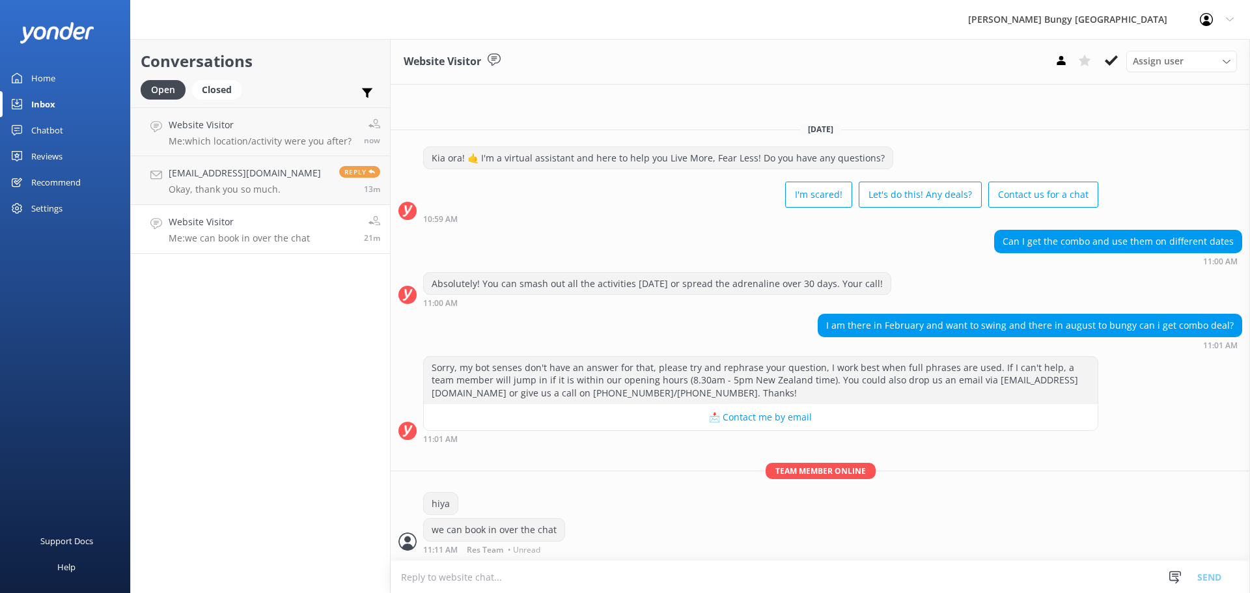
click at [1123, 61] on div "Assign user Mike Voyce Michelle Gillard Tech Admin Dan Waugh Res Team Alanna He…" at bounding box center [1144, 61] width 188 height 21
click at [1119, 58] on button at bounding box center [1111, 61] width 23 height 20
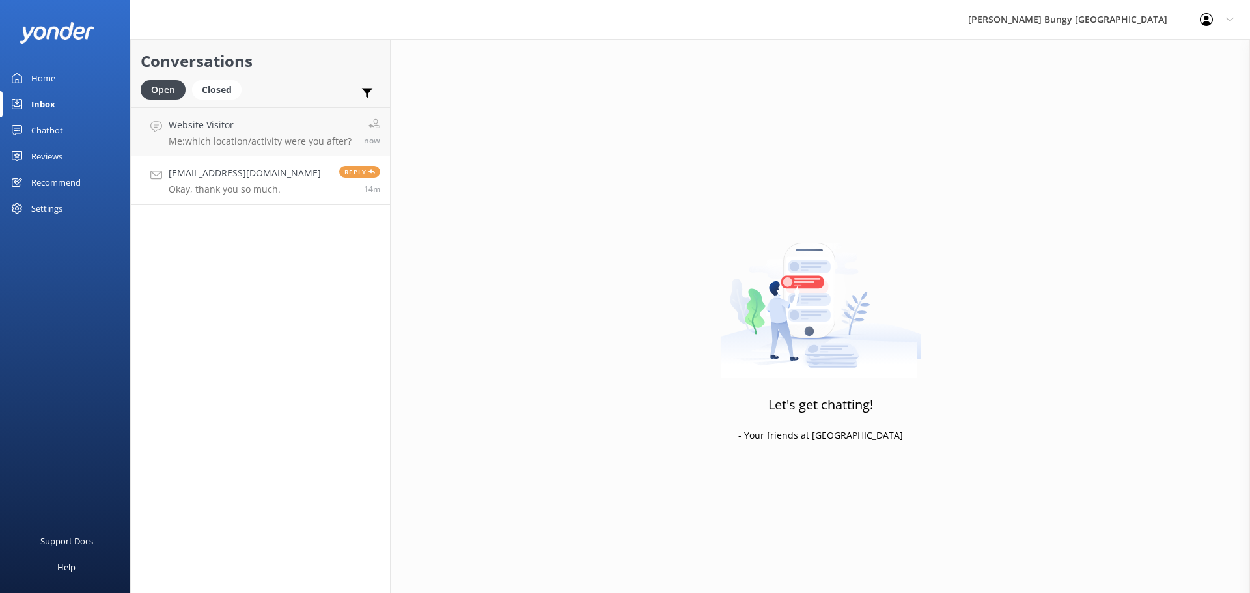
click at [318, 162] on link "Lauragisi@gmail.com Okay, thank you so much. Reply 14m" at bounding box center [260, 180] width 259 height 49
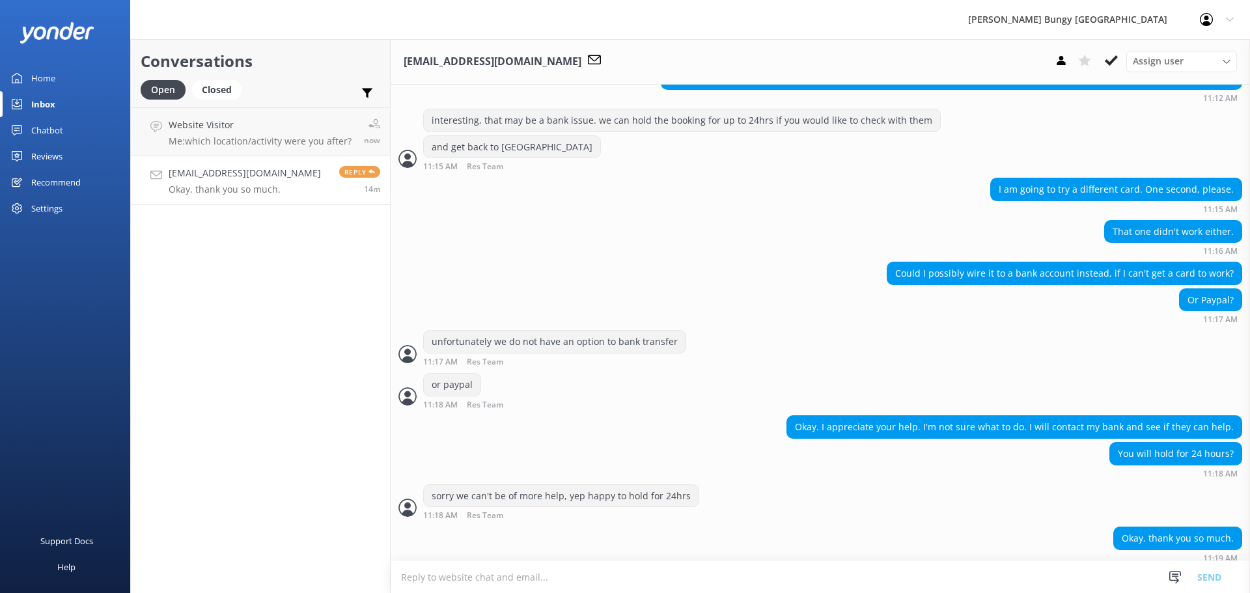
scroll to position [1706, 0]
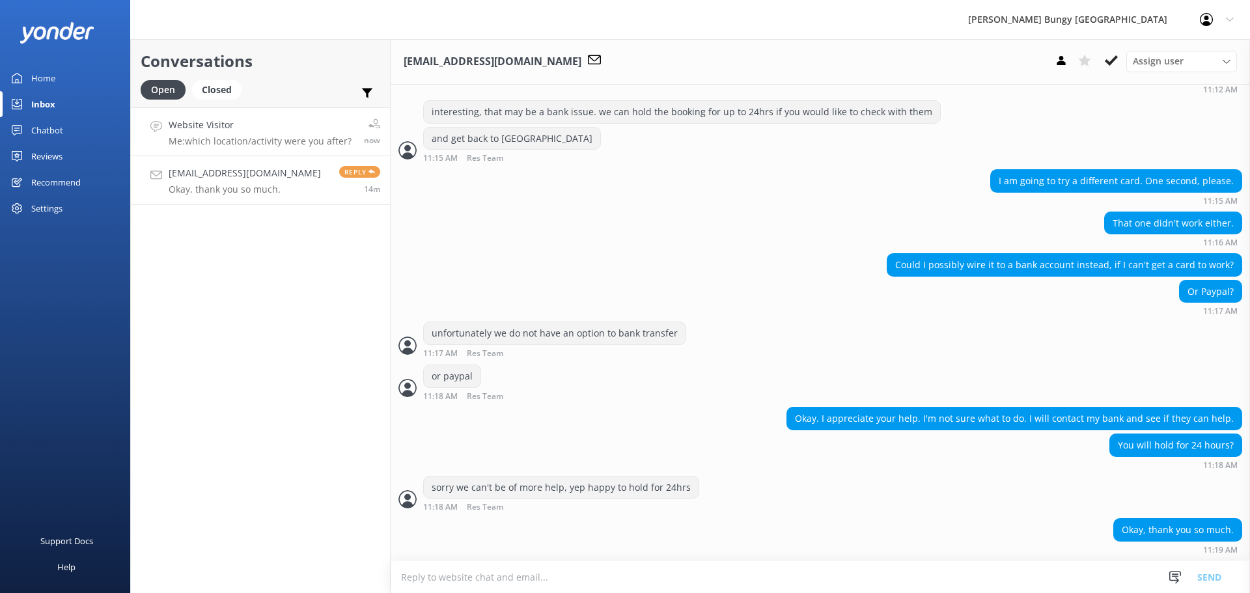
click at [288, 116] on link "Website Visitor Me: which location/activity were you after? now" at bounding box center [260, 131] width 259 height 49
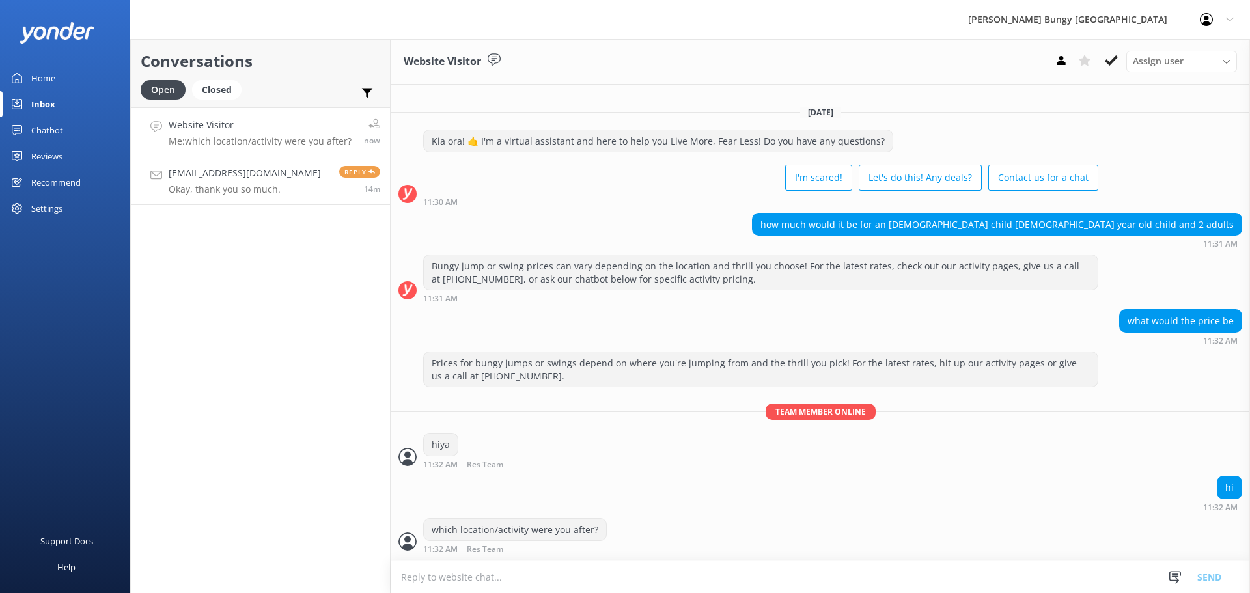
click at [320, 175] on link "Lauragisi@gmail.com Okay, thank you so much. Reply 14m" at bounding box center [260, 180] width 259 height 49
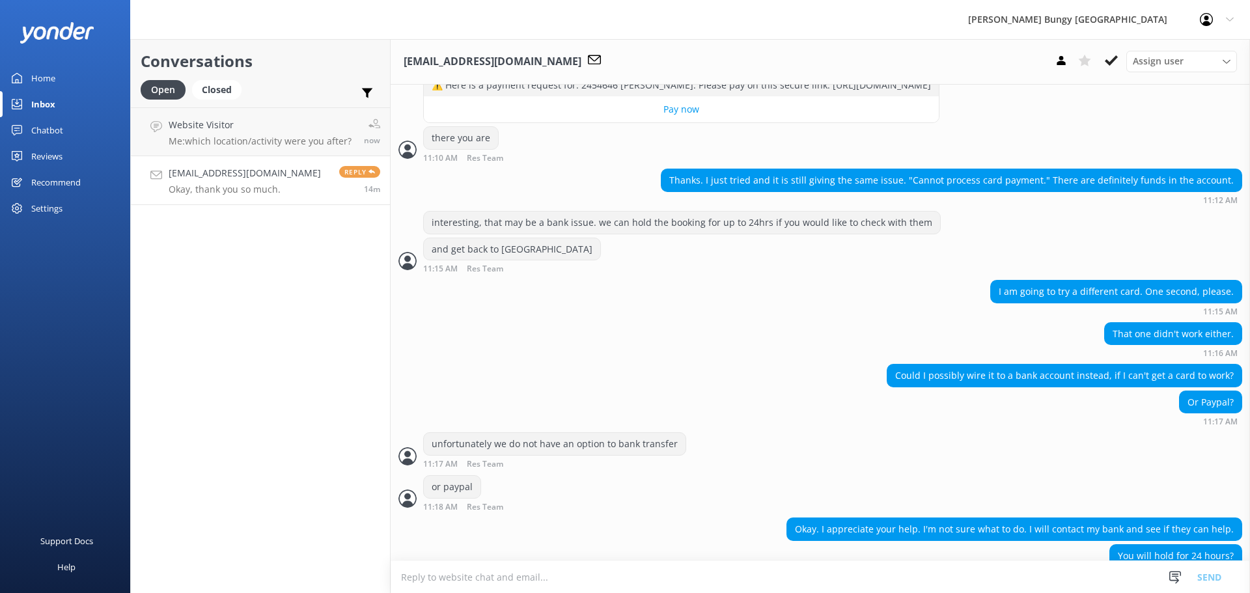
scroll to position [1640, 0]
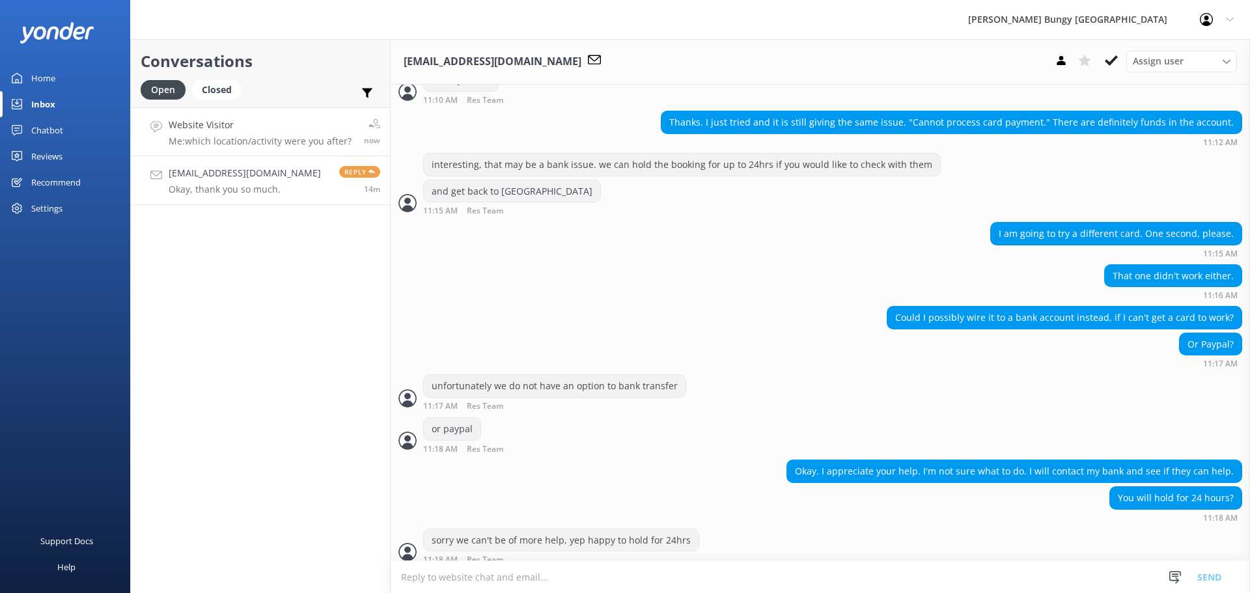
click at [301, 141] on p "Me: which location/activity were you after?" at bounding box center [260, 141] width 183 height 12
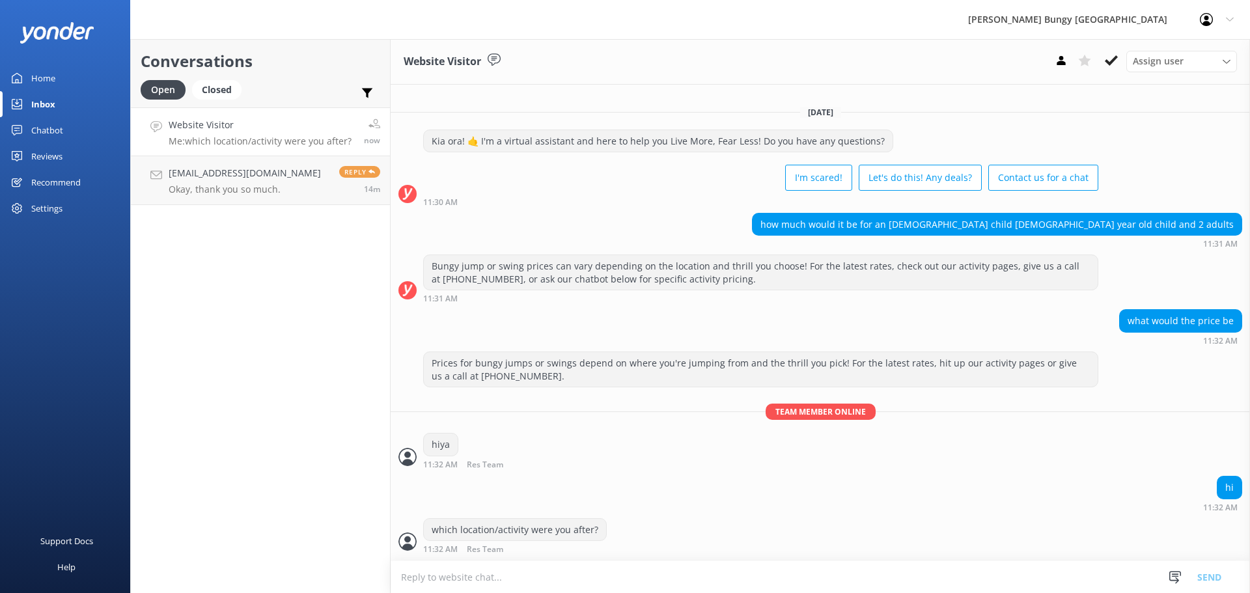
click at [764, 563] on textarea at bounding box center [821, 577] width 860 height 32
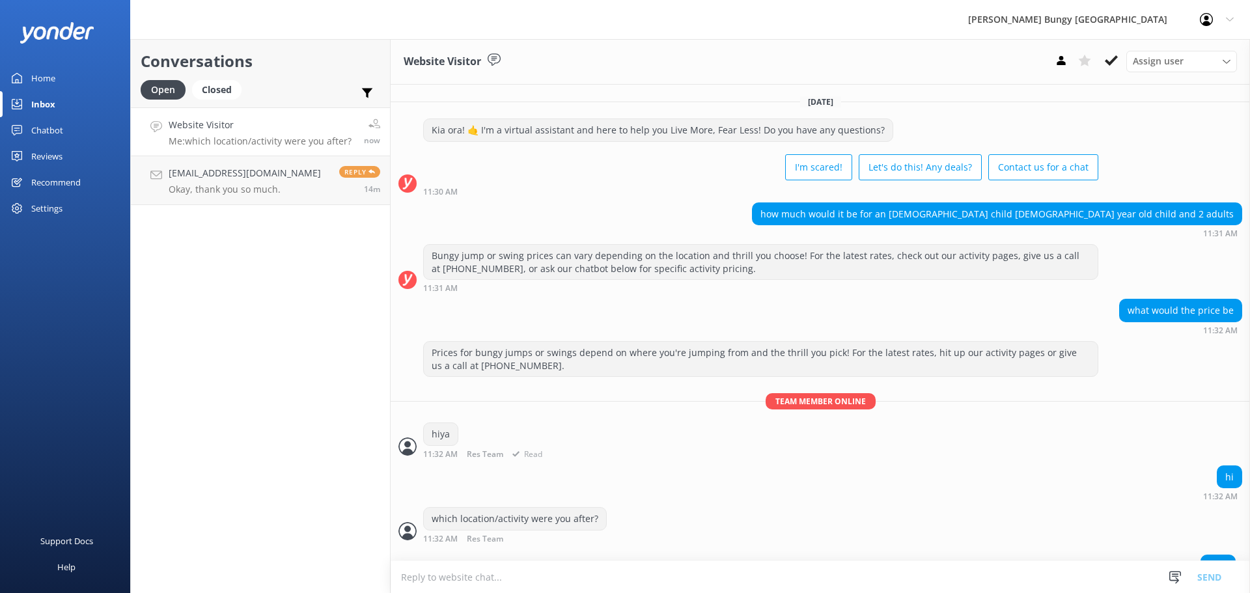
scroll to position [20, 0]
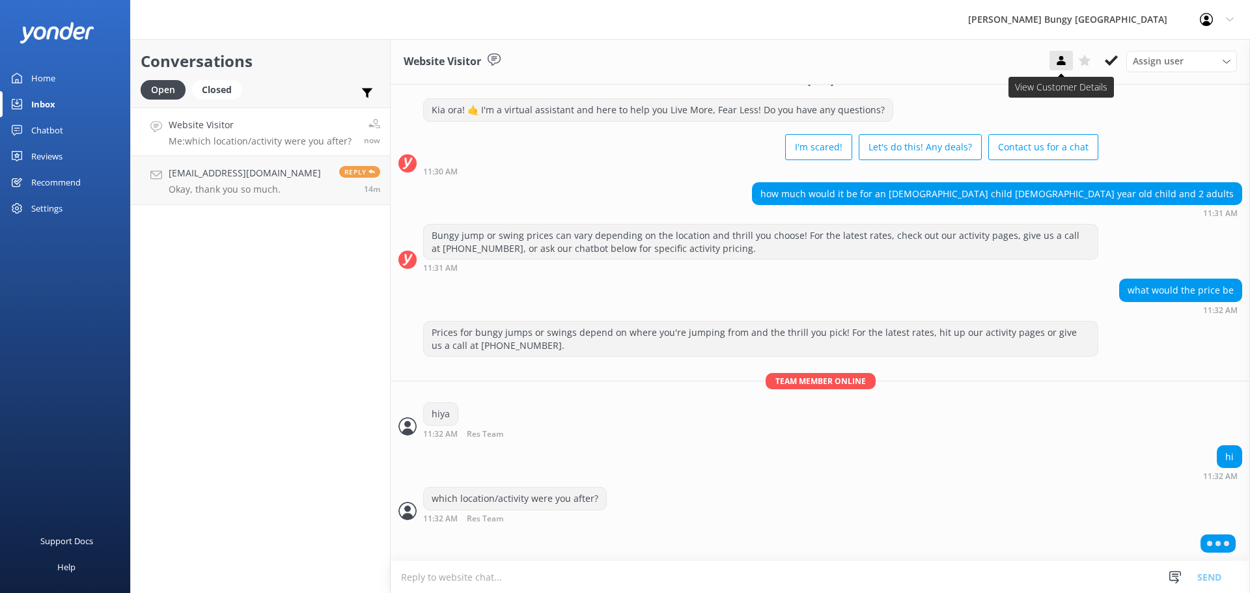
click at [1056, 63] on icon at bounding box center [1061, 60] width 13 height 13
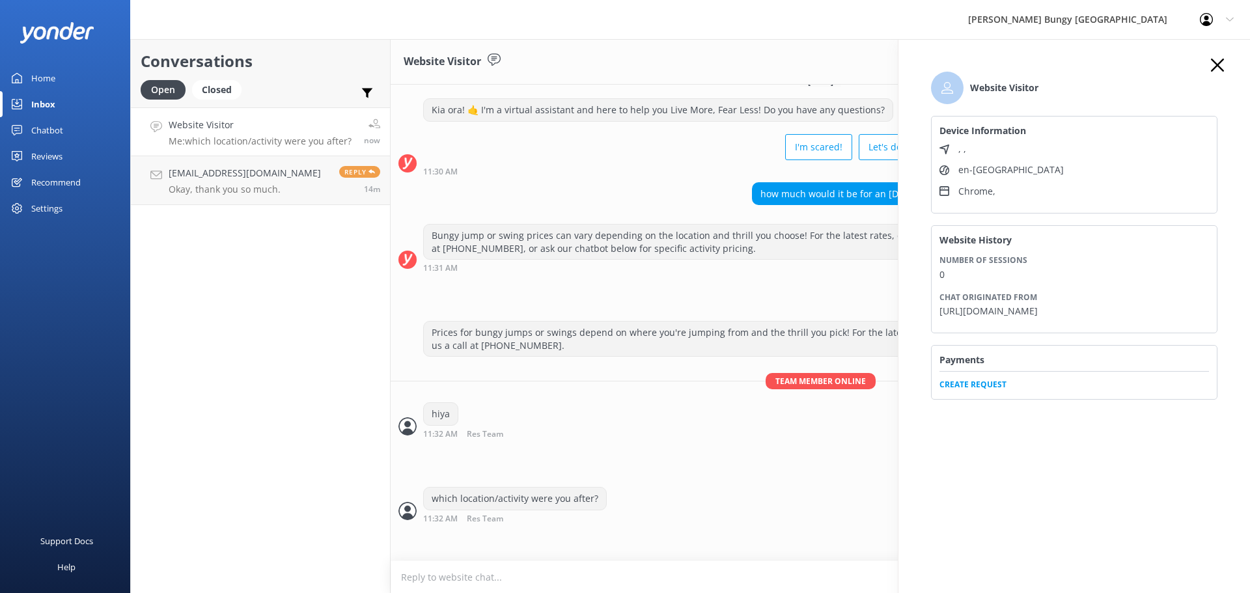
click at [1213, 63] on icon "button" at bounding box center [1217, 65] width 13 height 13
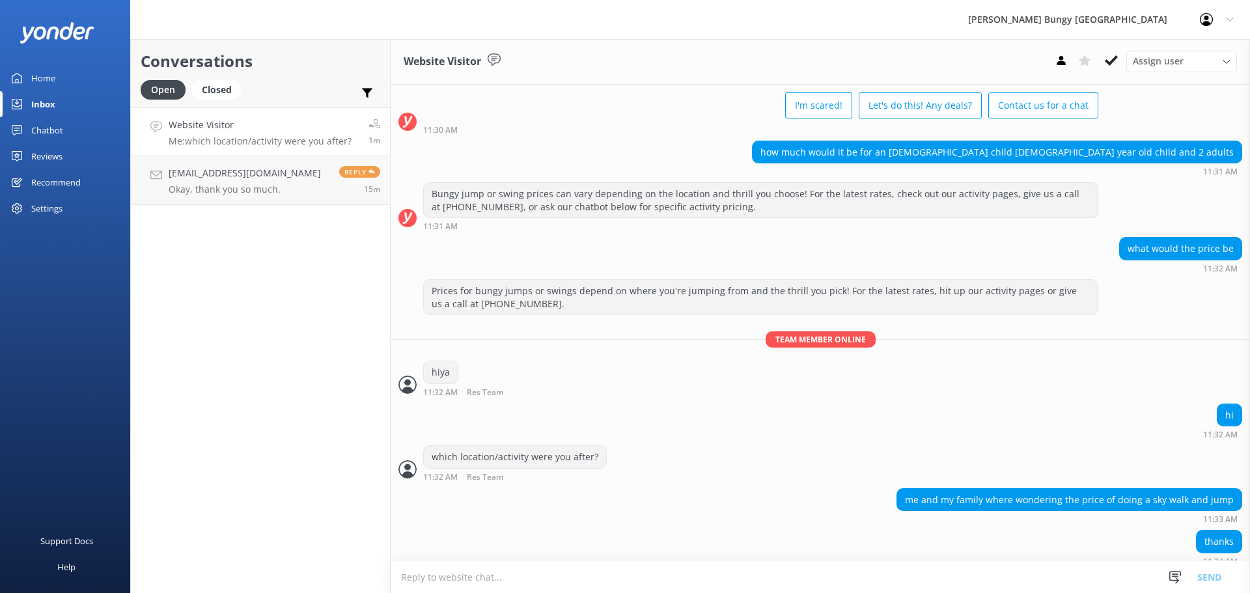
scroll to position [74, 0]
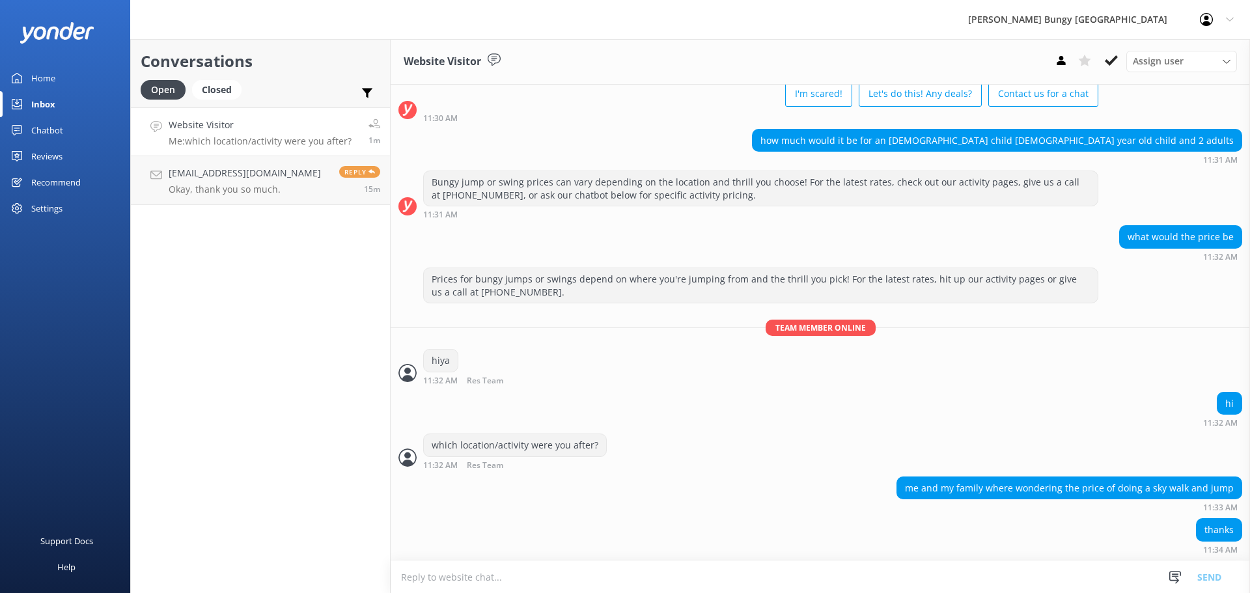
click at [859, 584] on textarea at bounding box center [821, 577] width 860 height 32
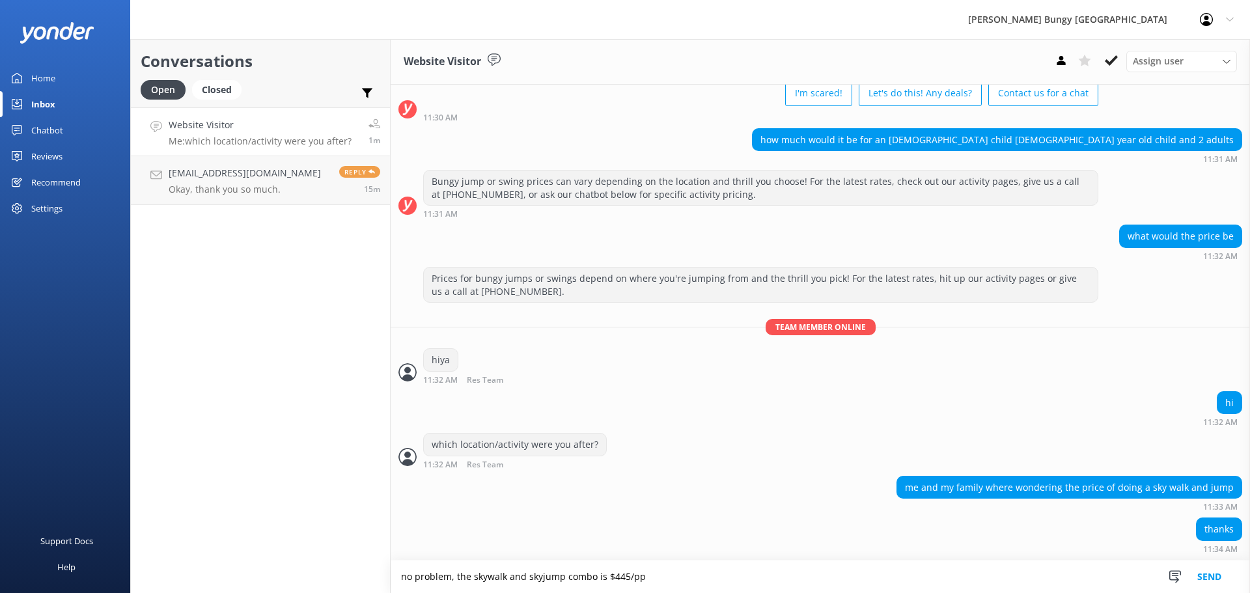
type textarea "no problem, the skywalk and skyjump combo is $445/pp"
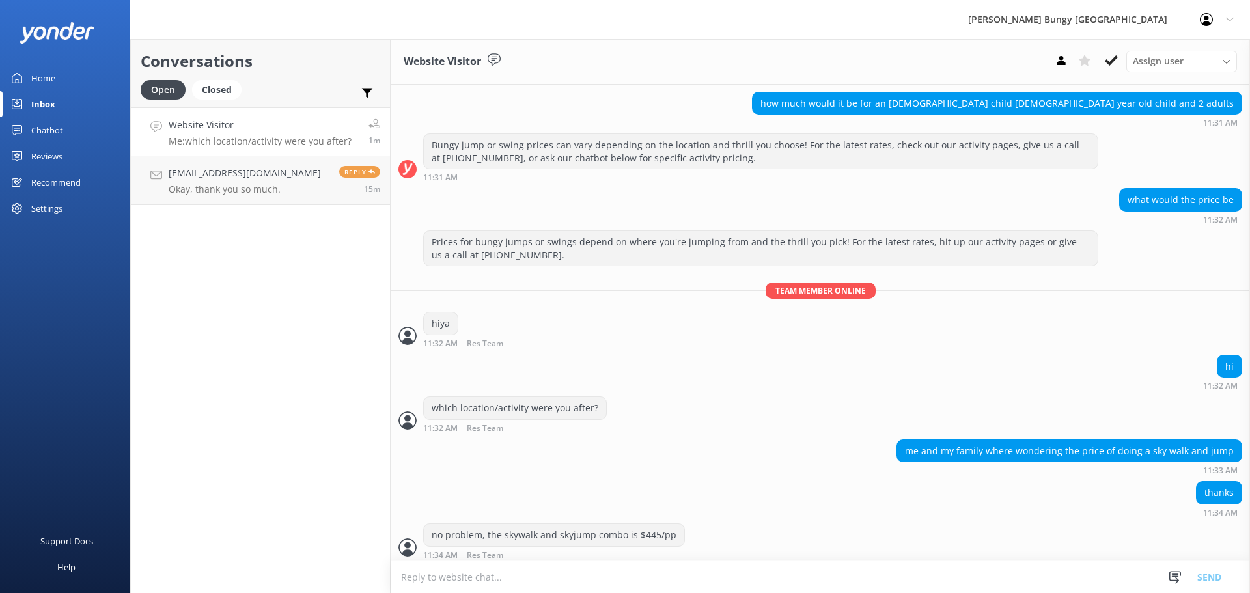
scroll to position [117, 0]
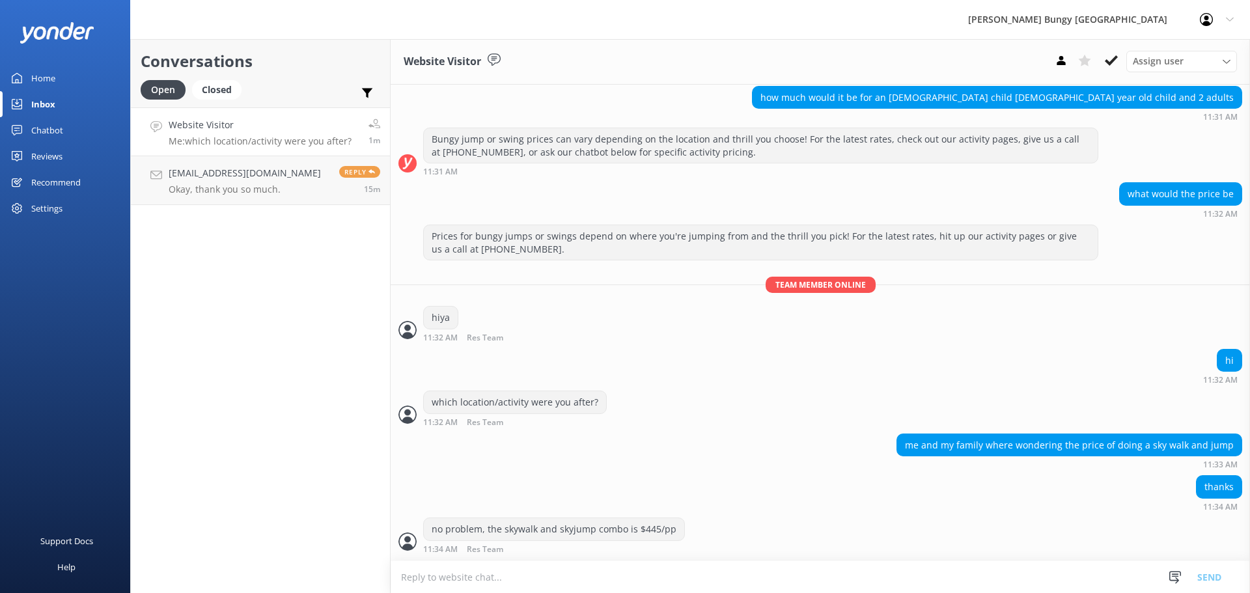
click at [859, 584] on textarea at bounding box center [821, 577] width 860 height 32
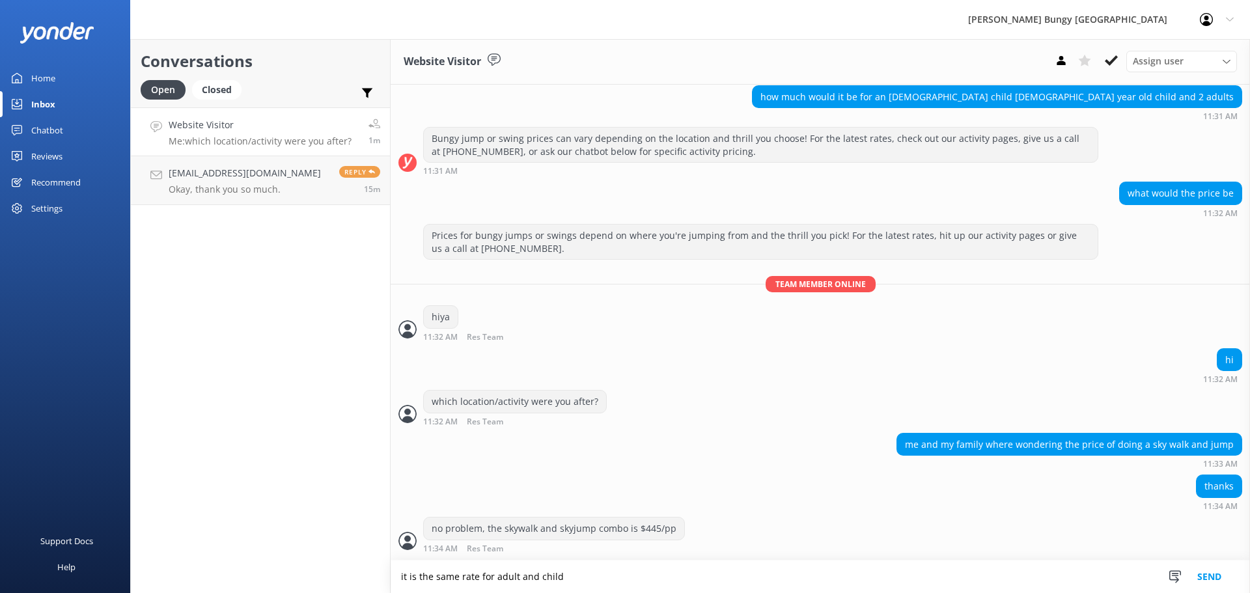
type textarea "it is the same rate for adult and child"
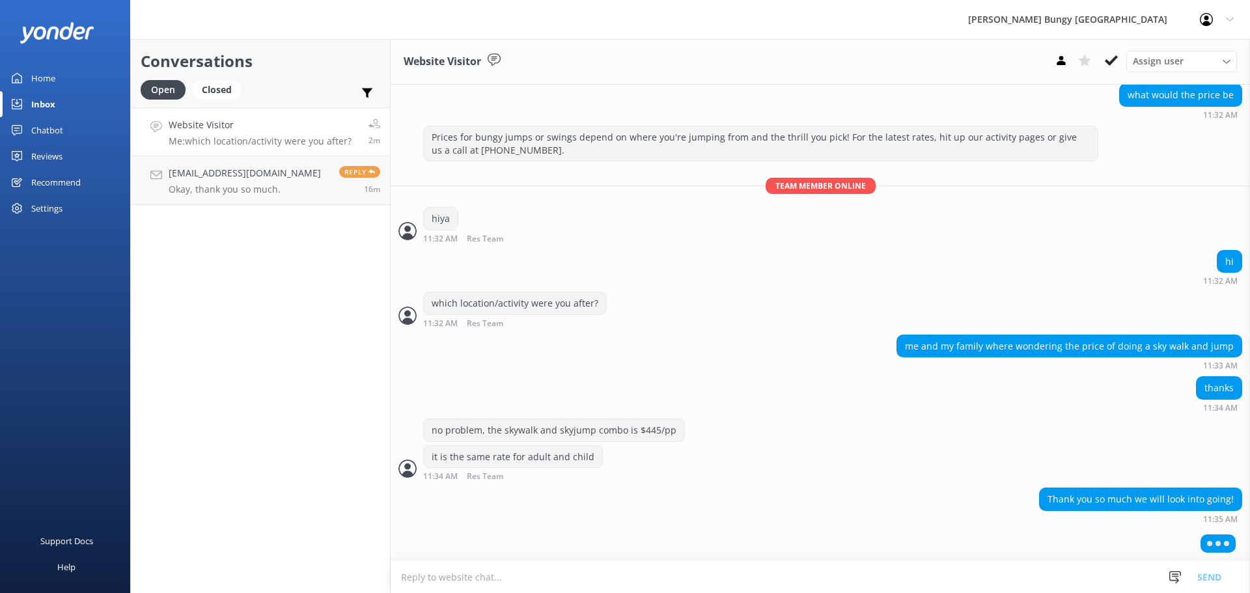
scroll to position [185, 0]
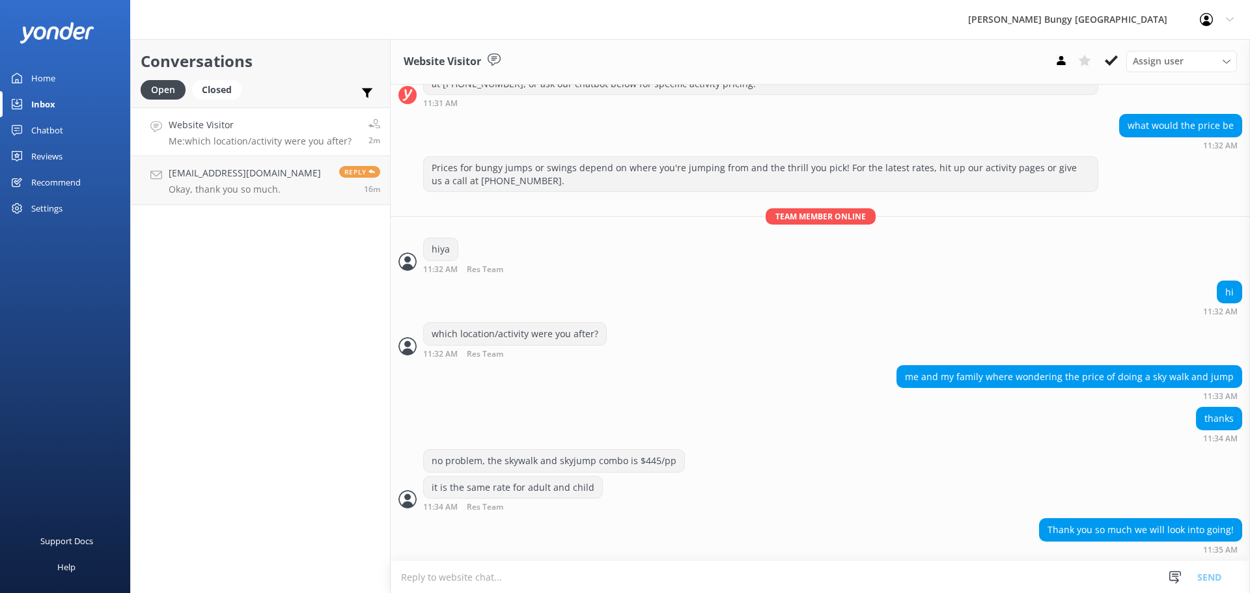
click at [867, 586] on textarea at bounding box center [821, 577] width 860 height 32
click at [725, 410] on div "thanks 11:34 AM" at bounding box center [821, 425] width 860 height 36
click at [263, 239] on div "Conversations Open Closed Important Assigned to me Unassigned Website Visitor M…" at bounding box center [260, 316] width 260 height 554
click at [262, 195] on p "Okay, thank you so much." at bounding box center [245, 190] width 152 height 12
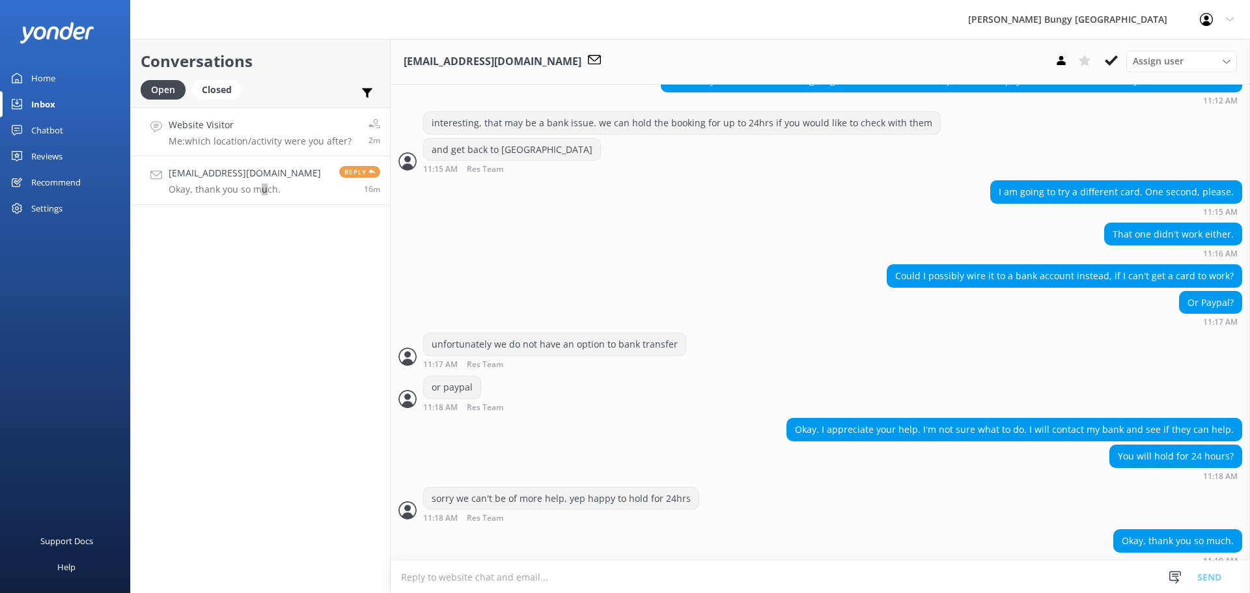
scroll to position [1640, 0]
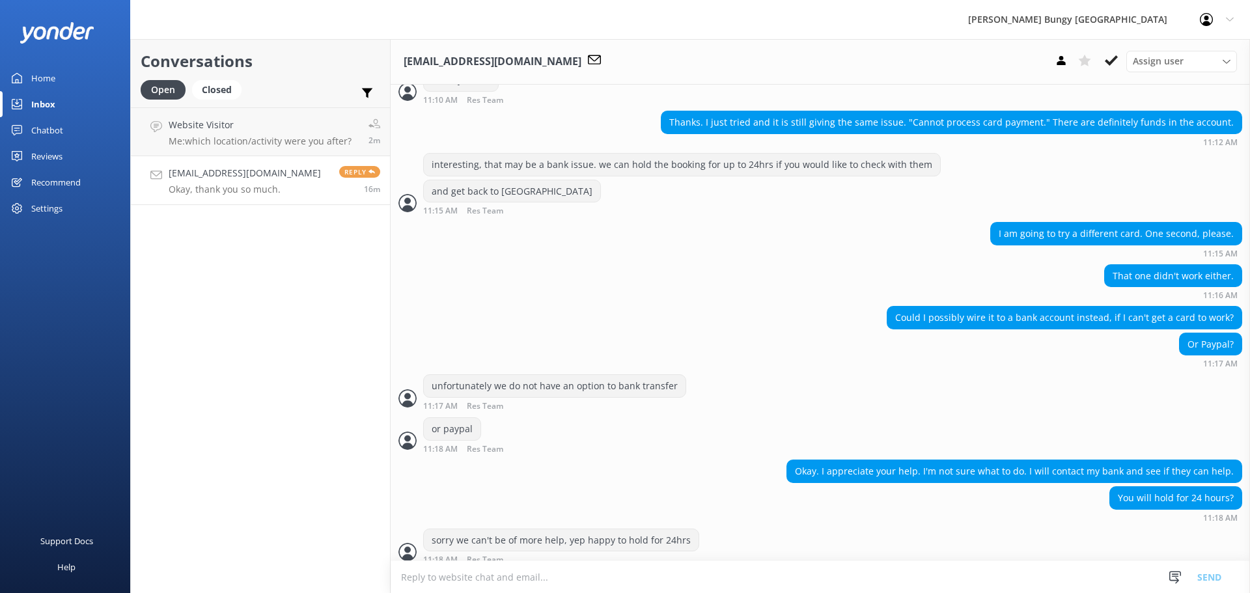
click at [298, 227] on div "Conversations Open Closed Important Assigned to me Unassigned Website Visitor M…" at bounding box center [260, 316] width 260 height 554
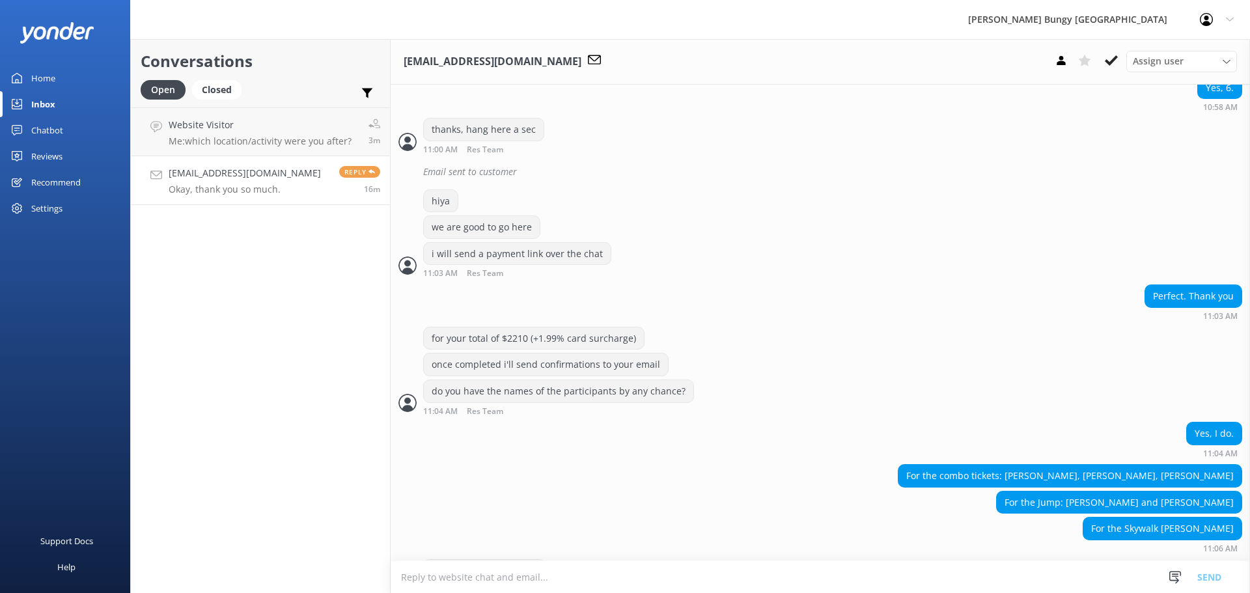
scroll to position [1119, 0]
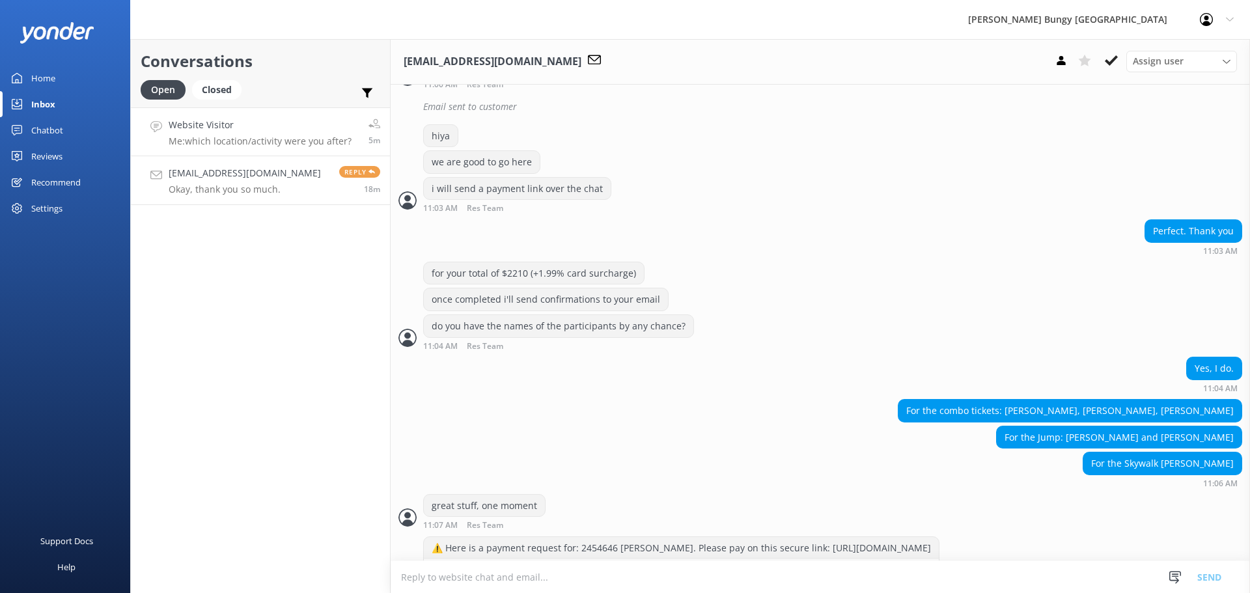
click at [204, 113] on link "Website Visitor Me: which location/activity were you after? 5m" at bounding box center [260, 131] width 259 height 49
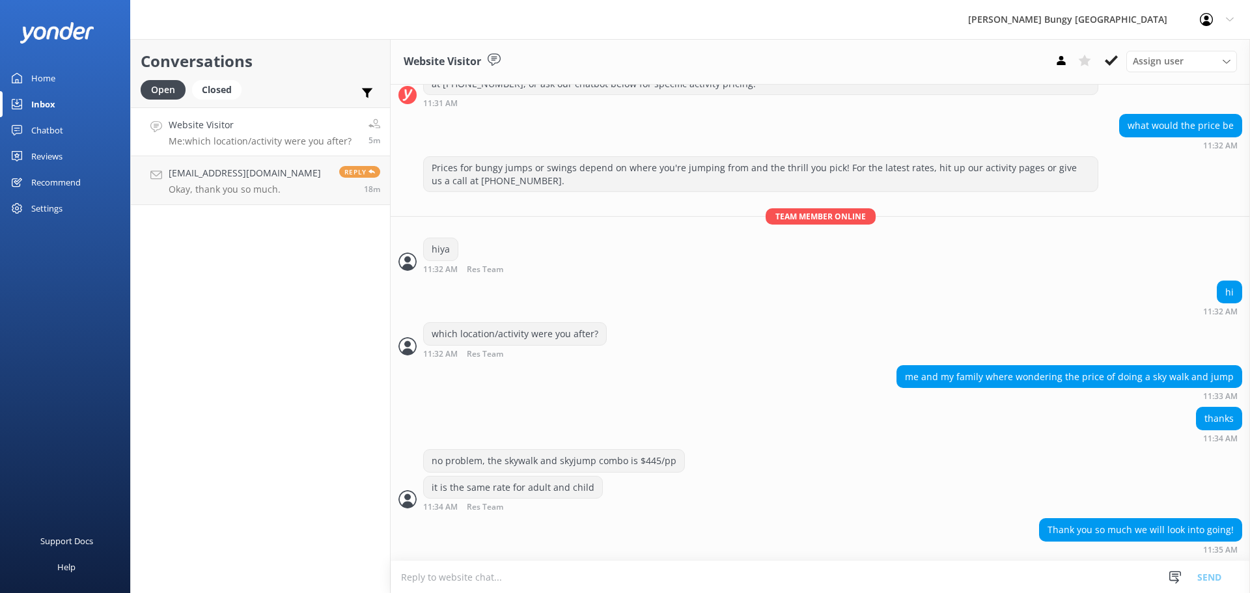
scroll to position [227, 0]
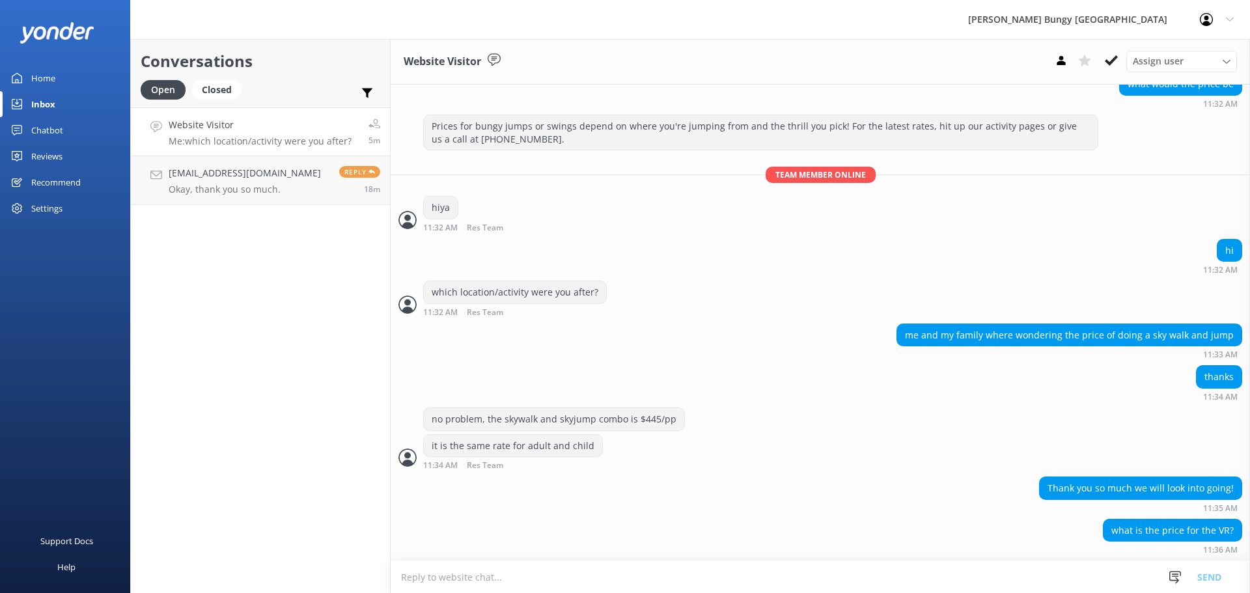
click at [760, 587] on textarea at bounding box center [821, 577] width 860 height 32
click at [849, 584] on textarea at bounding box center [821, 577] width 860 height 32
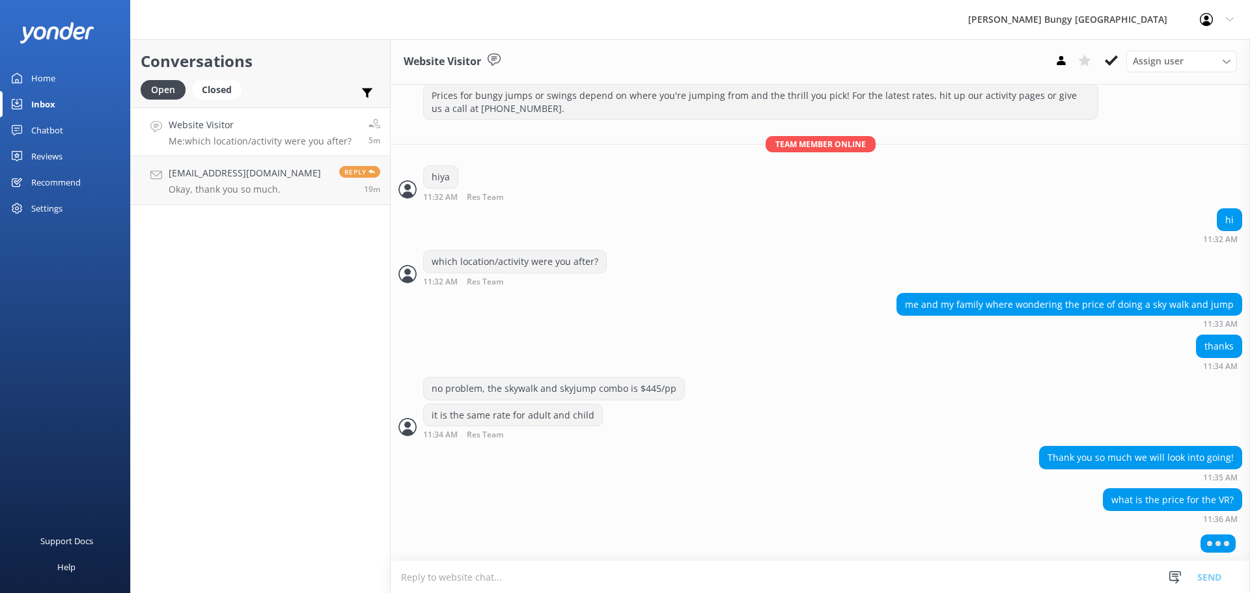
click at [819, 576] on textarea at bounding box center [821, 577] width 860 height 32
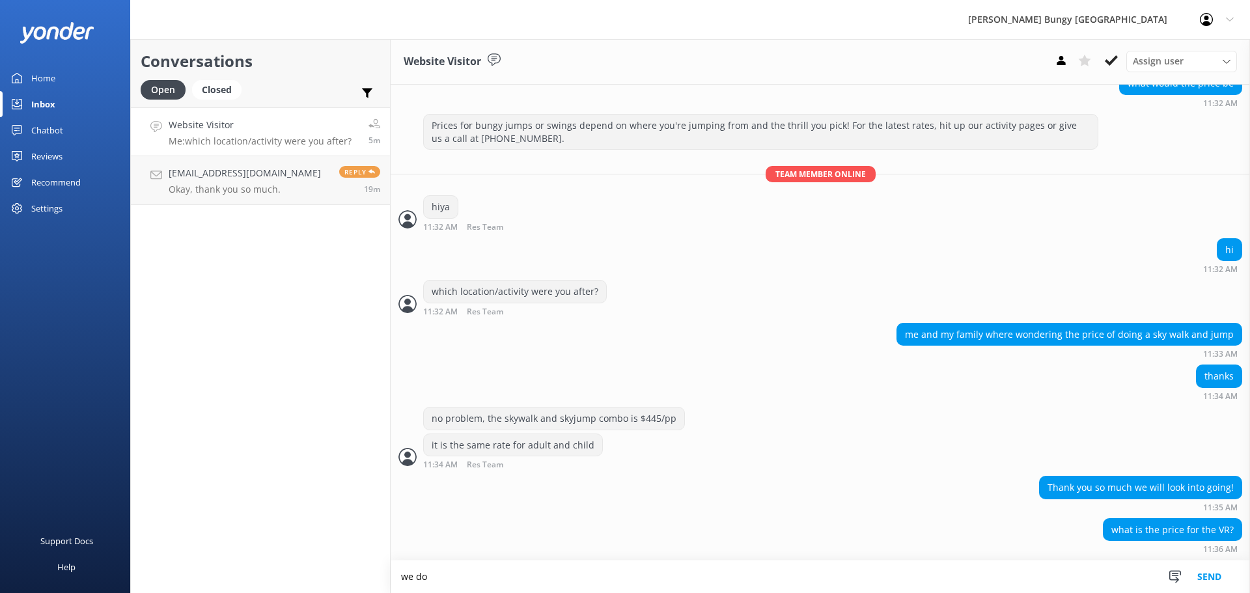
scroll to position [270, 0]
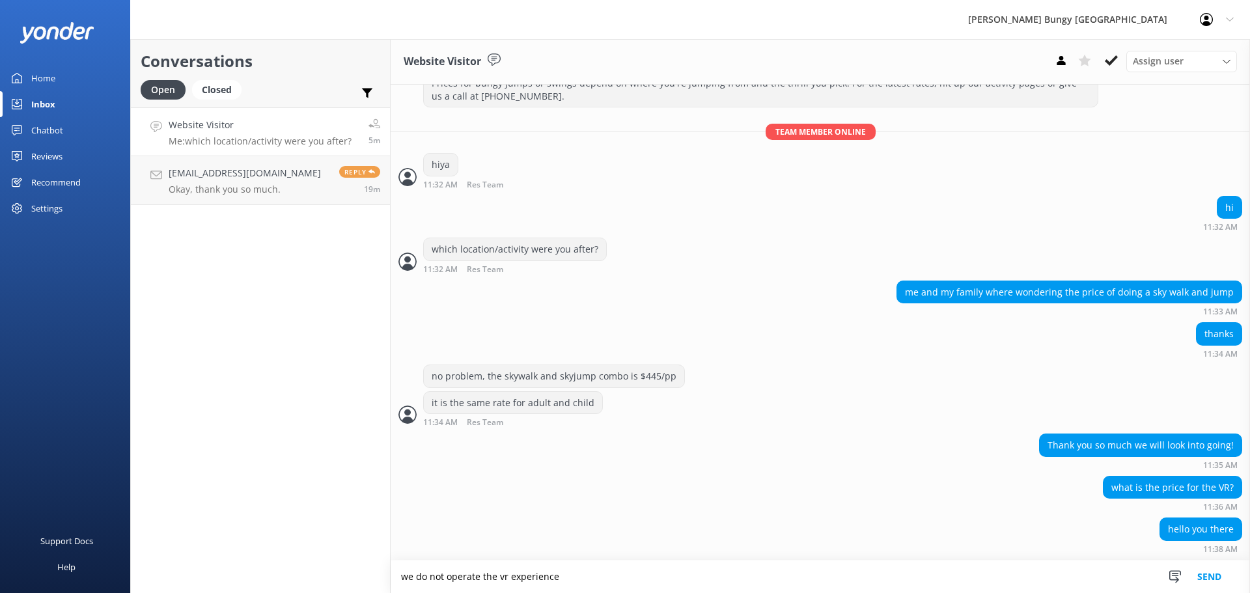
type textarea "we do not operate the vr experience"
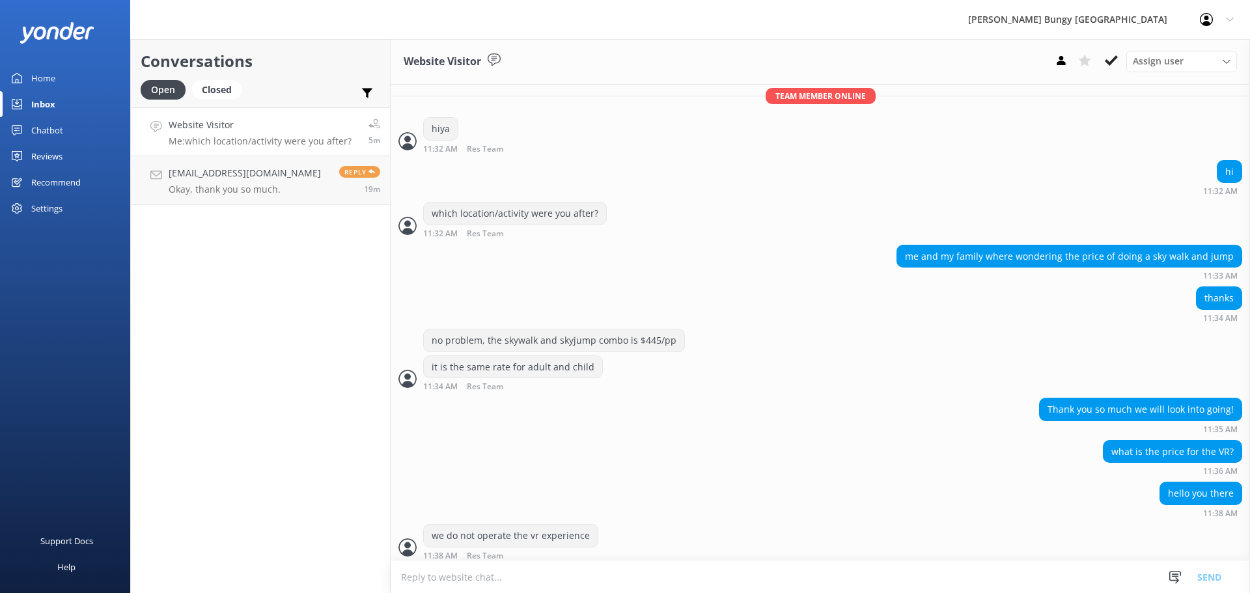
scroll to position [311, 0]
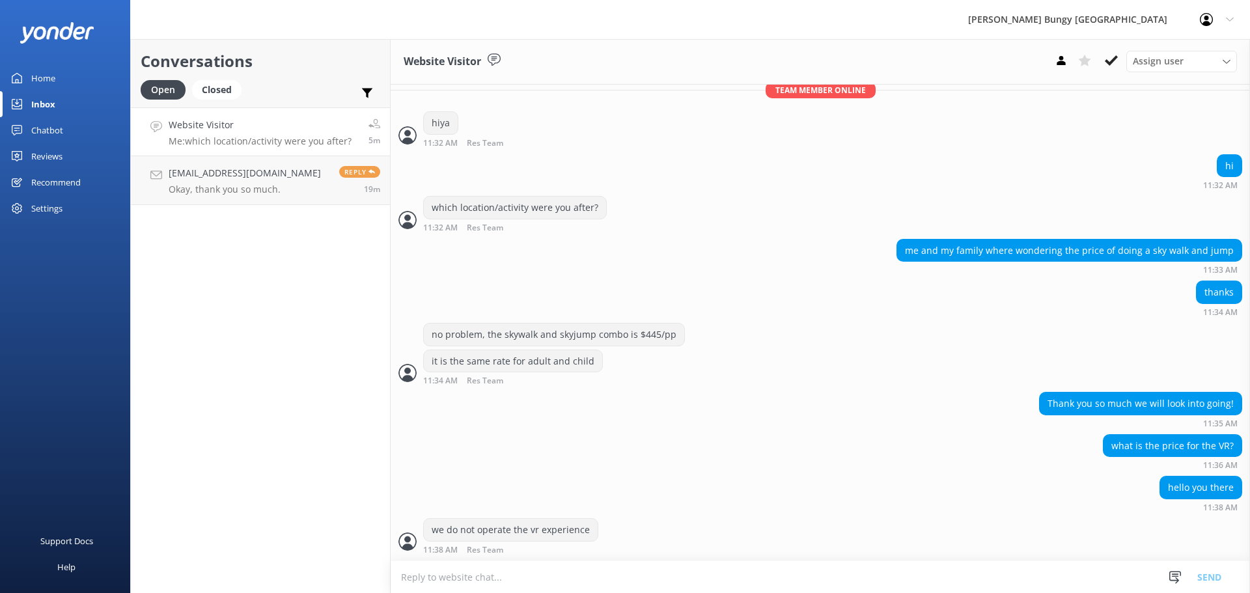
click at [819, 576] on textarea at bounding box center [821, 577] width 860 height 32
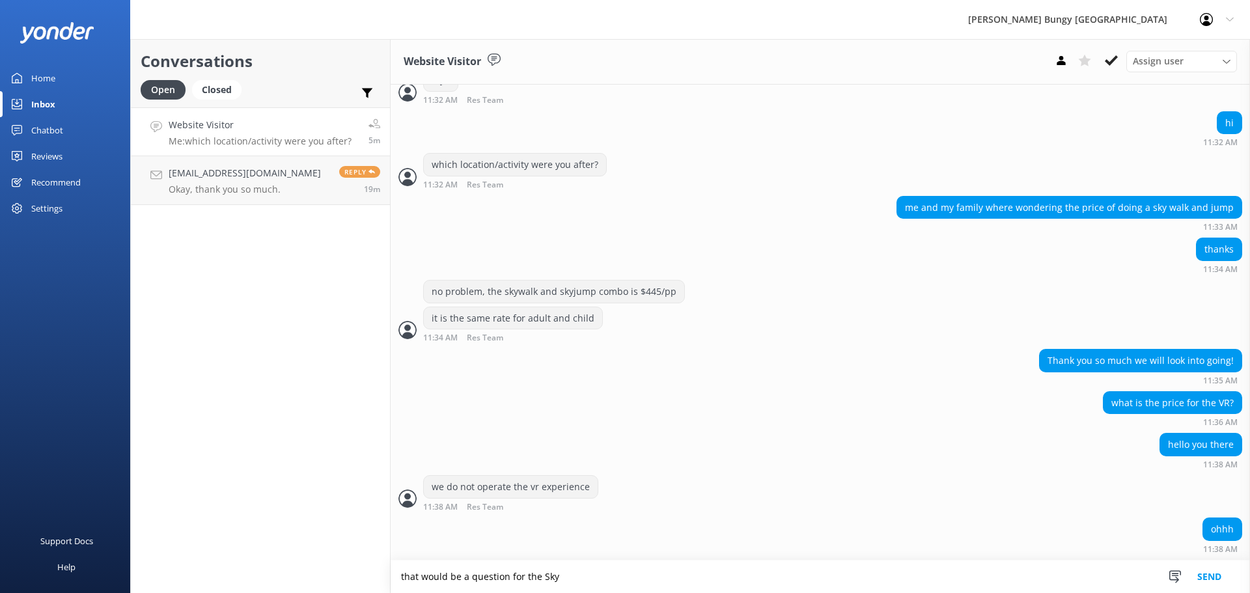
scroll to position [381, 0]
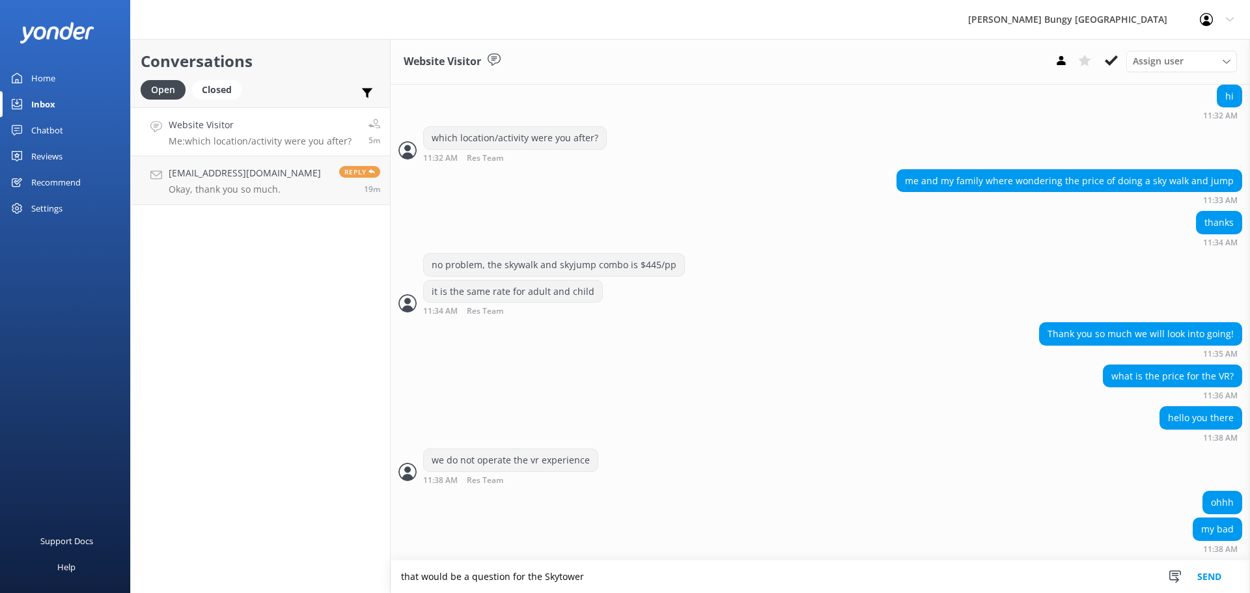
type textarea "that would be a question for the Skytower"
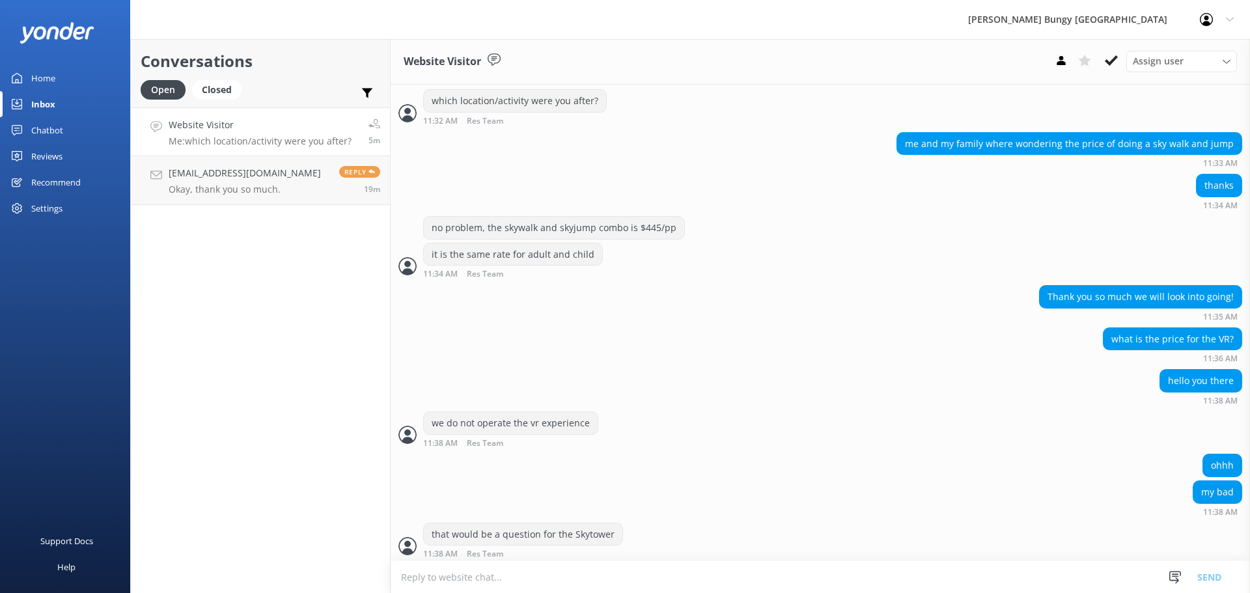
scroll to position [423, 0]
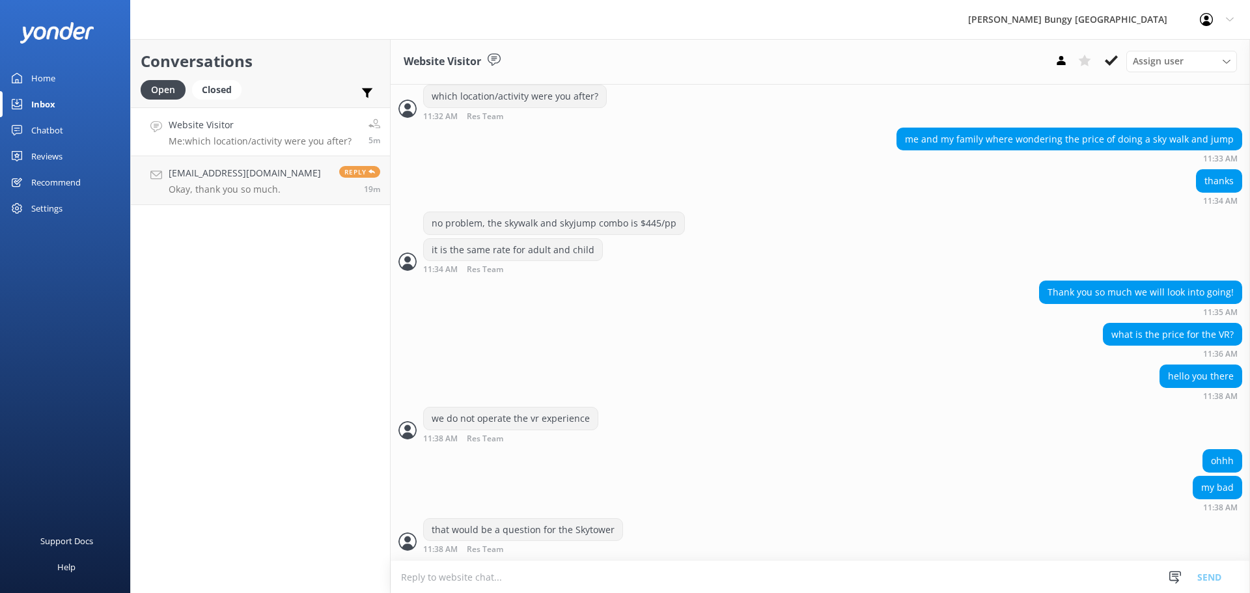
click at [755, 548] on div "that would be a question for the Skytower 11:38 AM Res Team Read" at bounding box center [821, 536] width 860 height 36
click at [745, 577] on textarea at bounding box center [821, 577] width 860 height 32
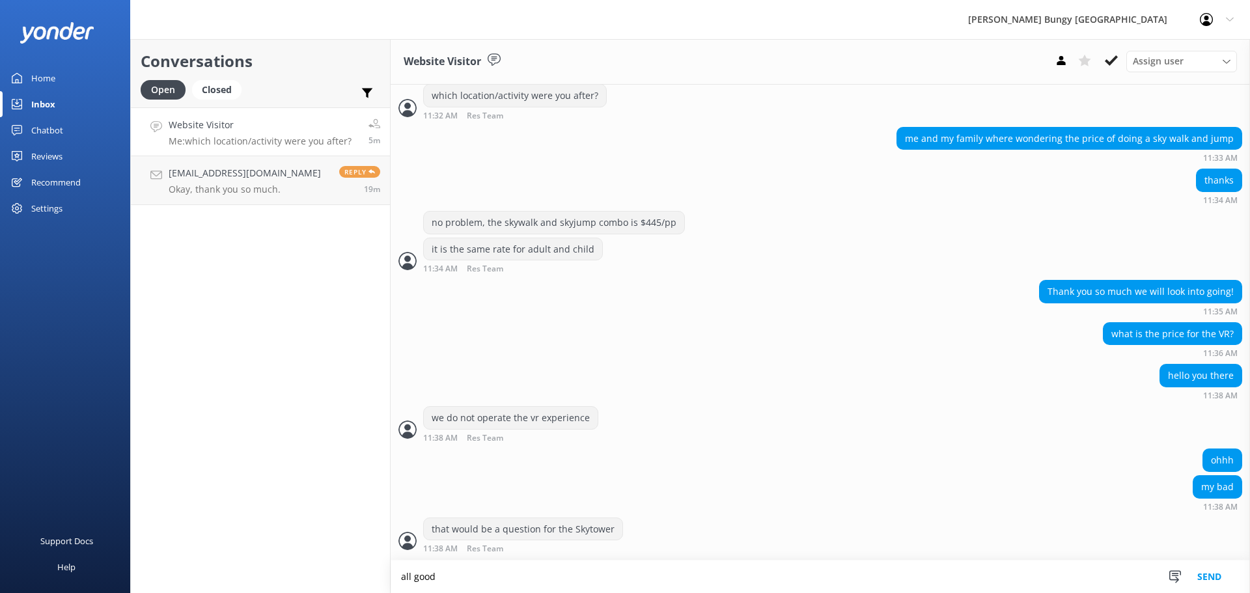
type textarea "all good"
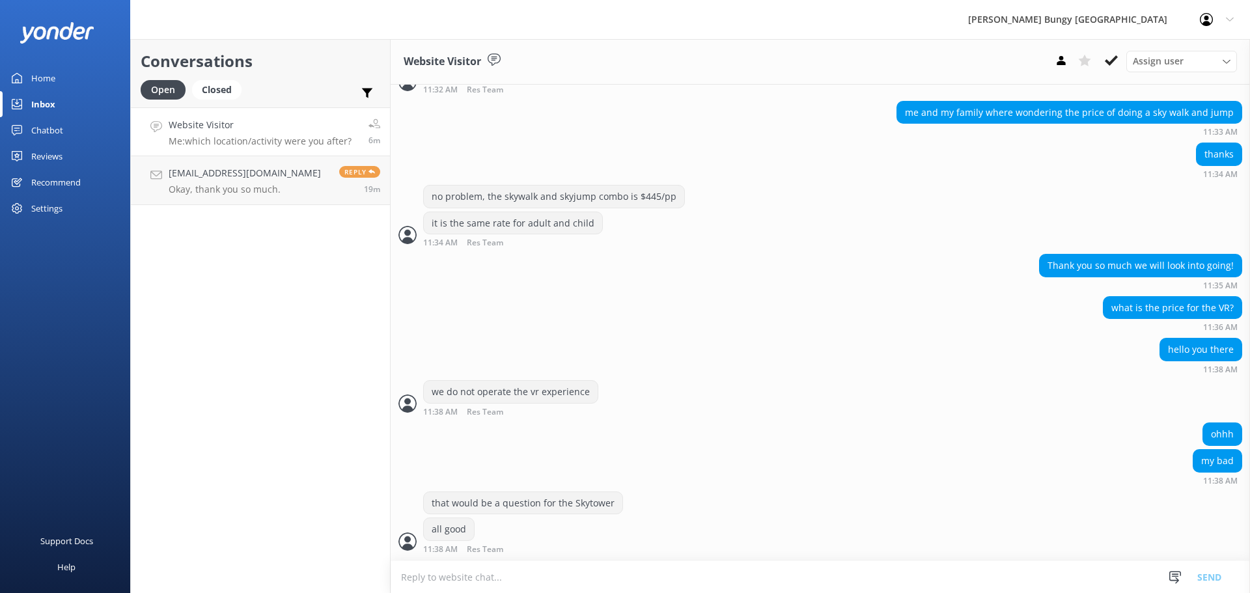
scroll to position [480, 0]
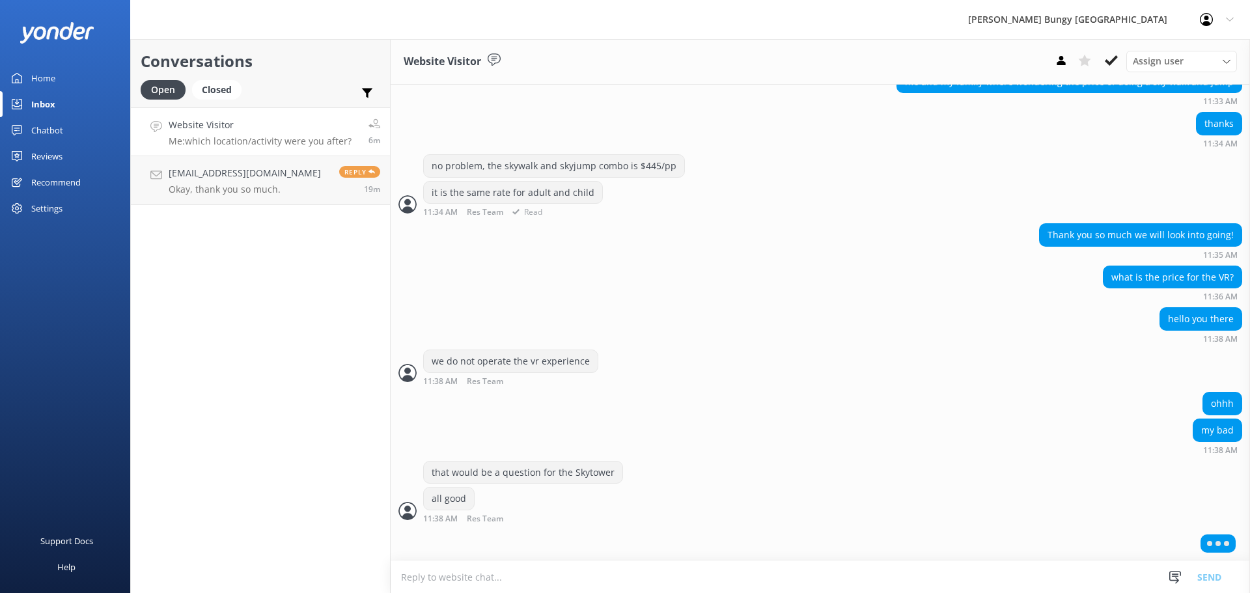
click at [793, 182] on div "it is the same rate for adult and child 11:34 AM Res Team Read" at bounding box center [821, 199] width 860 height 36
drag, startPoint x: 897, startPoint y: 377, endPoint x: 1054, endPoint y: 528, distance: 217.9
click at [1054, 528] on div "Today Kia ora! 🤙 I'm a virtual assistant and here to help you Live More, Fear L…" at bounding box center [821, 84] width 860 height 958
click at [1049, 511] on div "all good 11:38 AM Res Team Read" at bounding box center [821, 505] width 860 height 36
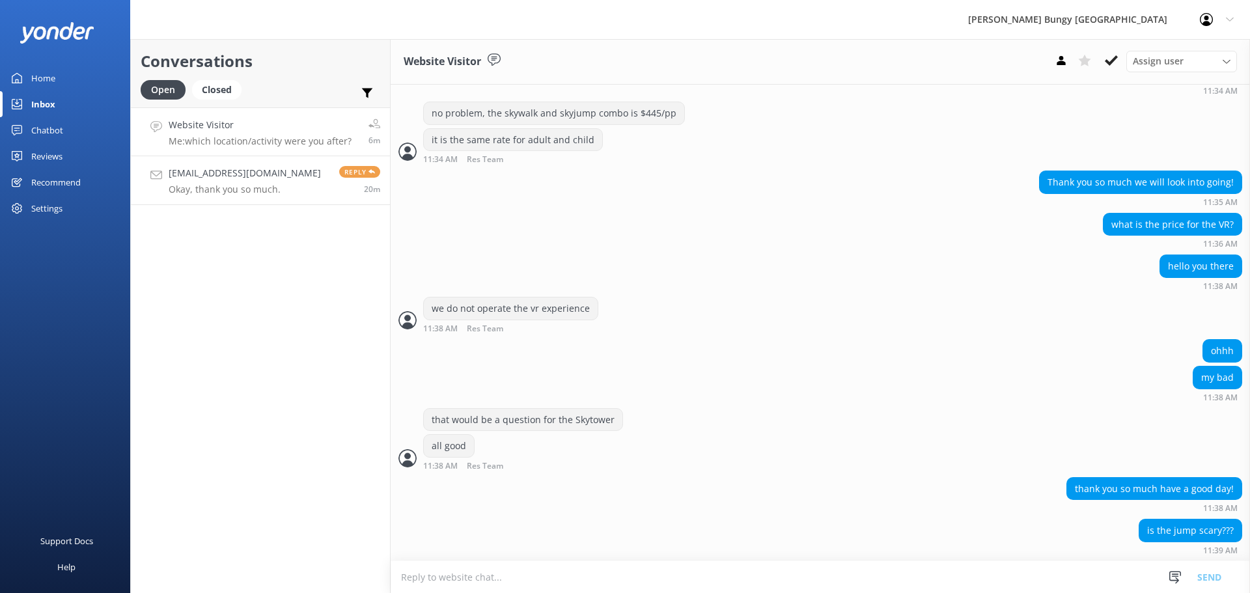
scroll to position [533, 0]
click at [237, 170] on h4 "[EMAIL_ADDRESS][DOMAIN_NAME]" at bounding box center [245, 173] width 152 height 14
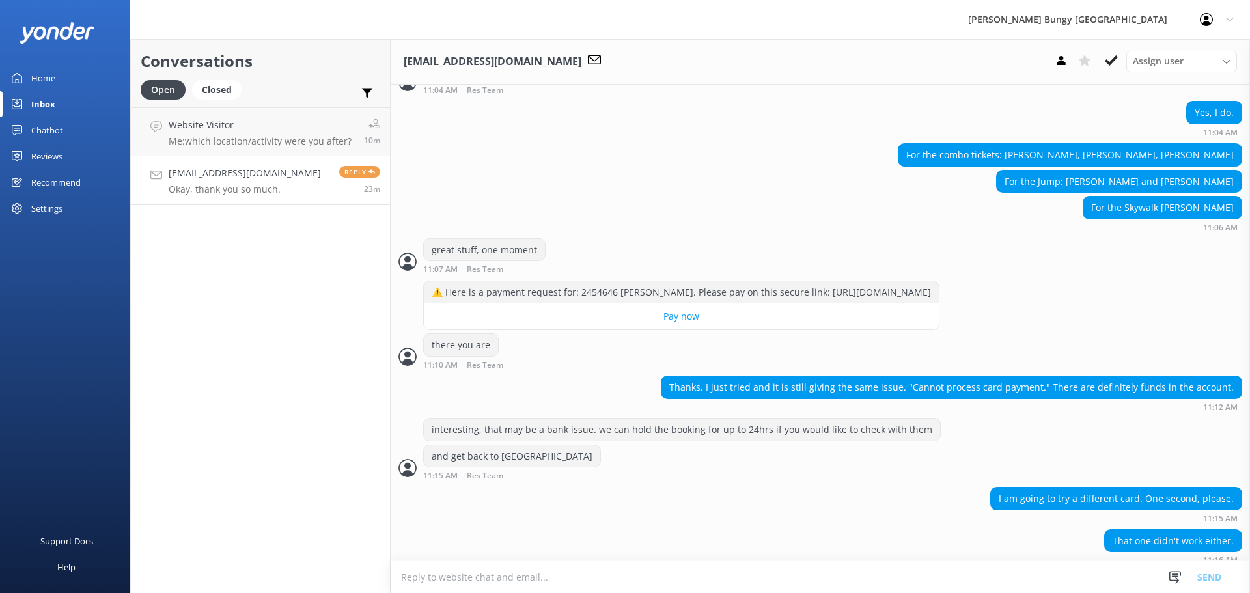
scroll to position [1706, 0]
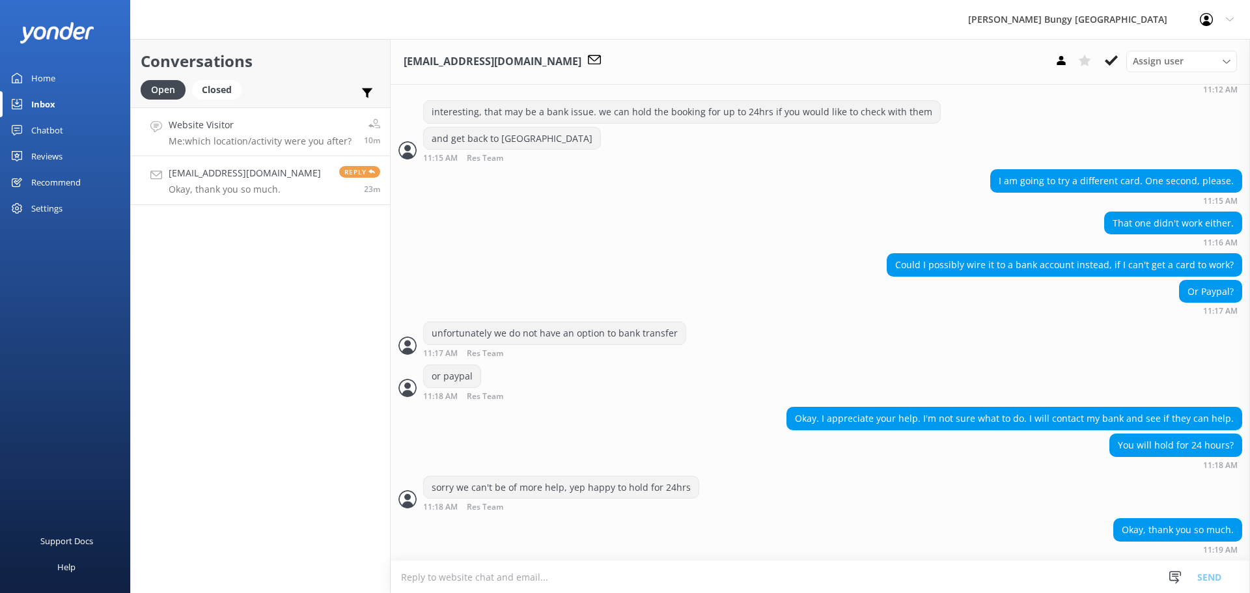
click at [255, 126] on h4 "Website Visitor" at bounding box center [260, 125] width 183 height 14
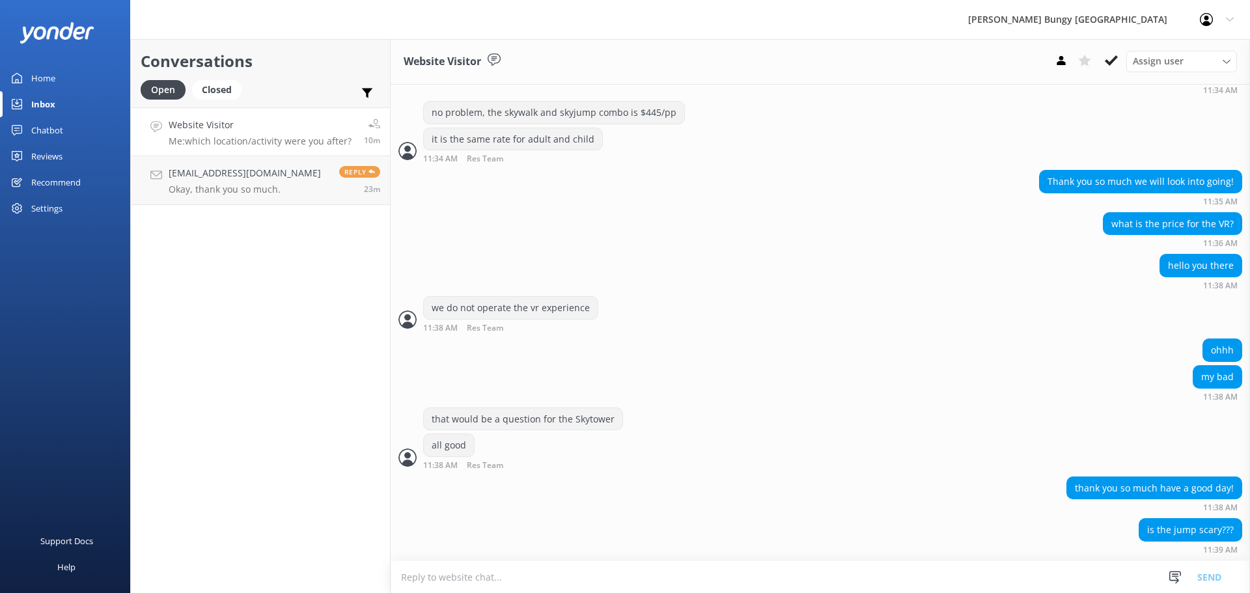
scroll to position [707, 0]
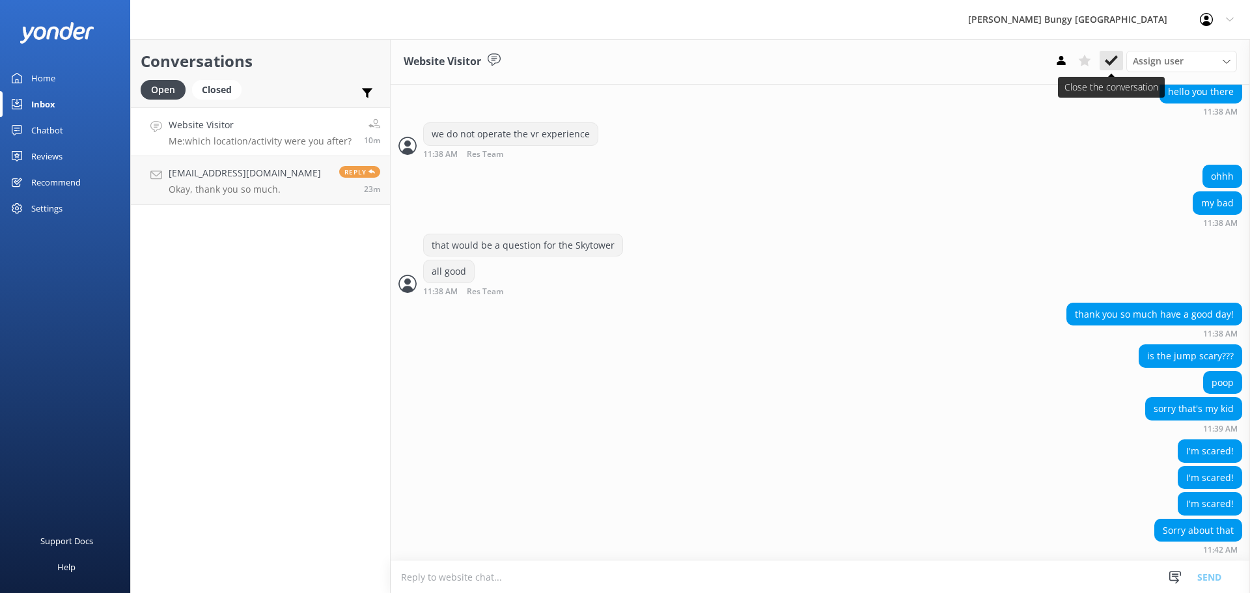
click at [1109, 59] on icon at bounding box center [1111, 60] width 13 height 13
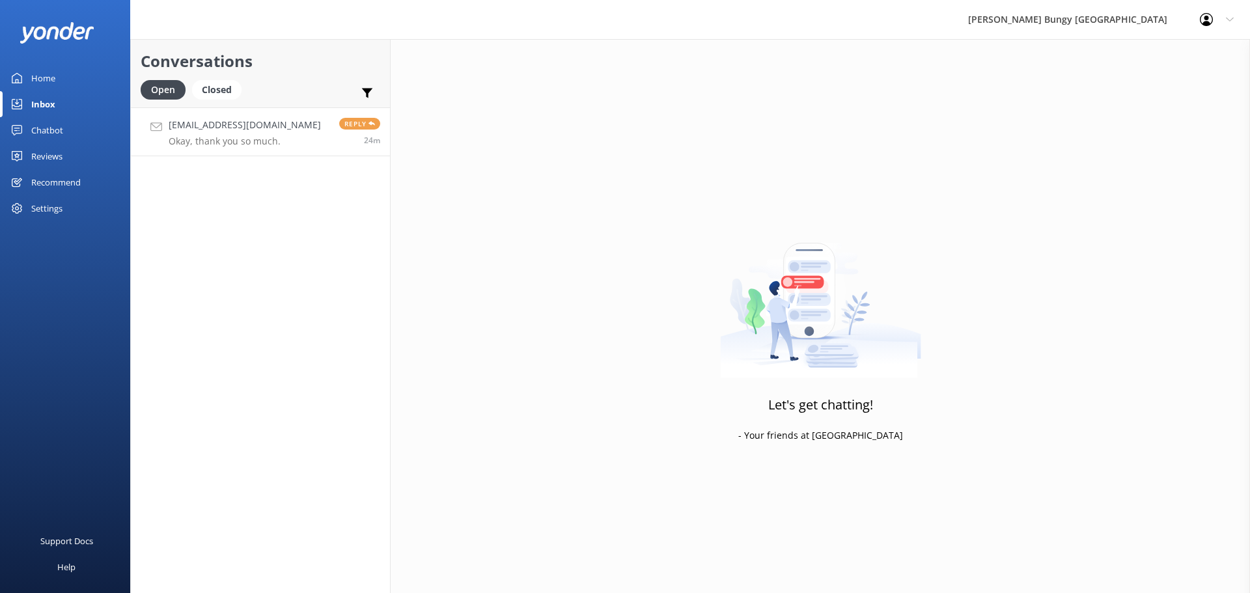
click at [242, 139] on p "Okay, thank you so much." at bounding box center [245, 141] width 152 height 12
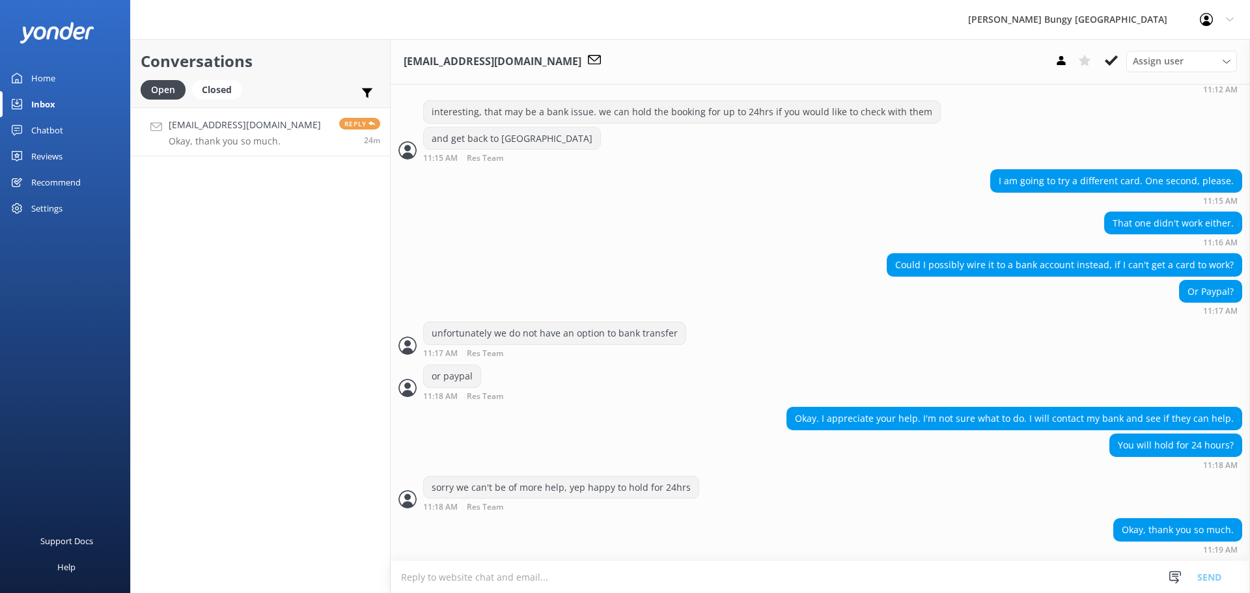
scroll to position [1706, 0]
click at [285, 130] on h4 "Website Visitor" at bounding box center [262, 125] width 186 height 14
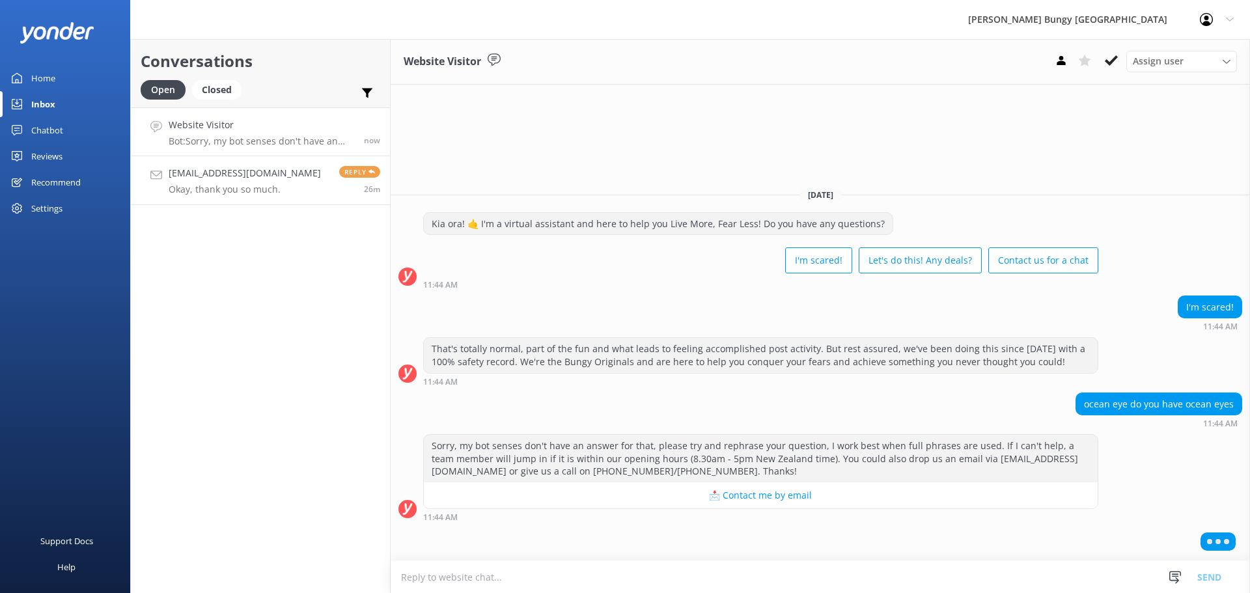
click at [266, 182] on div "[EMAIL_ADDRESS][DOMAIN_NAME] Okay, thank you so much." at bounding box center [245, 180] width 152 height 29
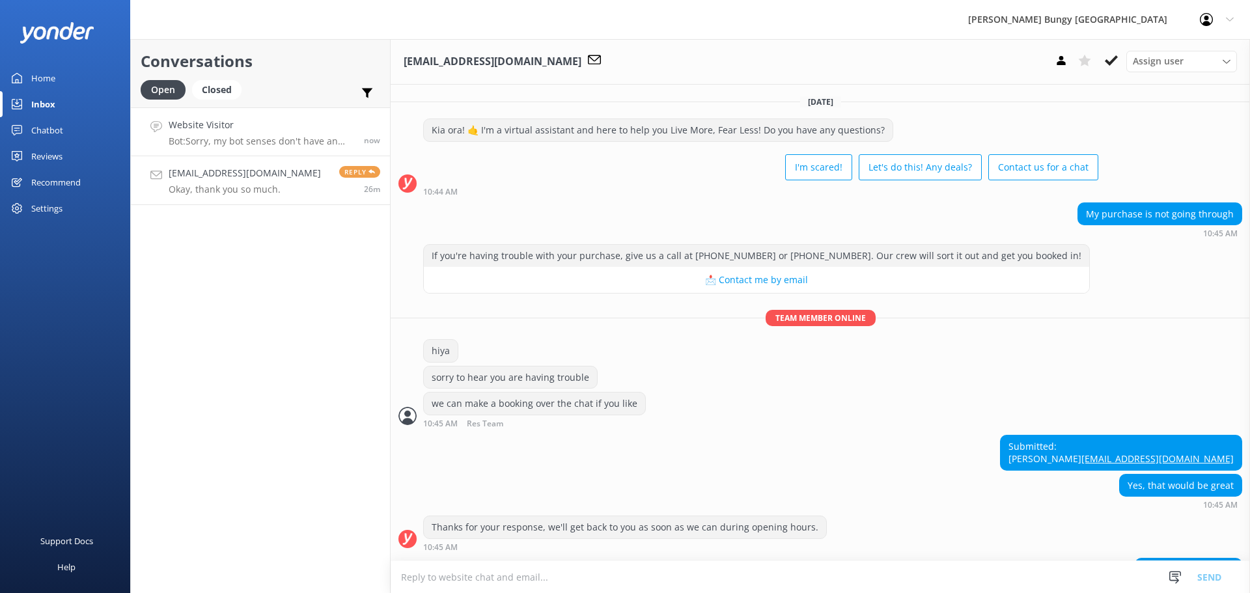
click at [270, 147] on p "Bot: Sorry, my bot senses don't have an answer for that, please try and rephras…" at bounding box center [262, 141] width 186 height 12
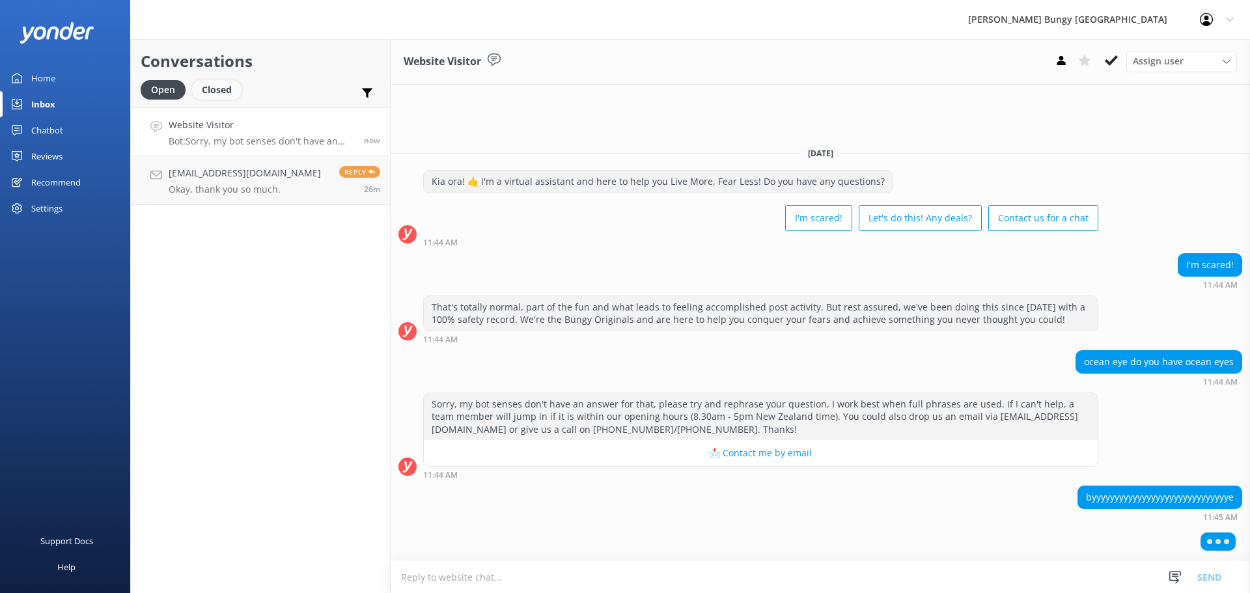
click at [238, 92] on div "Closed" at bounding box center [216, 90] width 49 height 20
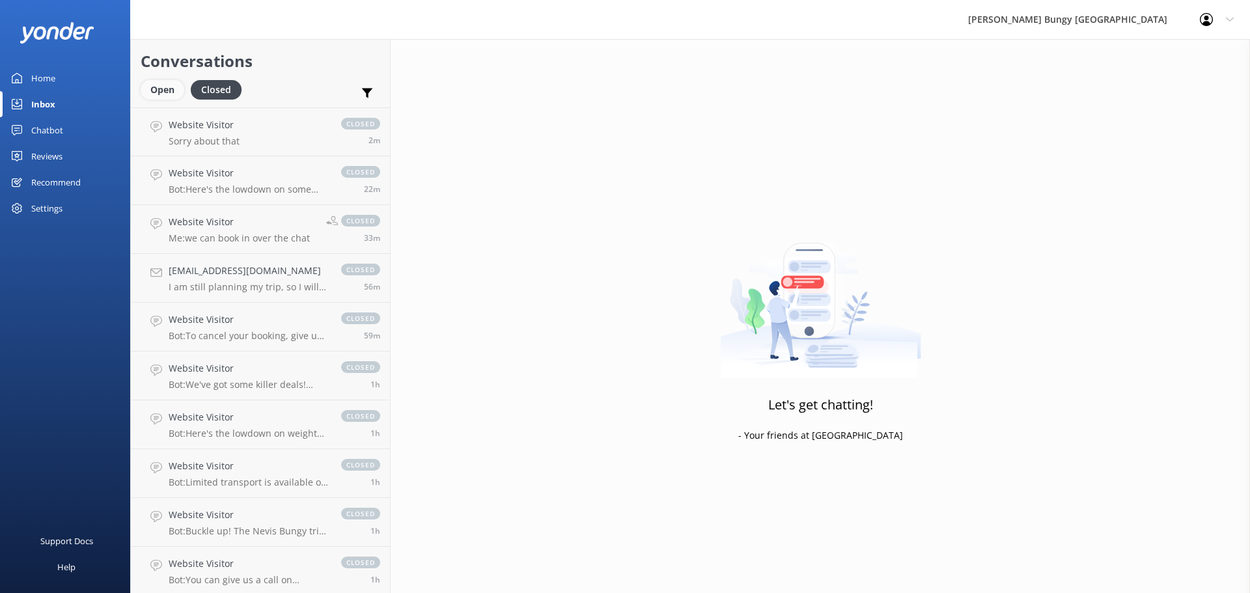
click at [175, 89] on div "Open" at bounding box center [163, 90] width 44 height 20
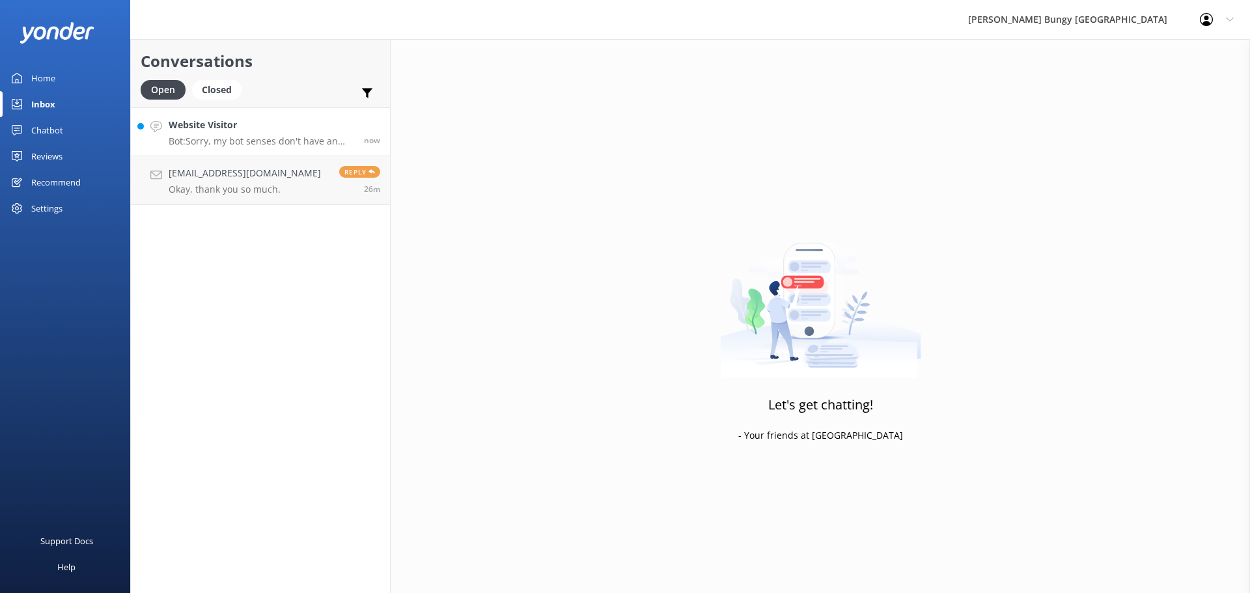
click at [218, 113] on link "Website Visitor Bot: Sorry, my bot senses don't have an answer for that, please…" at bounding box center [260, 131] width 259 height 49
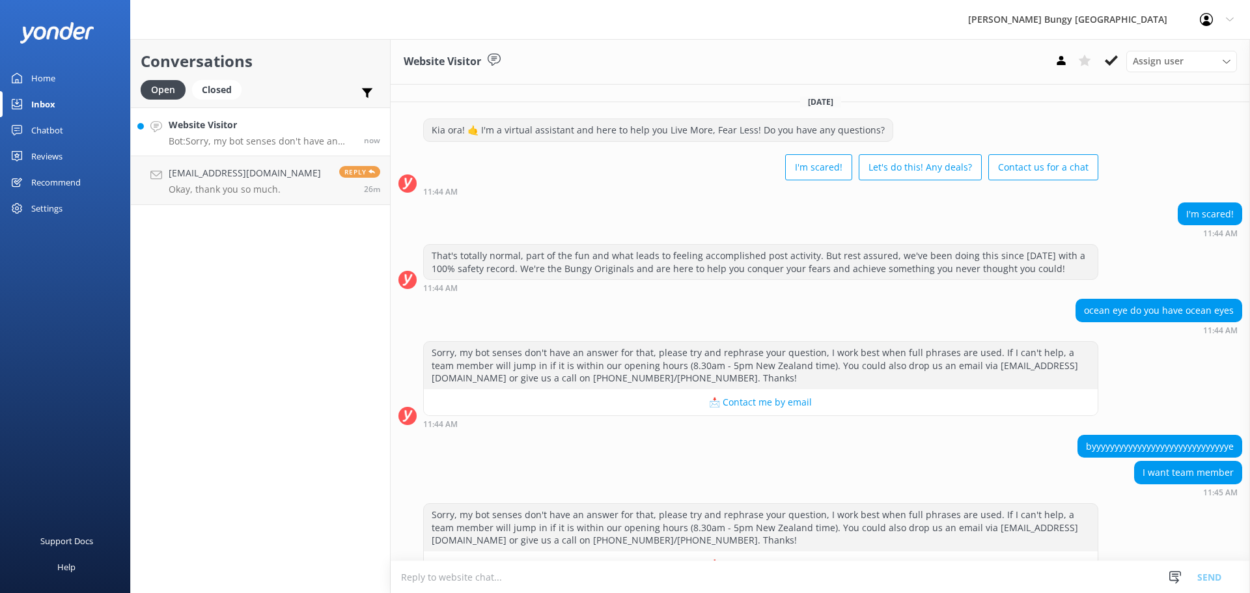
scroll to position [36, 0]
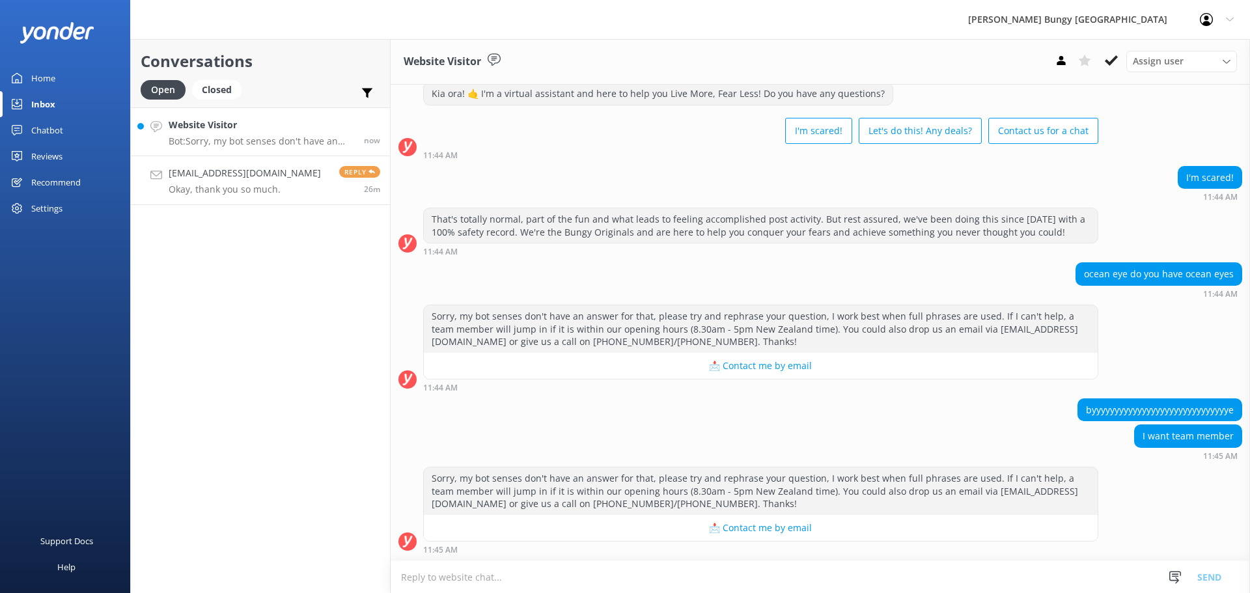
click at [234, 158] on link "[EMAIL_ADDRESS][DOMAIN_NAME] Okay, thank you so much. Reply 26m" at bounding box center [260, 180] width 259 height 49
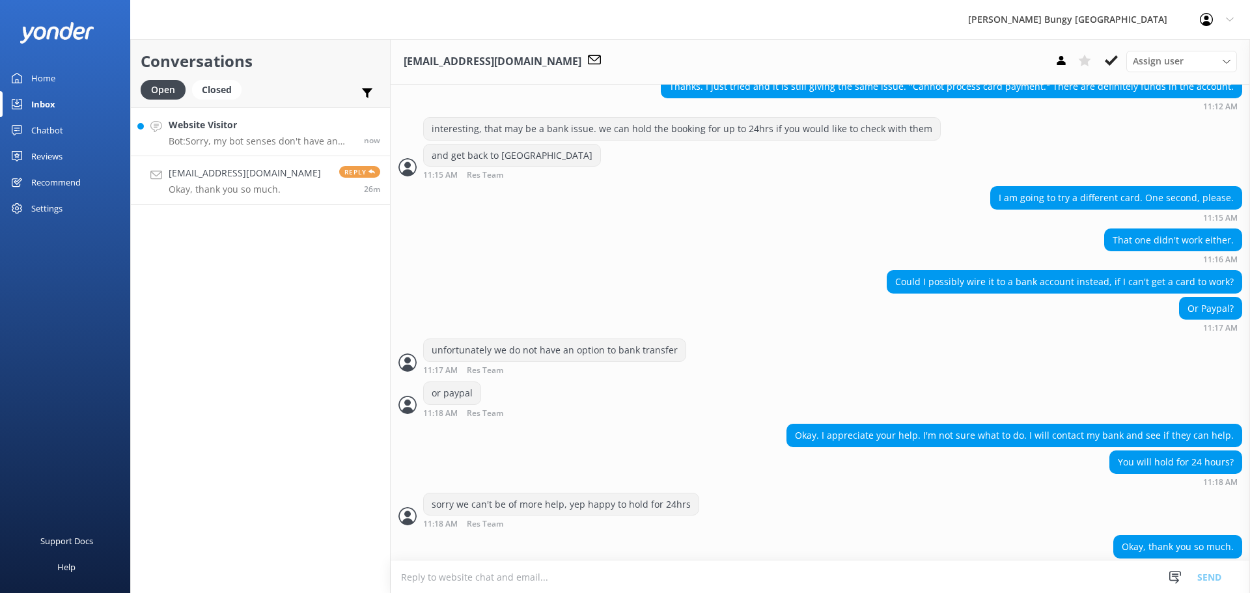
click at [251, 111] on link "Website Visitor Bot: Sorry, my bot senses don't have an answer for that, please…" at bounding box center [260, 131] width 259 height 49
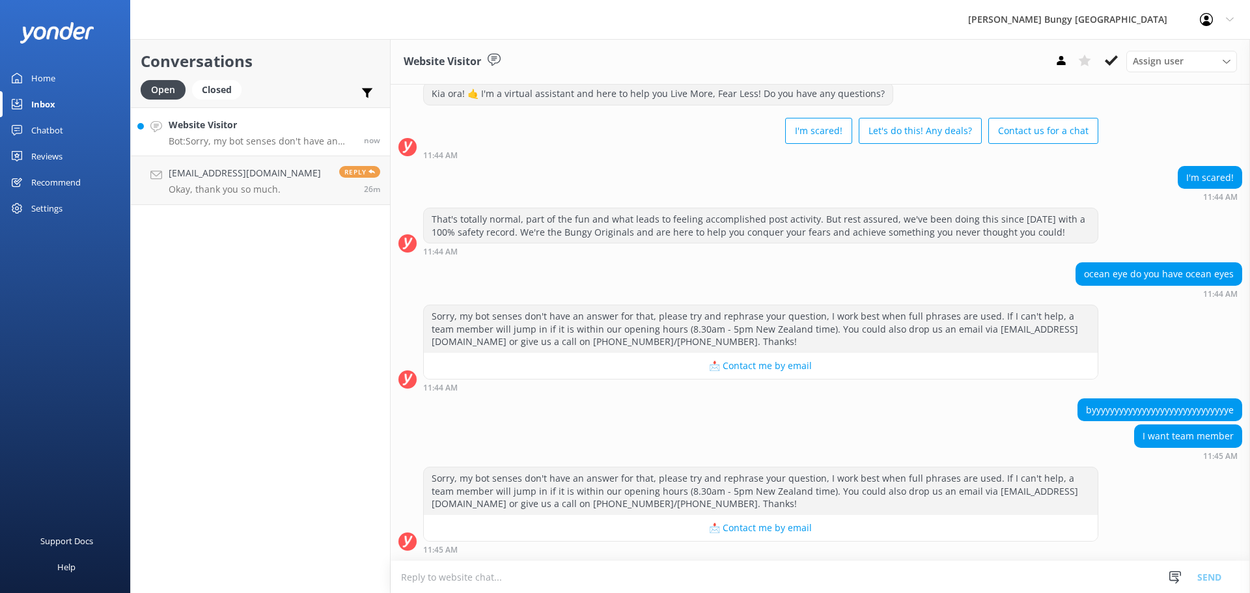
scroll to position [67, 0]
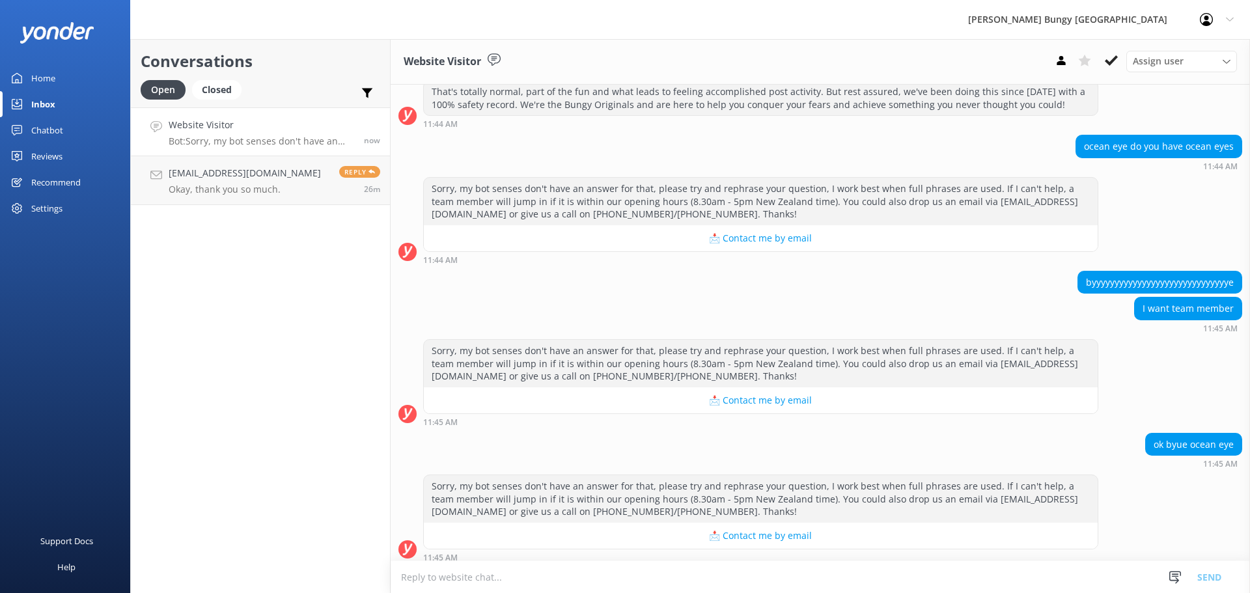
scroll to position [172, 0]
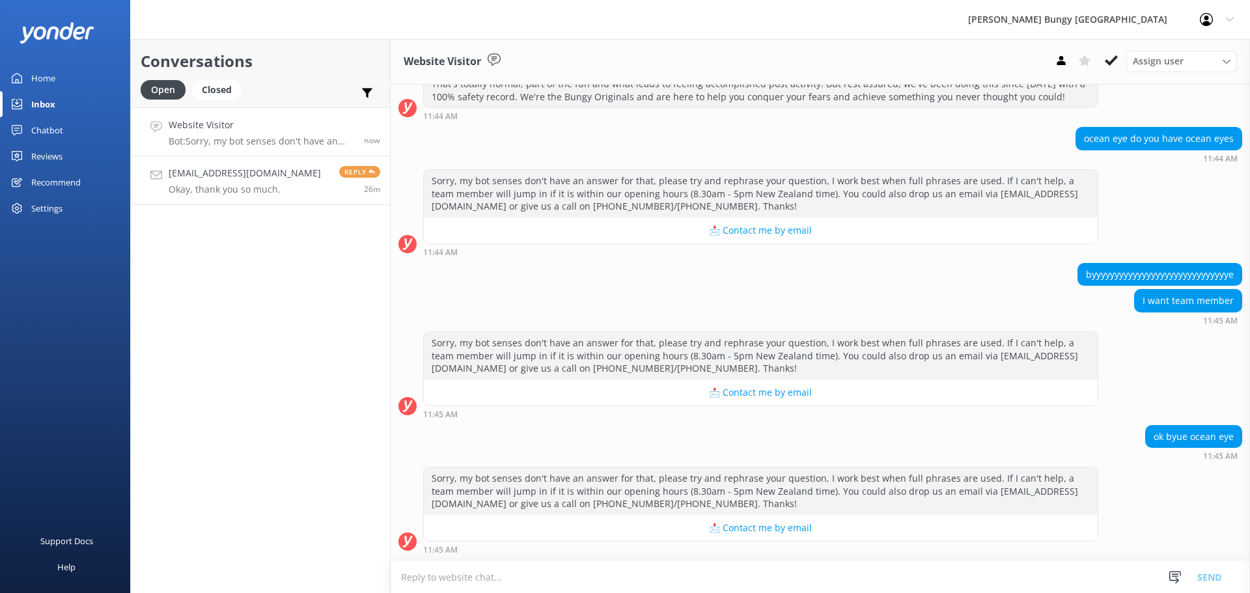
click at [230, 201] on link "[EMAIL_ADDRESS][DOMAIN_NAME] Okay, thank you so much. Reply 26m" at bounding box center [260, 180] width 259 height 49
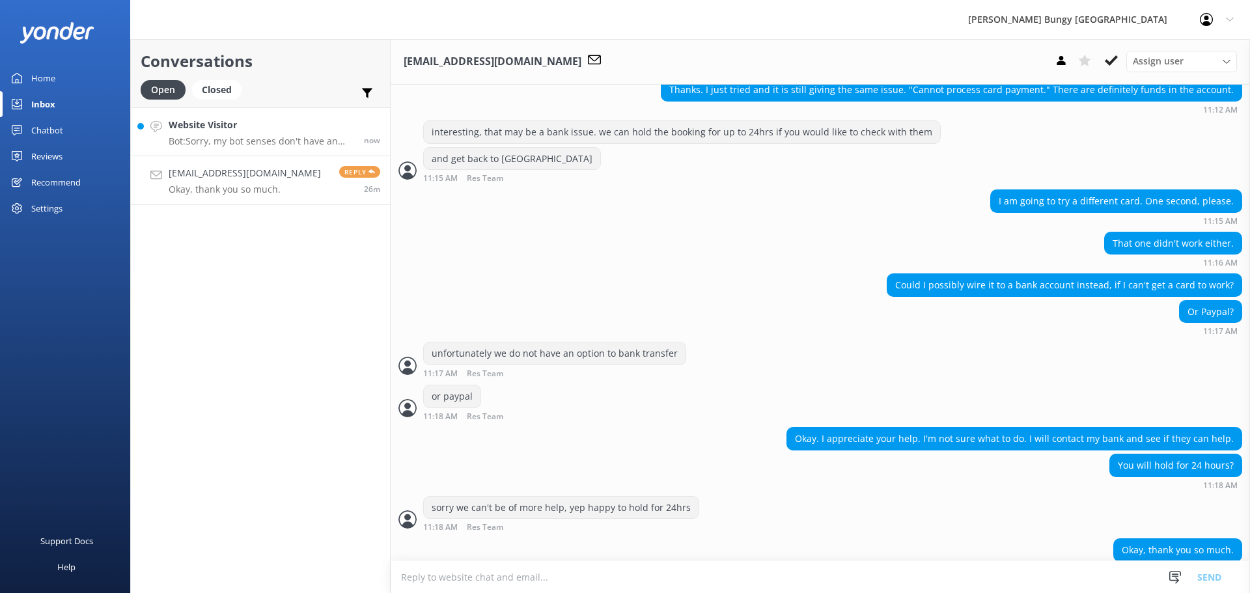
scroll to position [172, 0]
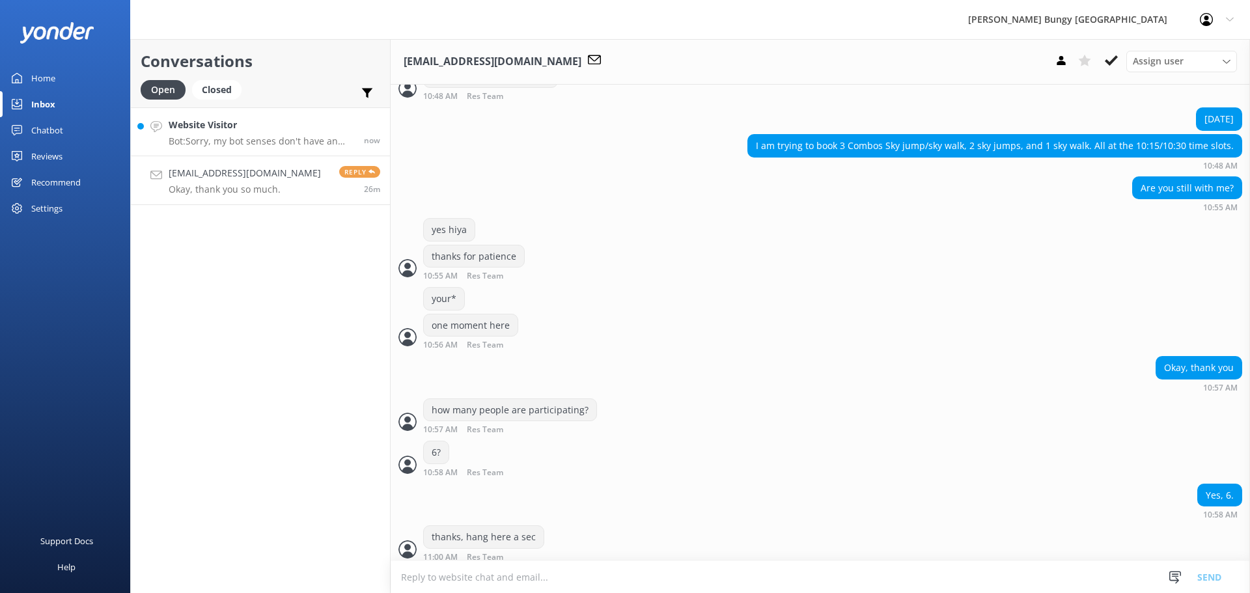
click at [238, 115] on link "Website Visitor Bot: Sorry, my bot senses don't have an answer for that, please…" at bounding box center [260, 131] width 259 height 49
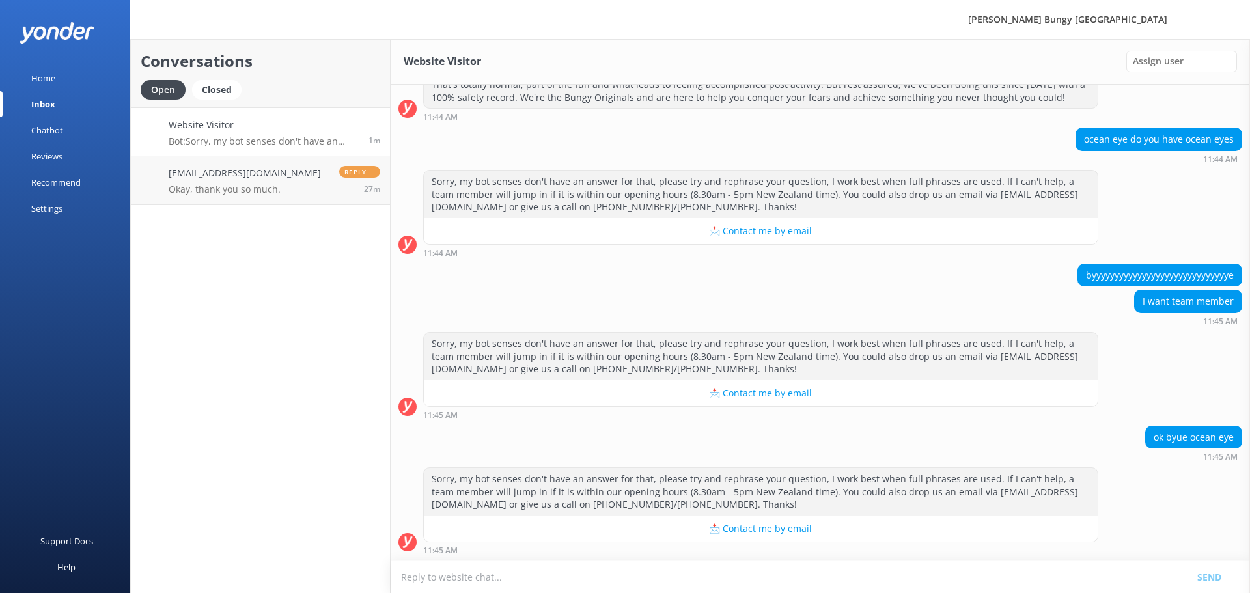
scroll to position [172, 0]
click at [188, 184] on p "Okay, thank you so much." at bounding box center [245, 190] width 152 height 12
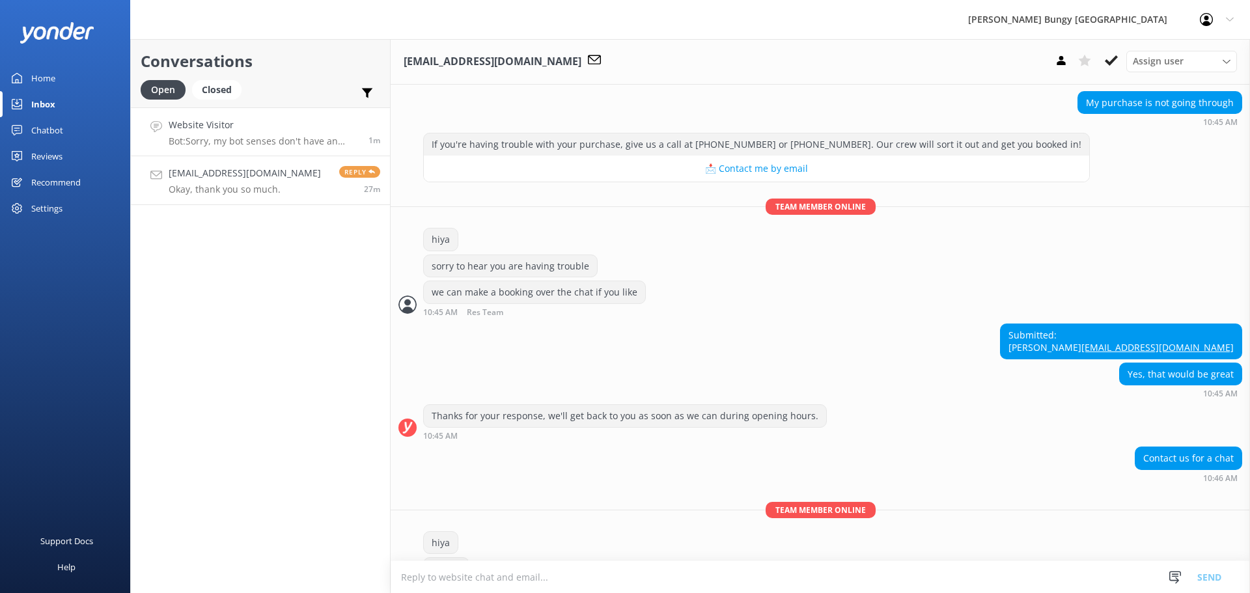
scroll to position [172, 0]
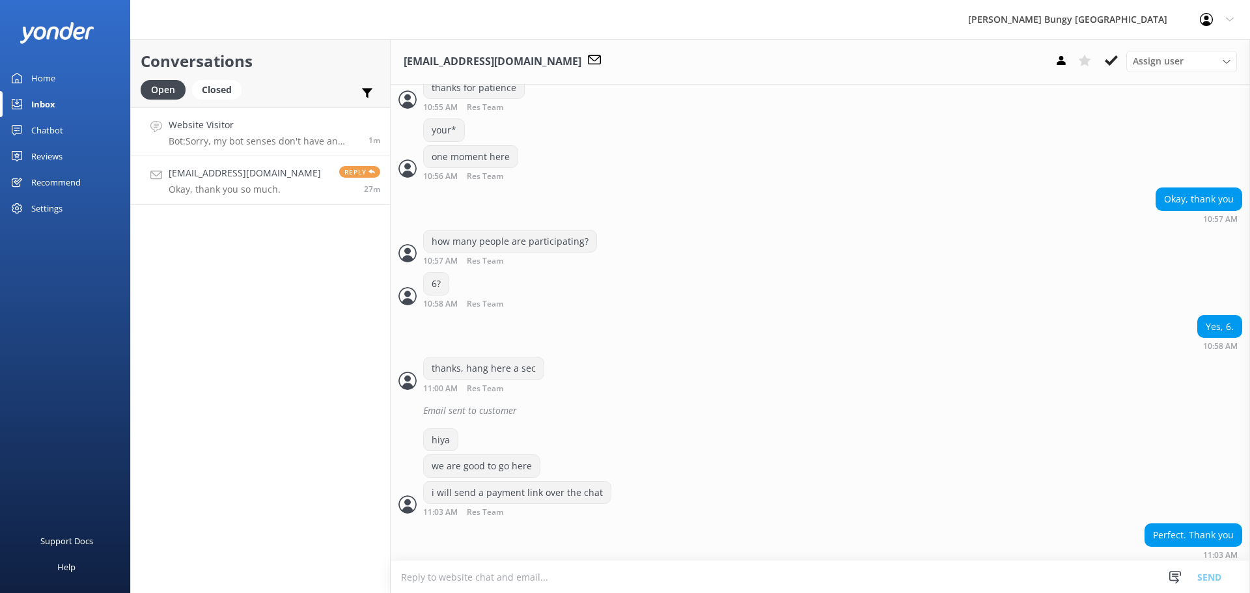
click at [234, 133] on div "Website Visitor Bot: Sorry, my bot senses don't have an answer for that, please…" at bounding box center [264, 132] width 190 height 28
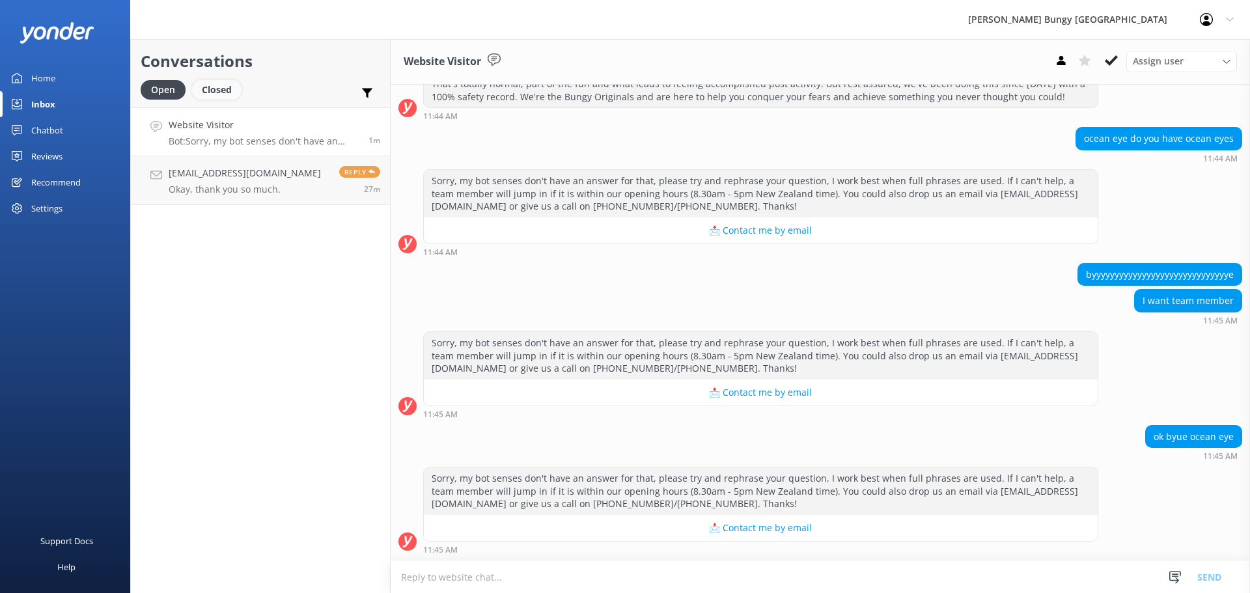
click at [210, 92] on div "Closed" at bounding box center [216, 90] width 49 height 20
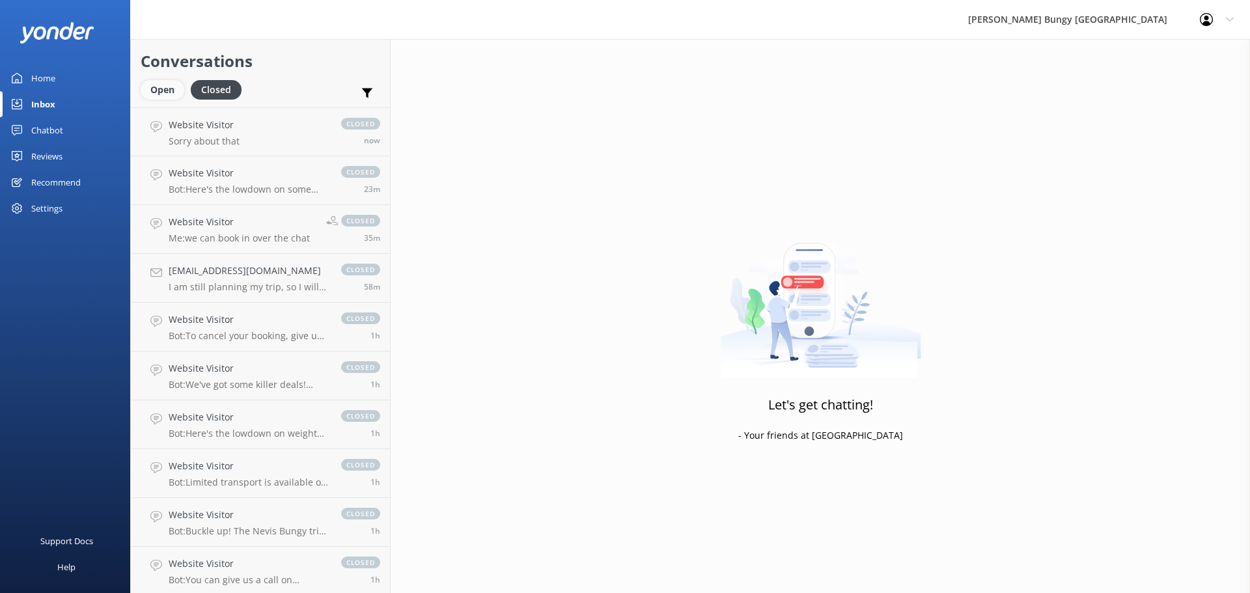
click at [151, 88] on div "Open" at bounding box center [163, 90] width 44 height 20
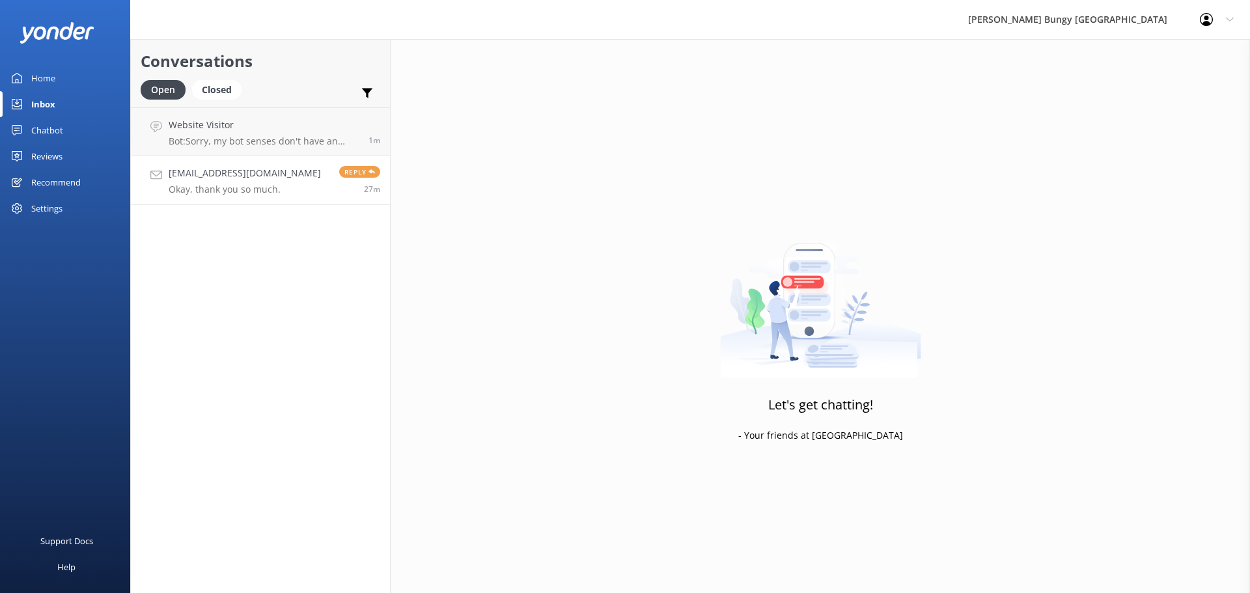
click at [223, 195] on p "Okay, thank you so much." at bounding box center [245, 190] width 152 height 12
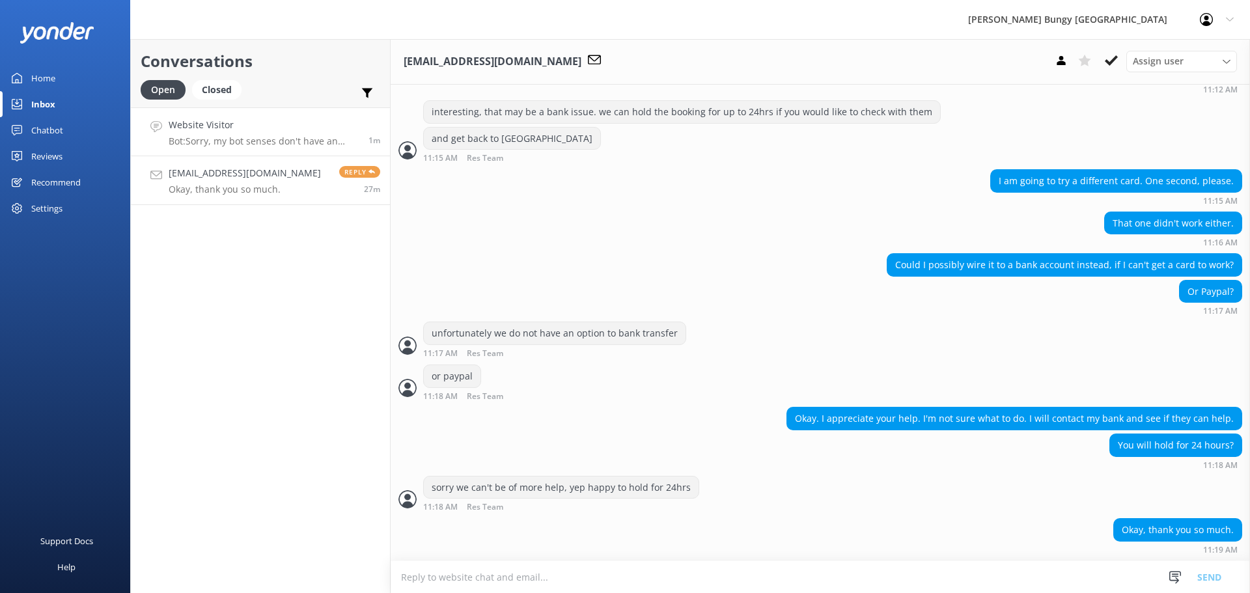
scroll to position [1706, 0]
click at [206, 141] on p "Bot: Sorry, my bot senses don't have an answer for that, please try and rephras…" at bounding box center [264, 141] width 190 height 12
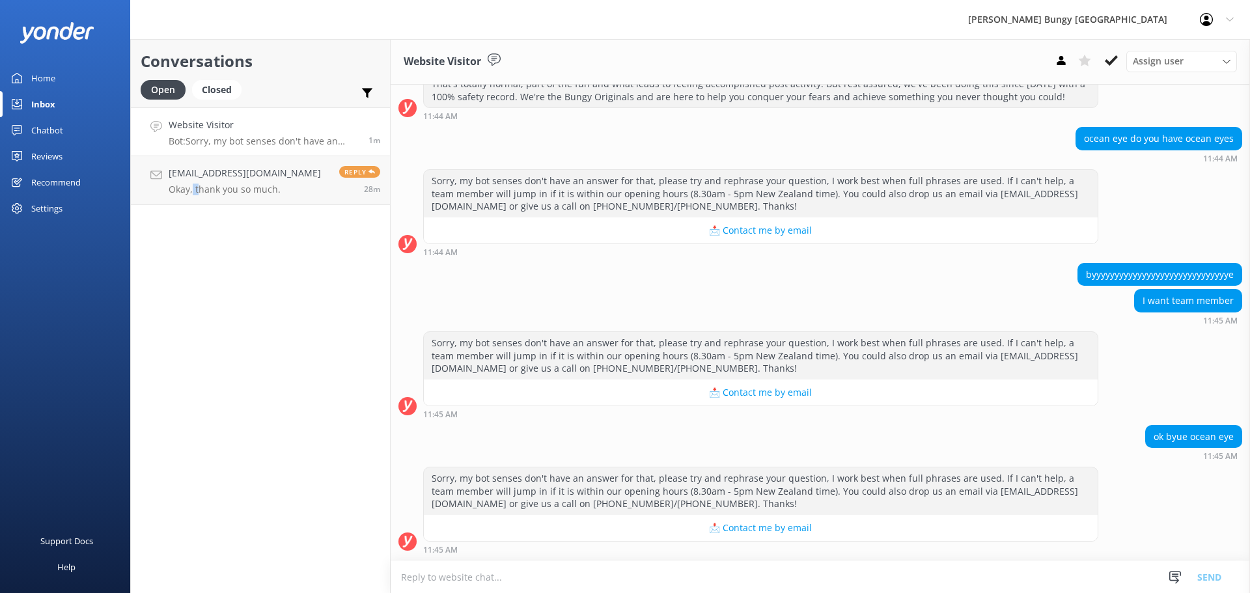
drag, startPoint x: 191, startPoint y: 253, endPoint x: 197, endPoint y: 257, distance: 7.4
click at [197, 257] on div "Conversations Open Closed Important Assigned to me Unassigned Website Visitor B…" at bounding box center [260, 316] width 260 height 554
click at [200, 216] on div "Conversations Open Closed Important Assigned to me Unassigned Website Visitor B…" at bounding box center [260, 316] width 260 height 554
drag, startPoint x: 154, startPoint y: 225, endPoint x: 291, endPoint y: 223, distance: 137.4
click at [291, 223] on div "Conversations Open Closed Important Assigned to me Unassigned Website Visitor B…" at bounding box center [260, 316] width 260 height 554
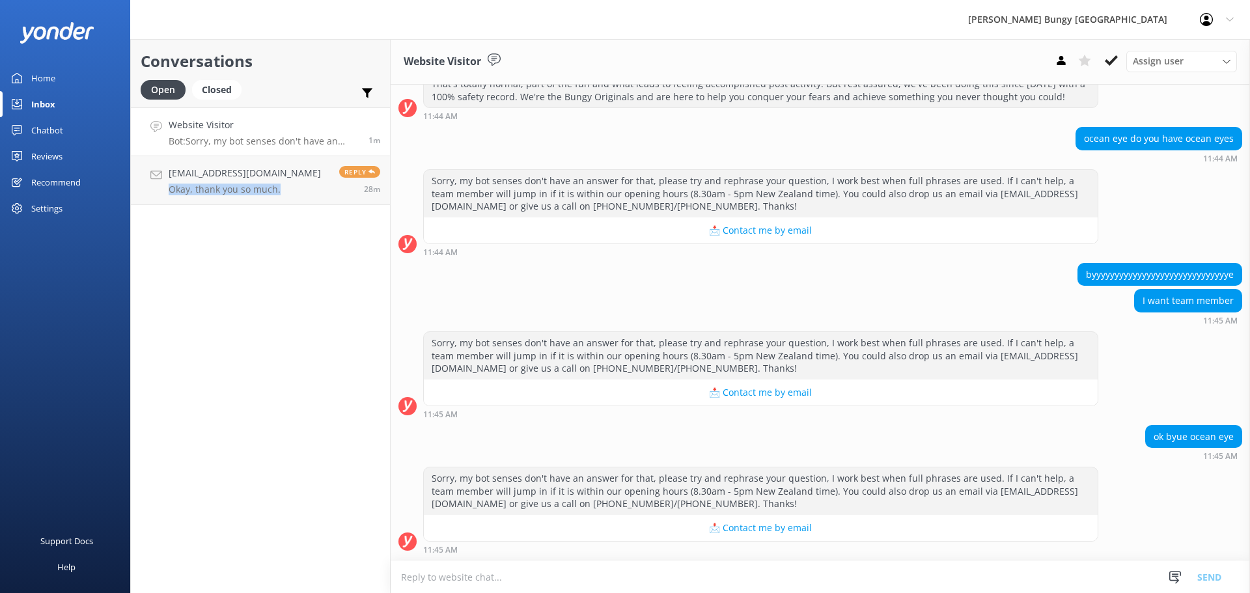
click at [254, 327] on div "Conversations Open Closed Important Assigned to me Unassigned Website Visitor B…" at bounding box center [260, 316] width 260 height 554
drag, startPoint x: 281, startPoint y: 326, endPoint x: 282, endPoint y: 451, distance: 125.0
click at [282, 451] on div "Conversations Open Closed Important Assigned to me Unassigned Website Visitor B…" at bounding box center [260, 316] width 260 height 554
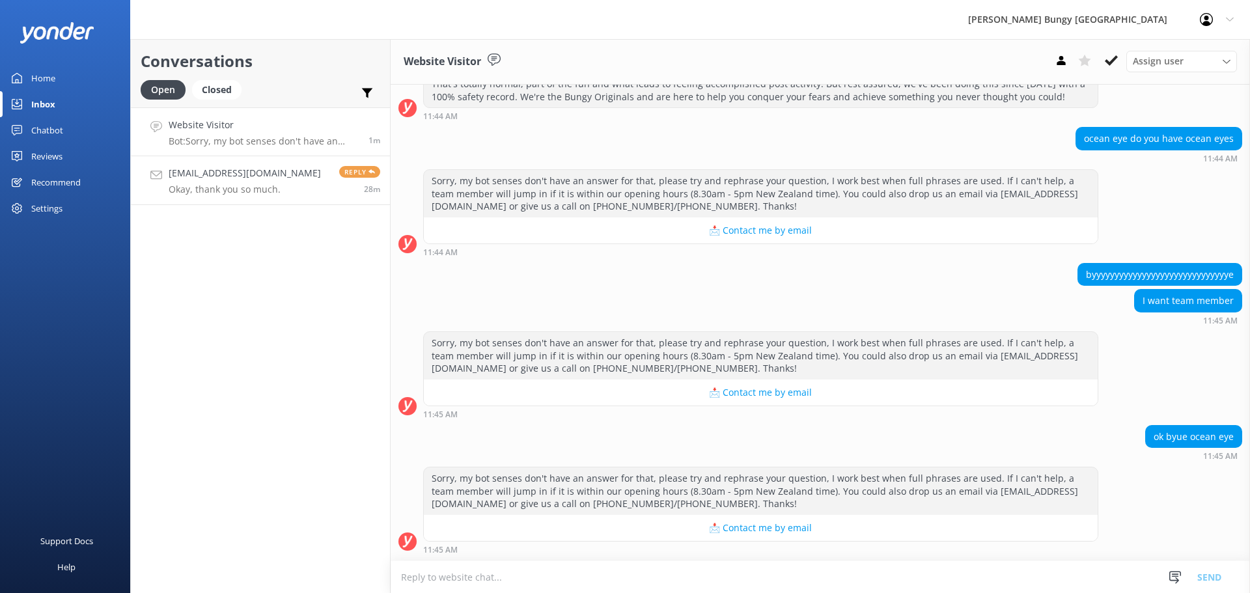
click at [248, 180] on h4 "[EMAIL_ADDRESS][DOMAIN_NAME]" at bounding box center [245, 173] width 152 height 14
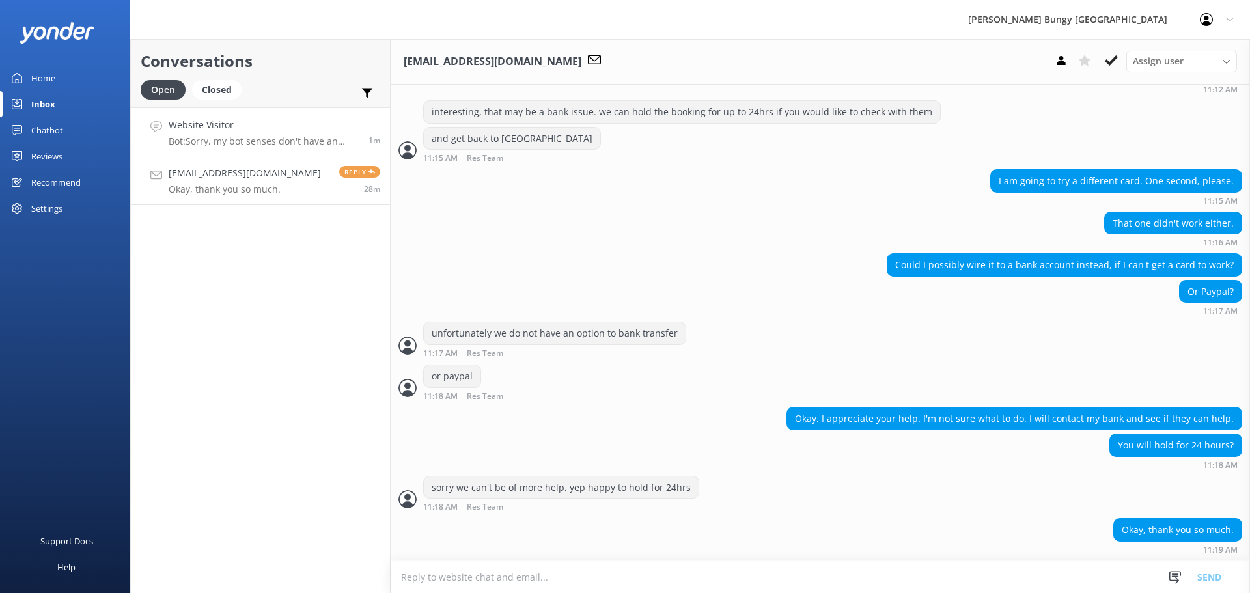
click at [254, 132] on h4 "Website Visitor" at bounding box center [264, 125] width 190 height 14
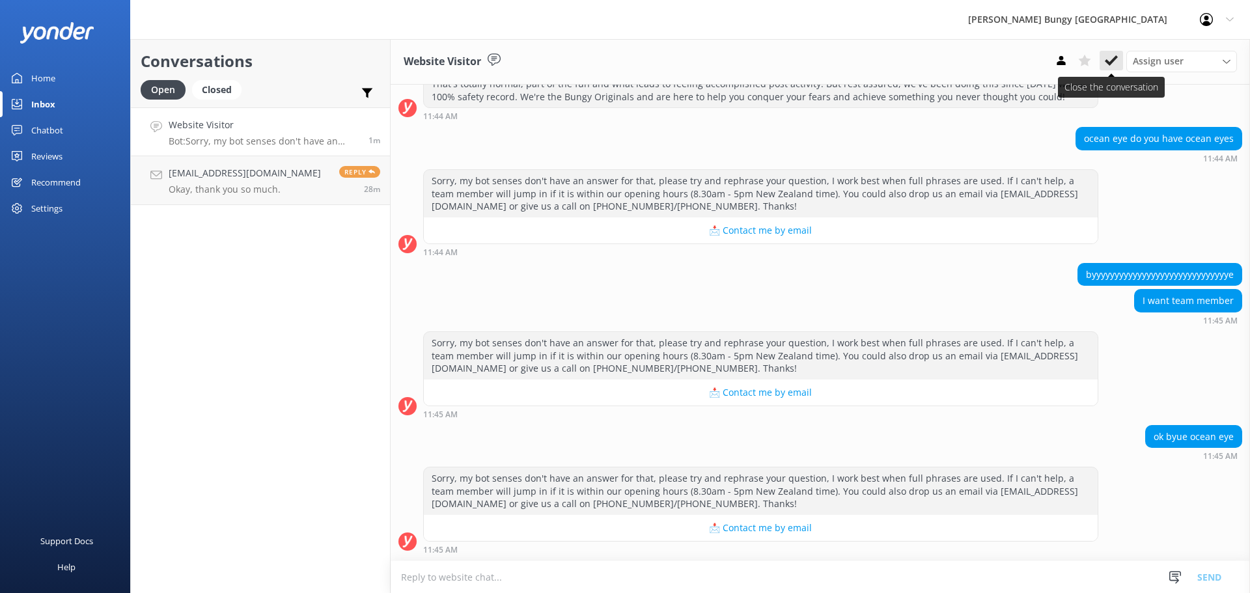
click at [1114, 64] on icon at bounding box center [1111, 60] width 13 height 13
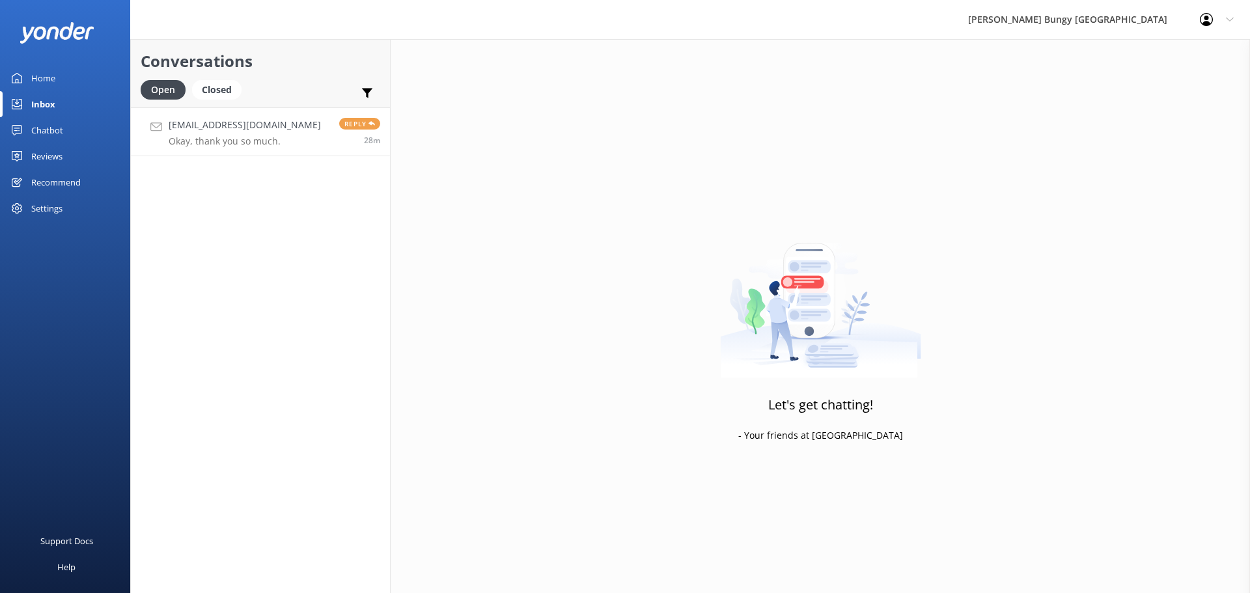
click at [281, 115] on link "[EMAIL_ADDRESS][DOMAIN_NAME] Okay, thank you so much. Reply 28m" at bounding box center [260, 131] width 259 height 49
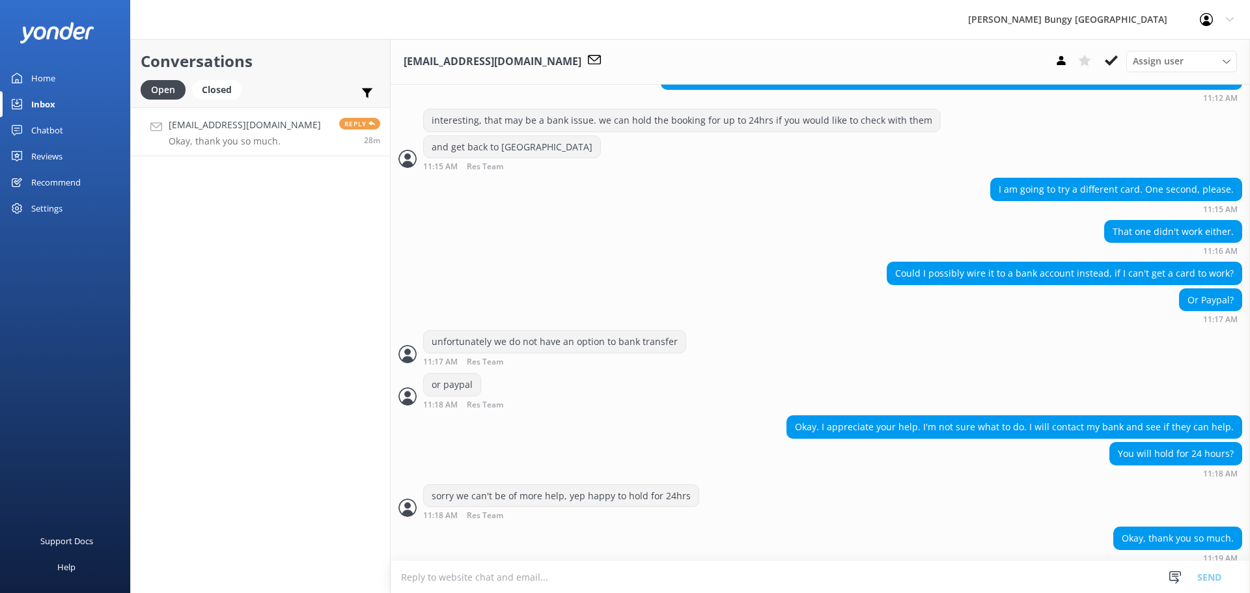
scroll to position [1706, 0]
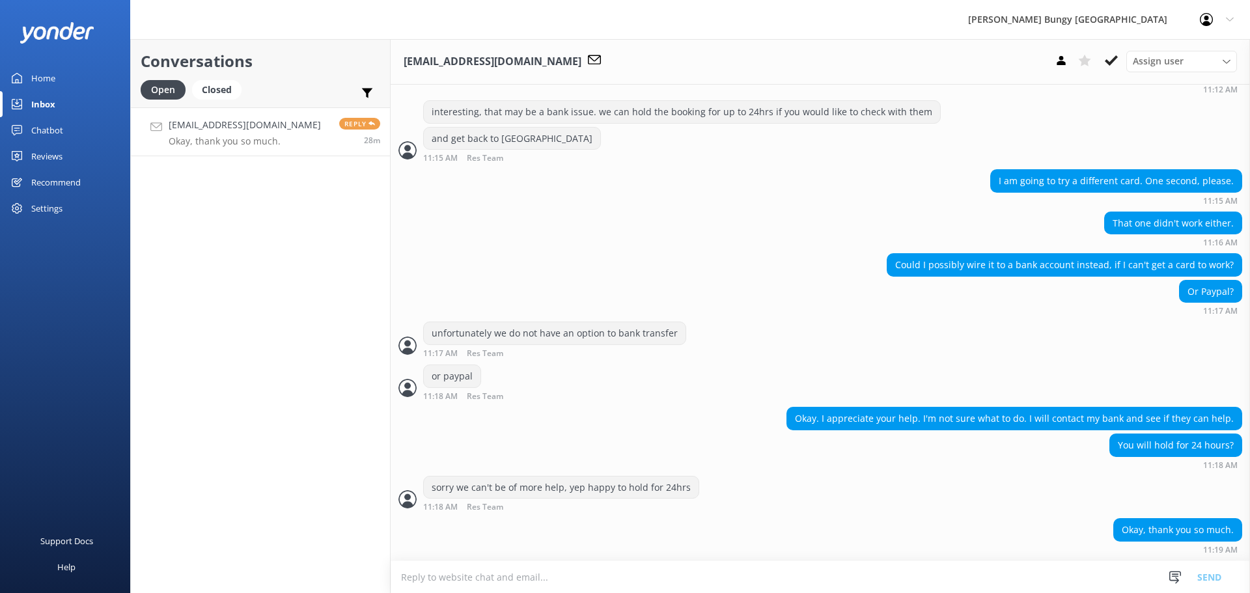
click at [918, 317] on div "Could I possibly wire it to a bank account instead, if I can't get a card to wo…" at bounding box center [821, 287] width 860 height 68
click at [267, 276] on div "Conversations Open Closed Important Assigned to me Unassigned [PERSON_NAME][EMA…" at bounding box center [260, 316] width 260 height 554
click at [330, 152] on link "[EMAIL_ADDRESS][DOMAIN_NAME] Okay, thank you so much. Reply 28m" at bounding box center [260, 131] width 259 height 49
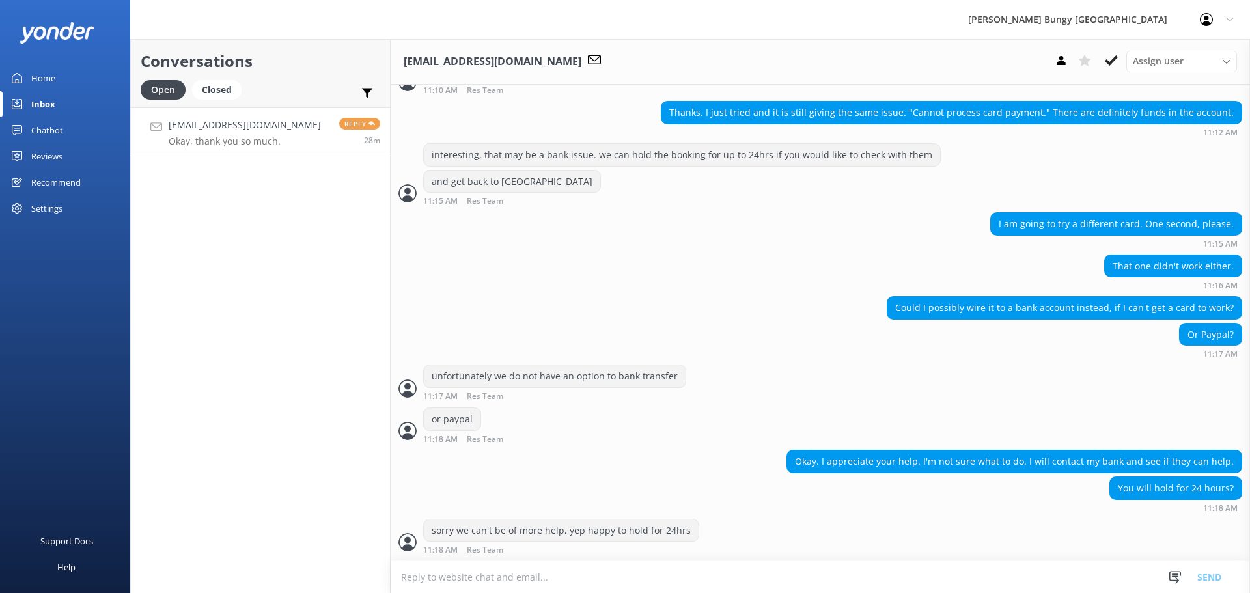
scroll to position [1706, 0]
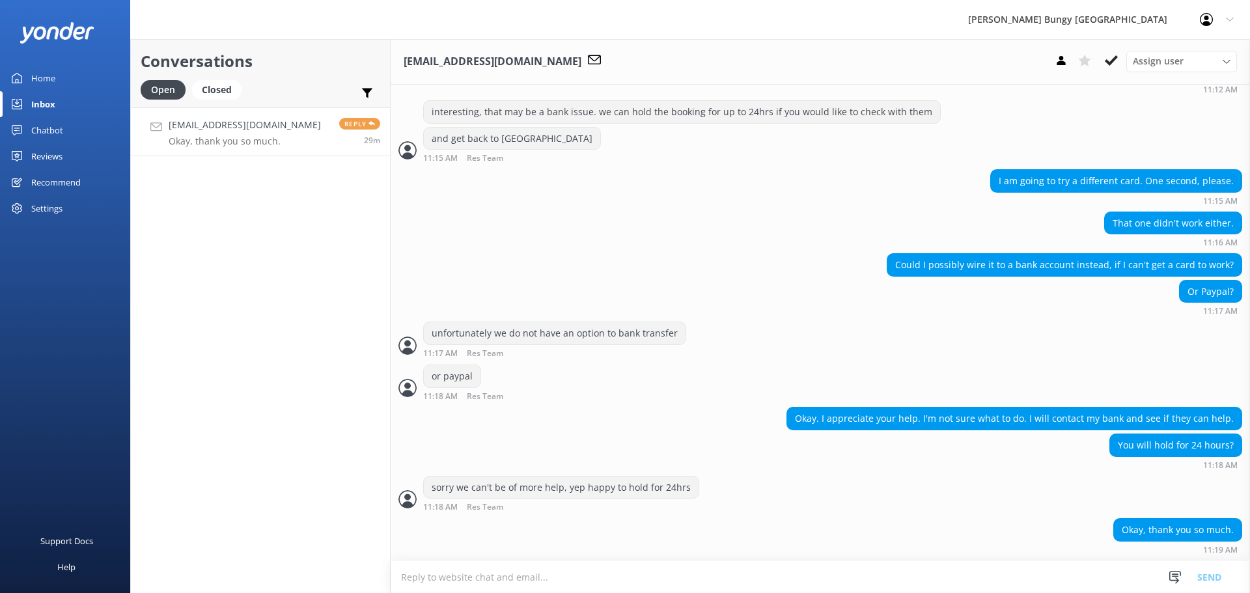
click at [595, 470] on div "You will hold for 24 hours? 11:18 AM" at bounding box center [821, 452] width 860 height 36
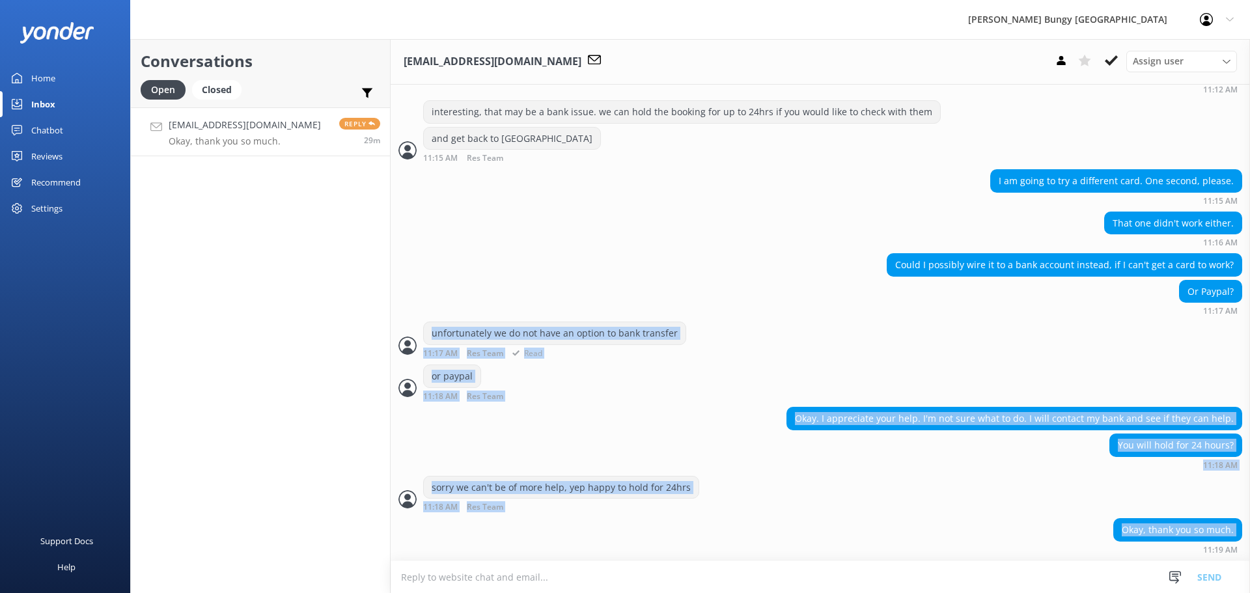
drag, startPoint x: 450, startPoint y: 559, endPoint x: 399, endPoint y: 325, distance: 239.3
click at [406, 384] on div at bounding box center [408, 388] width 18 height 18
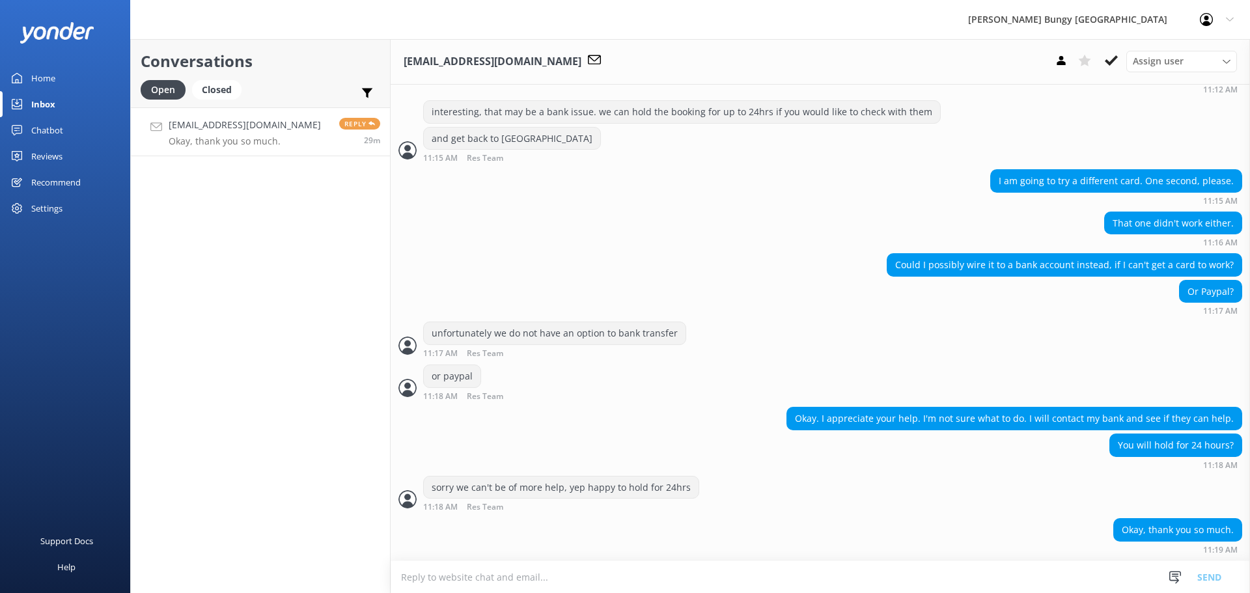
click at [265, 441] on div "Conversations Open Closed Important Assigned to me Unassigned Lauragisi@gmail.c…" at bounding box center [260, 316] width 260 height 554
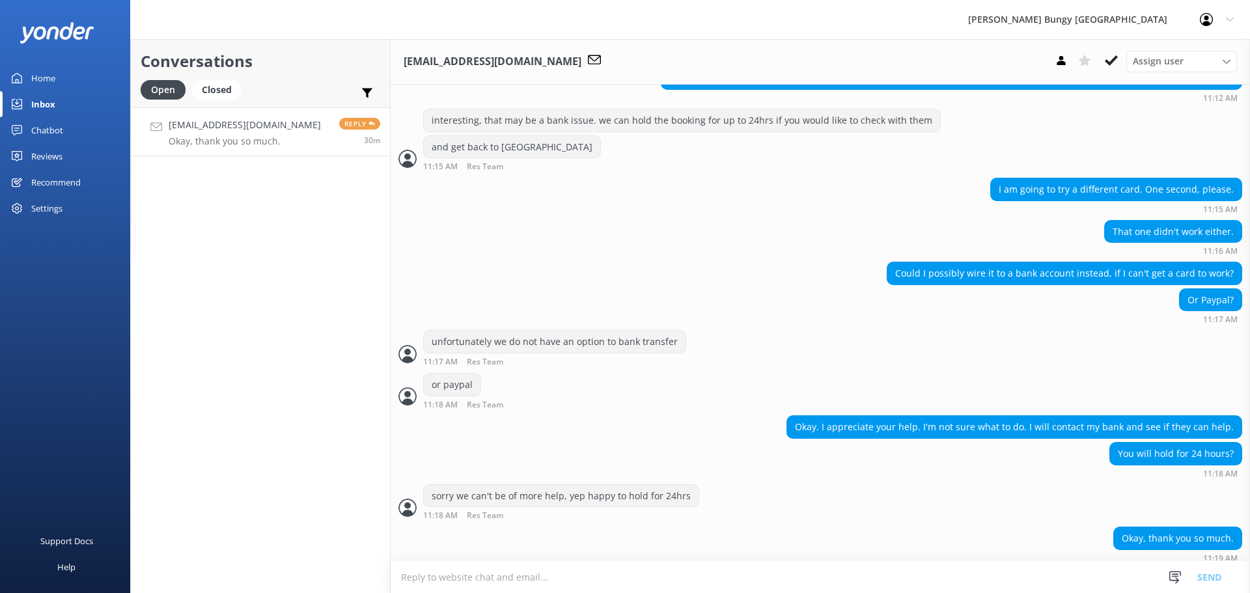
scroll to position [1706, 0]
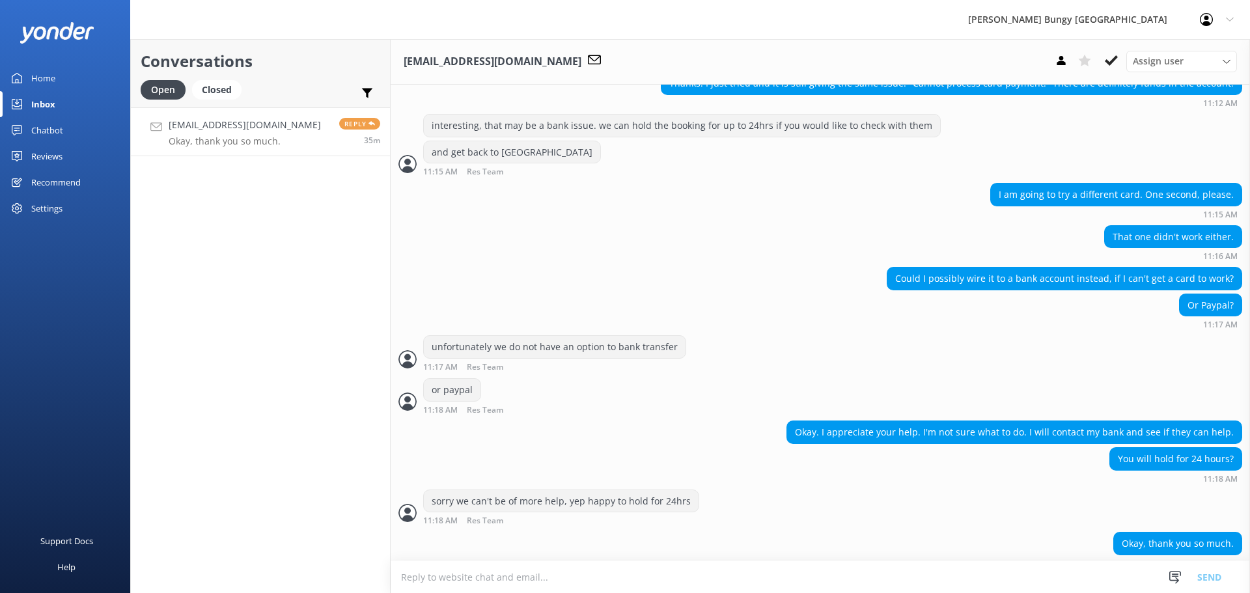
scroll to position [1706, 0]
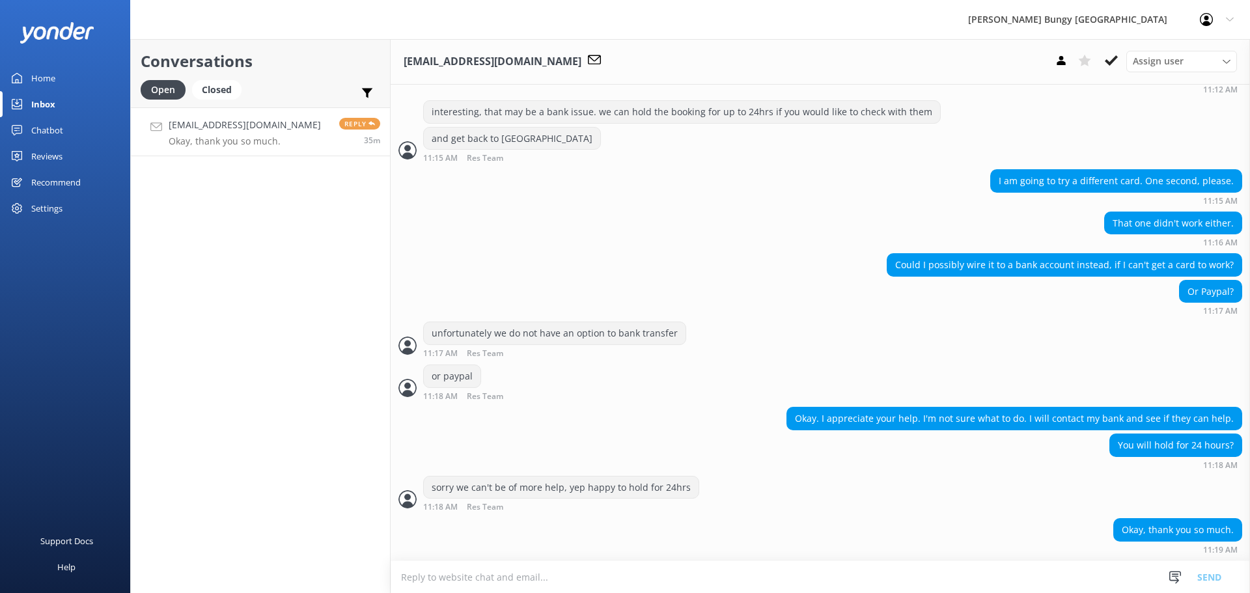
click at [296, 191] on div "Conversations Open Closed Important Assigned to me Unassigned Lauragisi@gmail.c…" at bounding box center [260, 316] width 260 height 554
click at [176, 218] on div "Conversations Open Closed Important Assigned to me Unassigned Lauragisi@gmail.c…" at bounding box center [260, 316] width 260 height 554
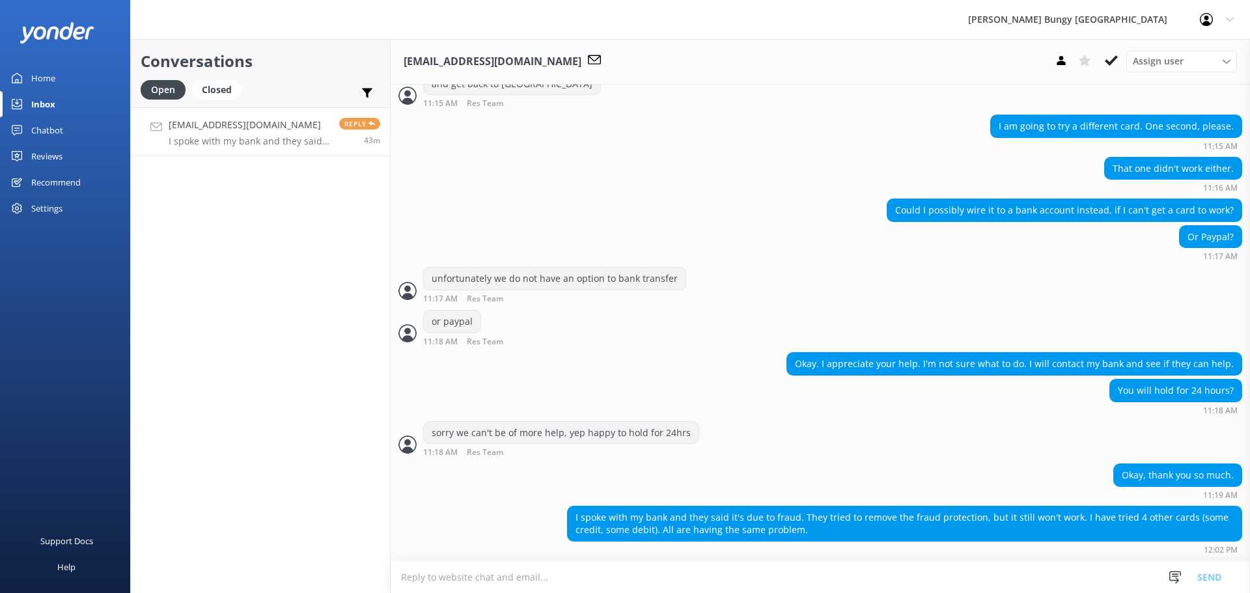
scroll to position [1760, 0]
click at [767, 585] on textarea at bounding box center [821, 577] width 860 height 32
click at [850, 483] on div "Okay, thank you so much. 11:19 AM" at bounding box center [821, 482] width 860 height 36
click at [1022, 448] on div "sorry we can't be of more help, yep happy to hold for 24hrs 11:18 AM Res Team R…" at bounding box center [821, 439] width 860 height 36
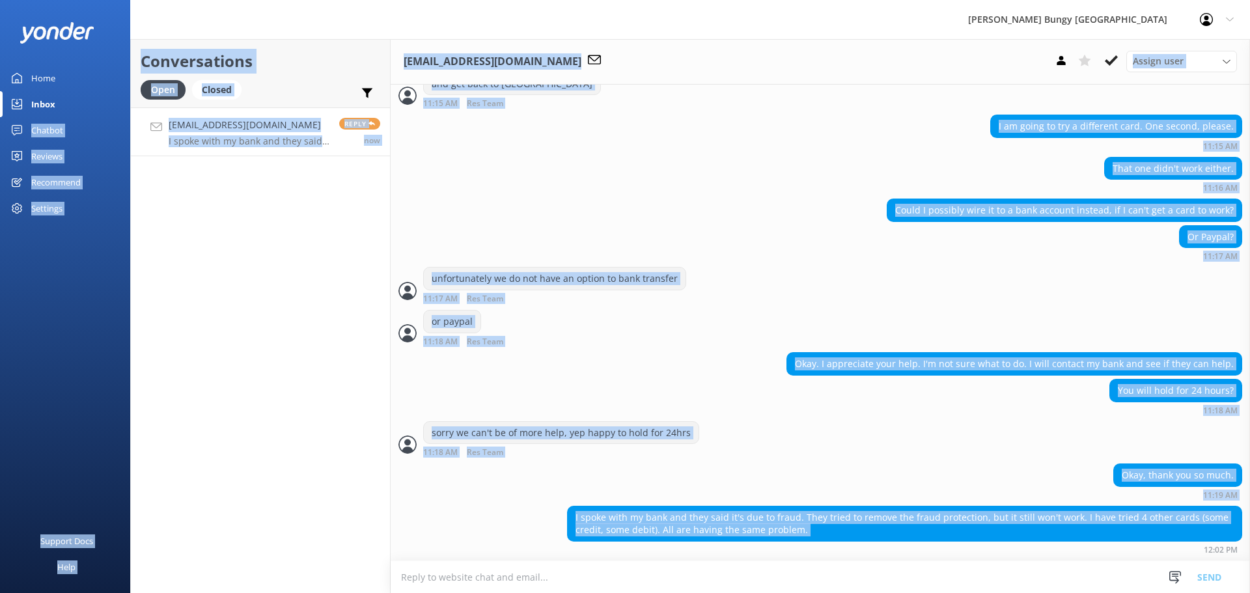
drag, startPoint x: 844, startPoint y: 546, endPoint x: 26, endPoint y: 118, distance: 923.1
click at [26, 118] on div "[PERSON_NAME] Bungy New Zealand Profile Settings Logout Home Inbox Chatbot Cont…" at bounding box center [625, 316] width 1250 height 554
click at [77, 301] on div "Support Docs Help" at bounding box center [65, 445] width 130 height 297
drag, startPoint x: 15, startPoint y: 5, endPoint x: 1250, endPoint y: 624, distance: 1382.0
click at [1250, 593] on html "[PERSON_NAME] Bungy New Zealand Profile Settings Logout Home Inbox Chatbot Cont…" at bounding box center [625, 296] width 1250 height 593
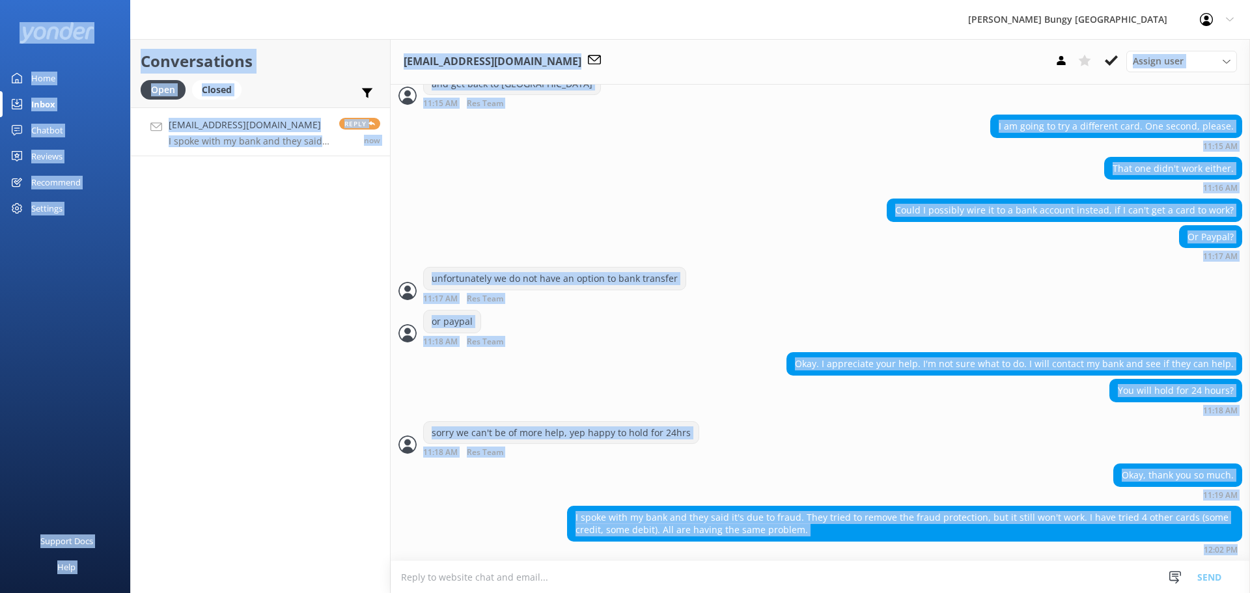
click at [294, 500] on div "Conversations Open Closed Important Assigned to me Unassigned [EMAIL_ADDRESS][D…" at bounding box center [260, 316] width 260 height 554
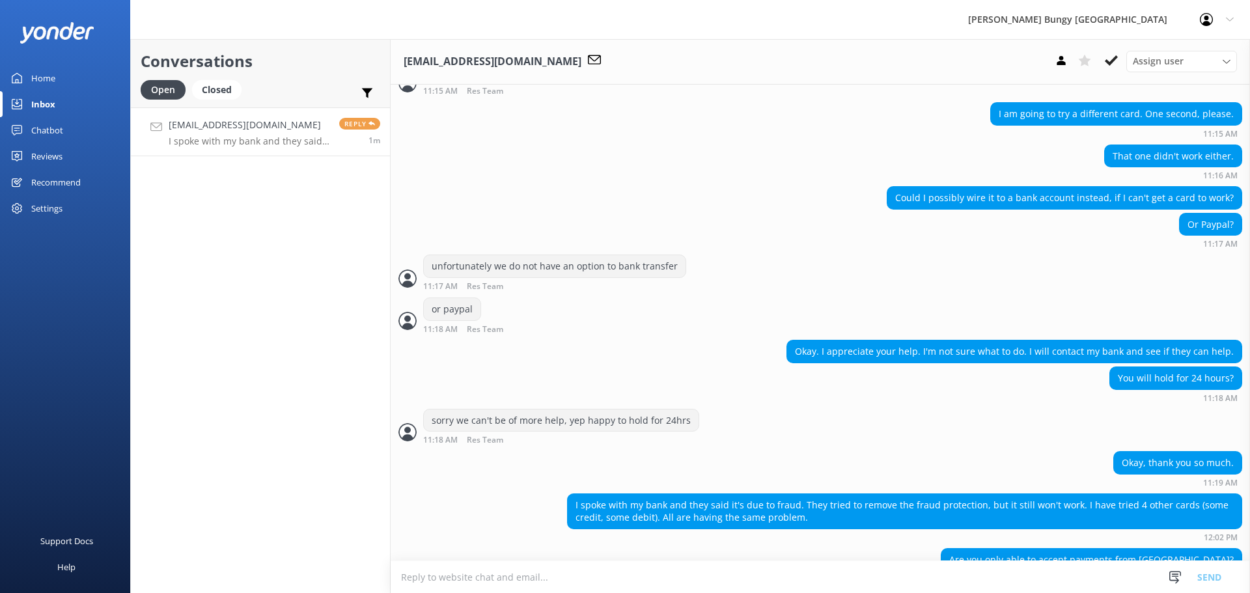
scroll to position [1803, 0]
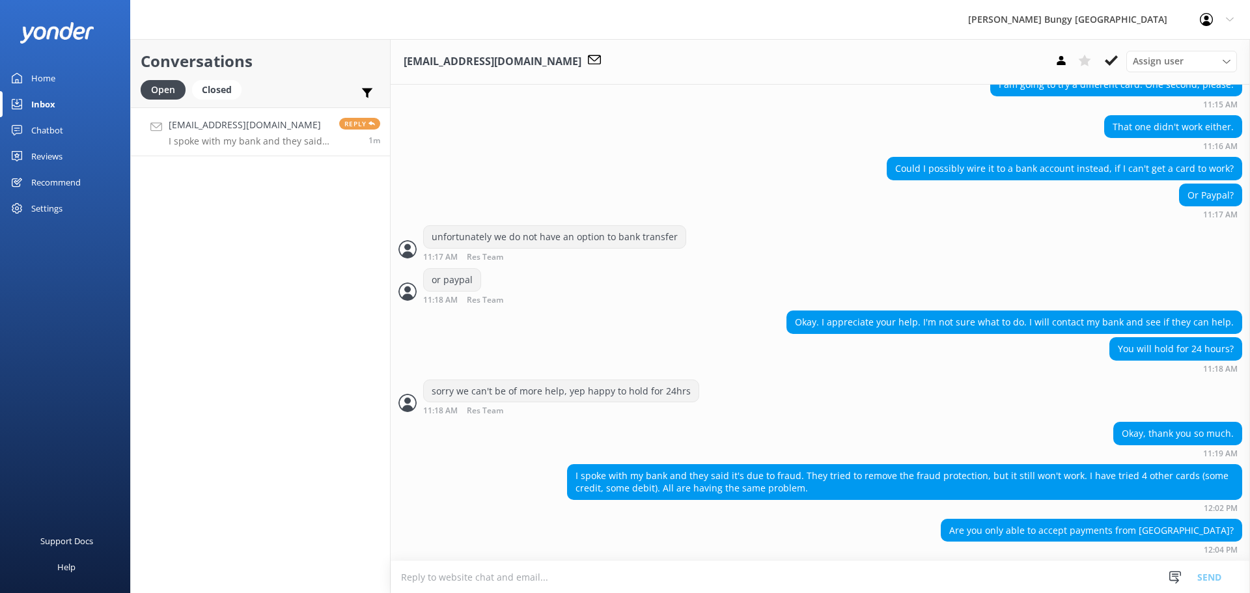
click at [1051, 350] on div "You will hold for 24 hours? 11:18 AM" at bounding box center [821, 355] width 860 height 36
click at [893, 574] on textarea at bounding box center [821, 577] width 860 height 32
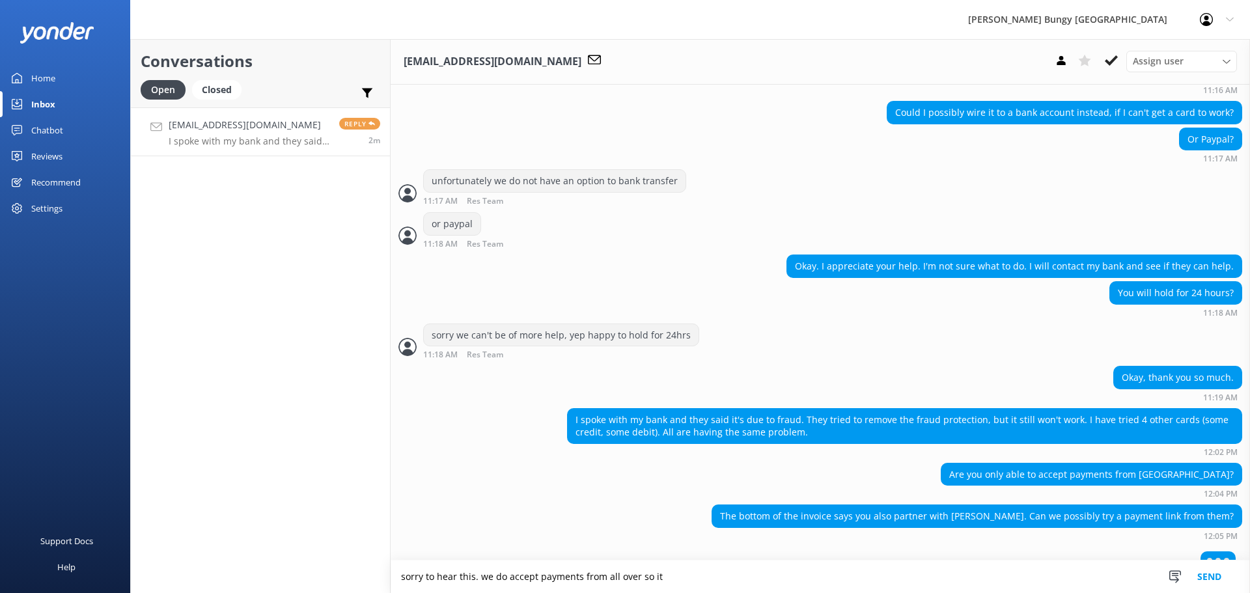
scroll to position [1876, 0]
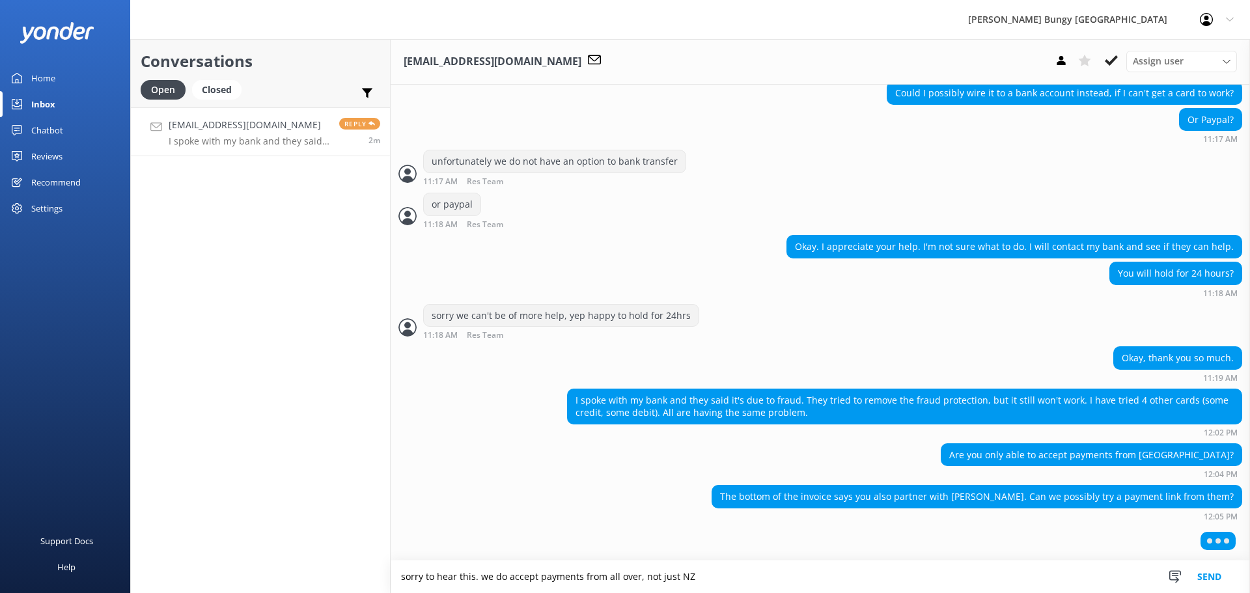
type textarea "sorry to hear this. we do accept payments from all over, not just NZ"
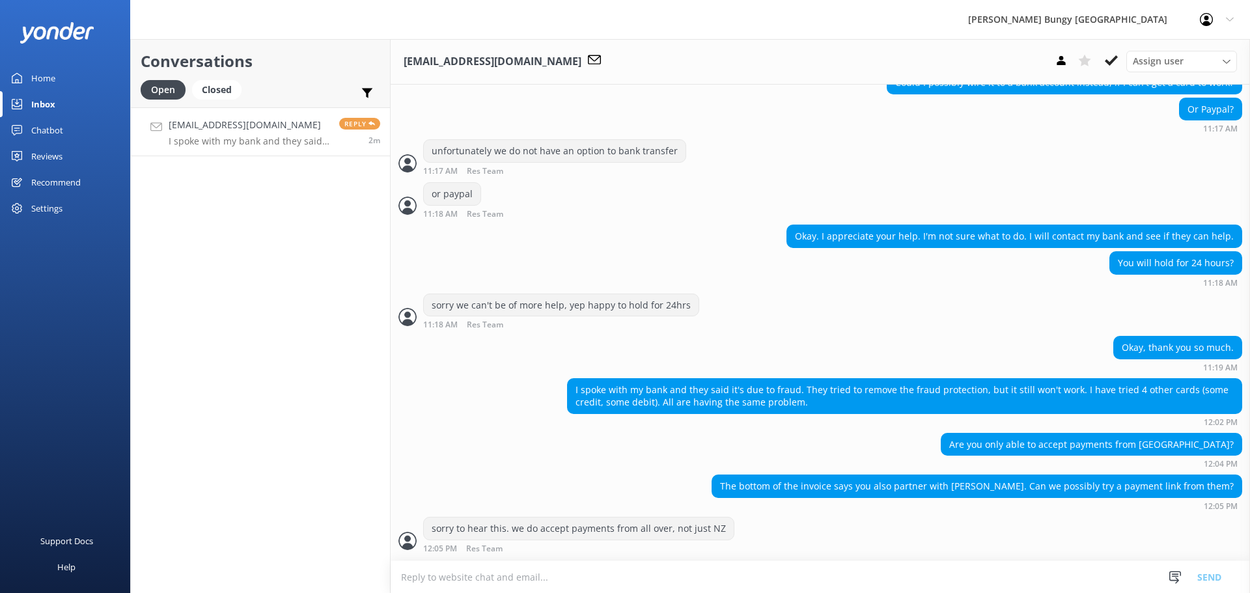
scroll to position [1918, 0]
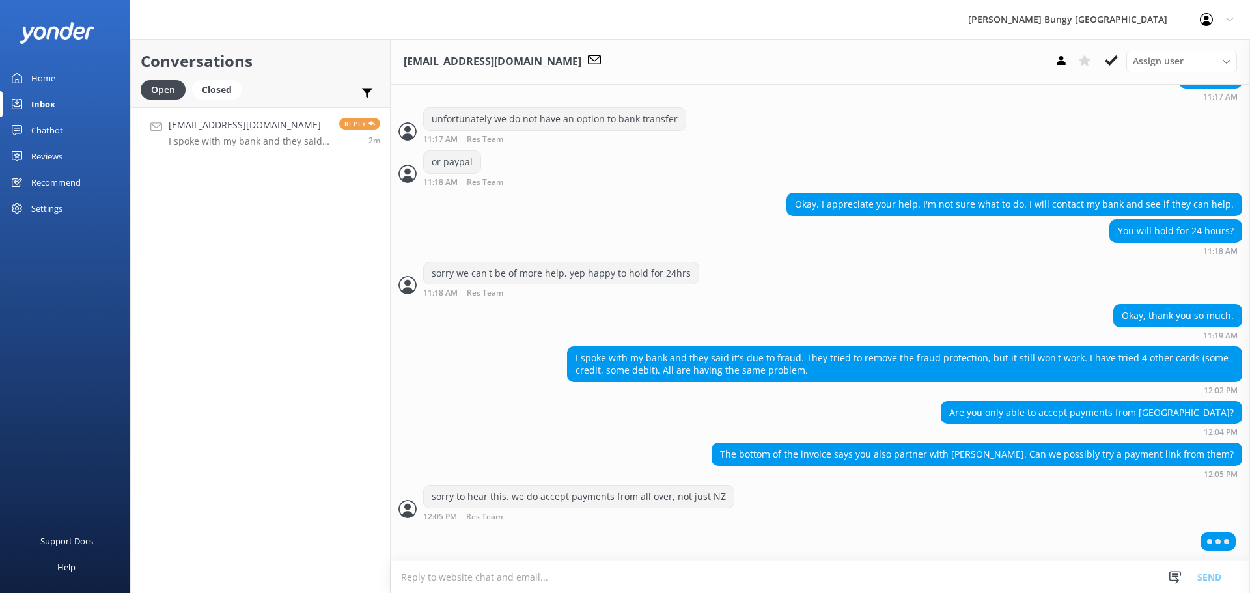
click at [688, 572] on textarea at bounding box center [821, 577] width 860 height 32
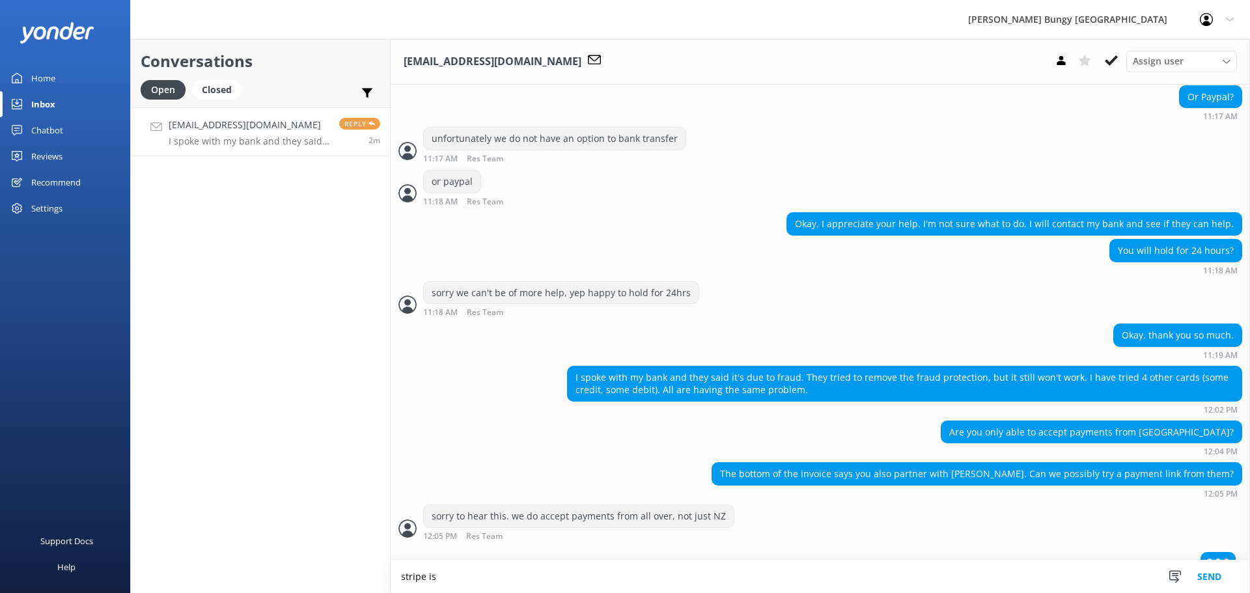
scroll to position [1919, 0]
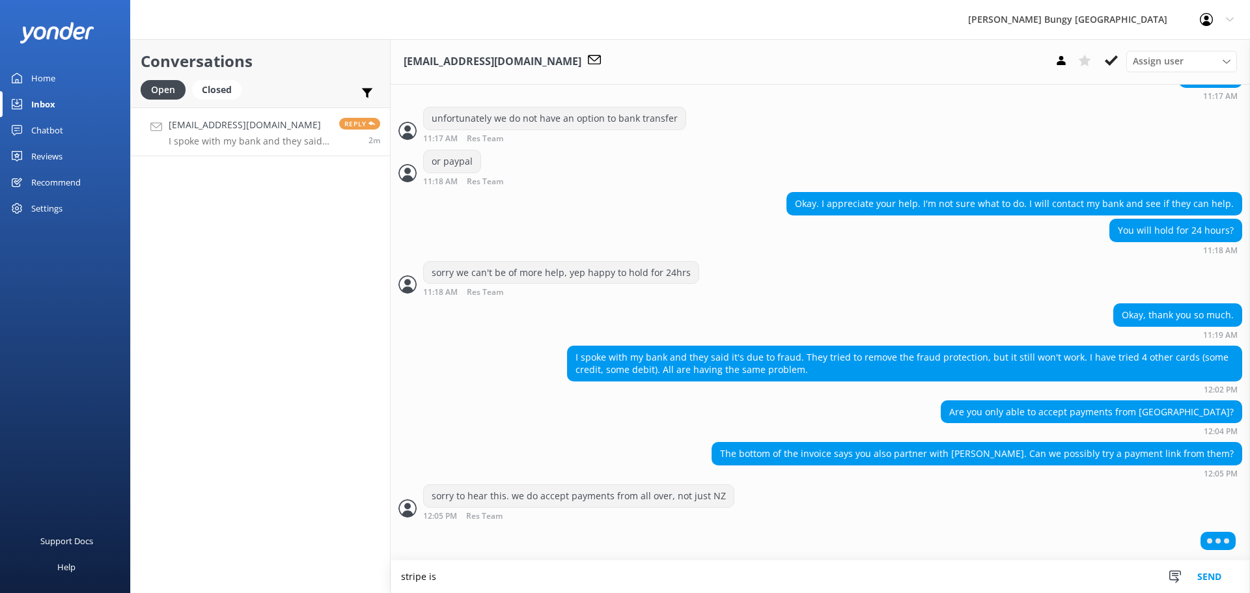
click at [688, 572] on textarea "stripe is" at bounding box center [821, 577] width 860 height 33
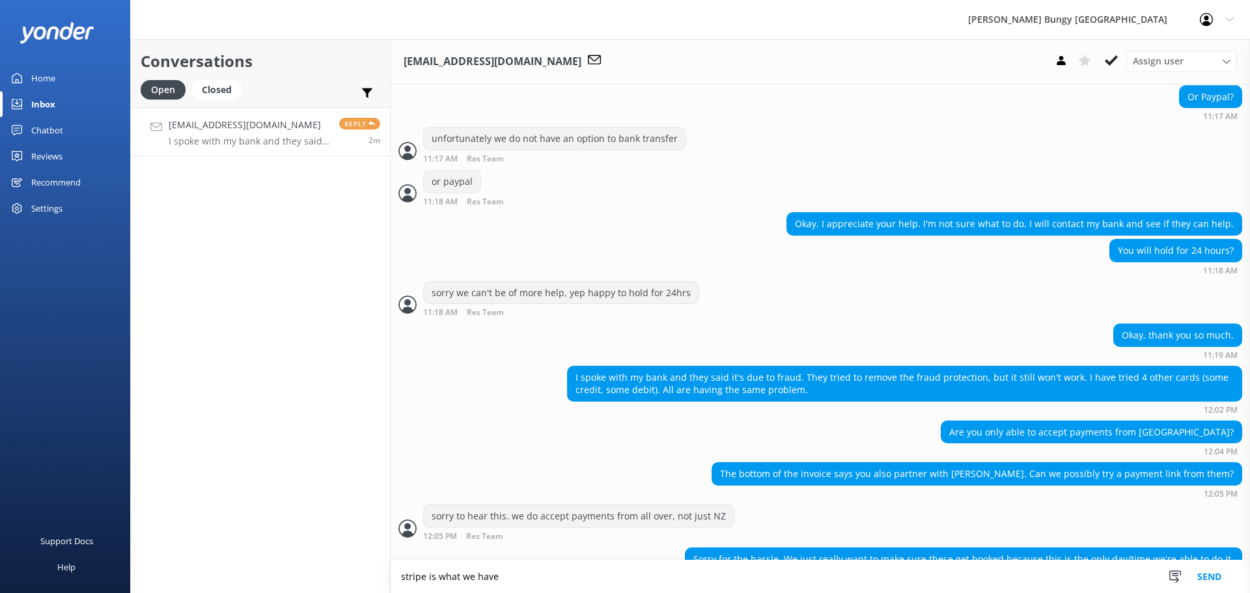
scroll to position [1930, 0]
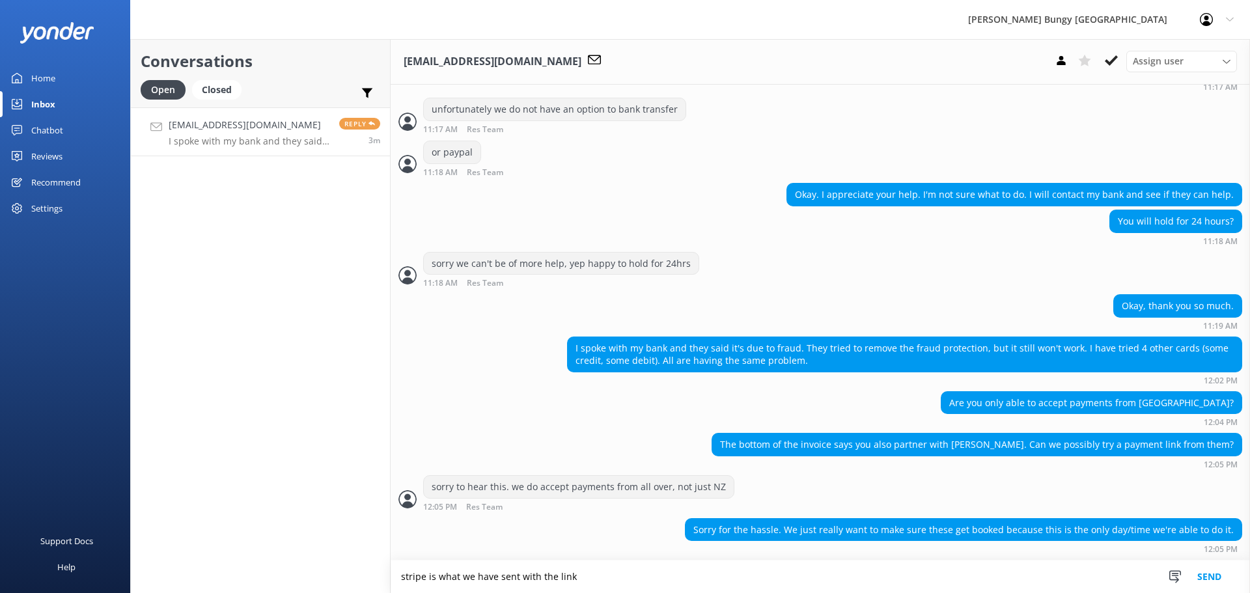
type textarea "stripe is what we have sent with the link"
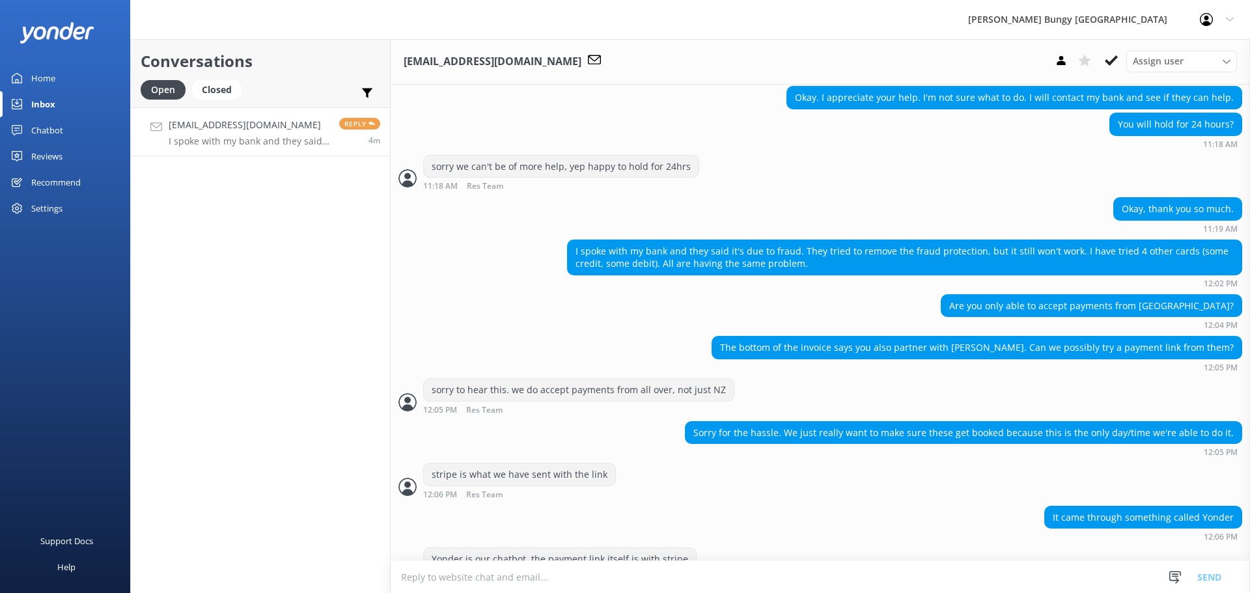
scroll to position [2057, 0]
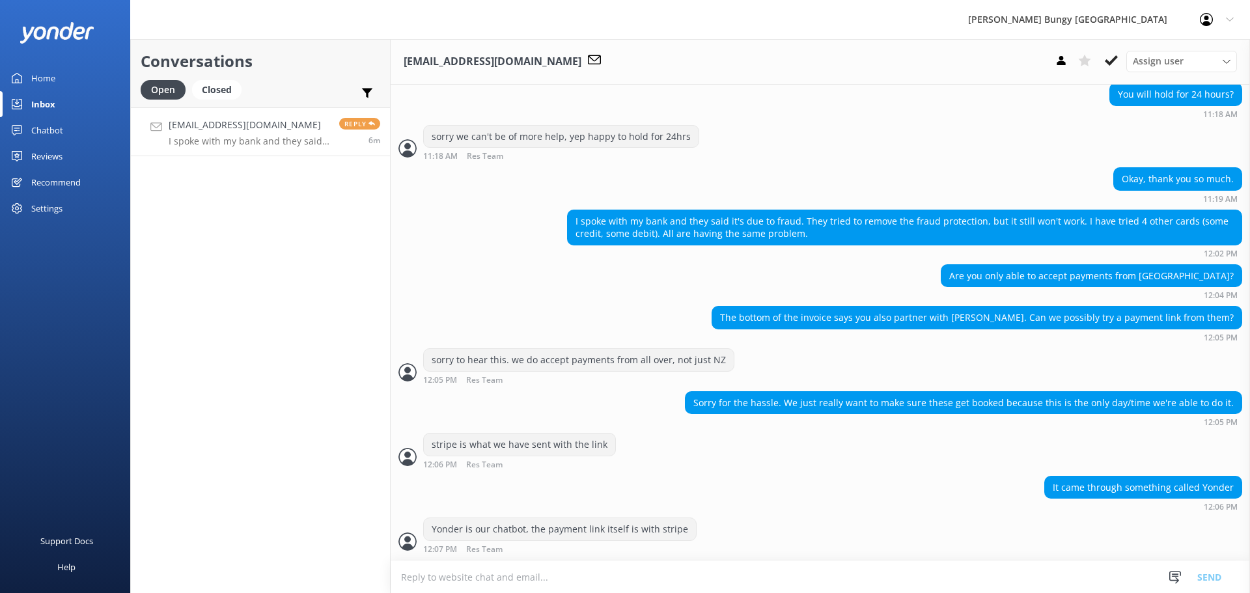
click at [1043, 571] on textarea at bounding box center [821, 577] width 860 height 32
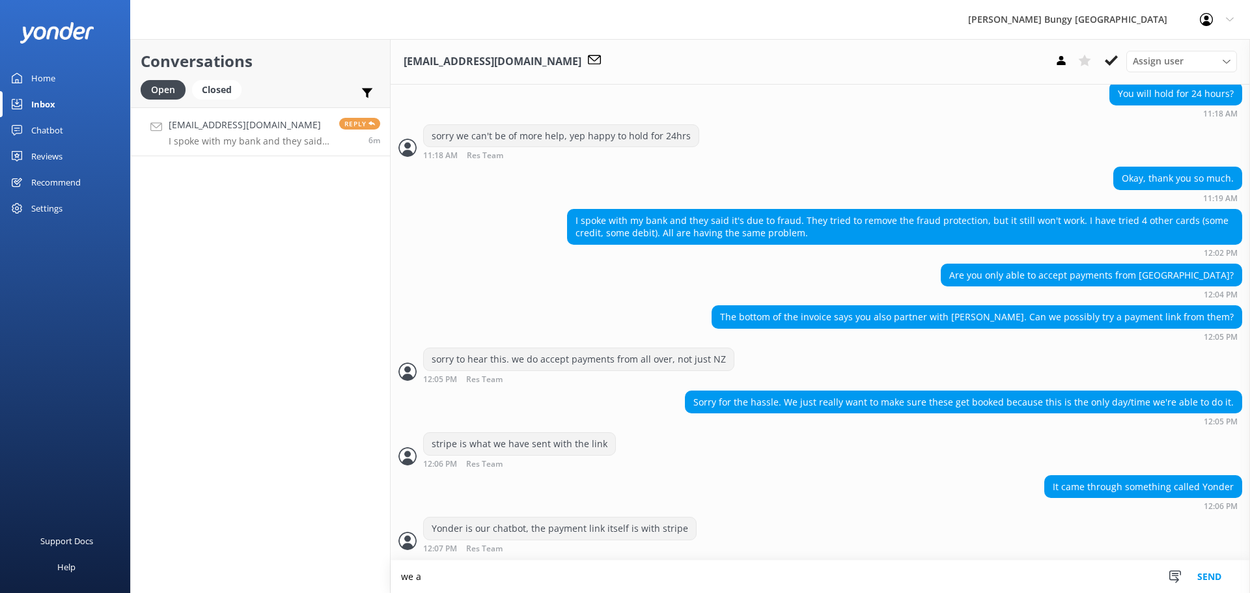
scroll to position [2057, 0]
type textarea "is there another card from one of the other participants that can be used?"
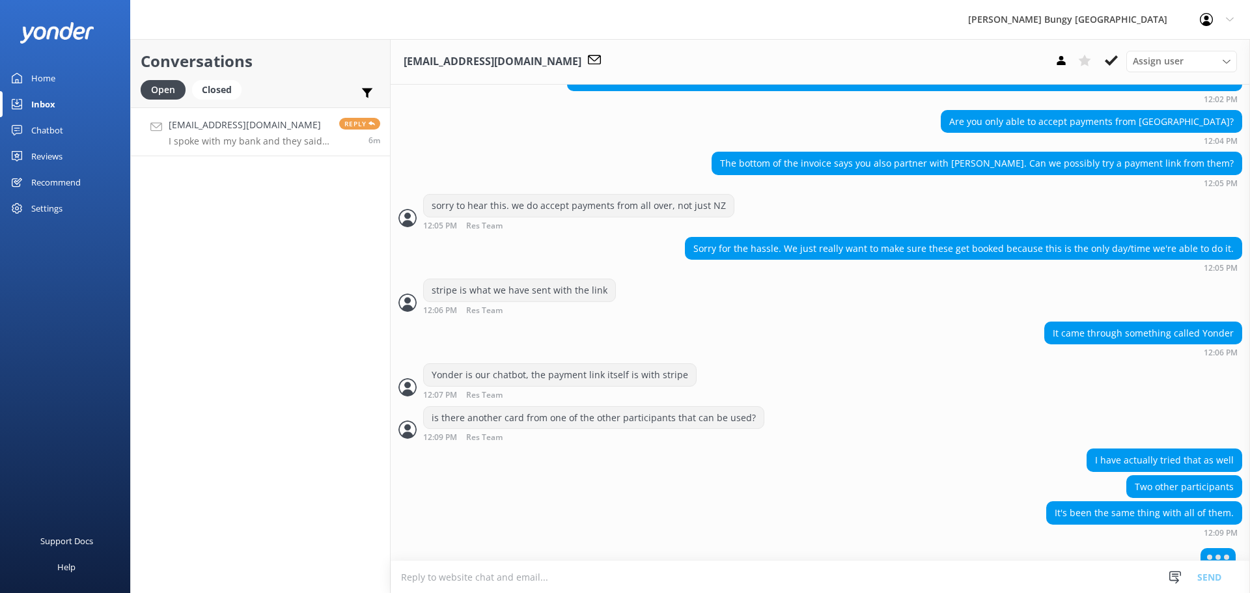
scroll to position [2225, 0]
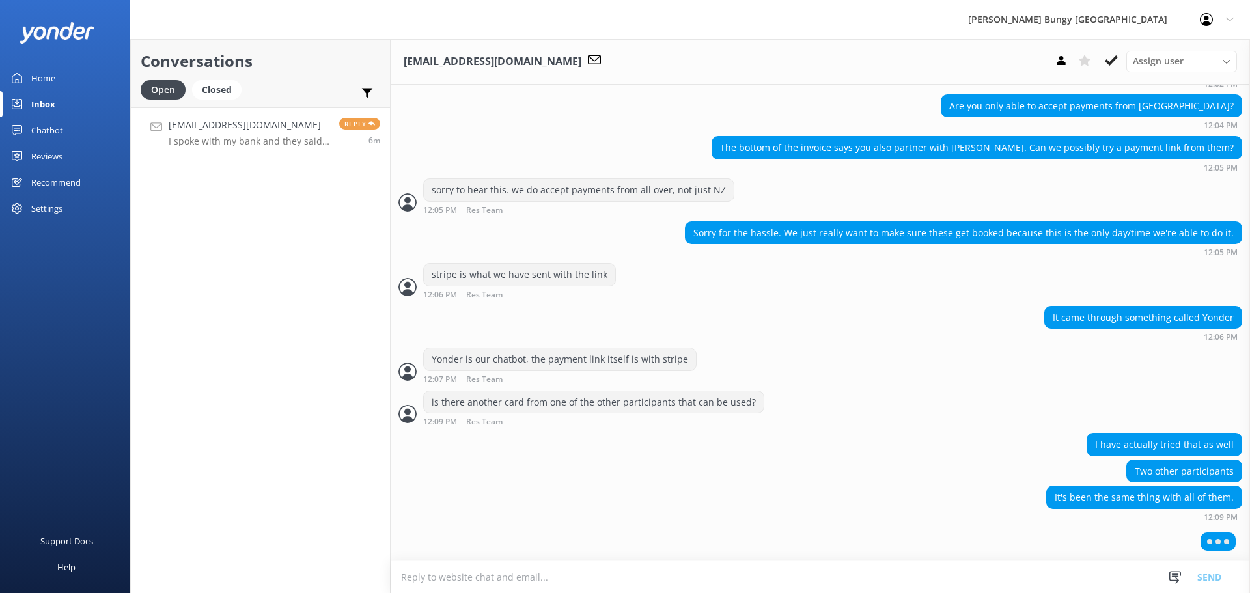
click at [914, 582] on textarea at bounding box center [821, 577] width 860 height 32
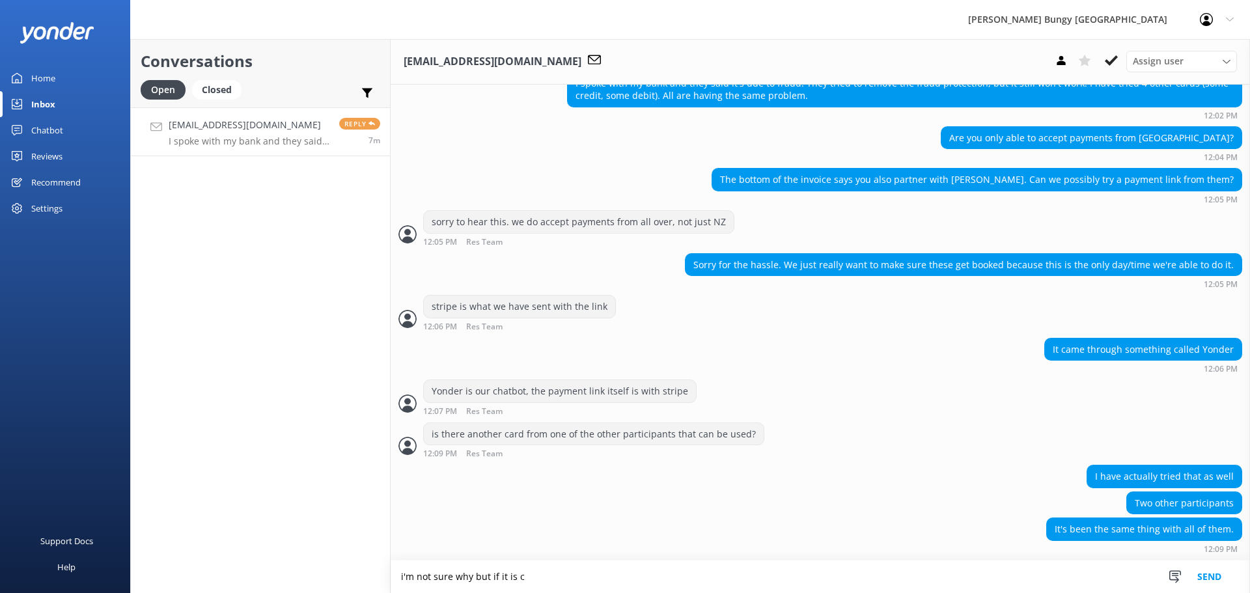
scroll to position [2237, 0]
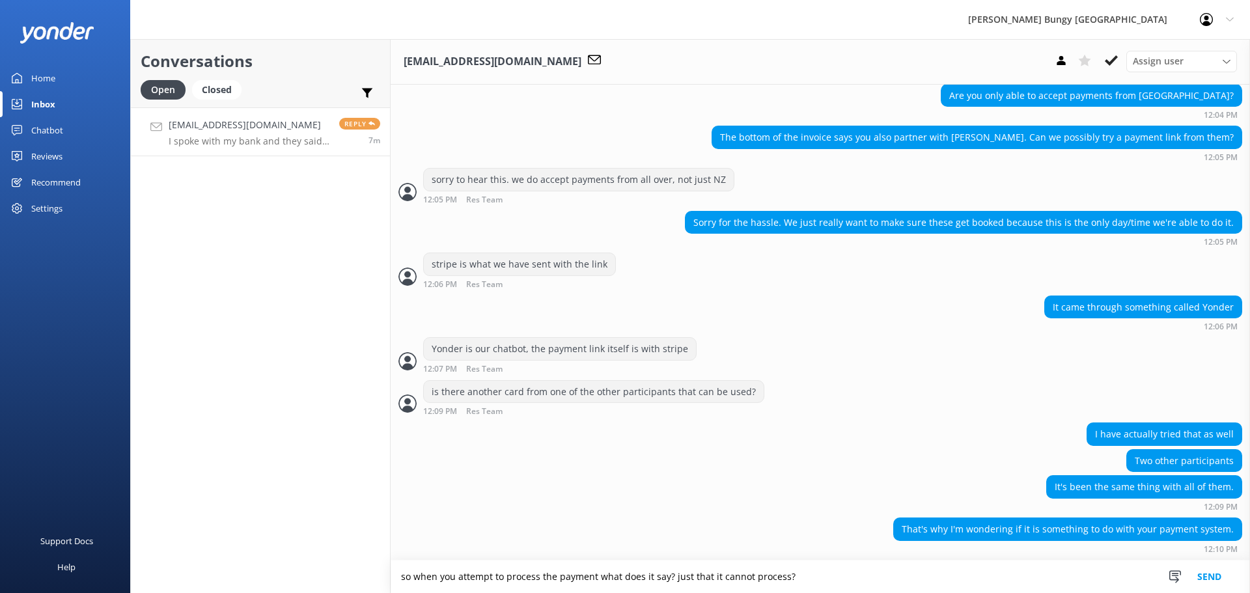
type textarea "so when you attempt to process the payment what does it say? just that it canno…"
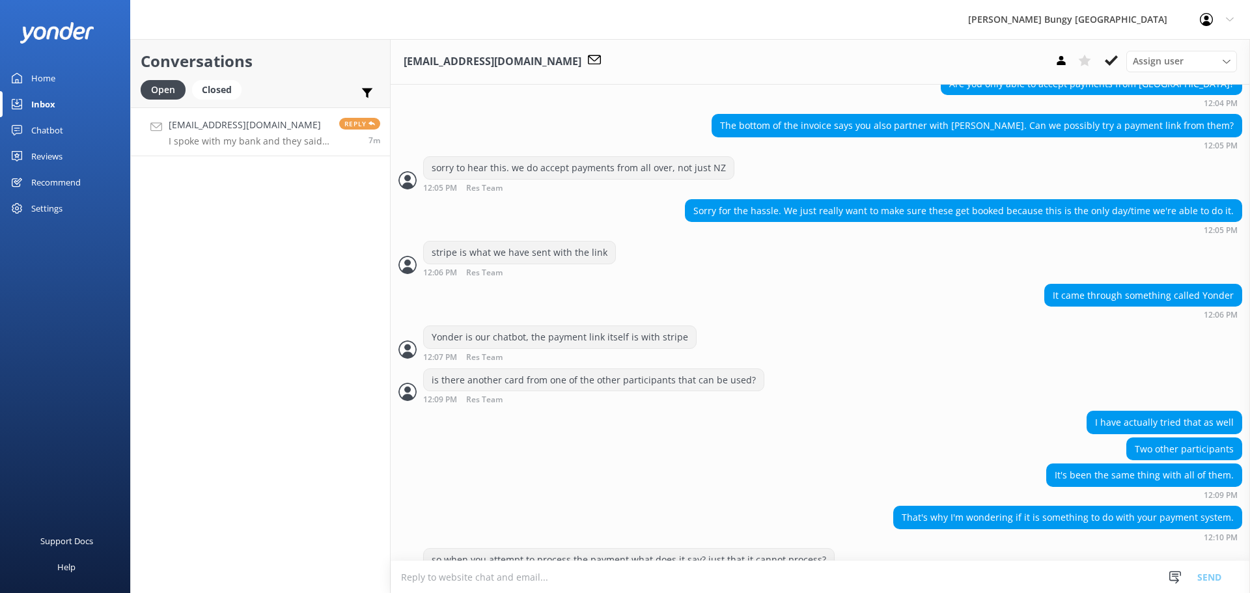
scroll to position [2279, 0]
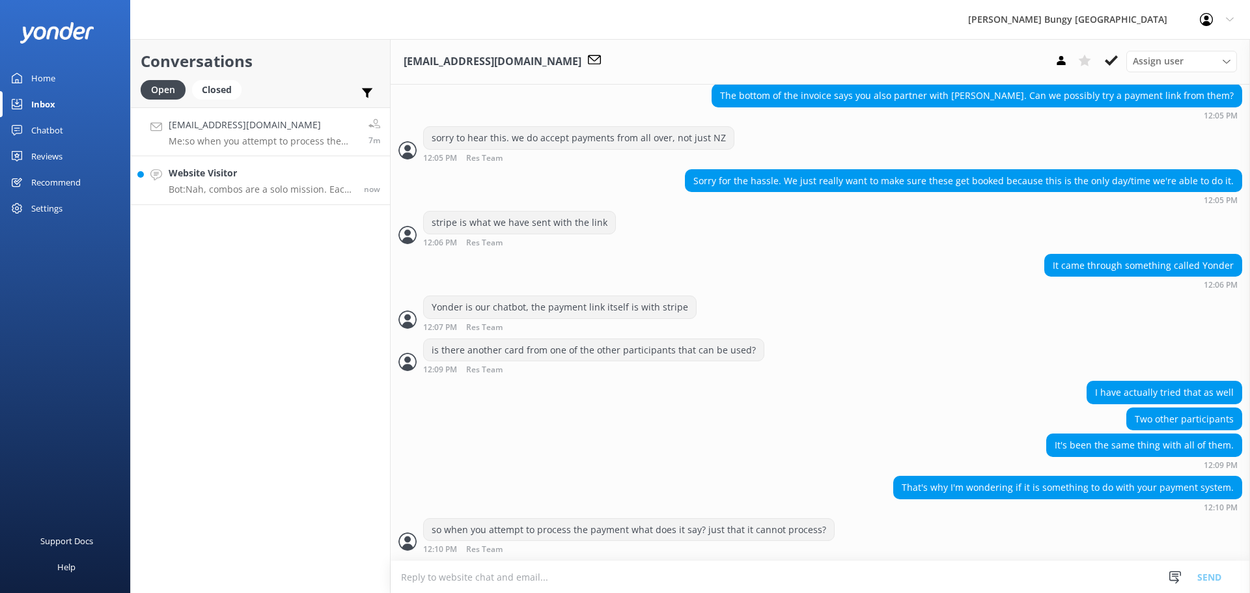
click at [231, 188] on p "Bot: Nah, combos are a solo mission. Each combo is for one person only and can'…" at bounding box center [262, 190] width 186 height 12
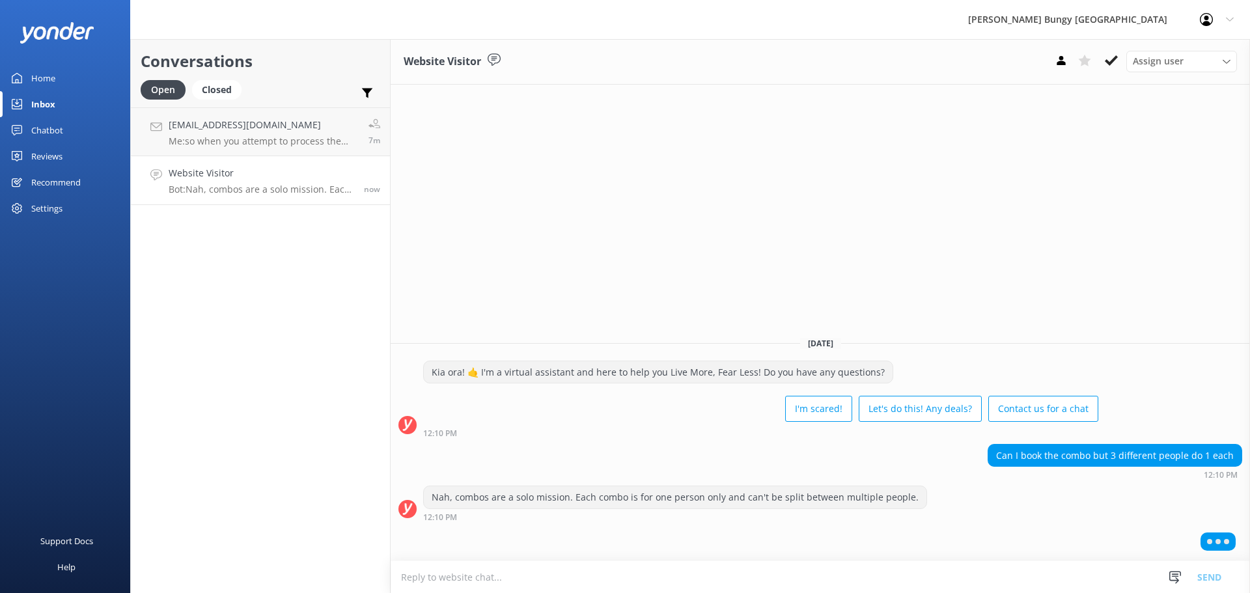
click at [1074, 569] on textarea at bounding box center [821, 577] width 860 height 32
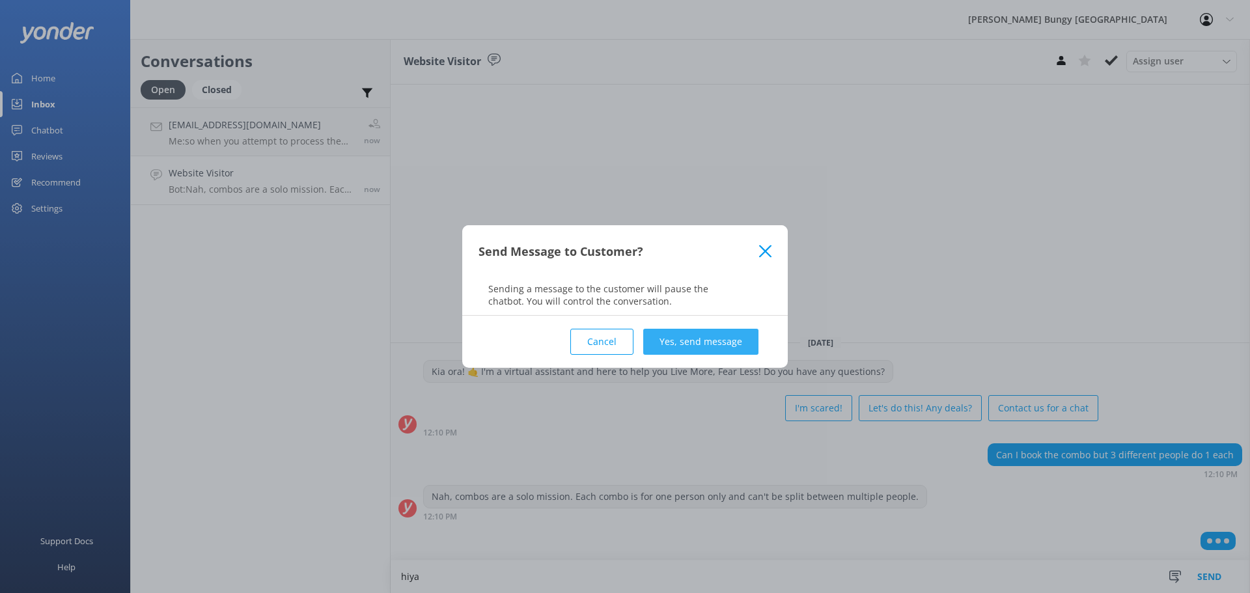
type textarea "hiya"
click at [734, 343] on button "Yes, send message" at bounding box center [700, 342] width 115 height 26
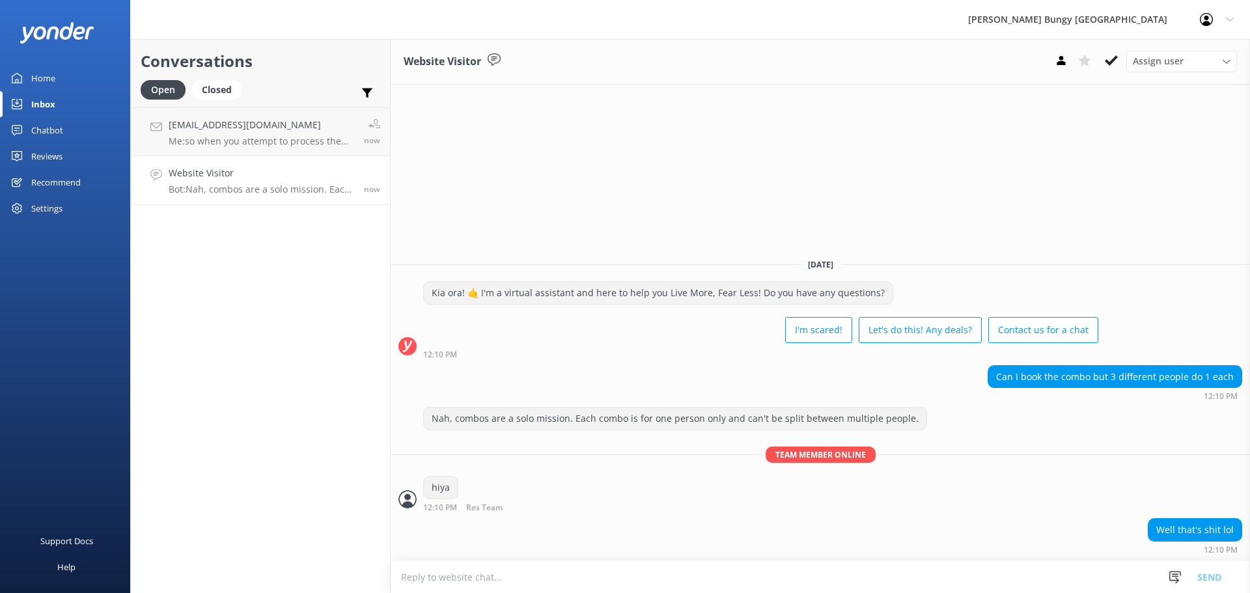
click at [641, 565] on textarea at bounding box center [821, 577] width 860 height 32
drag, startPoint x: 998, startPoint y: 389, endPoint x: 1220, endPoint y: 404, distance: 221.9
click at [1220, 404] on div "Can I book the combo but 3 different people do 1 each 12:10 PM" at bounding box center [821, 386] width 860 height 42
click at [1211, 417] on div "Nah, combos are a solo mission. Each combo is for one person only and can't be …" at bounding box center [821, 420] width 860 height 27
drag, startPoint x: 1125, startPoint y: 524, endPoint x: 1308, endPoint y: 561, distance: 186.9
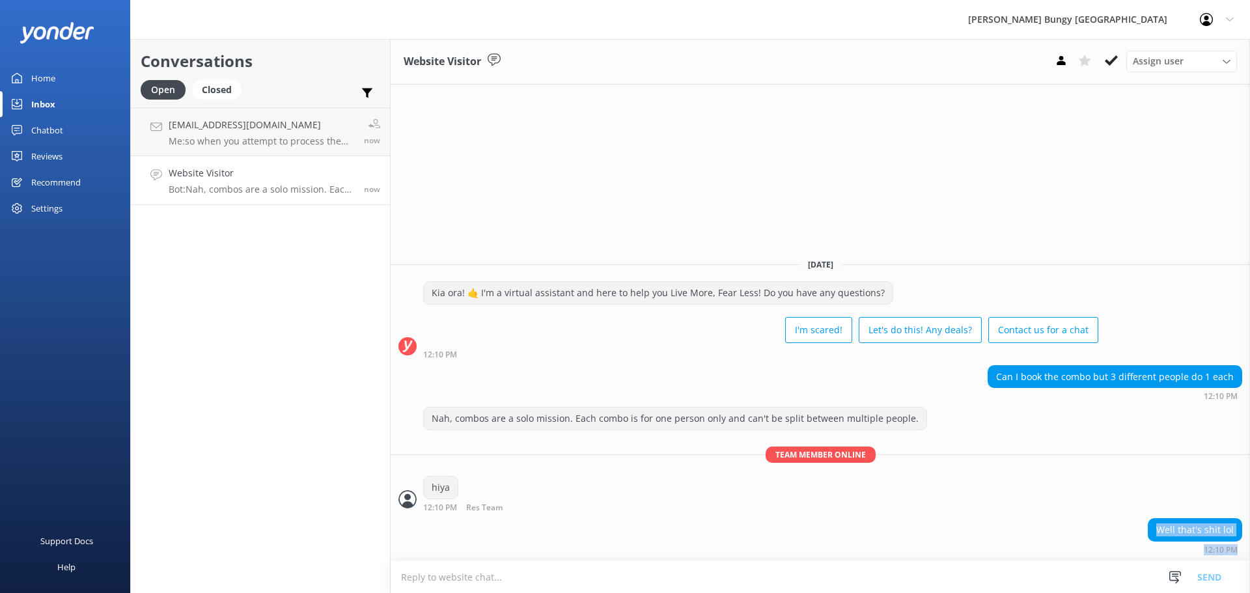
click at [1250, 561] on html "[PERSON_NAME] Bungy New Zealand Profile Settings Logout Home Inbox Chatbot Cont…" at bounding box center [625, 296] width 1250 height 593
click at [858, 531] on div "Well that's shit lol 12:10 PM" at bounding box center [821, 536] width 860 height 36
click at [322, 135] on p "Me: so when you attempt to process the payment what does it say? just that it c…" at bounding box center [262, 141] width 186 height 12
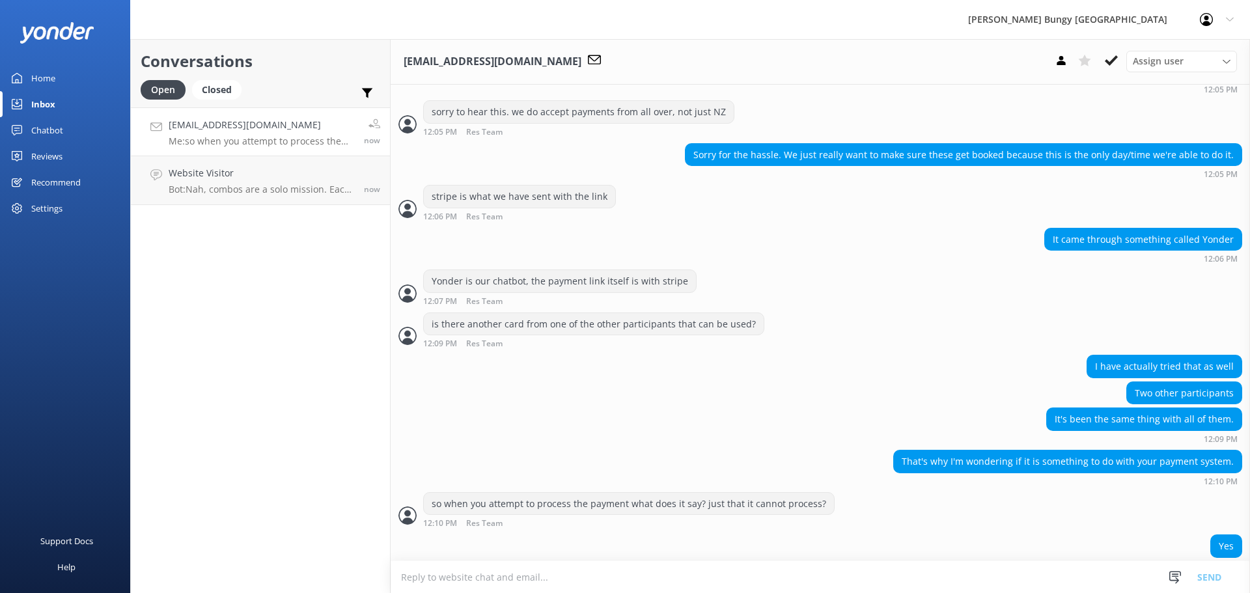
scroll to position [2321, 0]
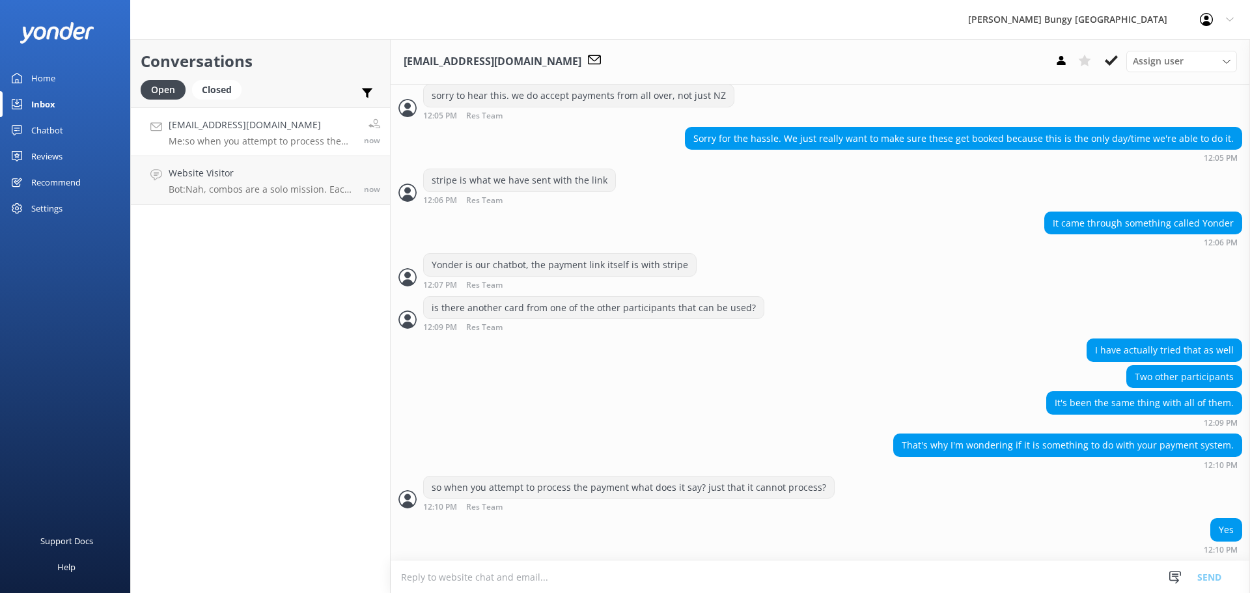
click at [281, 148] on link "[EMAIL_ADDRESS][DOMAIN_NAME] Me: so when you attempt to process the payment wha…" at bounding box center [260, 131] width 259 height 49
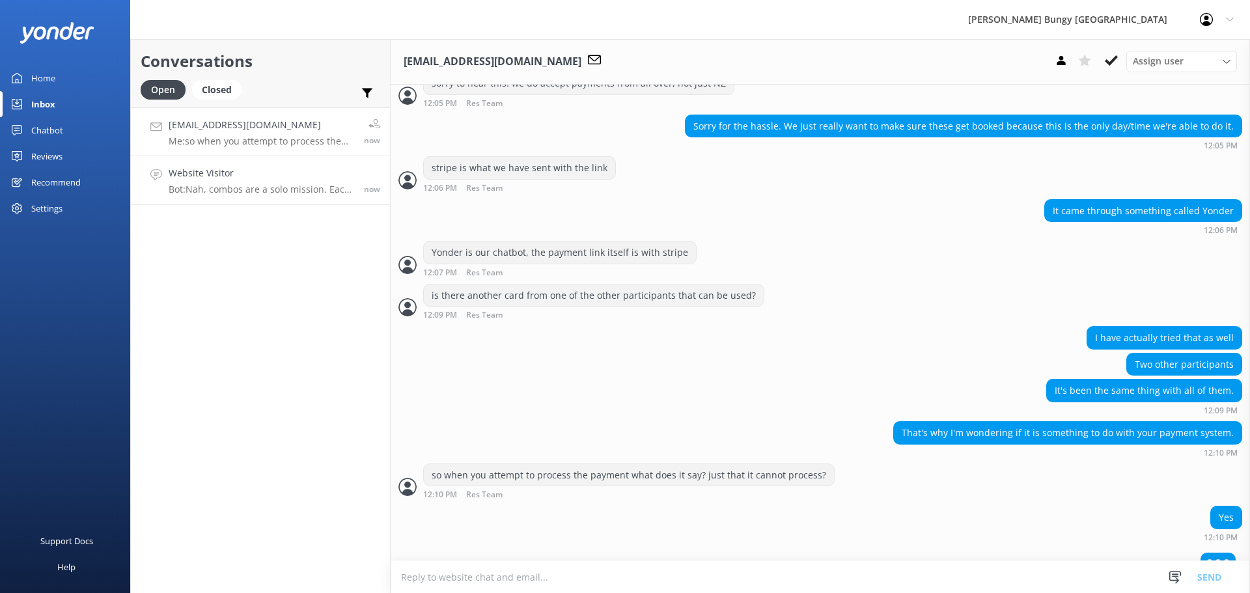
scroll to position [2352, 0]
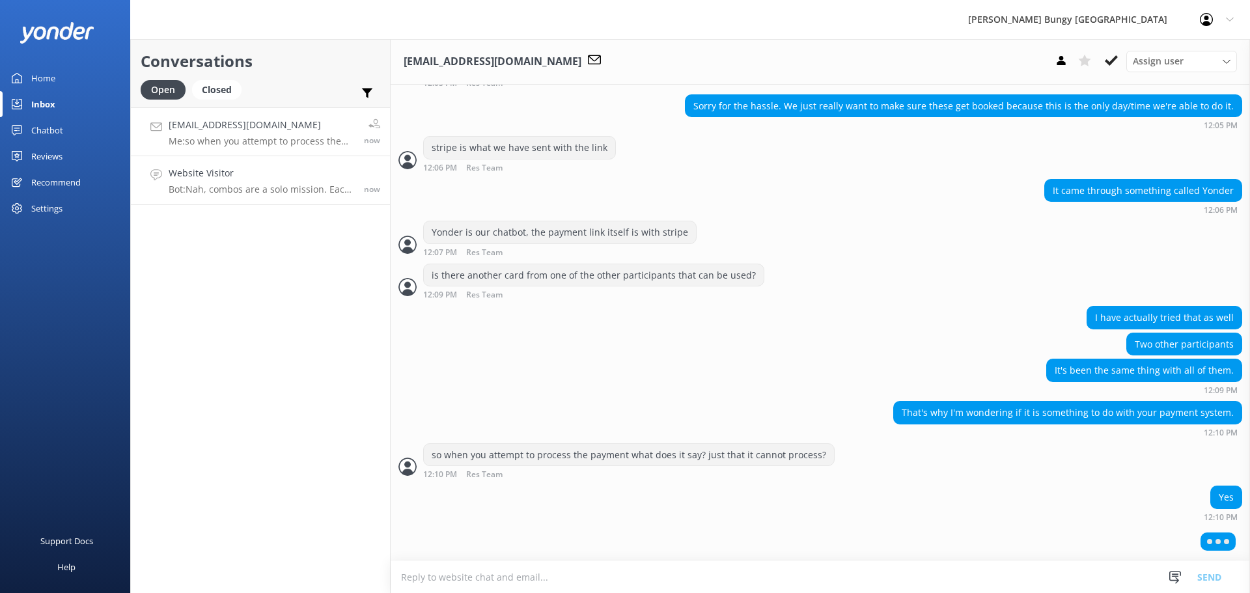
click at [244, 175] on h4 "Website Visitor" at bounding box center [262, 173] width 186 height 14
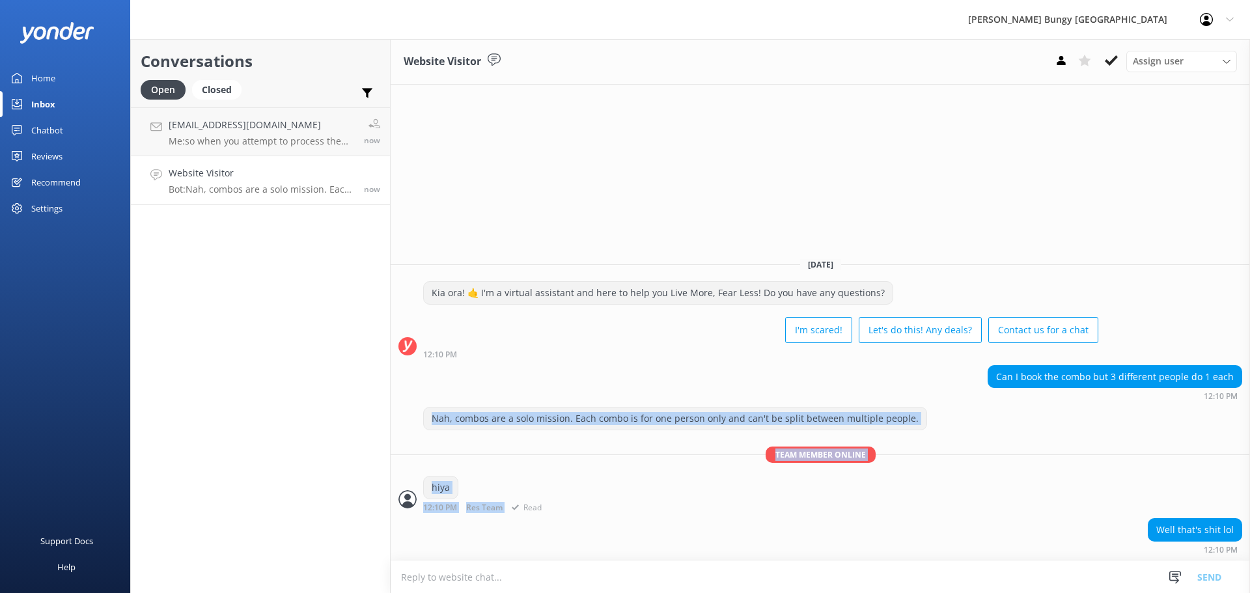
drag, startPoint x: 407, startPoint y: 421, endPoint x: 953, endPoint y: 475, distance: 549.1
click at [953, 475] on div "Nah, combos are a solo mission. Each combo is for one person only and can't be …" at bounding box center [821, 462] width 860 height 111
click at [953, 476] on div "hiya 12:10 PM Res Team Read" at bounding box center [821, 494] width 860 height 36
drag, startPoint x: 851, startPoint y: 506, endPoint x: 421, endPoint y: 421, distance: 438.7
click at [421, 421] on div "Nah, combos are a solo mission. Each combo is for one person only and can't be …" at bounding box center [821, 462] width 860 height 111
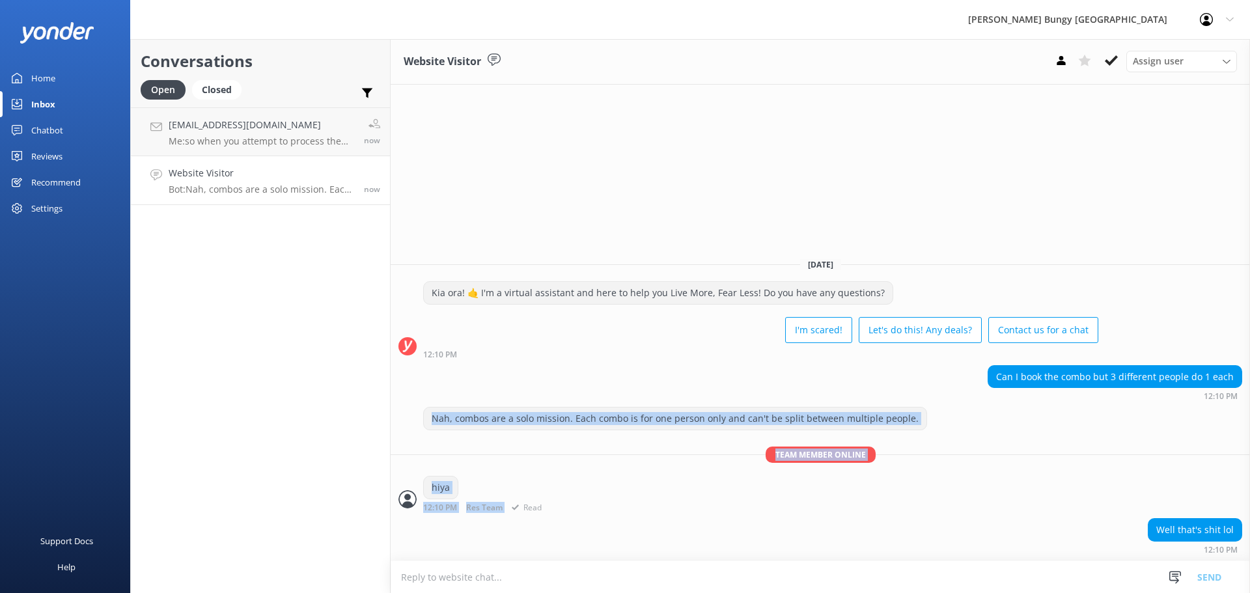
click at [421, 421] on div "Nah, combos are a solo mission. Each combo is for one person only and can't be …" at bounding box center [821, 420] width 860 height 27
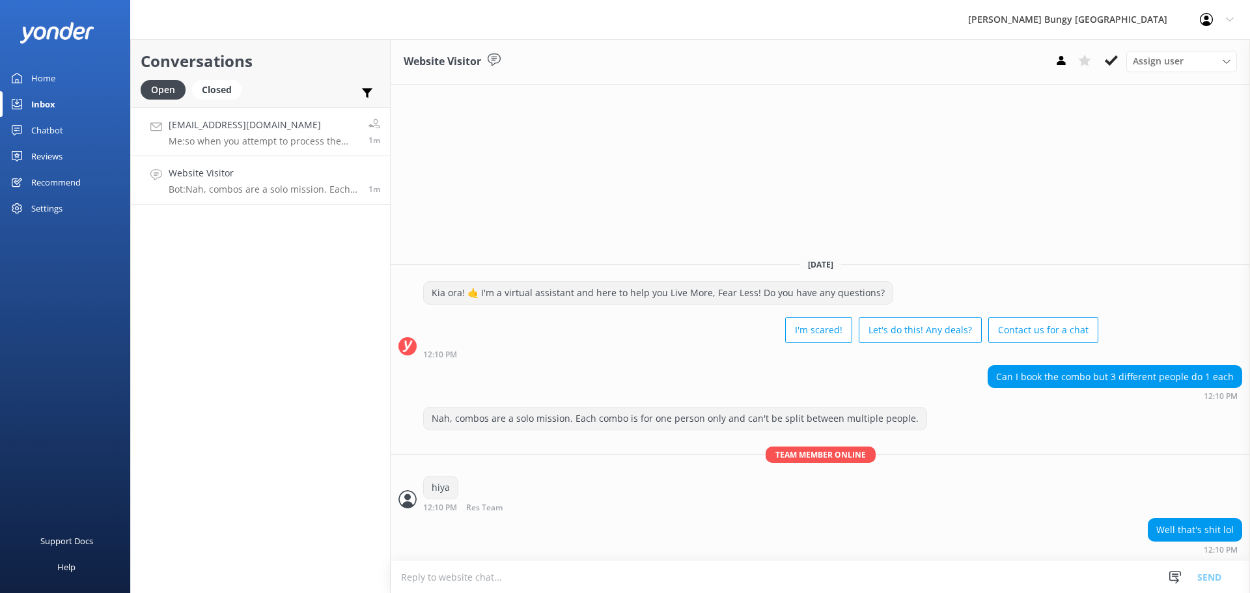
click at [307, 125] on h4 "[EMAIL_ADDRESS][DOMAIN_NAME]" at bounding box center [264, 125] width 190 height 14
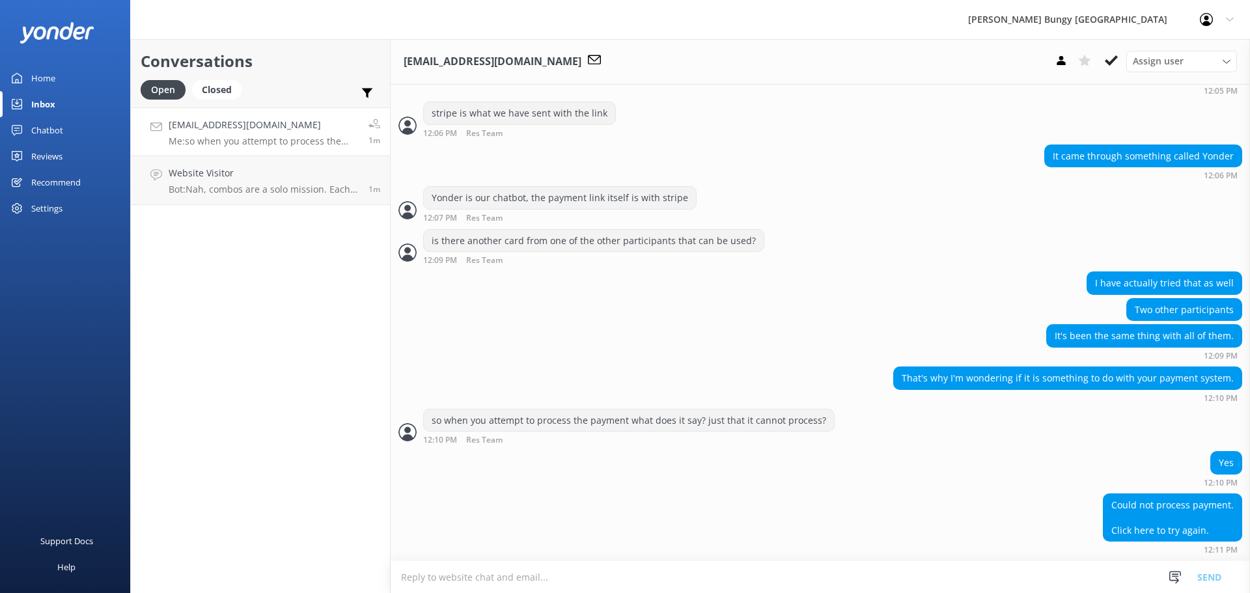
scroll to position [2389, 0]
click at [853, 583] on textarea at bounding box center [821, 577] width 860 height 32
click at [845, 554] on div "Could not process payment. Click here to try again. 12:11 PM" at bounding box center [821, 524] width 860 height 61
click at [843, 573] on textarea at bounding box center [821, 577] width 860 height 32
click at [844, 574] on textarea at bounding box center [821, 577] width 860 height 32
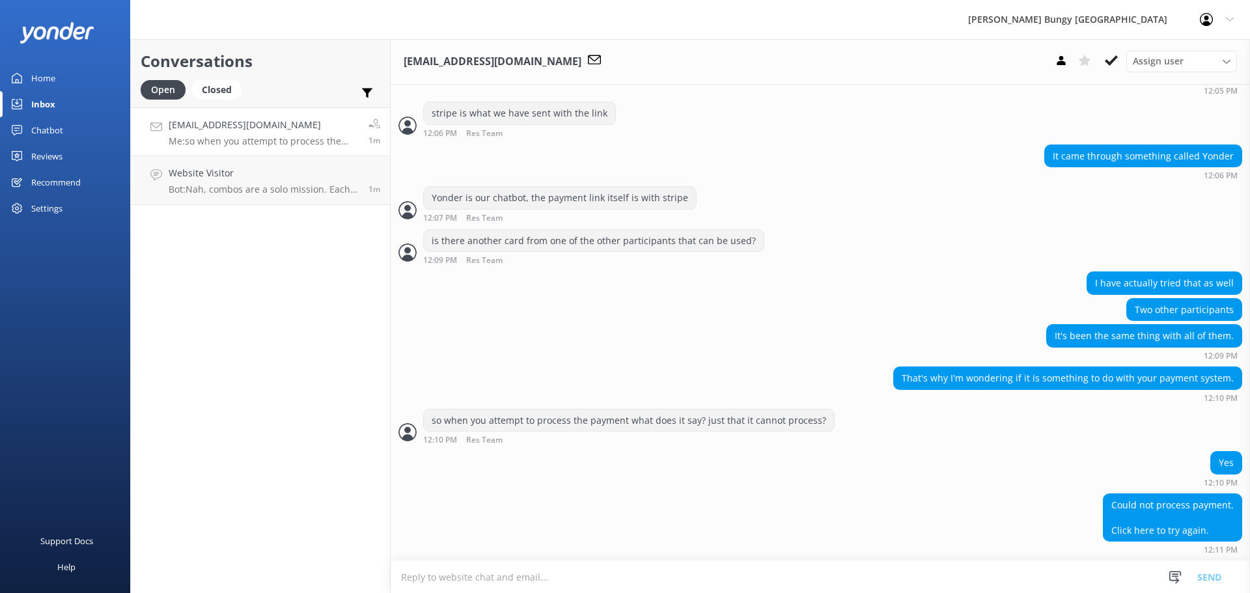
click at [844, 574] on textarea at bounding box center [821, 577] width 860 height 32
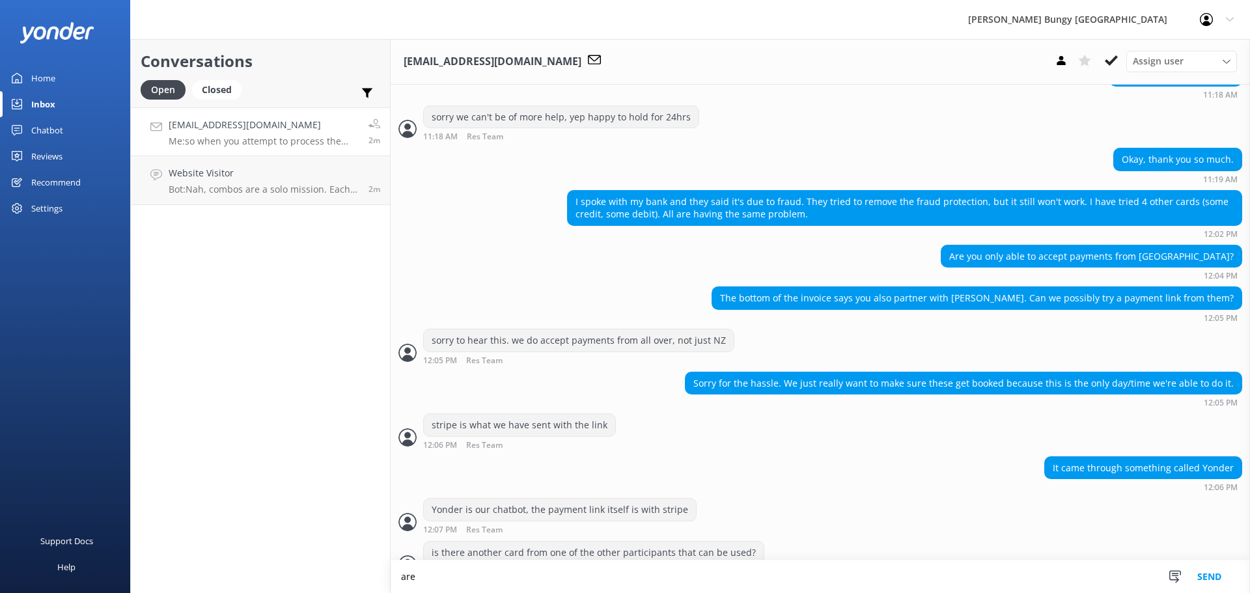
scroll to position [2389, 0]
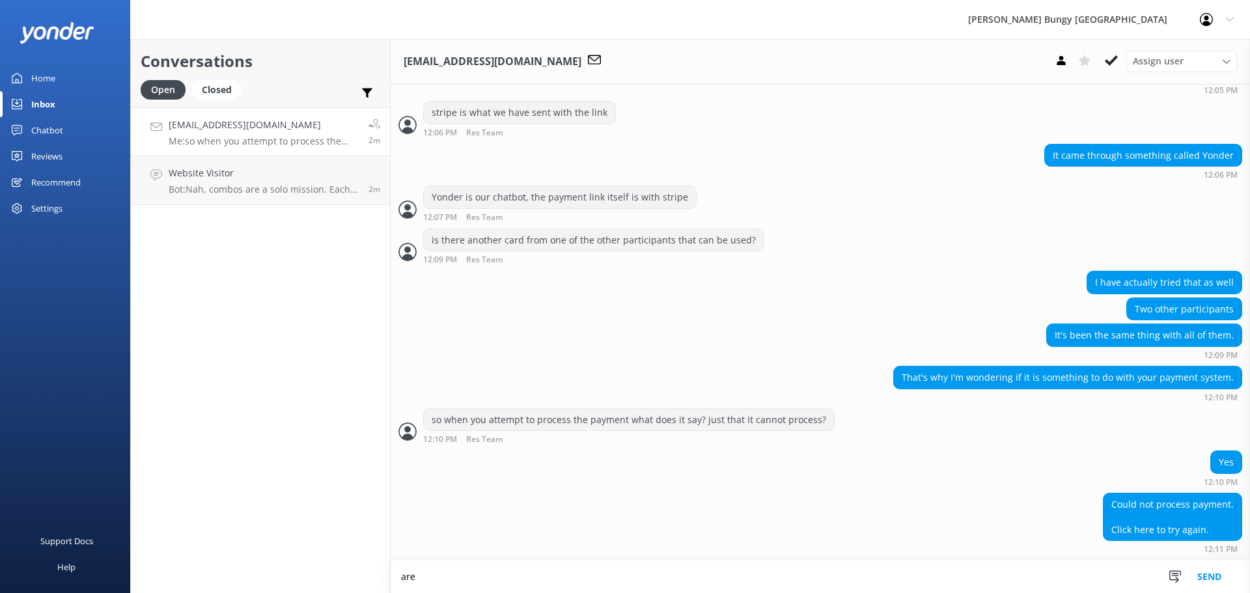
click at [824, 588] on textarea "are" at bounding box center [821, 577] width 860 height 33
type textarea "a"
type textarea "we can try making the payment over phone? otherwise i"
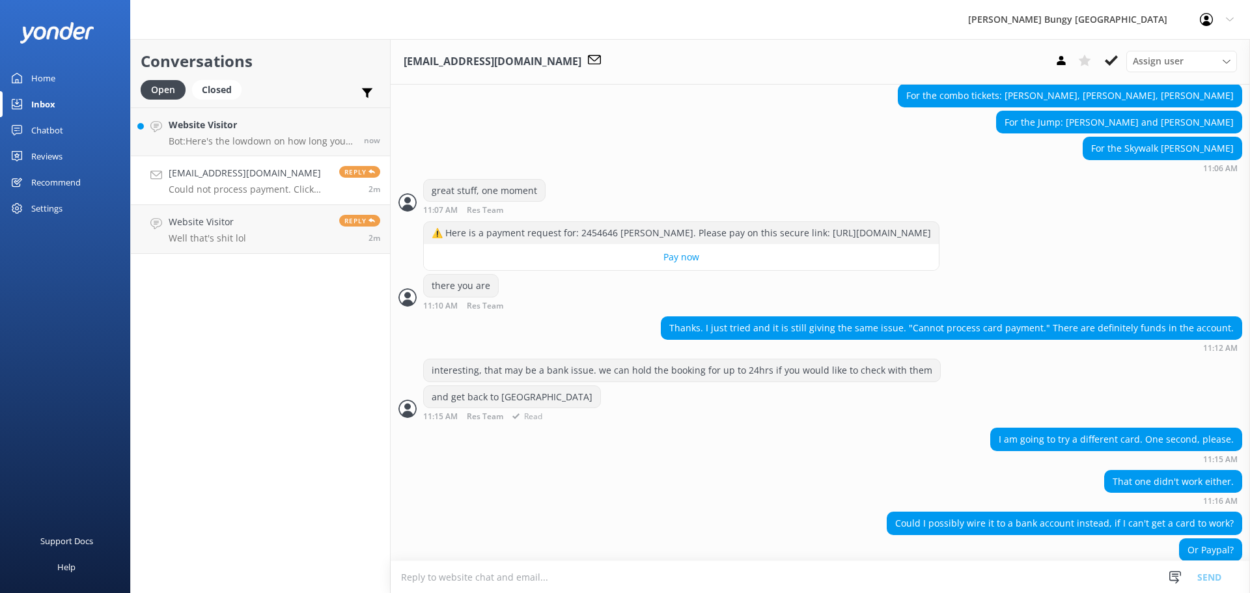
scroll to position [1412, 0]
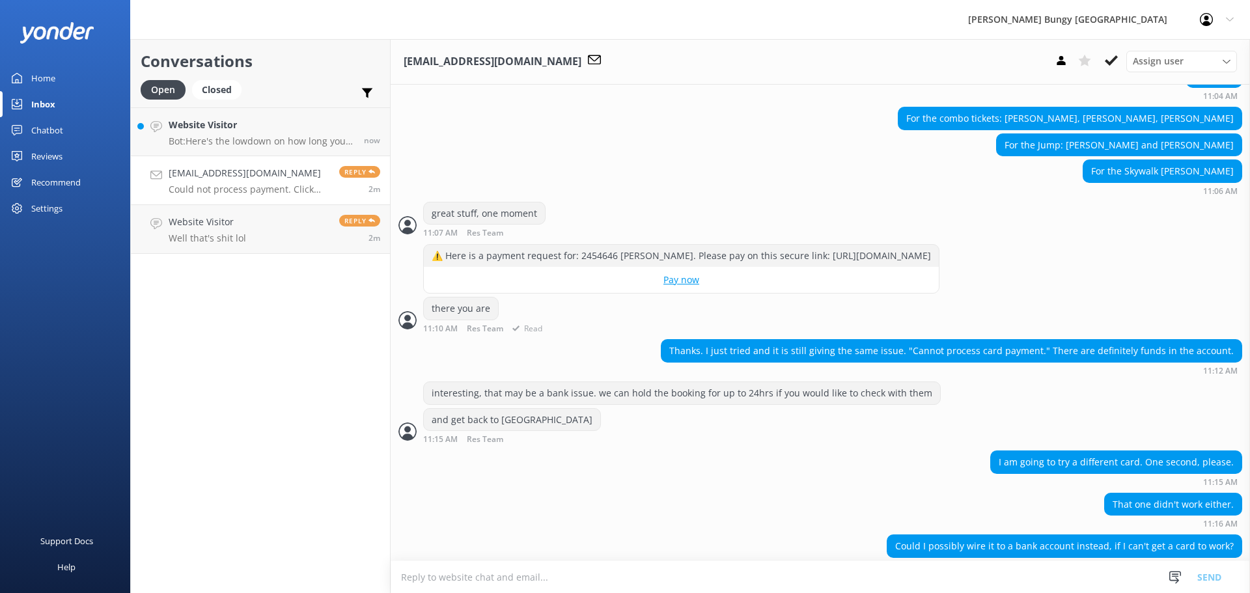
click at [594, 267] on div "⚠️ Here is a payment request for: 2454646 [PERSON_NAME]. Please pay on this sec…" at bounding box center [681, 256] width 515 height 22
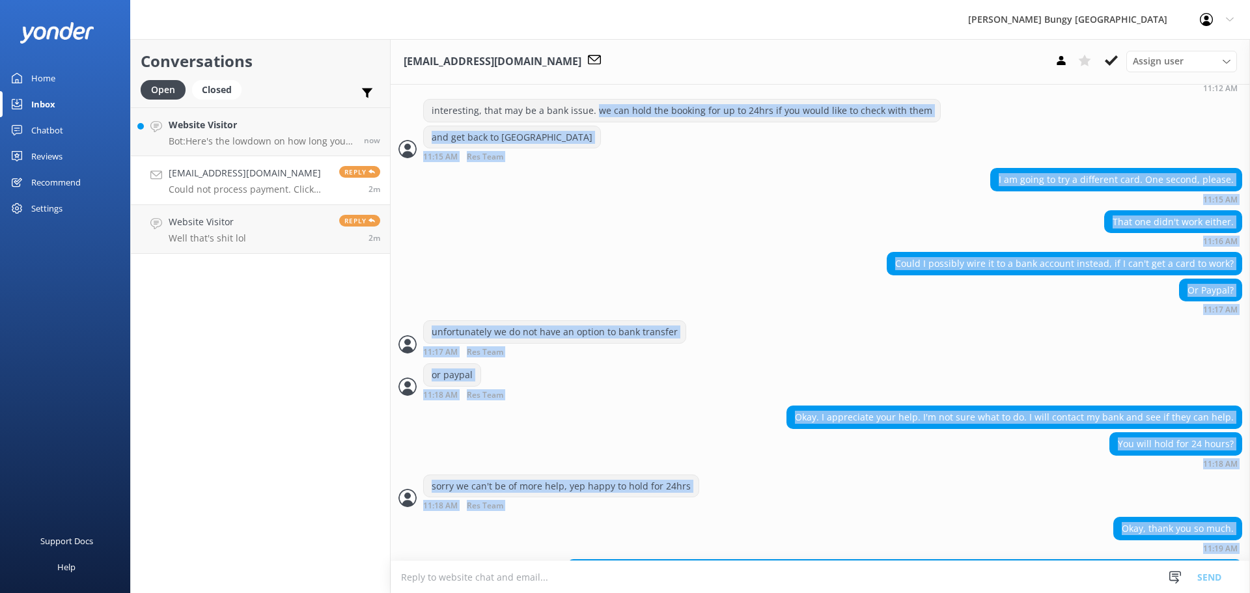
scroll to position [1477, 0]
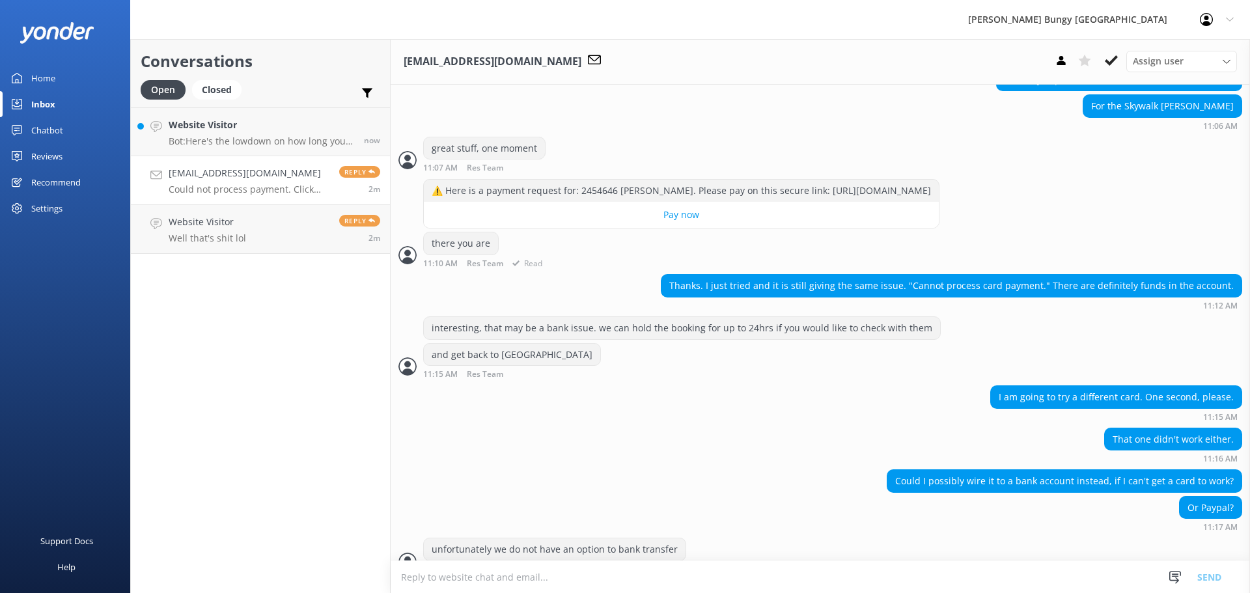
click at [609, 199] on div "⚠️ Here is a payment request for: 2454646 [PERSON_NAME]. Please pay on this sec…" at bounding box center [681, 191] width 515 height 22
copy div "2454646"
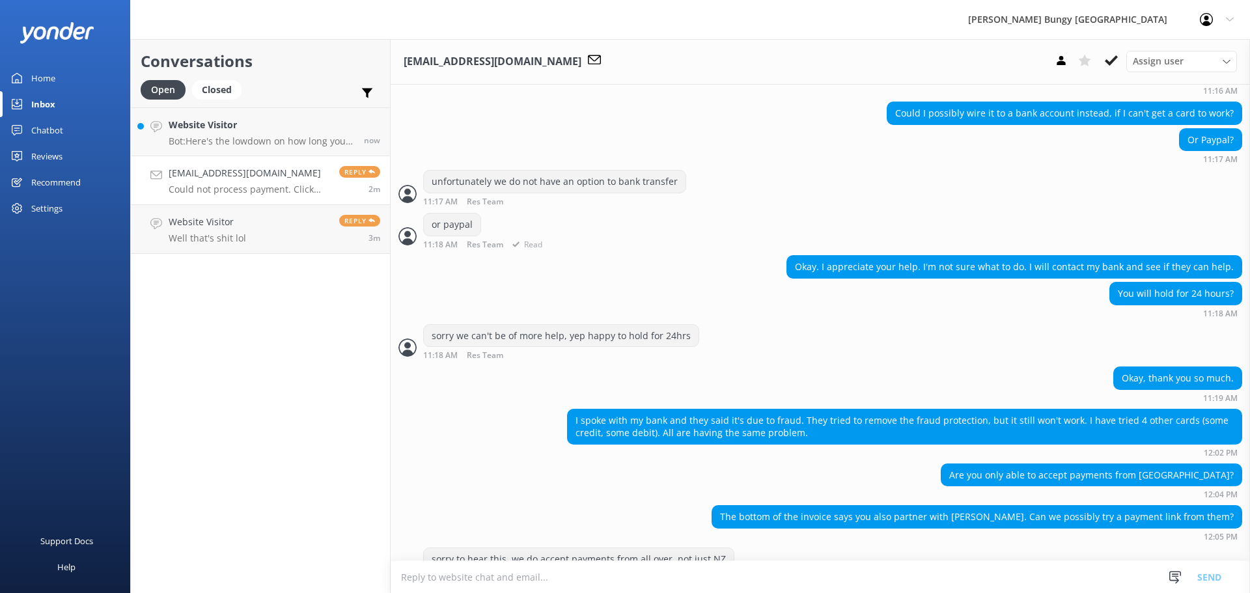
scroll to position [1868, 0]
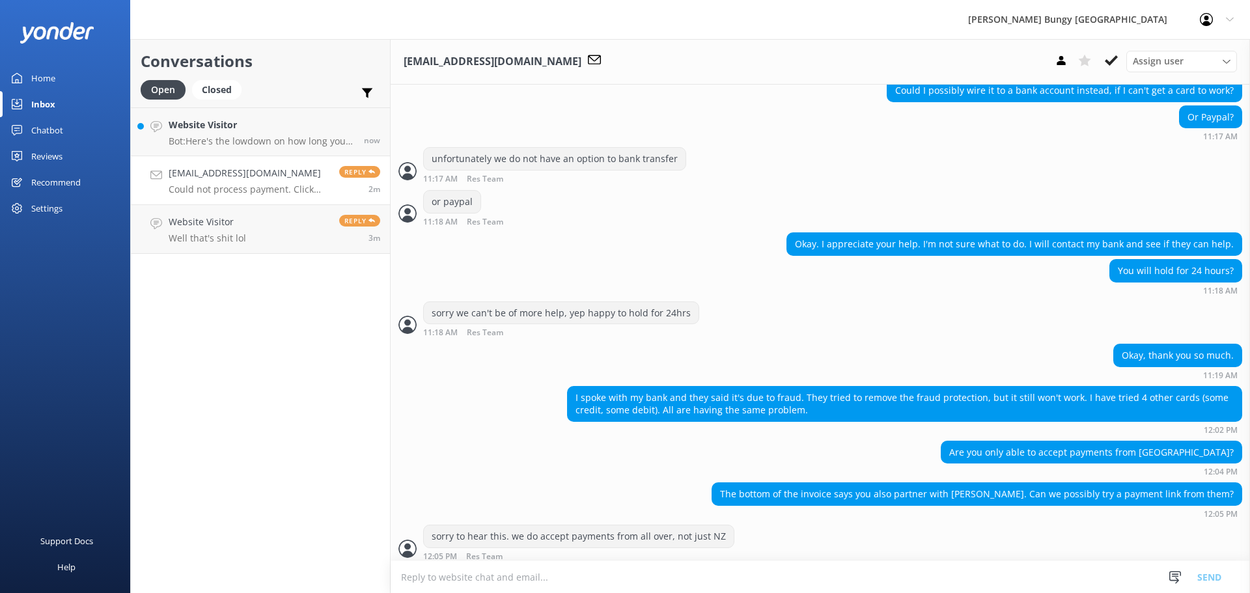
click at [937, 421] on div "I spoke with my bank and they said it's due to fraud. They tried to remove the …" at bounding box center [905, 404] width 674 height 35
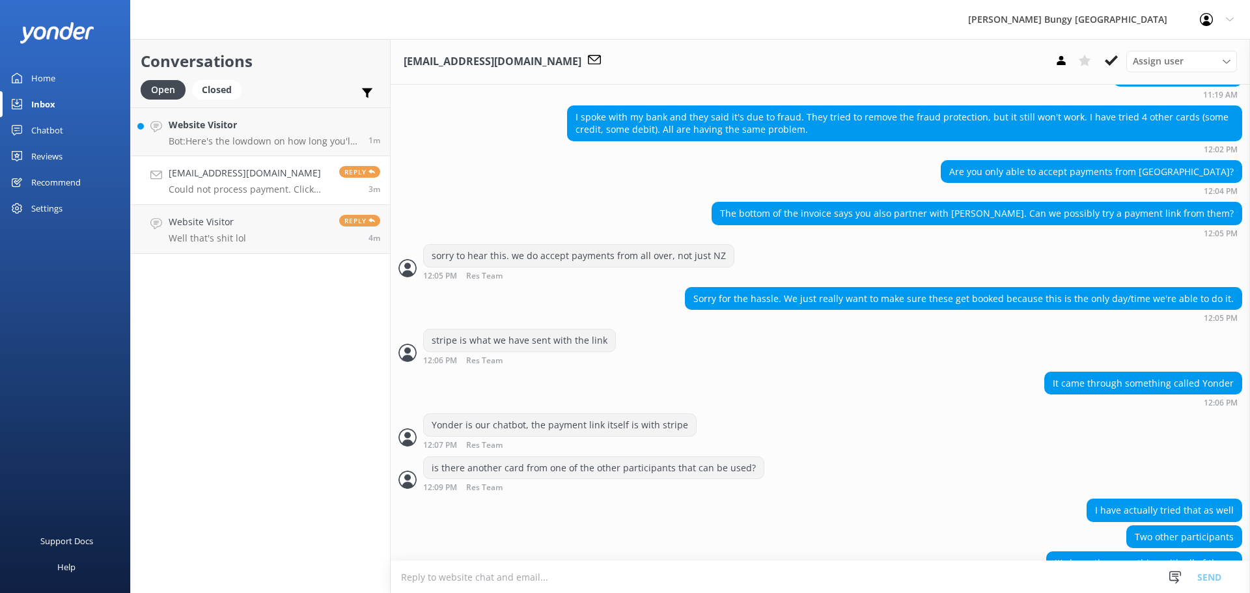
scroll to position [2389, 0]
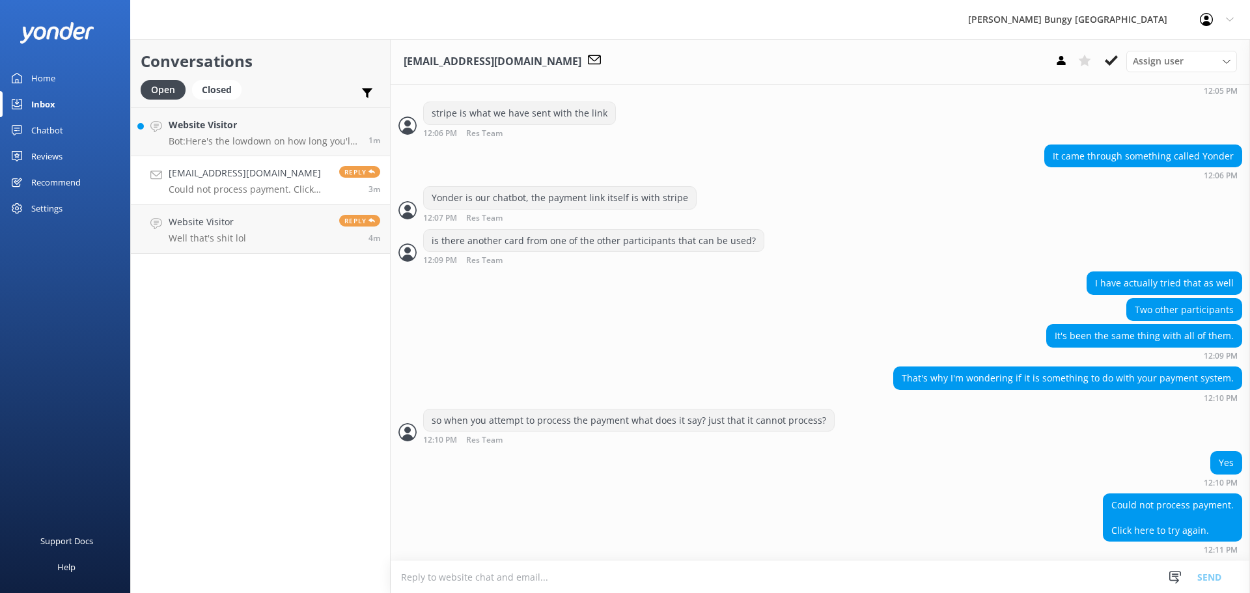
click at [1005, 570] on textarea at bounding box center [821, 577] width 860 height 32
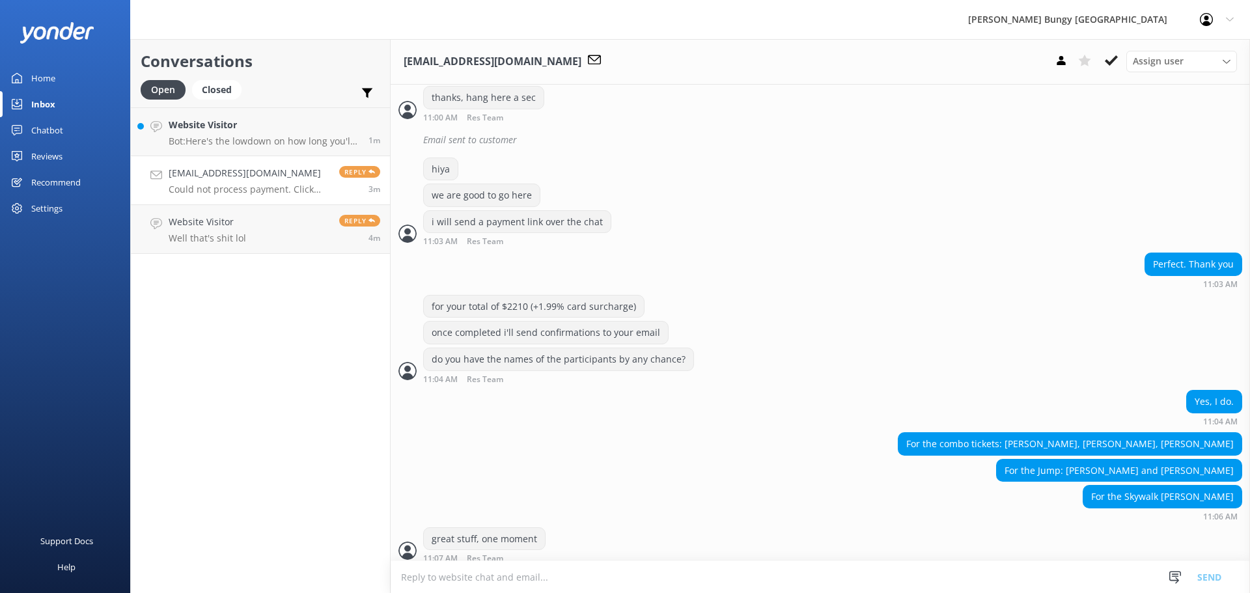
scroll to position [565, 0]
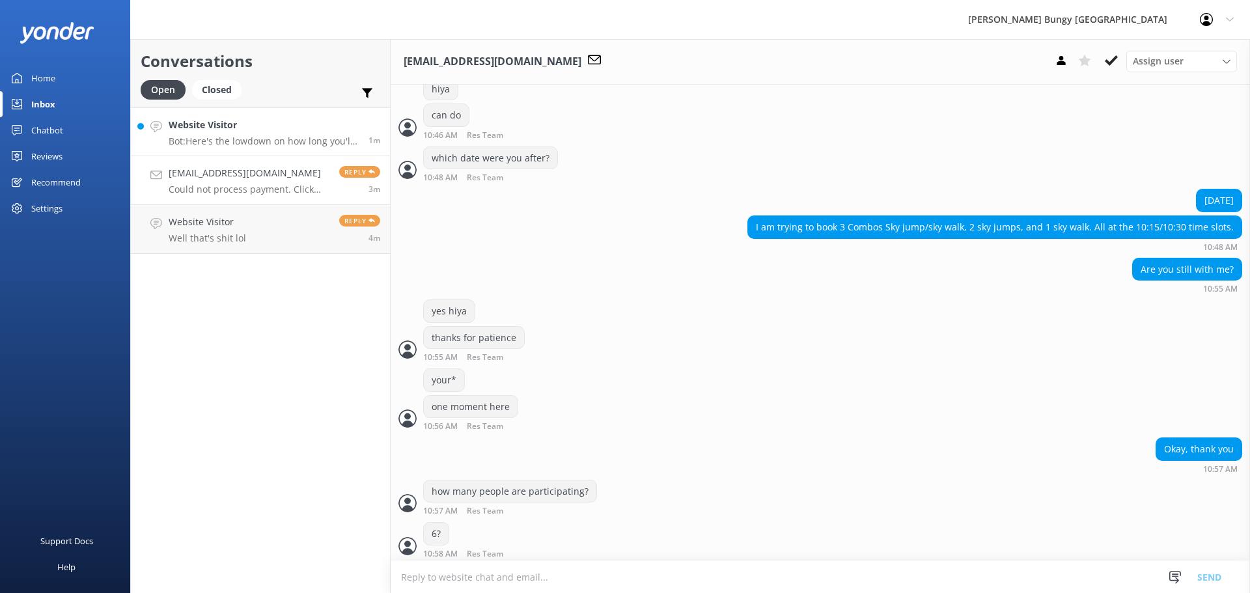
drag, startPoint x: 365, startPoint y: 122, endPoint x: 360, endPoint y: 117, distance: 7.4
click at [364, 122] on div "1m" at bounding box center [369, 132] width 21 height 28
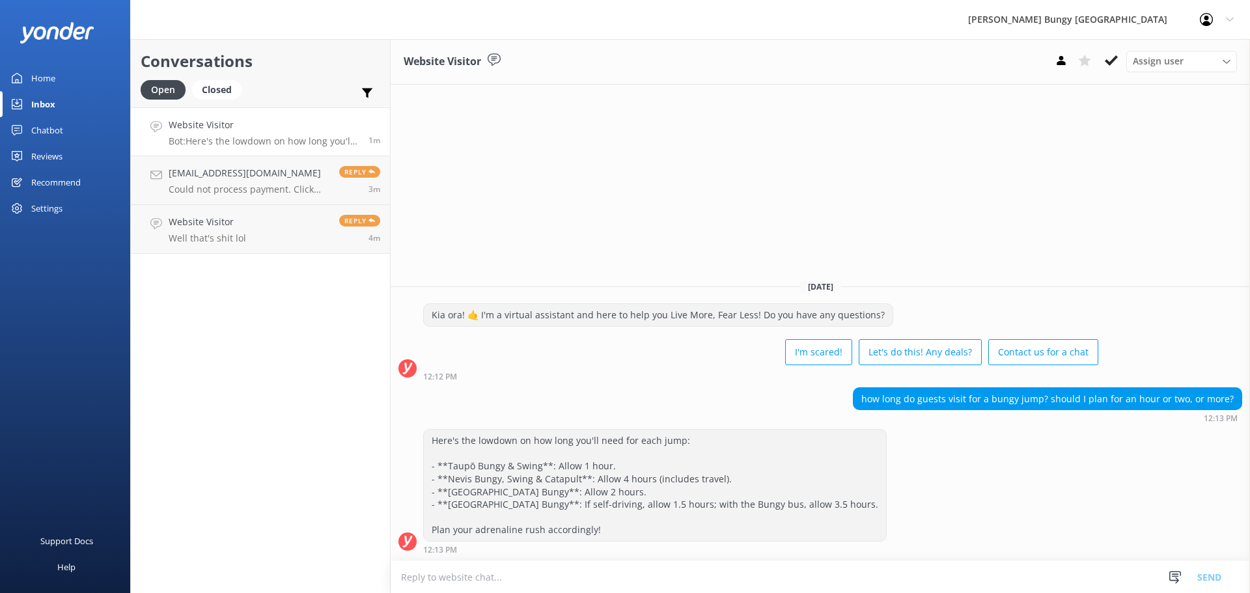
click at [295, 150] on link "Website Visitor Bot: Here's the lowdown on how long you'll need for each jump: …" at bounding box center [260, 131] width 259 height 49
click at [302, 178] on h4 "[EMAIL_ADDRESS][DOMAIN_NAME]" at bounding box center [249, 173] width 161 height 14
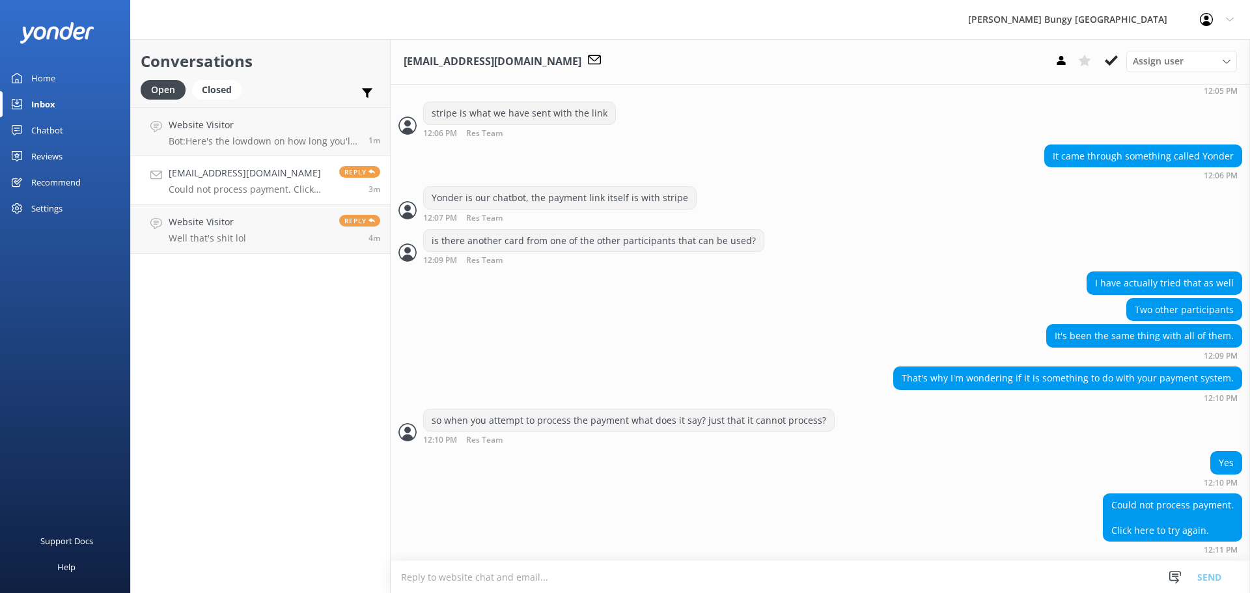
scroll to position [2389, 0]
click at [905, 592] on textarea at bounding box center [821, 577] width 860 height 32
type textarea "we can try making it over phone, this might work"
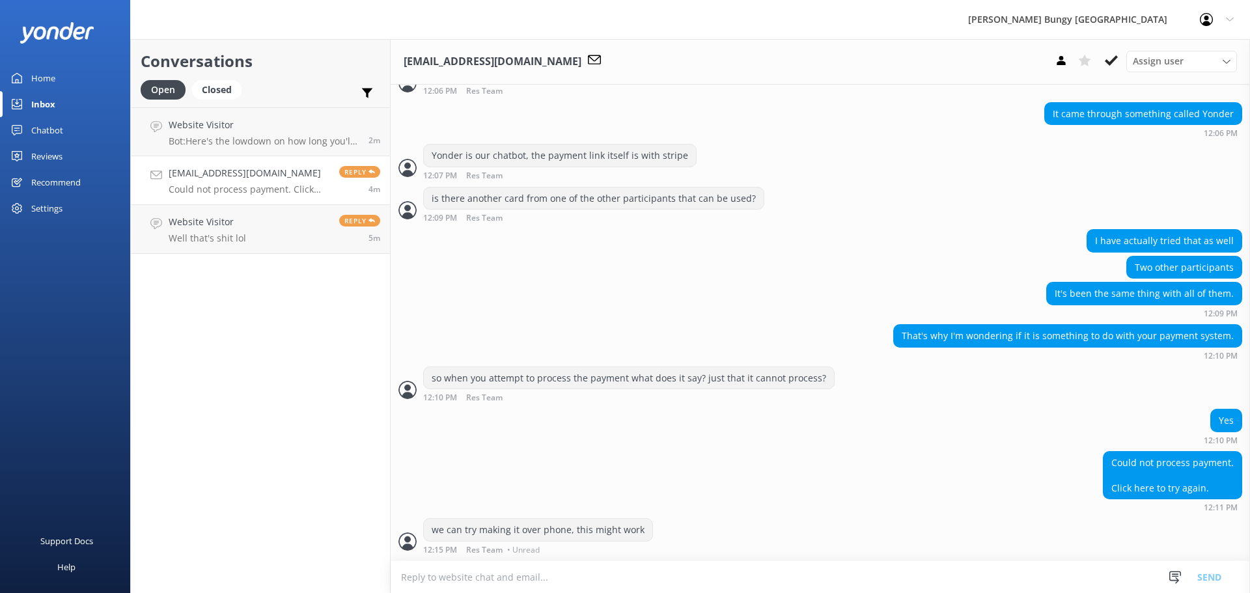
scroll to position [2431, 0]
click at [904, 591] on textarea at bounding box center [821, 577] width 860 height 32
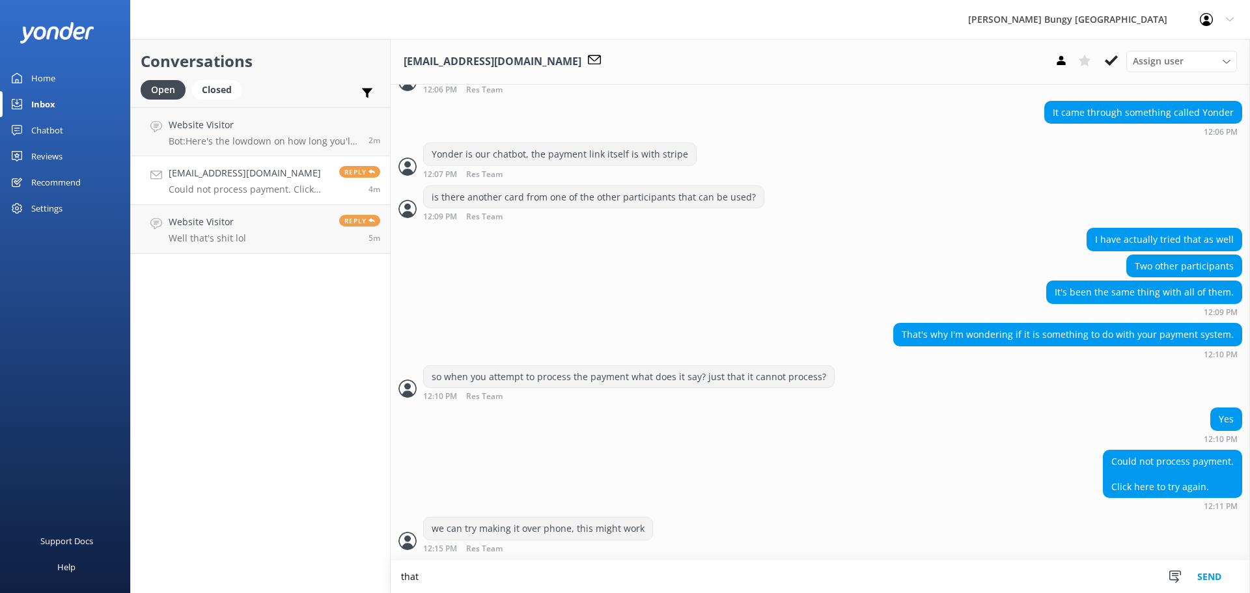
scroll to position [2432, 0]
type textarea "that would be our only other option apart from making a walk in booking"
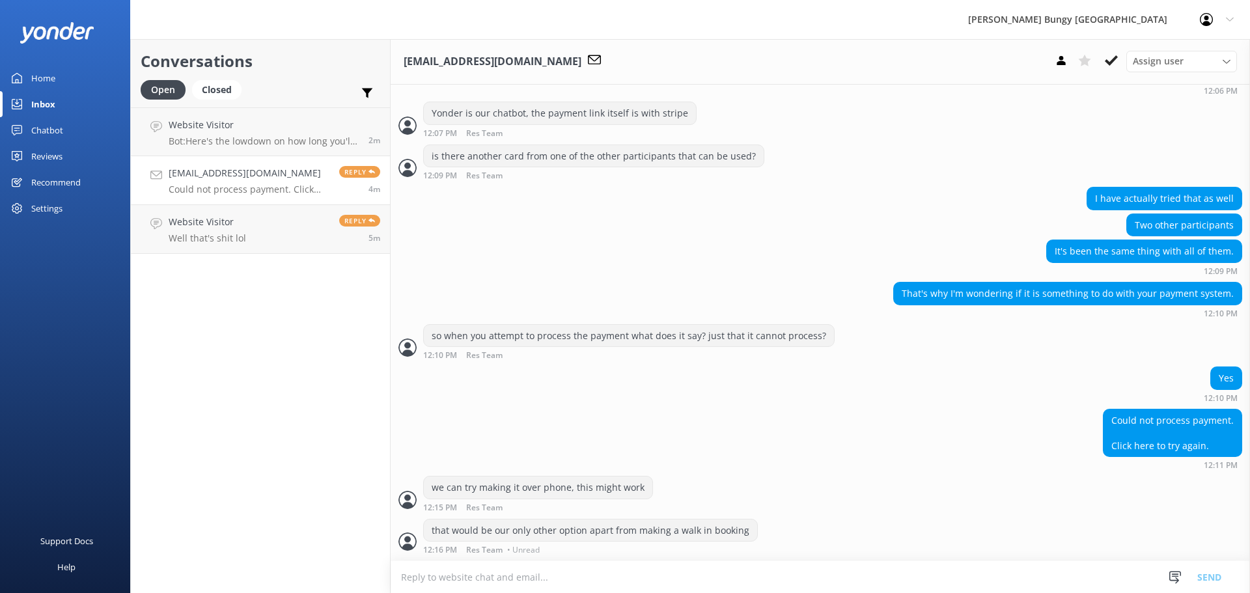
scroll to position [2474, 0]
click at [700, 578] on textarea at bounding box center [821, 577] width 860 height 32
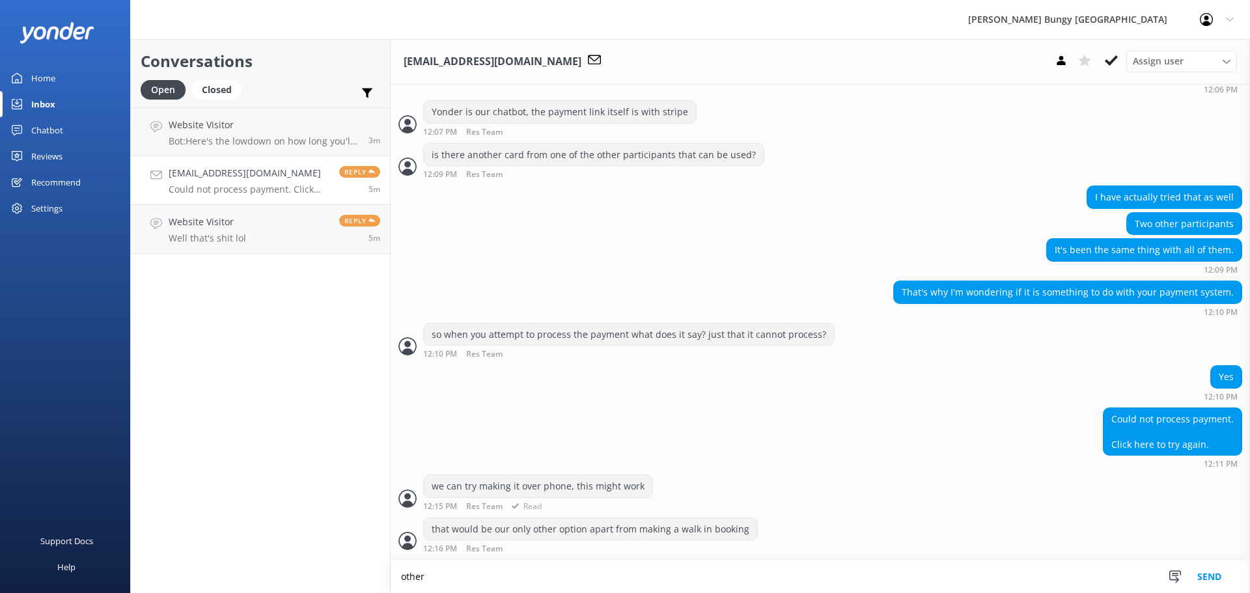
scroll to position [2475, 0]
type textarea "otherwise could be an international transfer block that needs to be disabled?"
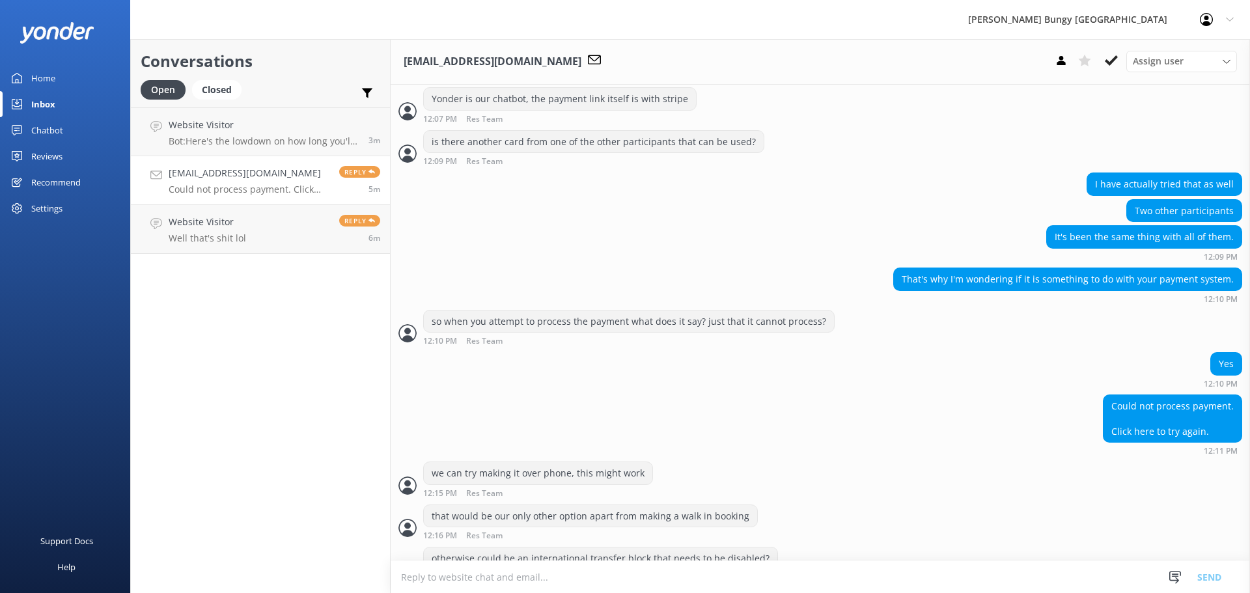
scroll to position [2516, 0]
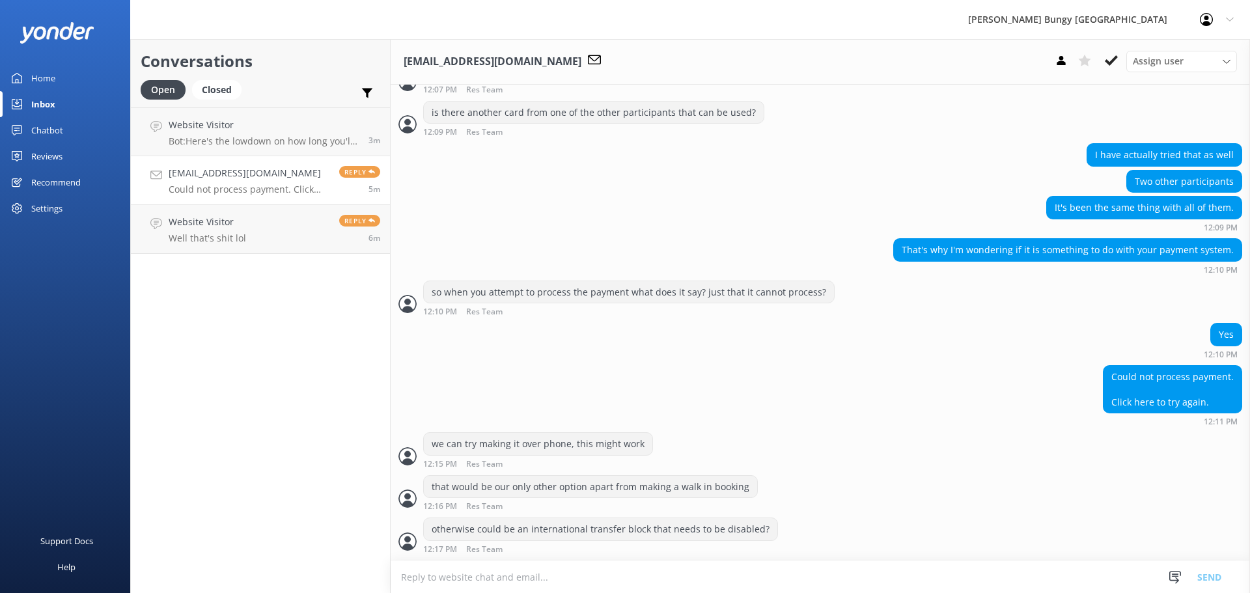
click at [787, 586] on textarea at bounding box center [821, 577] width 860 height 32
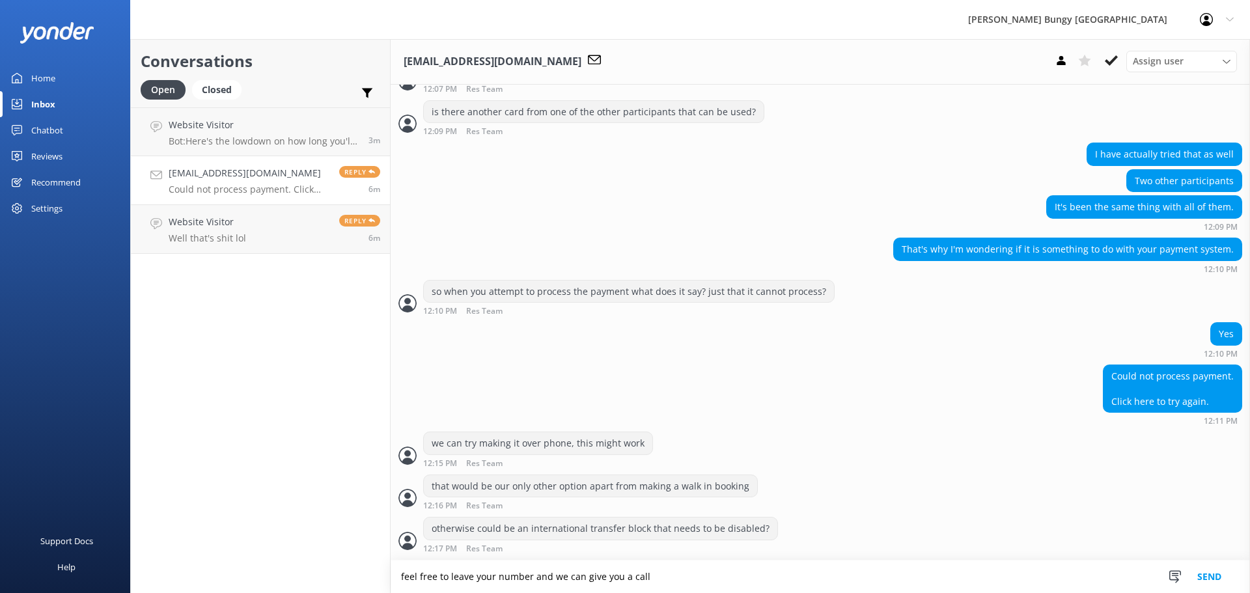
type textarea "feel free to leave your number and we can give you a call"
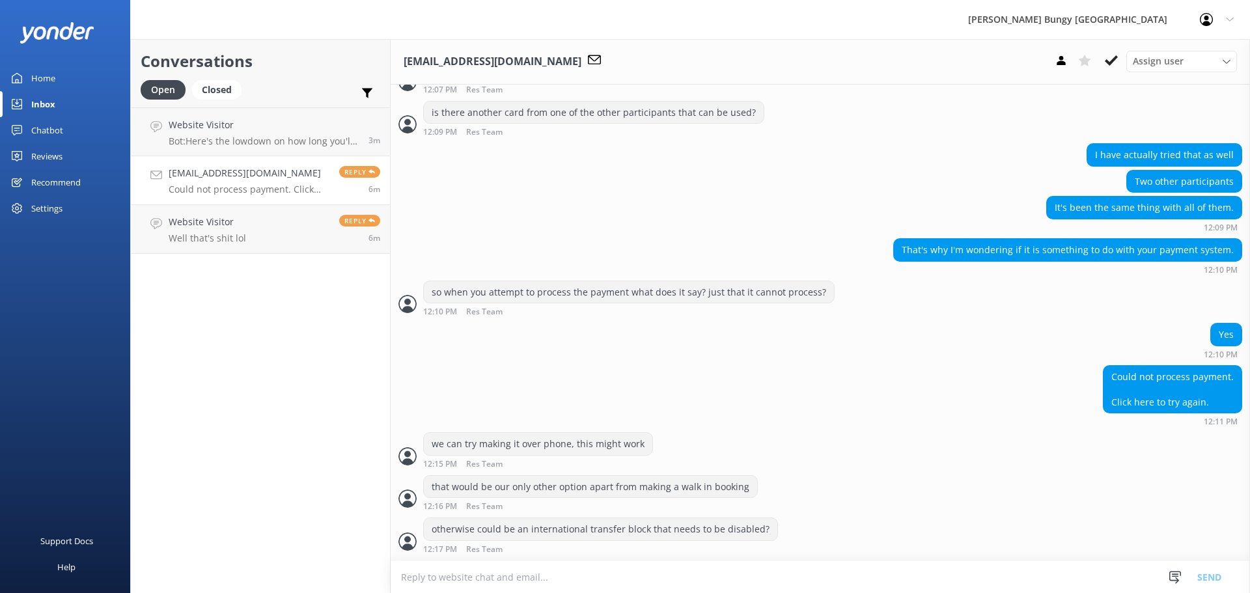
click at [1021, 388] on div "Could not process payment. Click here to try again. 12:11 PM" at bounding box center [821, 395] width 860 height 61
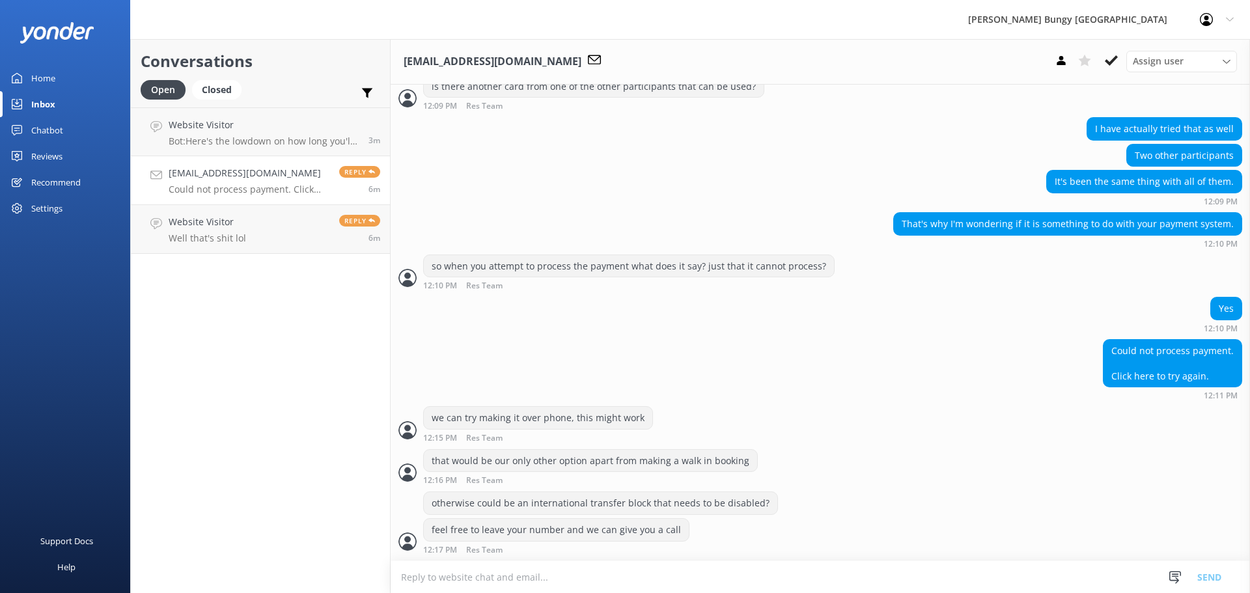
scroll to position [2543, 0]
click at [266, 179] on h4 "[EMAIL_ADDRESS][DOMAIN_NAME]" at bounding box center [249, 173] width 161 height 14
click at [266, 206] on link "Website Visitor Well that's shit lol Reply 6m" at bounding box center [260, 229] width 259 height 49
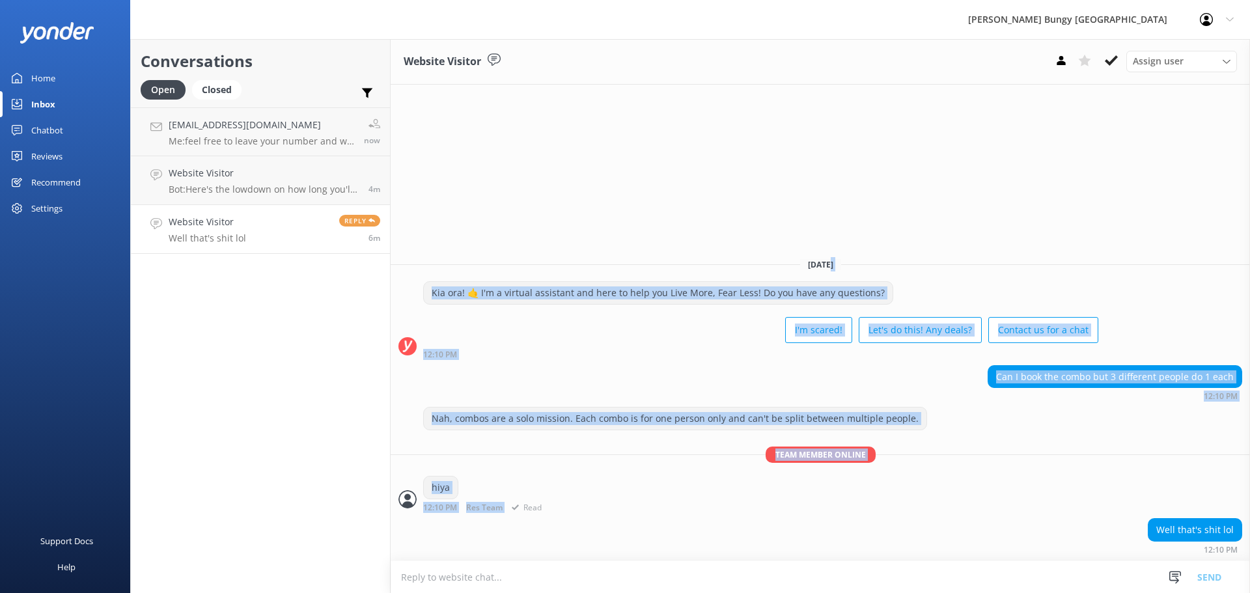
drag, startPoint x: 862, startPoint y: 229, endPoint x: 964, endPoint y: 496, distance: 285.7
click at [964, 498] on div "Website Visitor Assign user Mike Voyce Michelle Gillard Tech Admin Dan Waugh Re…" at bounding box center [821, 316] width 860 height 554
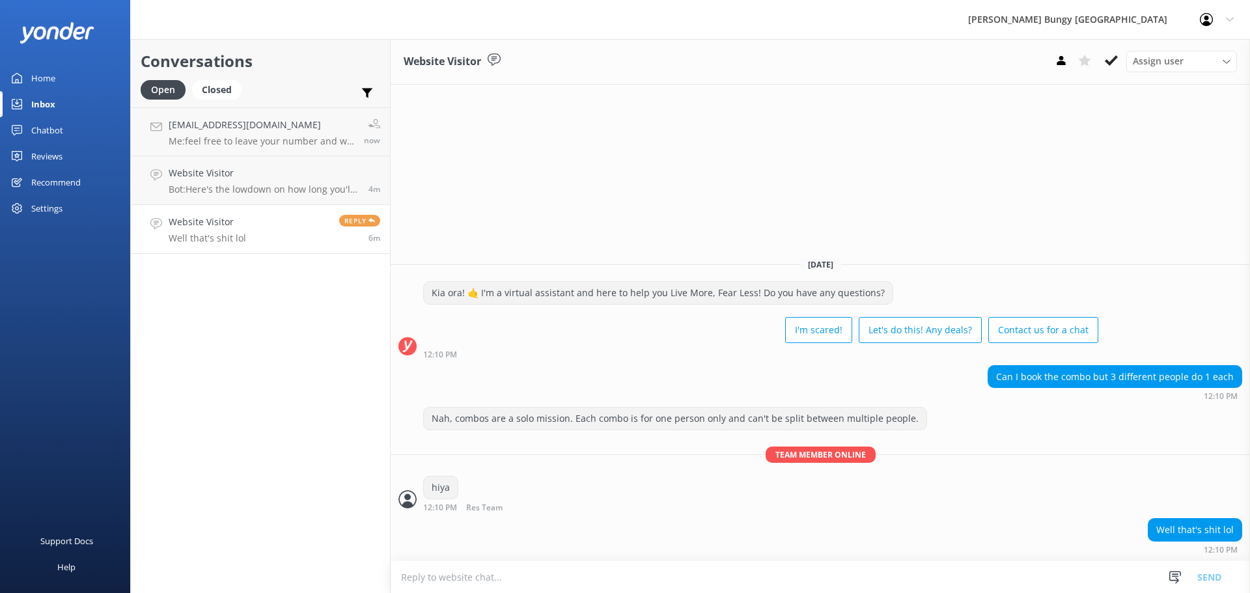
click at [1132, 564] on textarea at bounding box center [821, 577] width 860 height 32
drag, startPoint x: 1002, startPoint y: 377, endPoint x: 1248, endPoint y: 396, distance: 246.9
click at [1248, 396] on div "Can I book the combo but 3 different people do 1 each 12:10 PM" at bounding box center [821, 383] width 860 height 36
click at [1228, 401] on strong "12:10 PM" at bounding box center [1221, 397] width 34 height 8
click at [1124, 467] on div "Nah, combos are a solo mission. Each combo is for one person only and can't be …" at bounding box center [821, 462] width 860 height 111
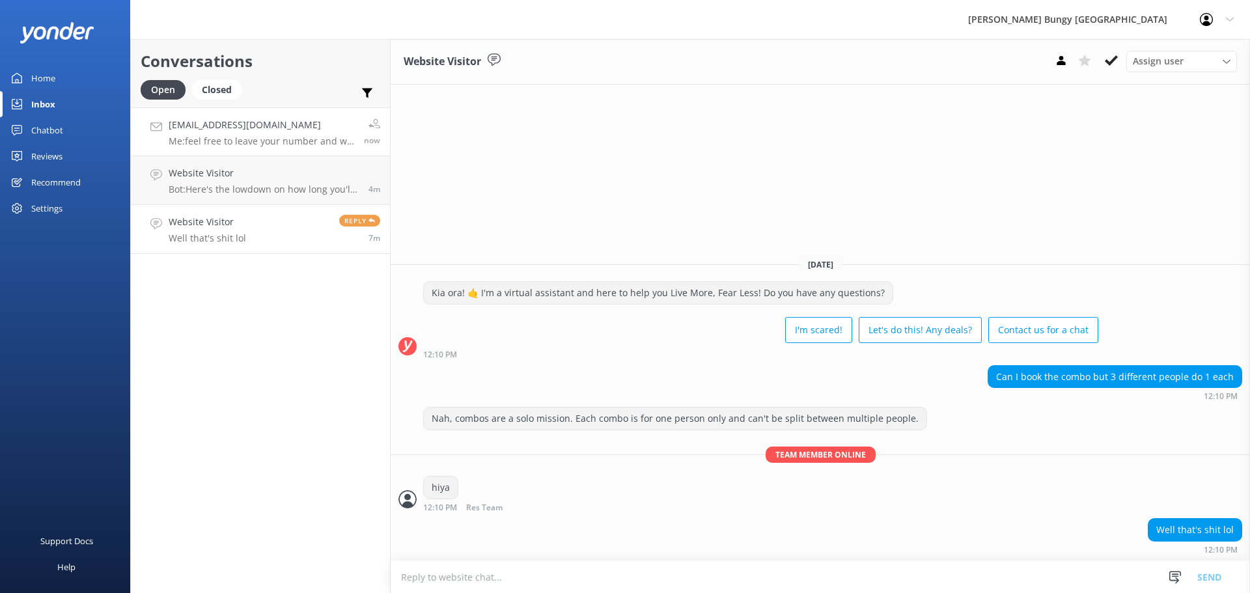
click at [262, 126] on h4 "[EMAIL_ADDRESS][DOMAIN_NAME]" at bounding box center [262, 125] width 186 height 14
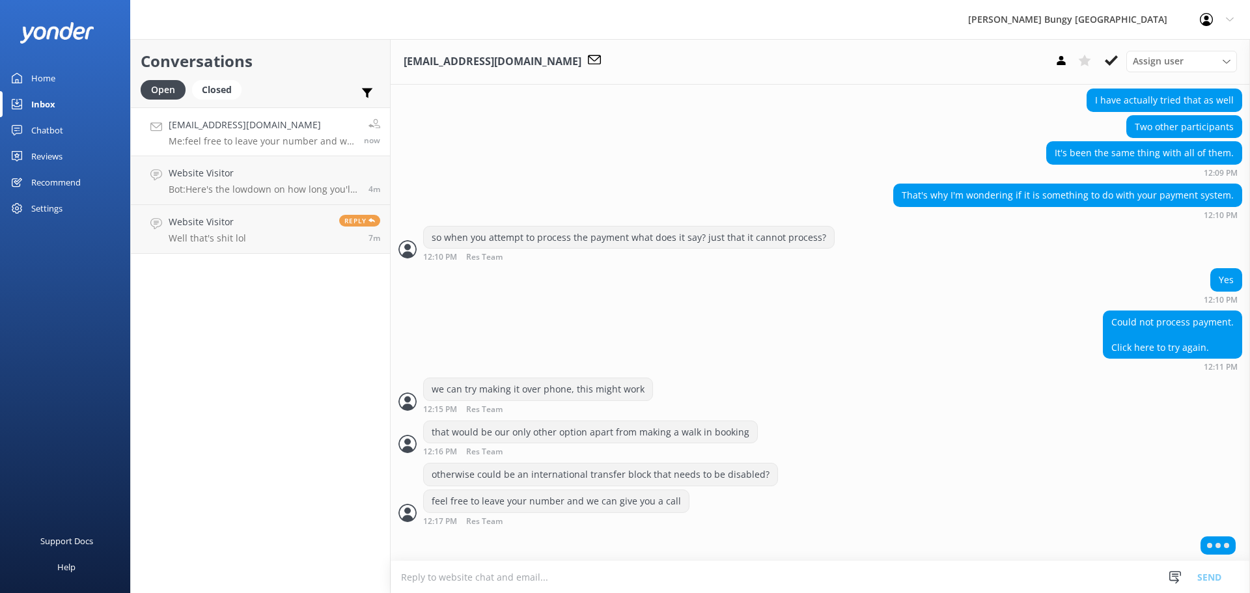
scroll to position [2574, 0]
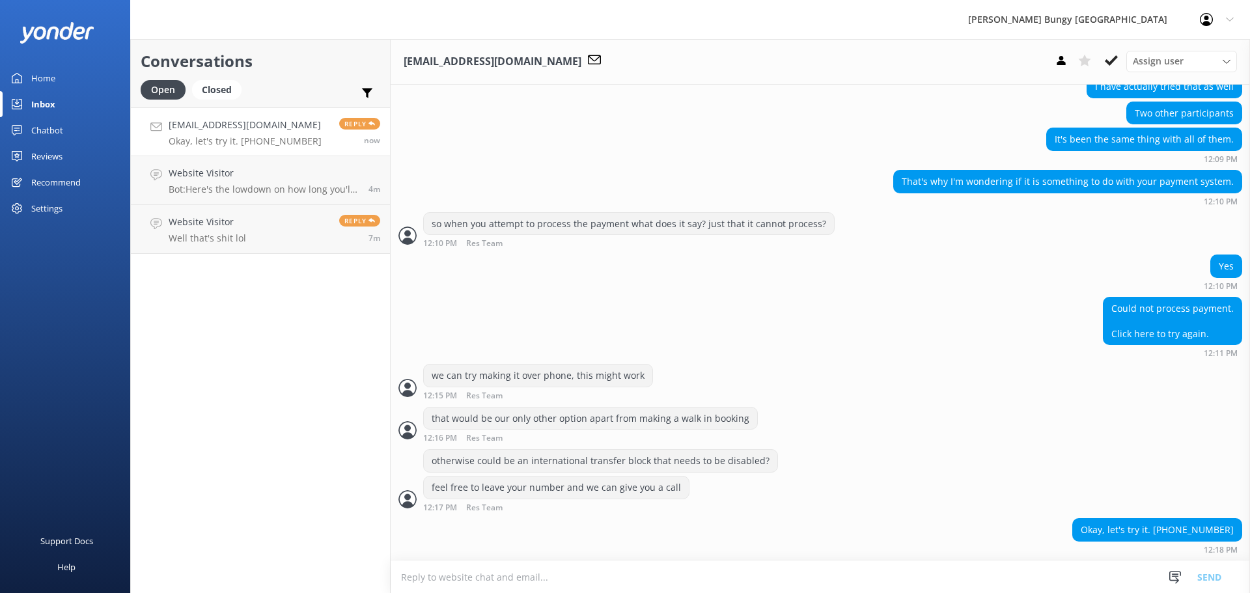
scroll to position [2585, 0]
drag, startPoint x: 1228, startPoint y: 535, endPoint x: 1164, endPoint y: 533, distance: 63.2
click at [1164, 533] on div "Okay, let's try it. [PHONE_NUMBER]" at bounding box center [1157, 530] width 169 height 22
click at [1208, 534] on div "Okay, let's try it. [PHONE_NUMBER]" at bounding box center [1157, 530] width 169 height 22
click at [1227, 532] on div "Okay, let's try it. [PHONE_NUMBER]" at bounding box center [1157, 530] width 169 height 22
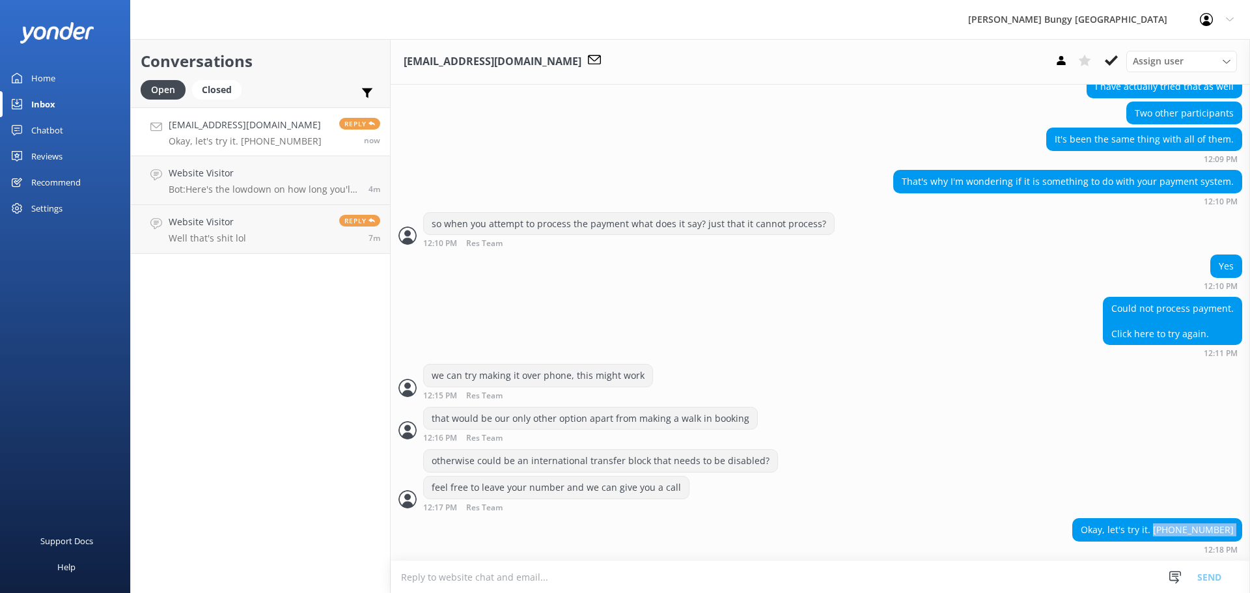
drag, startPoint x: 1227, startPoint y: 532, endPoint x: 1162, endPoint y: 537, distance: 65.3
click at [1162, 537] on div "Okay, let's try it. [PHONE_NUMBER]" at bounding box center [1157, 530] width 169 height 22
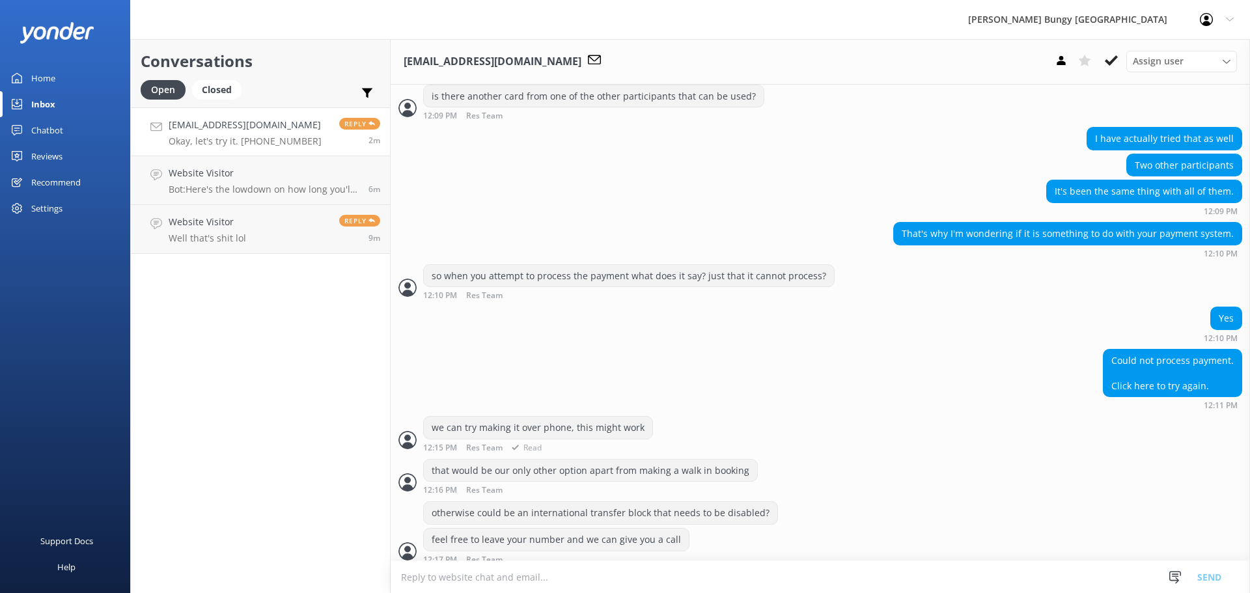
click at [1095, 436] on div "we can try making it over phone, this might work 12:15 PM Res Team Read" at bounding box center [821, 434] width 860 height 36
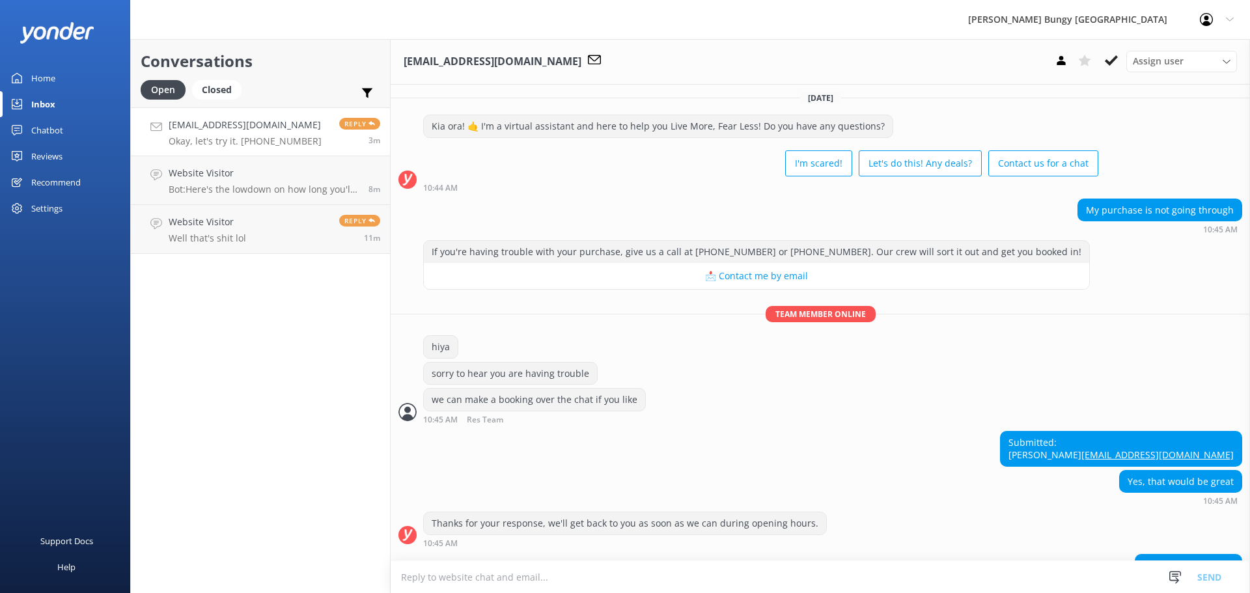
scroll to position [0, 0]
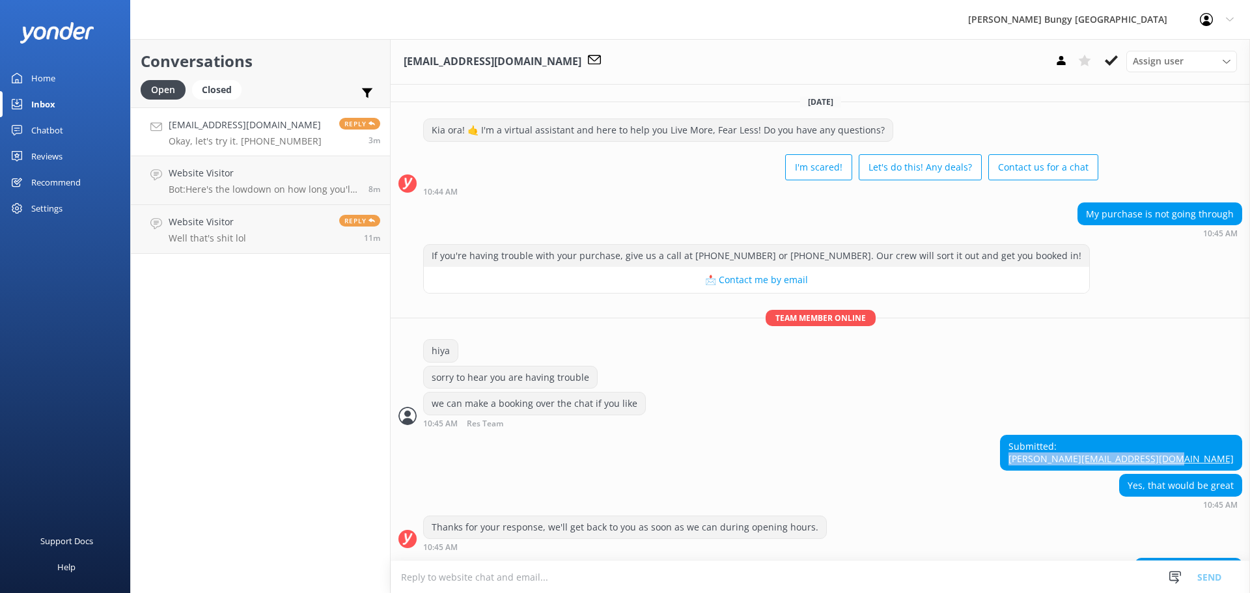
drag, startPoint x: 1227, startPoint y: 466, endPoint x: 1097, endPoint y: 465, distance: 130.3
click at [1097, 465] on div "Submitted: [PERSON_NAME] [PERSON_NAME][EMAIL_ADDRESS][DOMAIN_NAME]" at bounding box center [821, 454] width 860 height 39
drag, startPoint x: 1228, startPoint y: 468, endPoint x: 1131, endPoint y: 473, distance: 97.8
click at [1131, 470] on div "Submitted: [PERSON_NAME] [PERSON_NAME][EMAIL_ADDRESS][DOMAIN_NAME]" at bounding box center [1121, 453] width 241 height 35
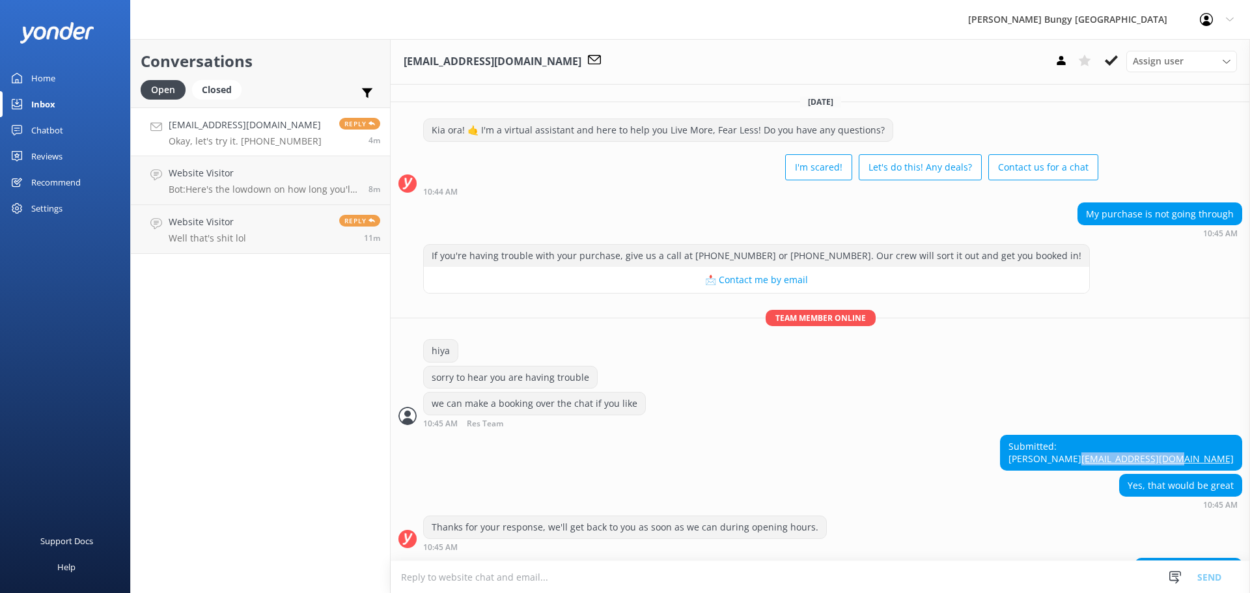
copy link "[EMAIL_ADDRESS][DOMAIN_NAME]"
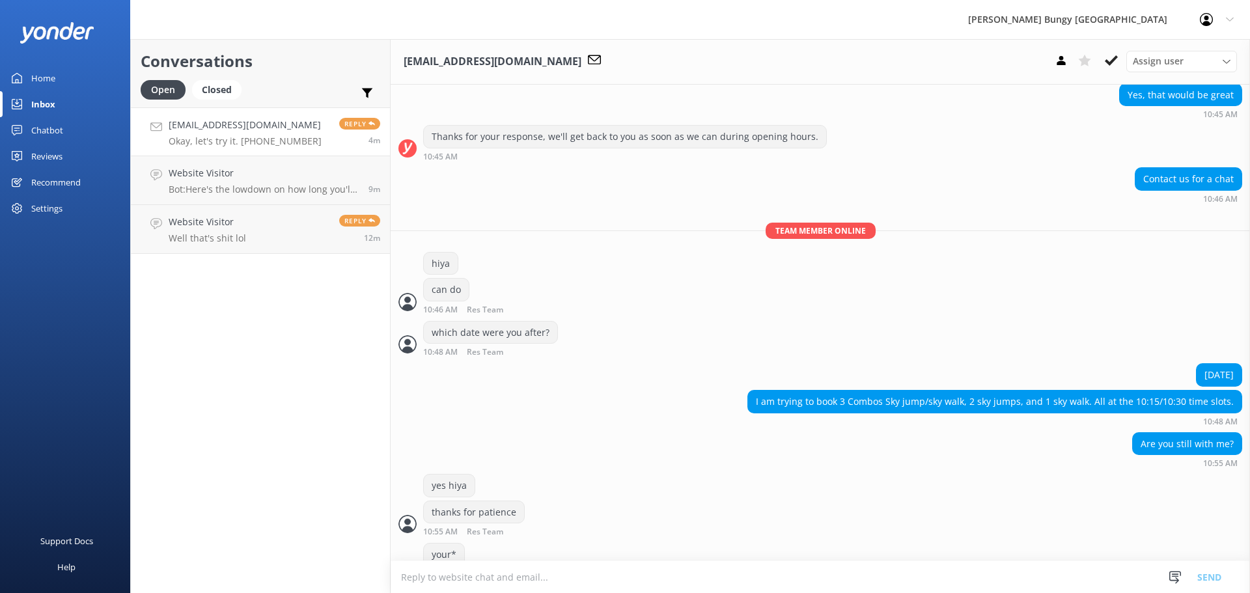
scroll to position [586, 0]
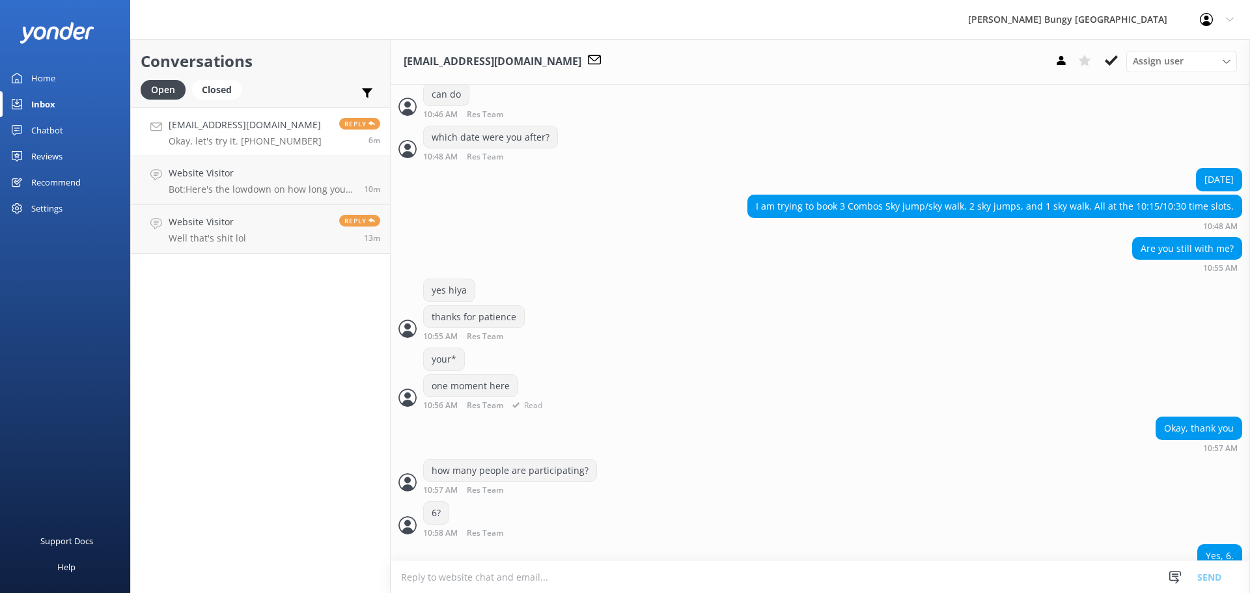
click at [979, 410] on div "one moment here 10:56 AM Res Team Read" at bounding box center [821, 392] width 860 height 36
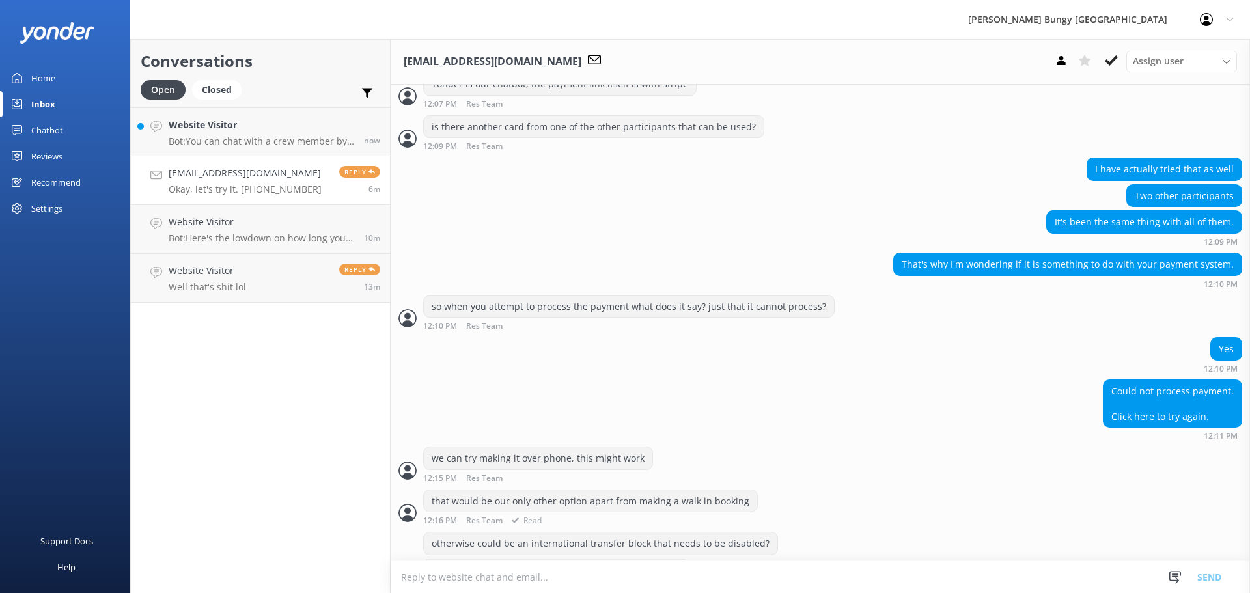
scroll to position [2585, 0]
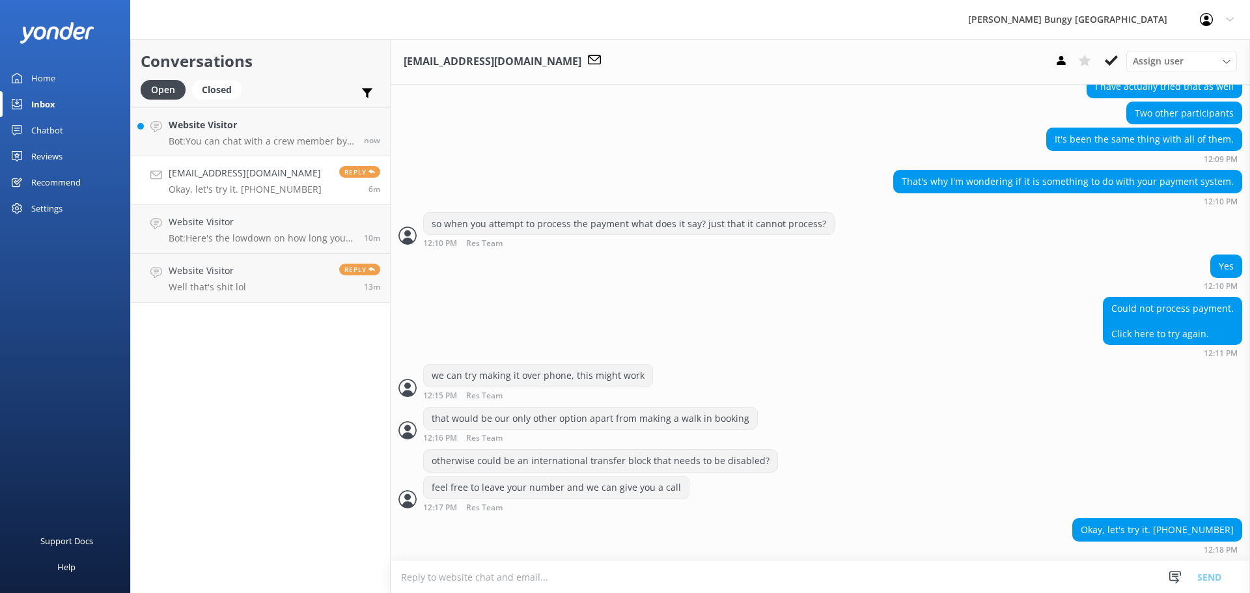
click at [1016, 578] on textarea at bounding box center [821, 577] width 860 height 32
drag, startPoint x: 821, startPoint y: 466, endPoint x: 260, endPoint y: 118, distance: 659.8
click at [260, 118] on link "Website Visitor Bot: You can chat with a crew member by calling [PHONE_NUMBER] …" at bounding box center [260, 131] width 259 height 49
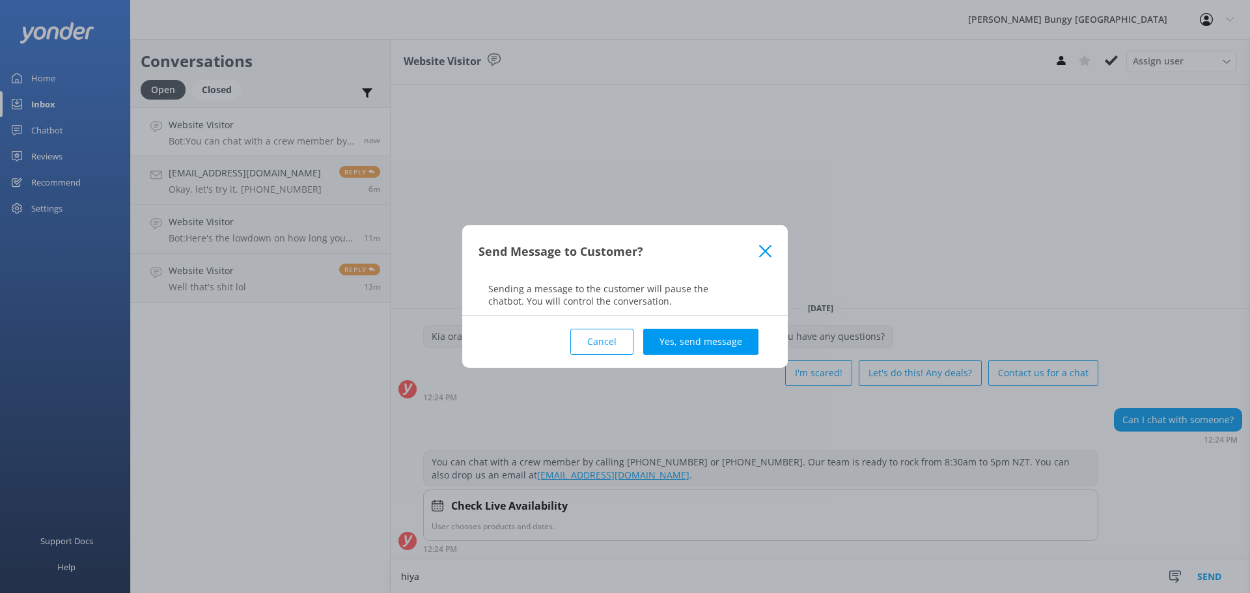
type textarea "hiya"
click at [663, 328] on div "Cancel Yes, send message" at bounding box center [625, 342] width 293 height 52
click at [666, 332] on button "Yes, send message" at bounding box center [700, 342] width 115 height 26
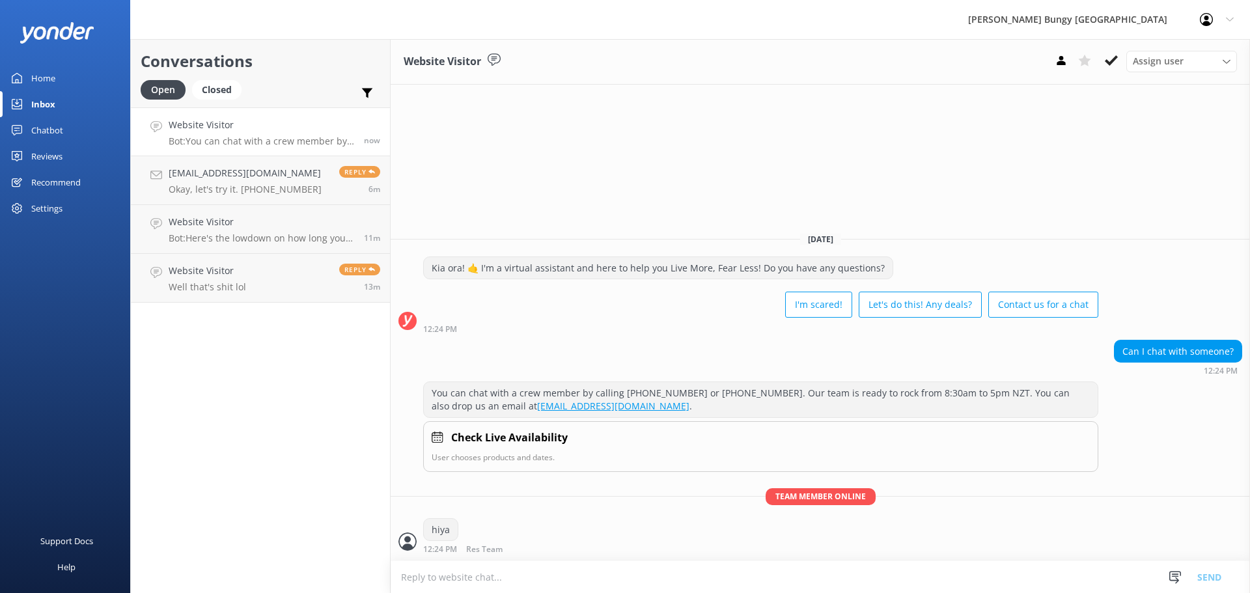
click at [695, 572] on textarea at bounding box center [821, 577] width 860 height 32
type textarea "how can we help?"
click at [695, 572] on textarea "how can we help?" at bounding box center [821, 577] width 860 height 33
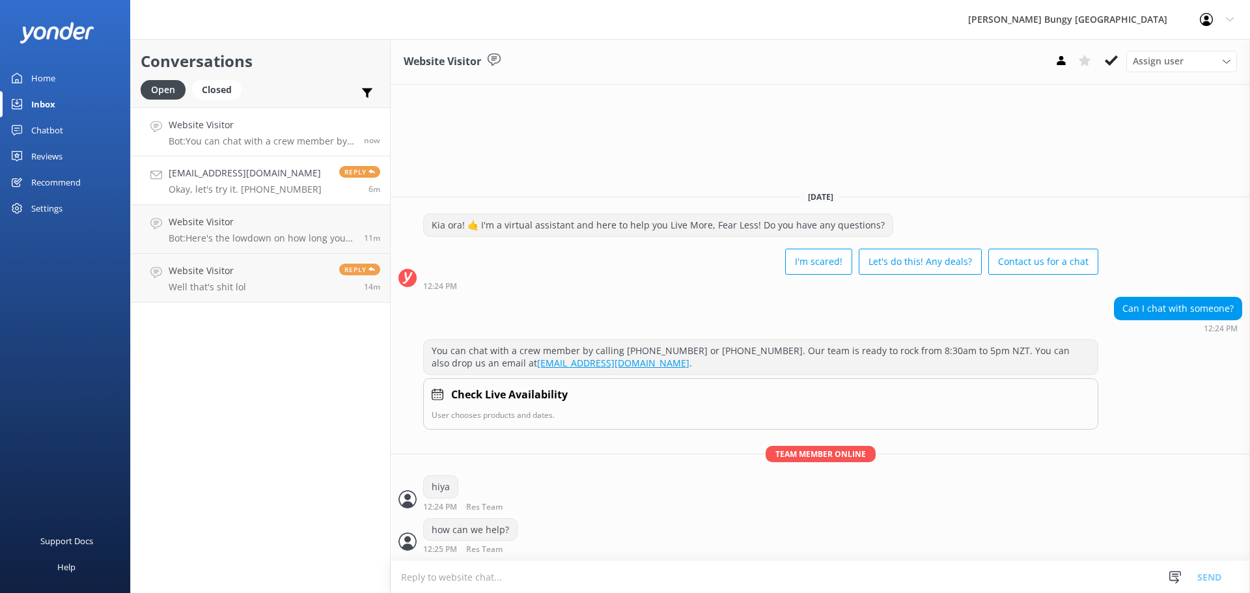
click at [252, 172] on h4 "[EMAIL_ADDRESS][DOMAIN_NAME]" at bounding box center [245, 173] width 153 height 14
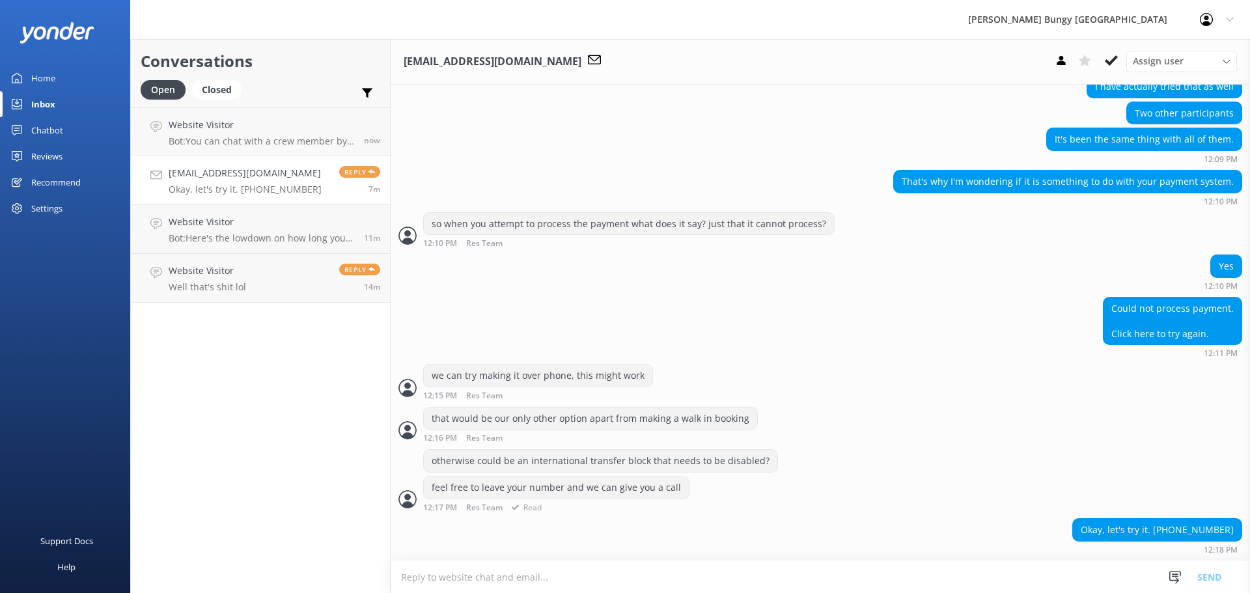
scroll to position [2585, 0]
drag, startPoint x: 1229, startPoint y: 530, endPoint x: 1163, endPoint y: 532, distance: 65.8
click at [1163, 532] on div "Okay, let's try it. [PHONE_NUMBER]" at bounding box center [1157, 530] width 169 height 22
copy div "[PHONE_NUMBER]"
click at [666, 389] on div "we can try making it over phone, this might work 12:15 PM Res Team Read" at bounding box center [821, 382] width 860 height 36
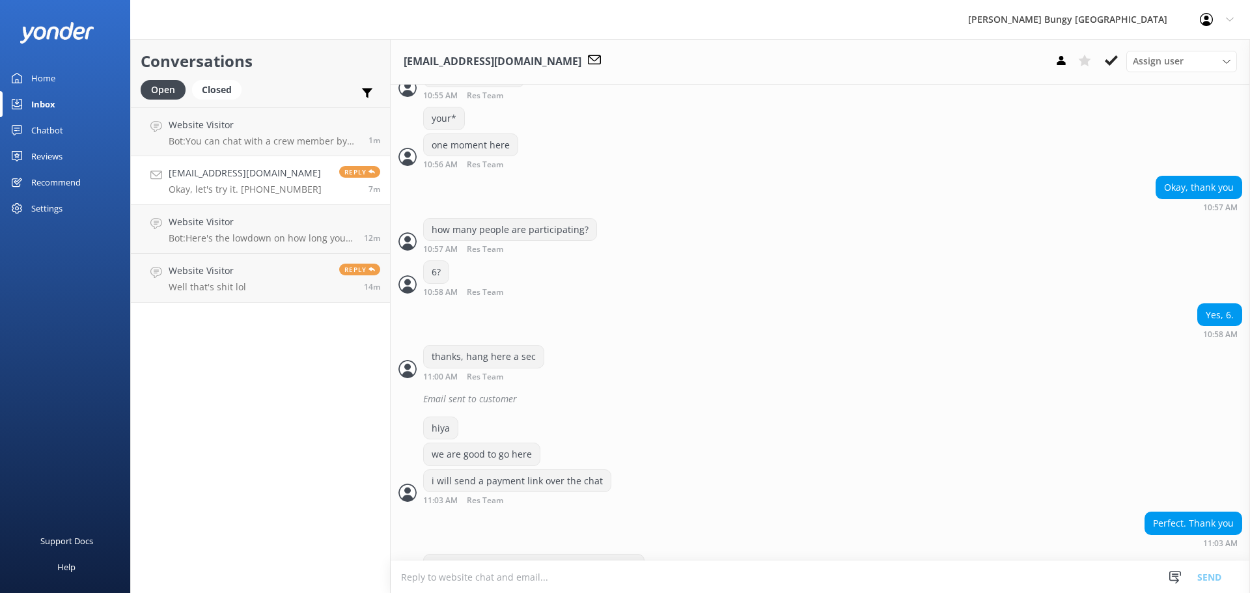
scroll to position [436, 0]
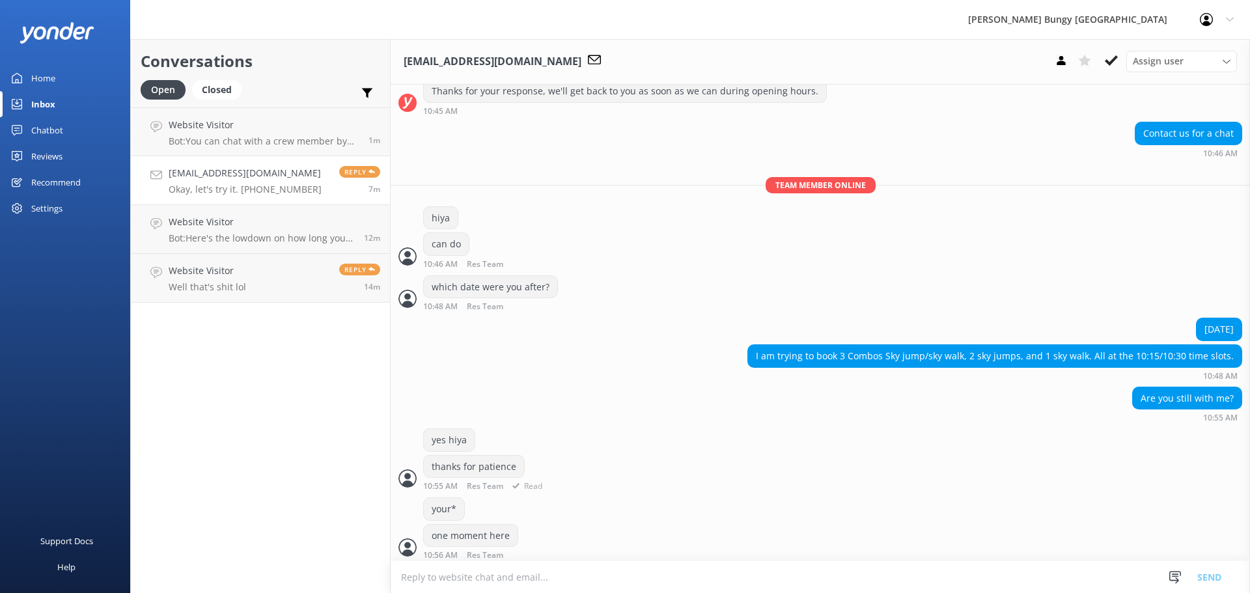
click at [963, 481] on div "thanks for patience 10:55 AM Res Team Read" at bounding box center [821, 473] width 860 height 36
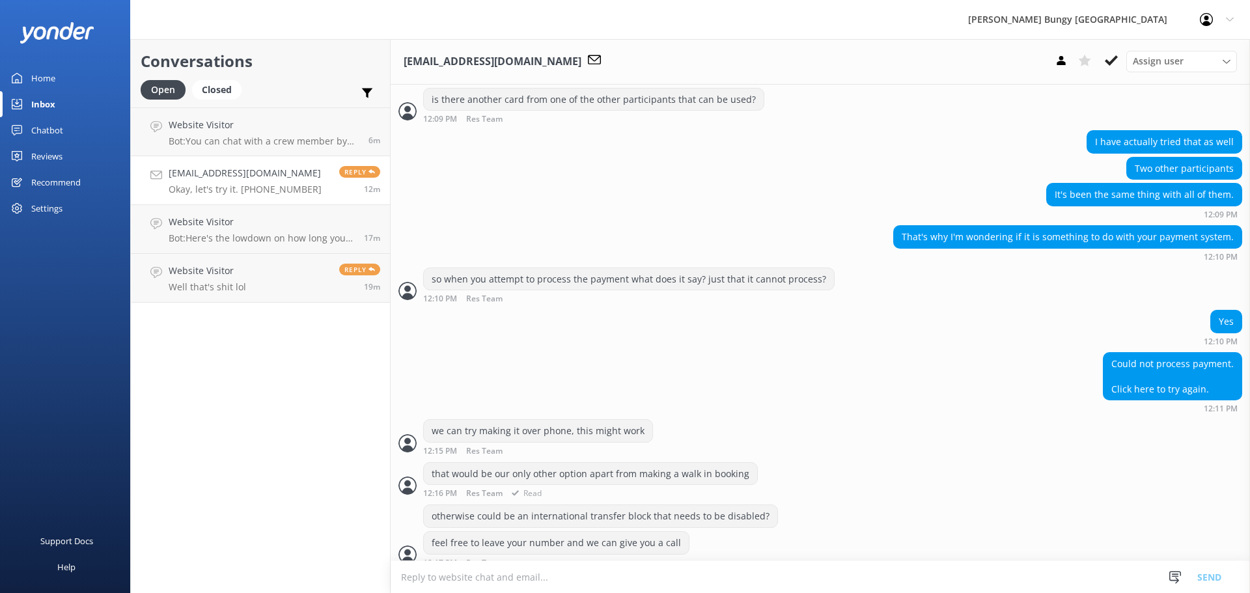
scroll to position [2585, 0]
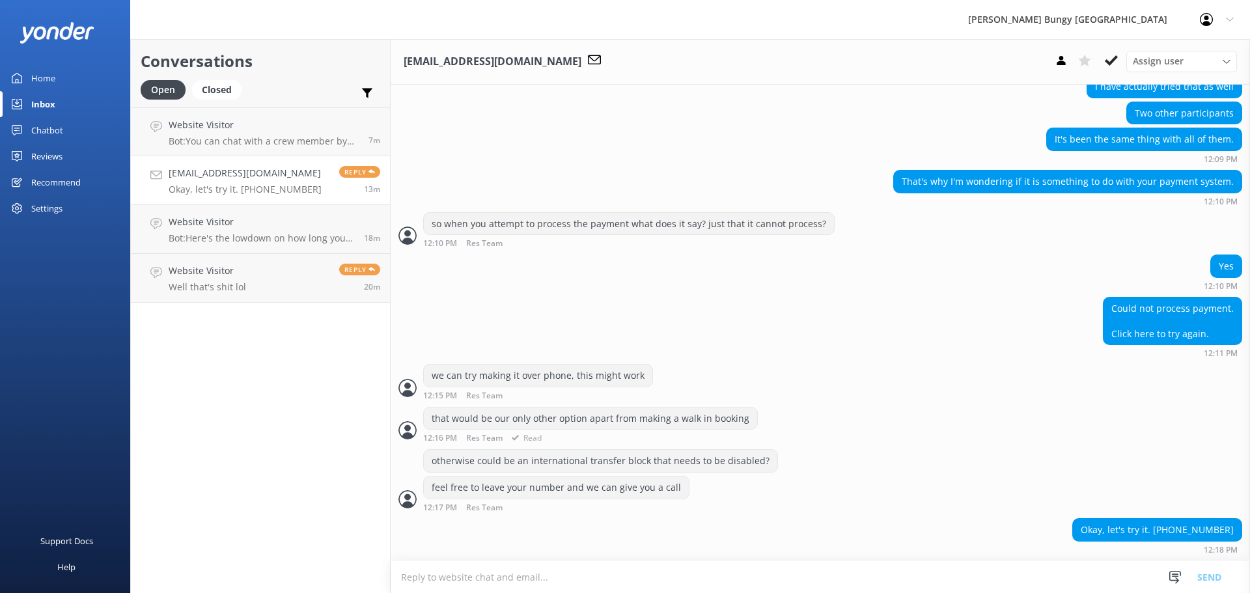
click at [781, 415] on div "that would be our only other option apart from making a walk in booking 12:16 P…" at bounding box center [821, 425] width 860 height 36
